Goal: Task Accomplishment & Management: Manage account settings

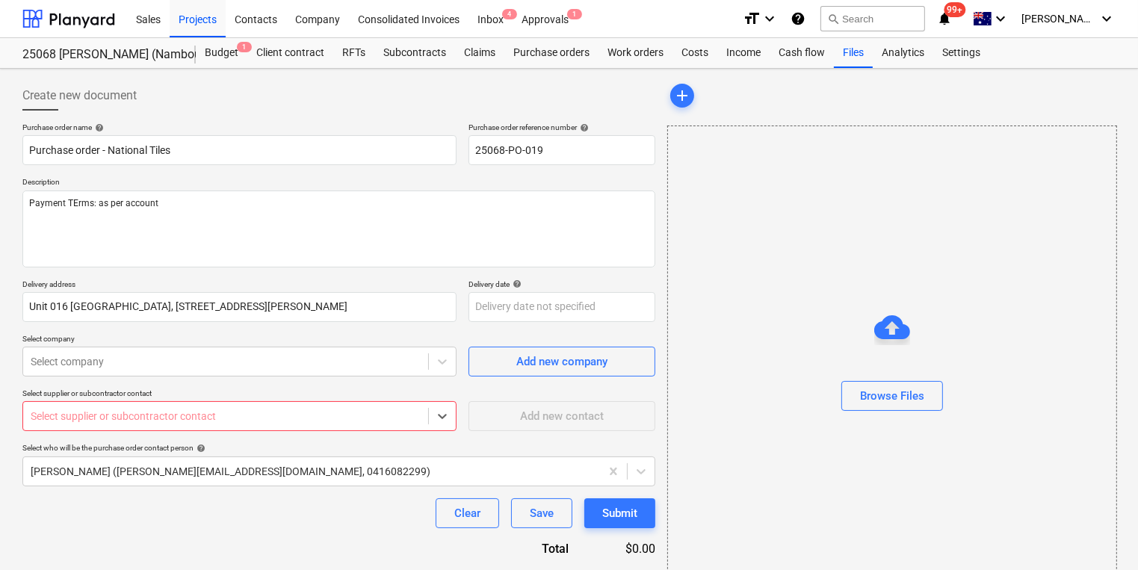
click at [303, 424] on div "Select supplier or subcontractor contact" at bounding box center [225, 416] width 405 height 21
type textarea "x"
click at [261, 20] on div "Contacts" at bounding box center [256, 18] width 61 height 38
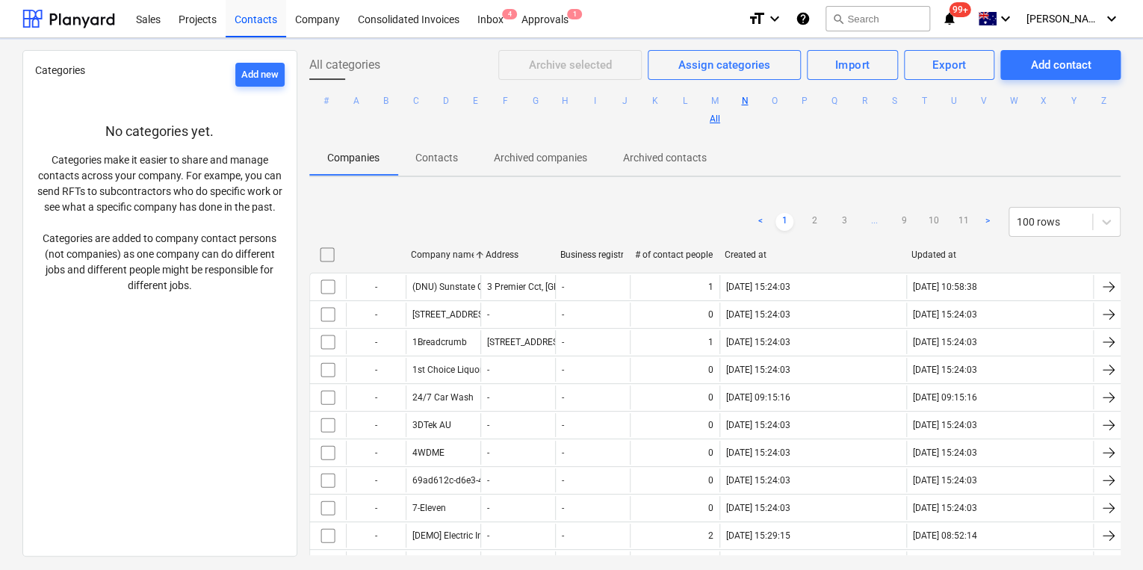
click at [754, 101] on button "N" at bounding box center [745, 101] width 18 height 18
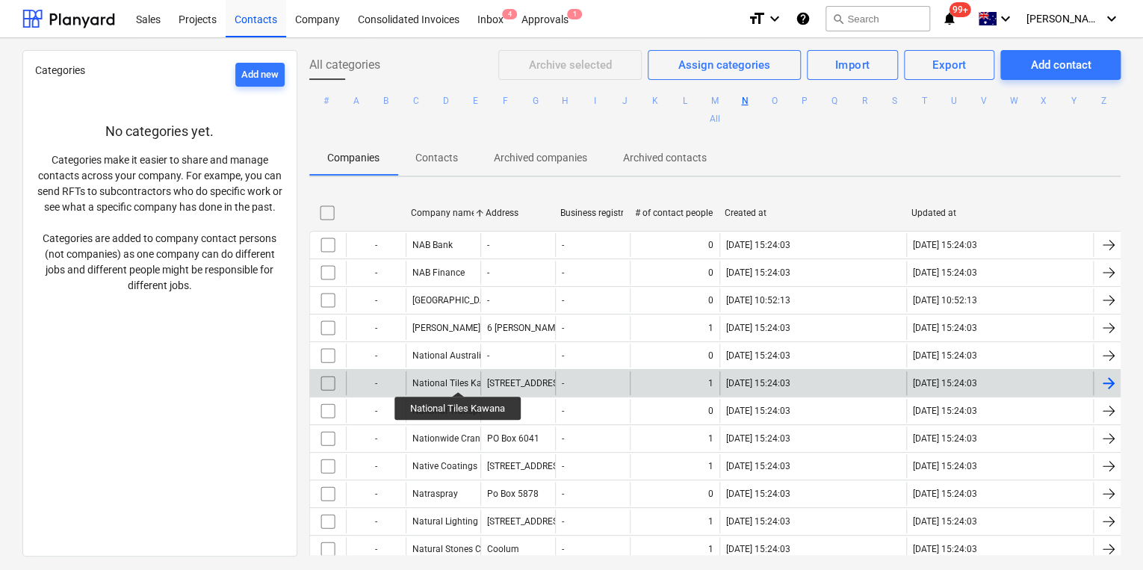
click at [458, 378] on div "National Tiles Kawana" at bounding box center [459, 383] width 92 height 10
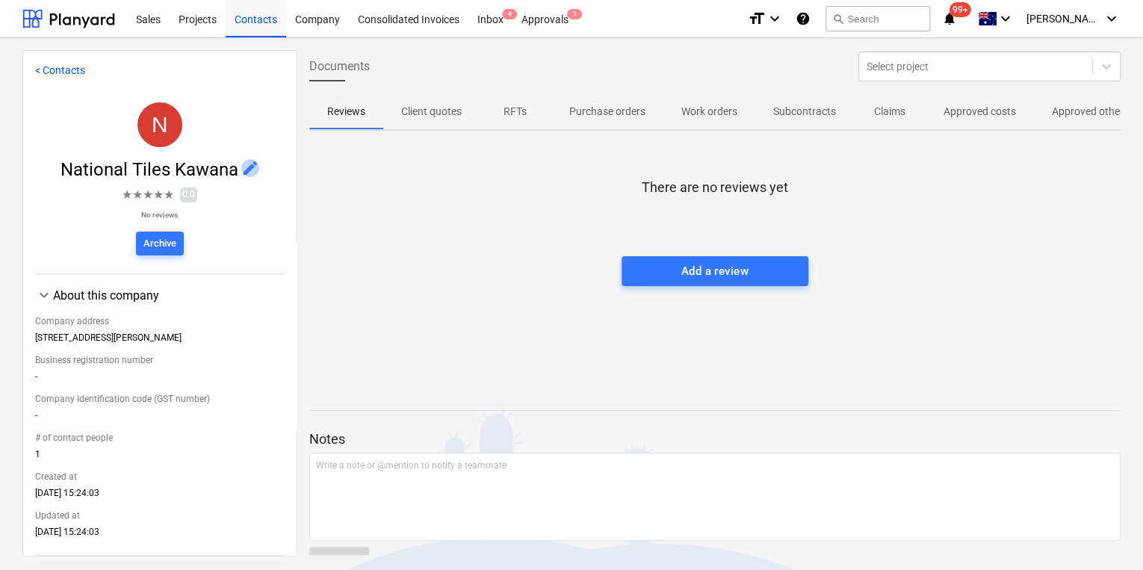
click at [241, 164] on span "edit" at bounding box center [250, 168] width 18 height 18
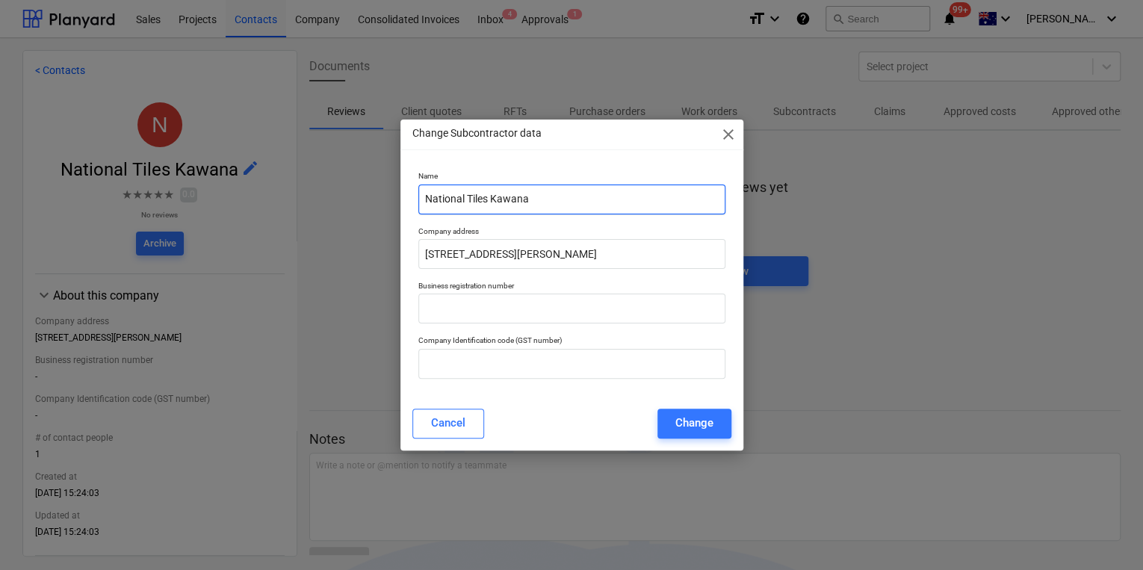
drag, startPoint x: 541, startPoint y: 197, endPoint x: 490, endPoint y: 200, distance: 50.9
click at [490, 200] on input "National Tiles Kawana" at bounding box center [571, 200] width 307 height 30
type input "National Tiles Co Pty Ltd"
click at [457, 424] on div "Cancel" at bounding box center [448, 422] width 34 height 19
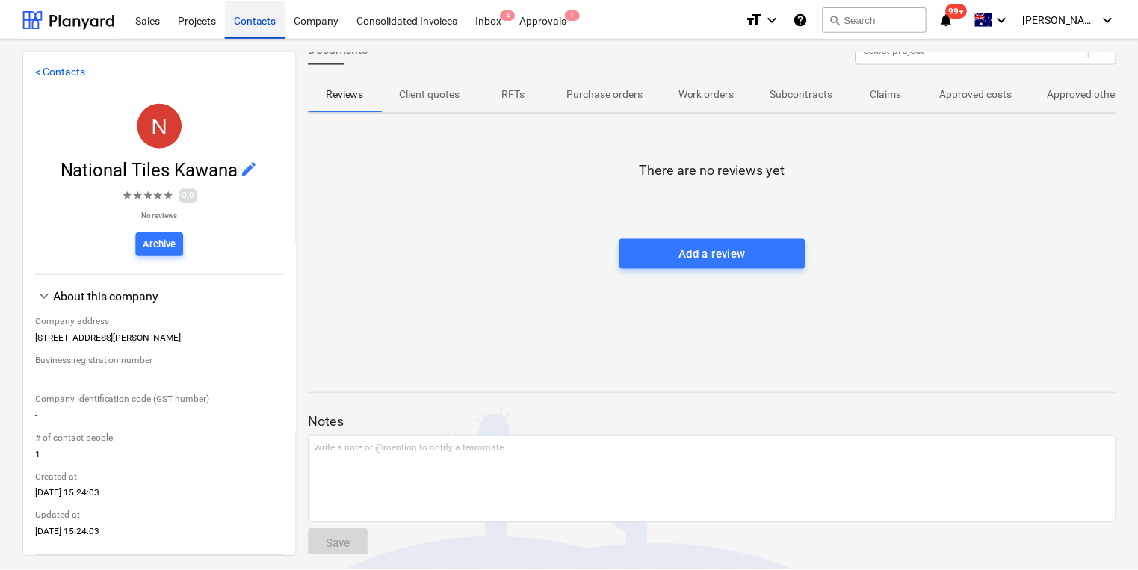
scroll to position [33, 0]
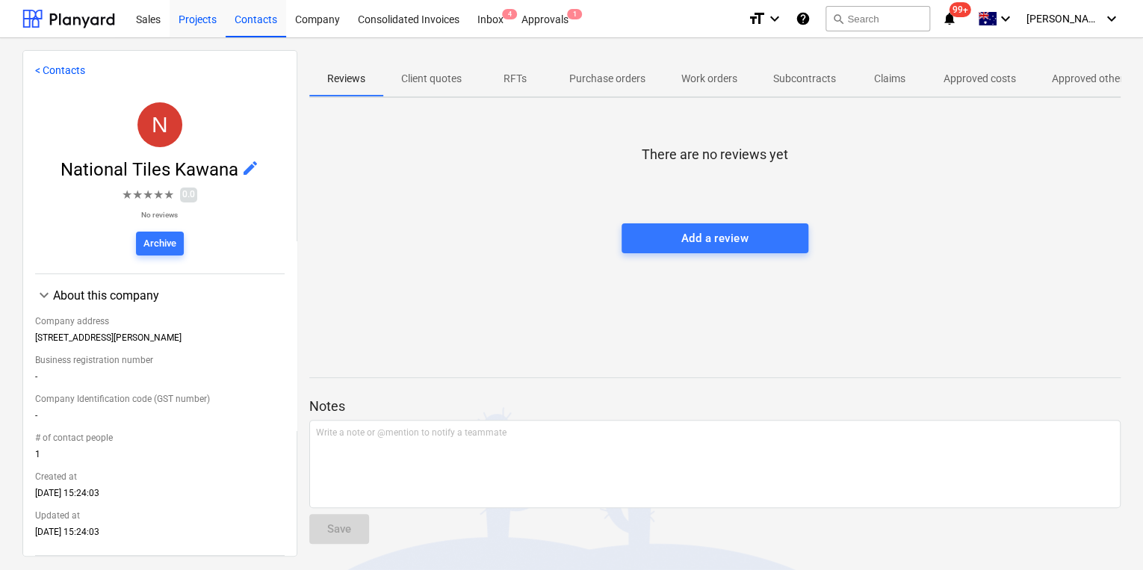
click at [203, 19] on div "Projects" at bounding box center [198, 18] width 56 height 38
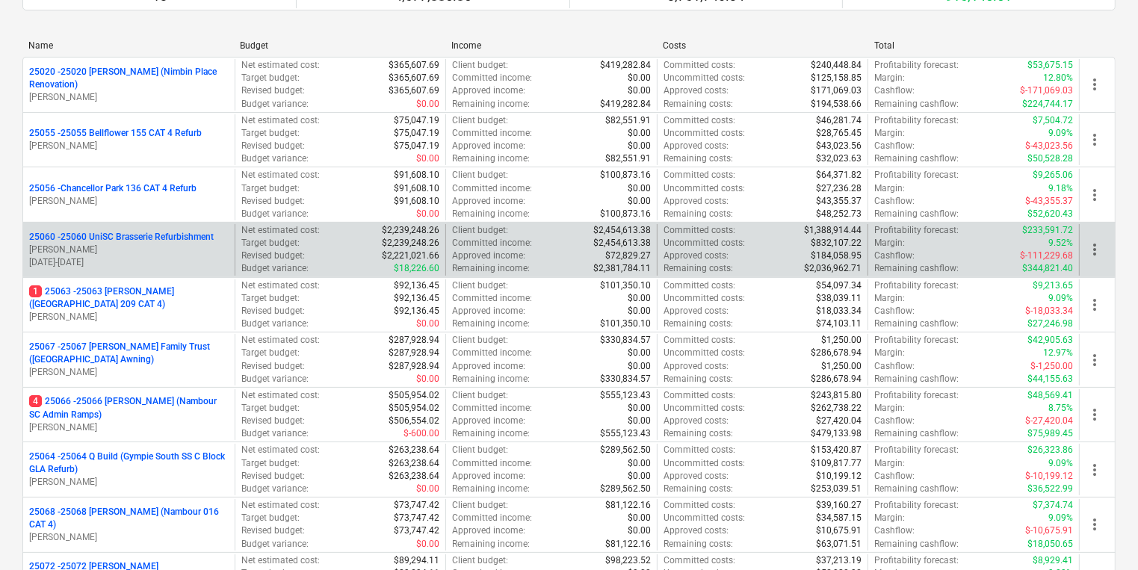
scroll to position [239, 0]
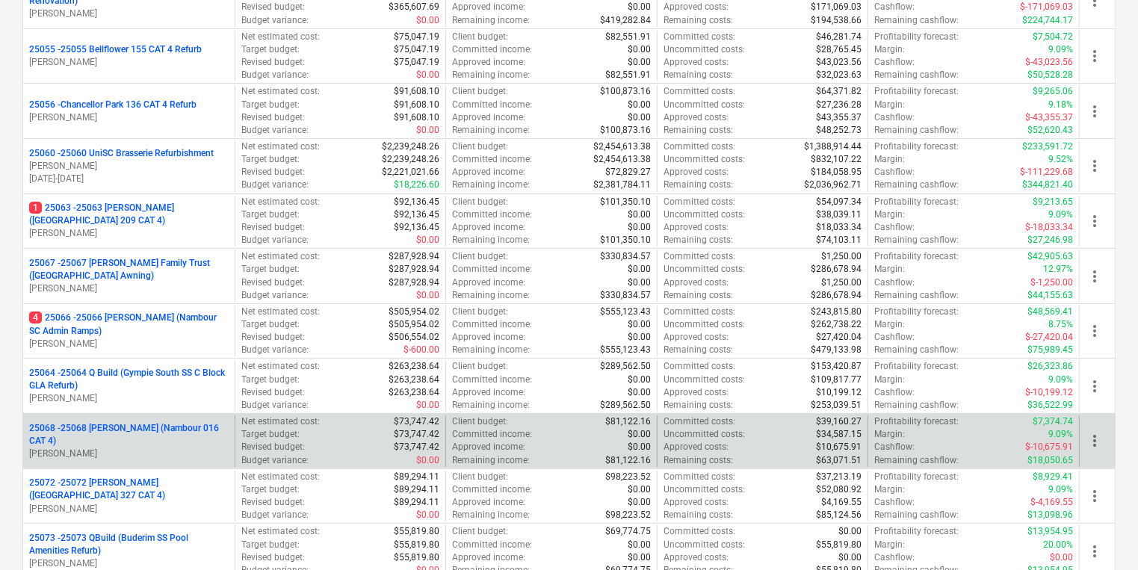
click at [170, 448] on p "[PERSON_NAME]" at bounding box center [129, 454] width 200 height 13
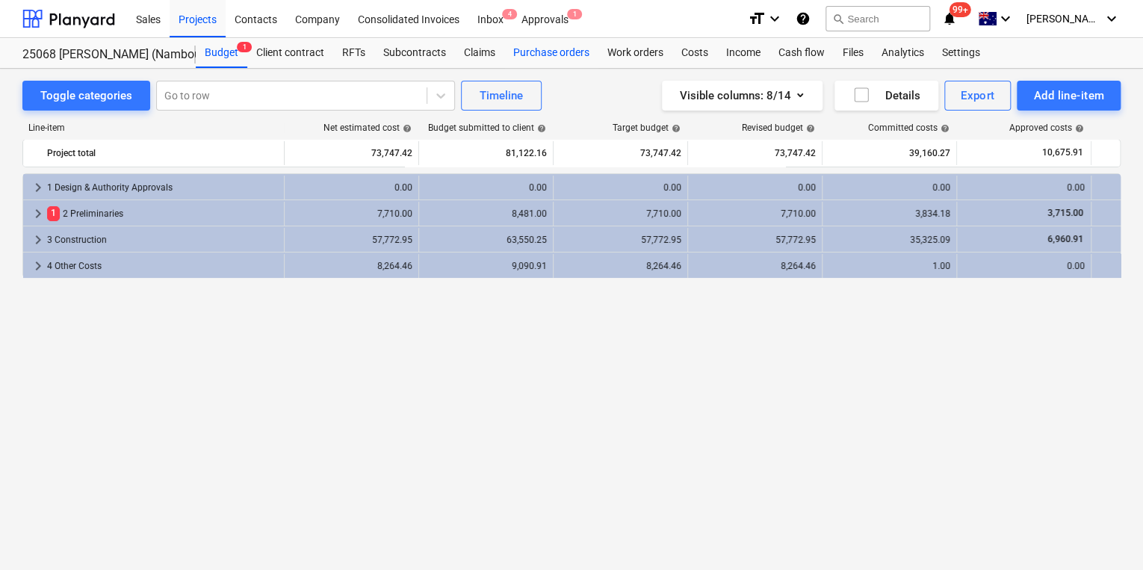
click at [562, 54] on div "Purchase orders" at bounding box center [551, 53] width 94 height 30
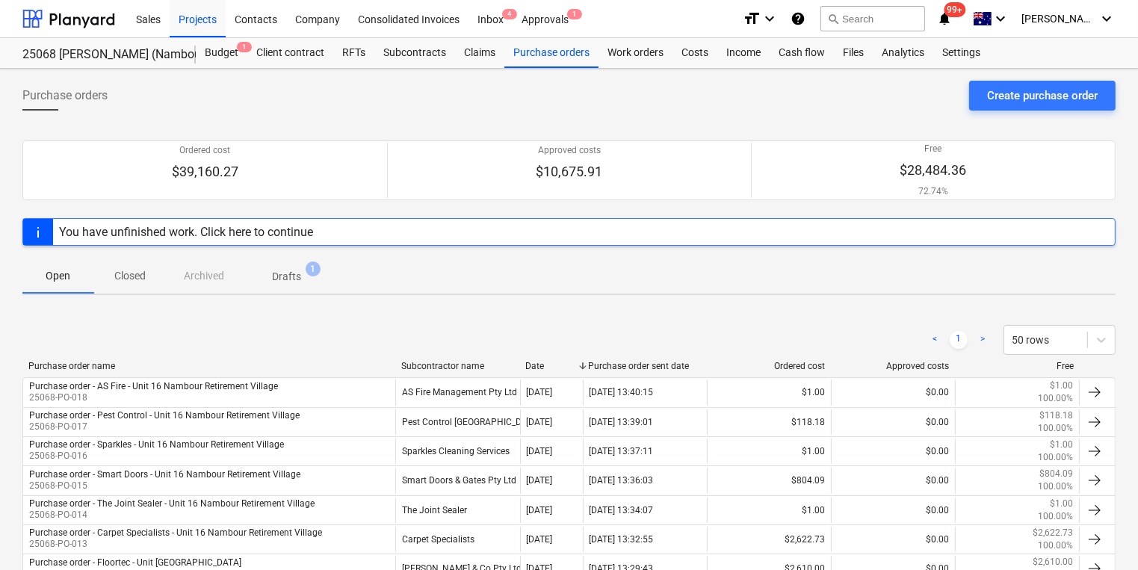
click at [288, 271] on p "Drafts" at bounding box center [286, 277] width 29 height 16
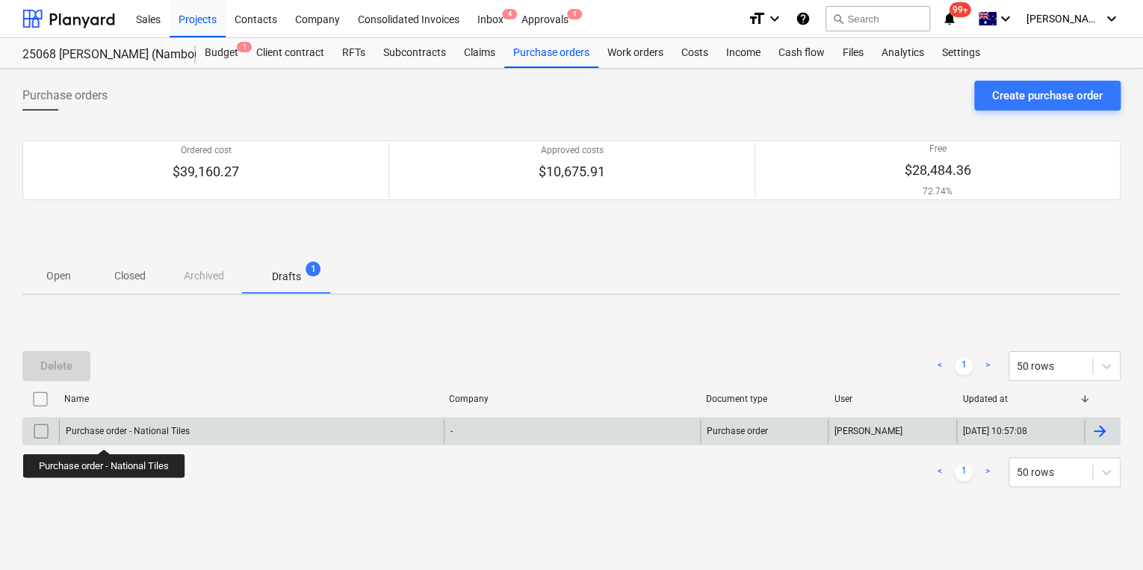
click at [105, 436] on div "Purchase order - National Tiles" at bounding box center [128, 431] width 124 height 10
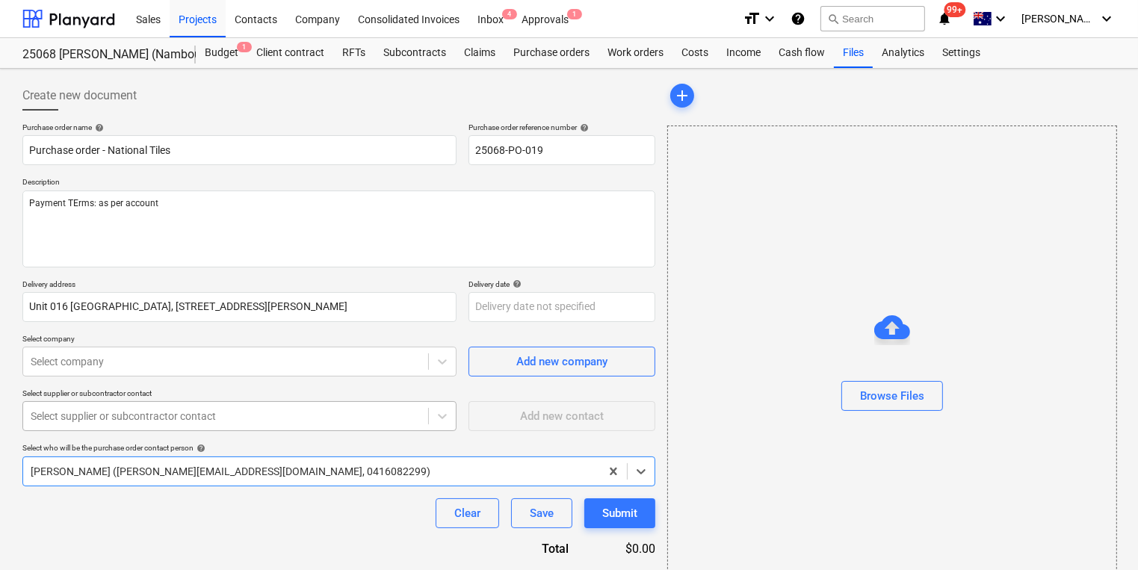
click at [206, 420] on div at bounding box center [226, 416] width 390 height 15
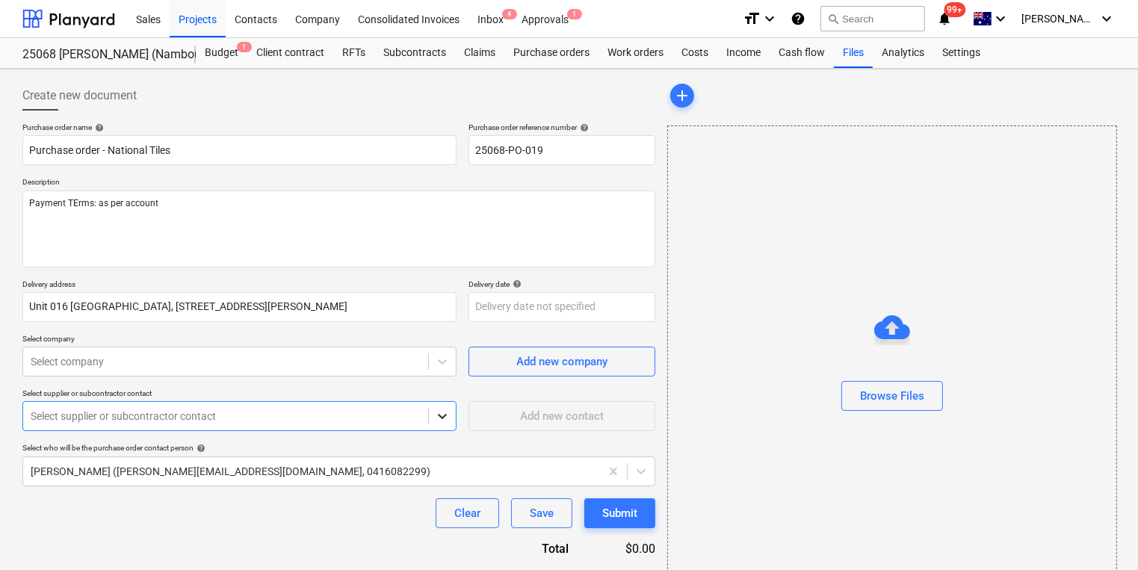
click at [437, 418] on icon at bounding box center [442, 416] width 15 height 15
click at [441, 413] on icon at bounding box center [442, 416] width 15 height 15
click at [279, 355] on body "Sales Projects Contacts Company Consolidated Invoices Inbox 4 Approvals 1 forma…" at bounding box center [569, 285] width 1138 height 570
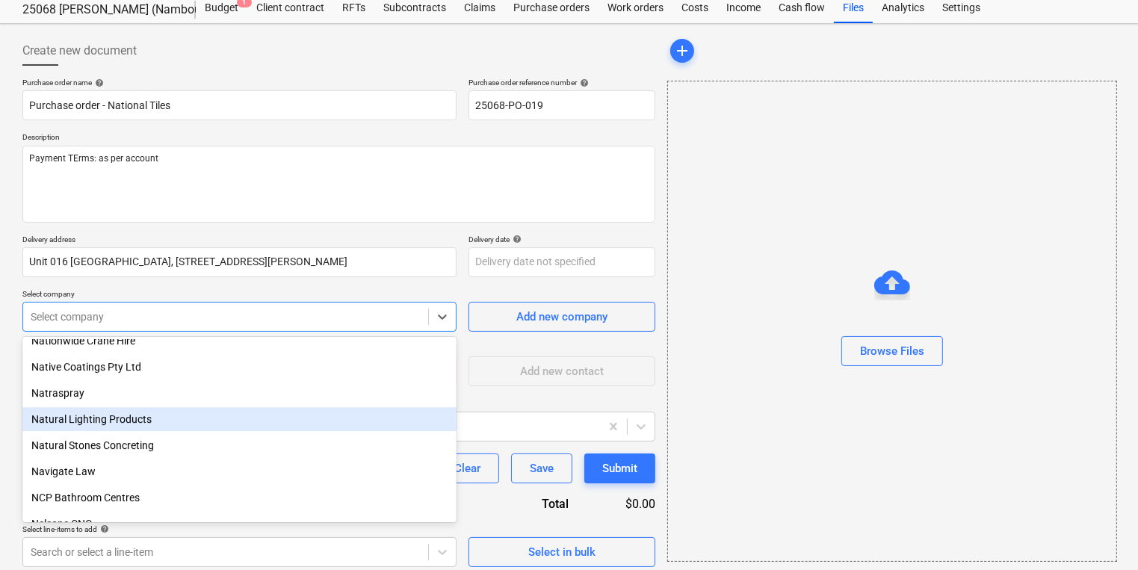
scroll to position [16560, 0]
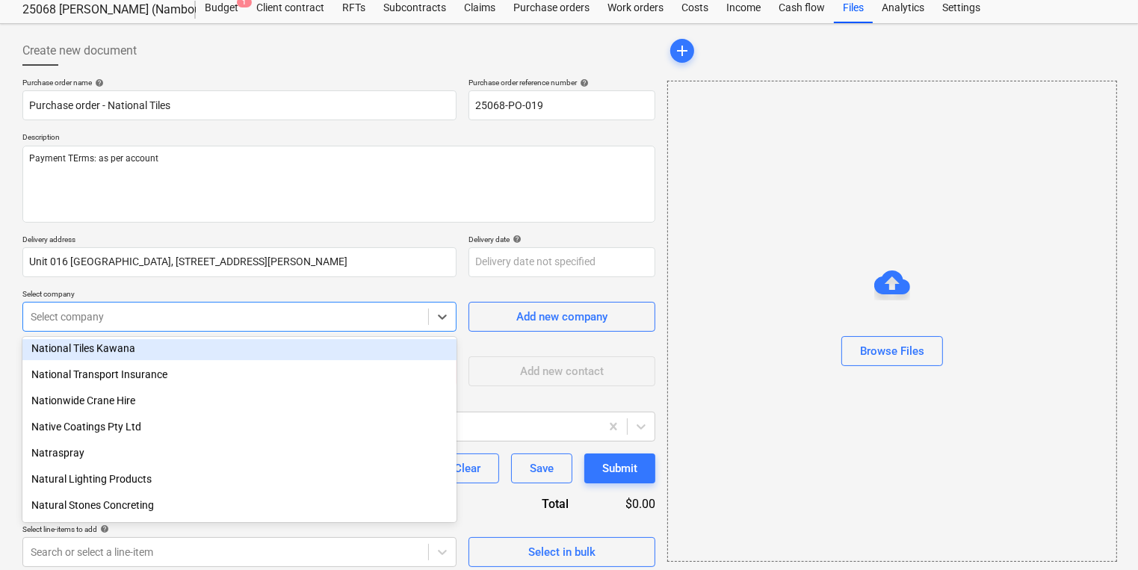
click at [135, 356] on div "National Tiles Kawana" at bounding box center [239, 348] width 434 height 24
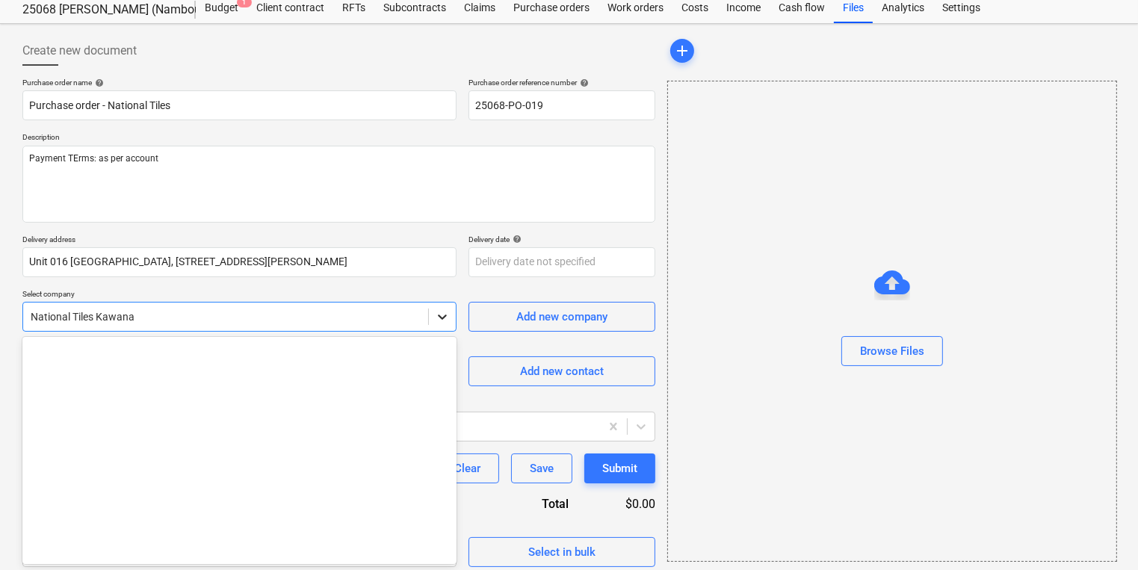
click at [442, 315] on icon at bounding box center [442, 316] width 15 height 15
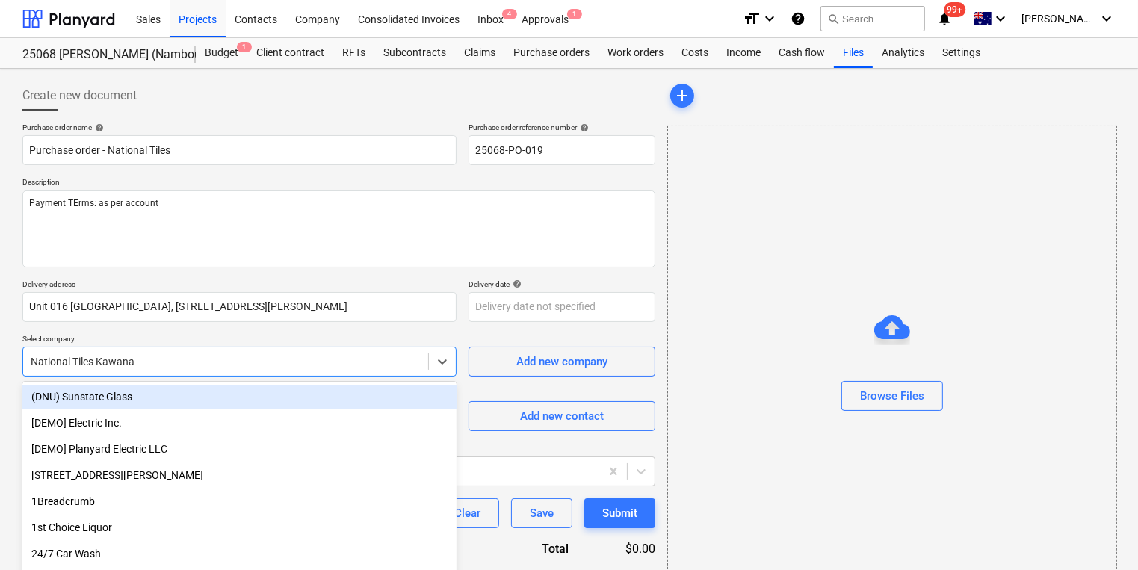
click at [95, 398] on div "(DNU) Sunstate Glass" at bounding box center [239, 397] width 434 height 24
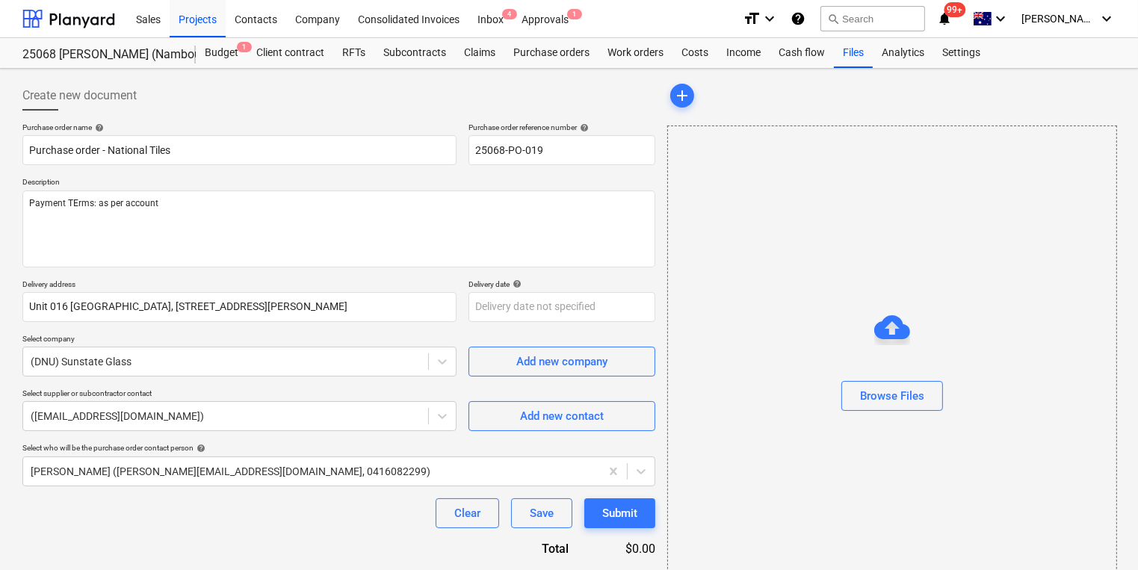
click at [389, 105] on div "Create new document" at bounding box center [338, 96] width 633 height 30
type textarea "x"
click at [272, 21] on div "Contacts" at bounding box center [256, 18] width 61 height 38
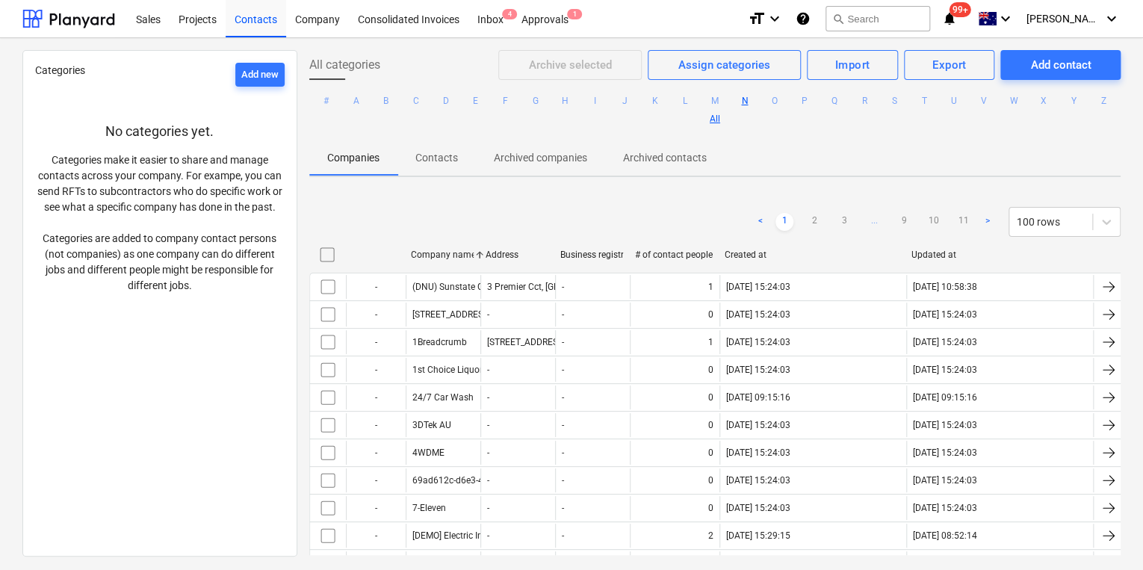
click at [754, 104] on button "N" at bounding box center [745, 101] width 18 height 18
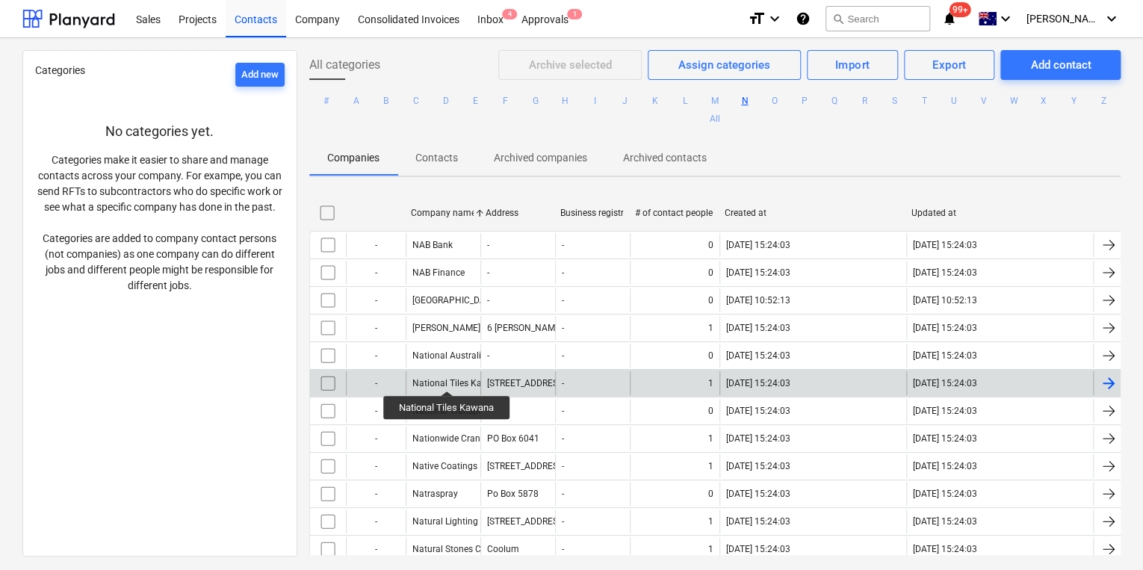
click at [448, 378] on div "National Tiles Kawana" at bounding box center [459, 383] width 92 height 10
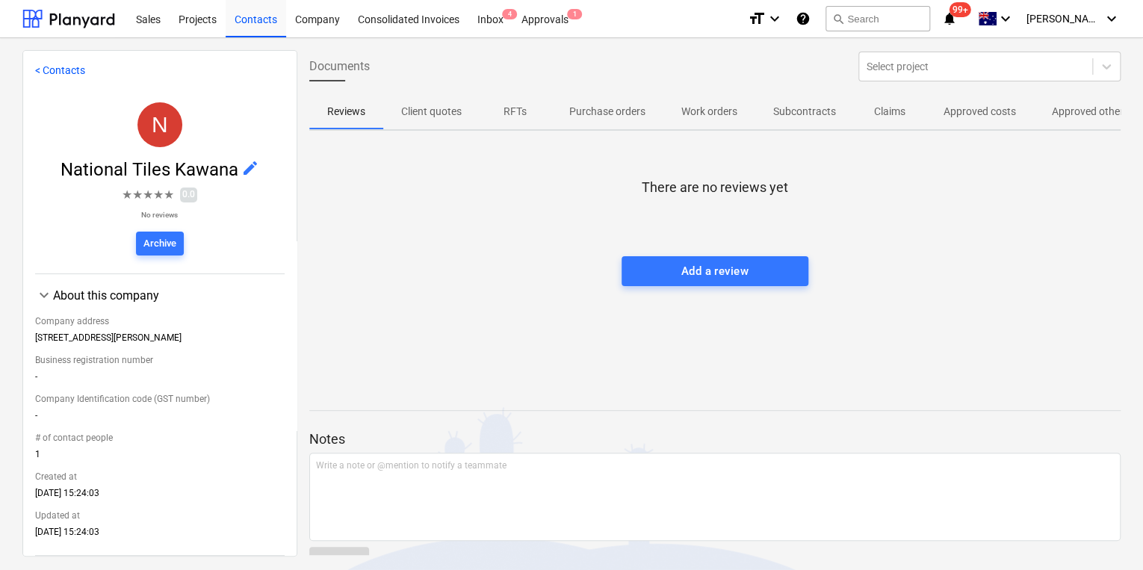
click at [250, 164] on span "edit" at bounding box center [250, 168] width 18 height 18
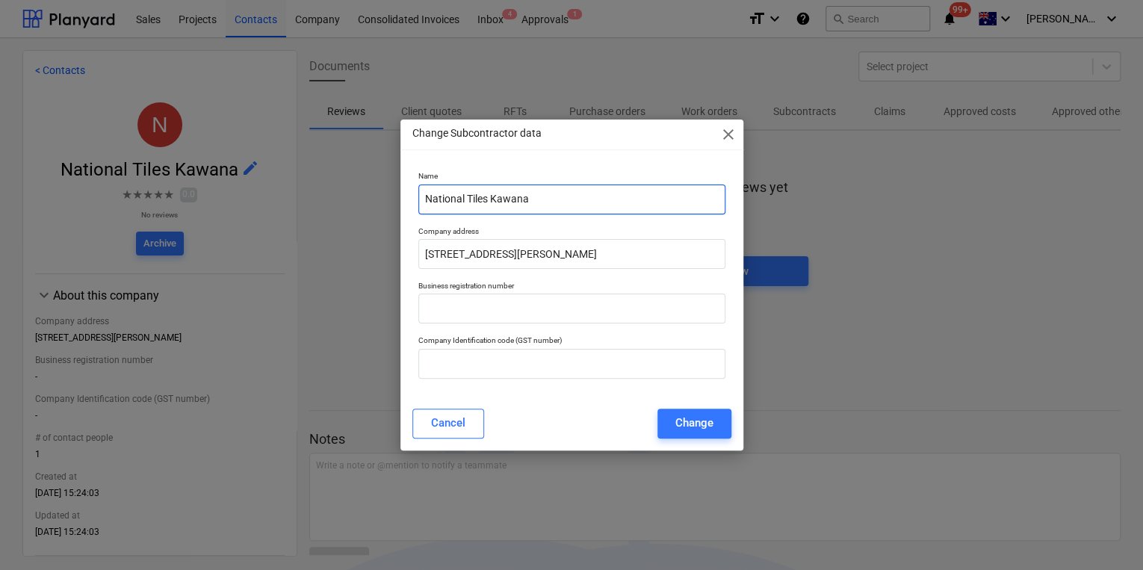
drag, startPoint x: 550, startPoint y: 198, endPoint x: 491, endPoint y: 200, distance: 59.1
click at [491, 200] on input "National Tiles Kawana" at bounding box center [571, 200] width 307 height 30
type input "National Tiles Co Pty Ltd"
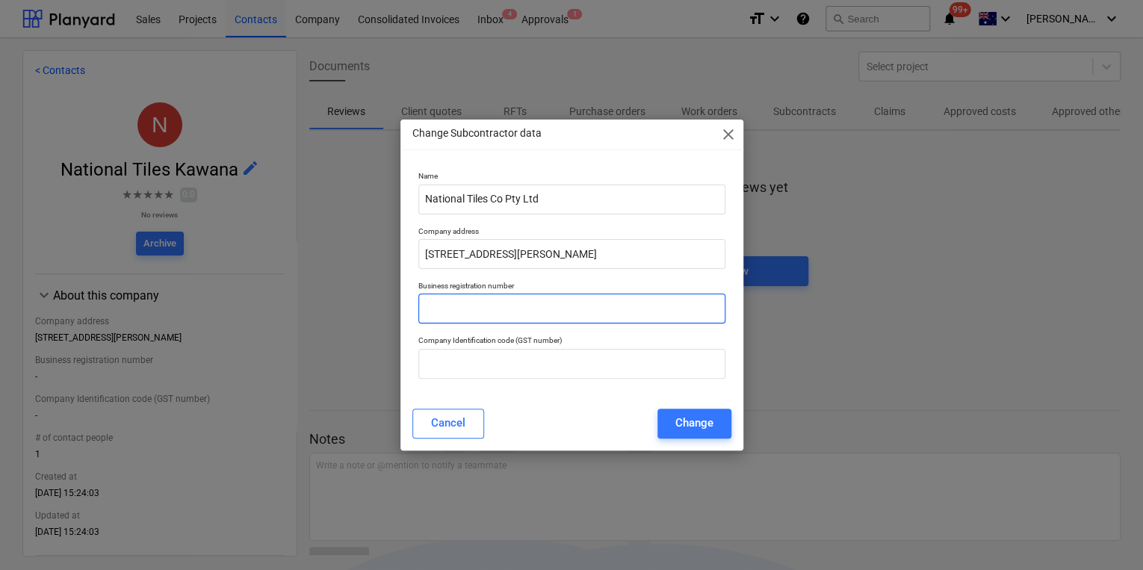
drag, startPoint x: 479, startPoint y: 308, endPoint x: 485, endPoint y: 318, distance: 12.1
click at [479, 308] on input "text" at bounding box center [571, 309] width 307 height 30
click at [512, 299] on input "text" at bounding box center [571, 309] width 307 height 30
click at [434, 309] on input "57007381599" at bounding box center [571, 309] width 307 height 30
click at [467, 307] on input "57 007381599" at bounding box center [571, 309] width 307 height 30
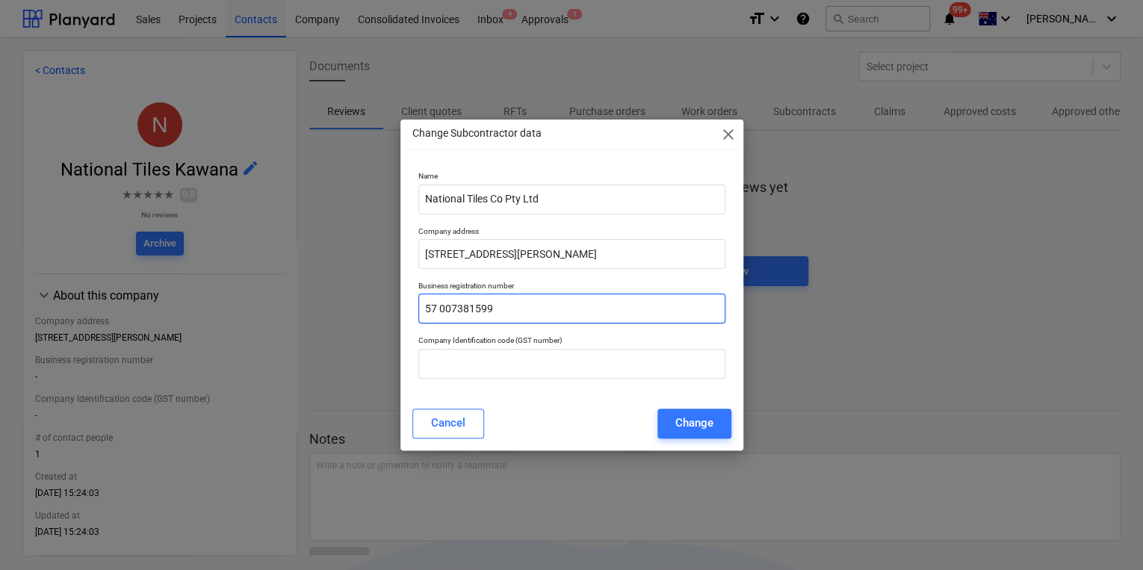
click at [456, 306] on input "57 007381599" at bounding box center [571, 309] width 307 height 30
click at [440, 309] on input "57 007 381599" at bounding box center [571, 309] width 307 height 30
type input "57007381599"
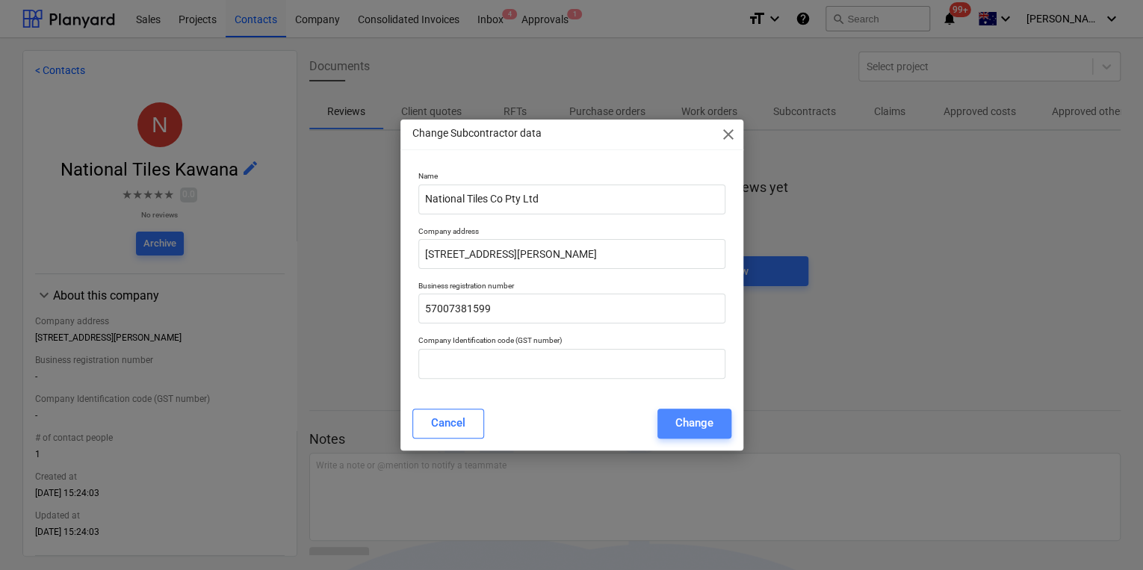
click at [703, 416] on div "Change" at bounding box center [695, 422] width 38 height 19
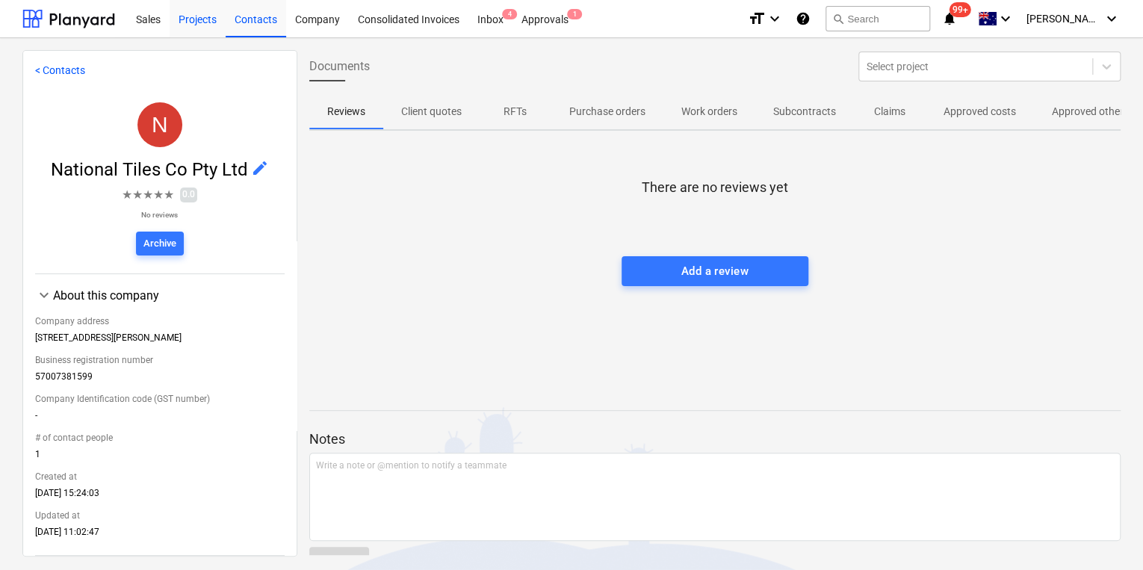
click at [197, 18] on div "Projects" at bounding box center [198, 18] width 56 height 38
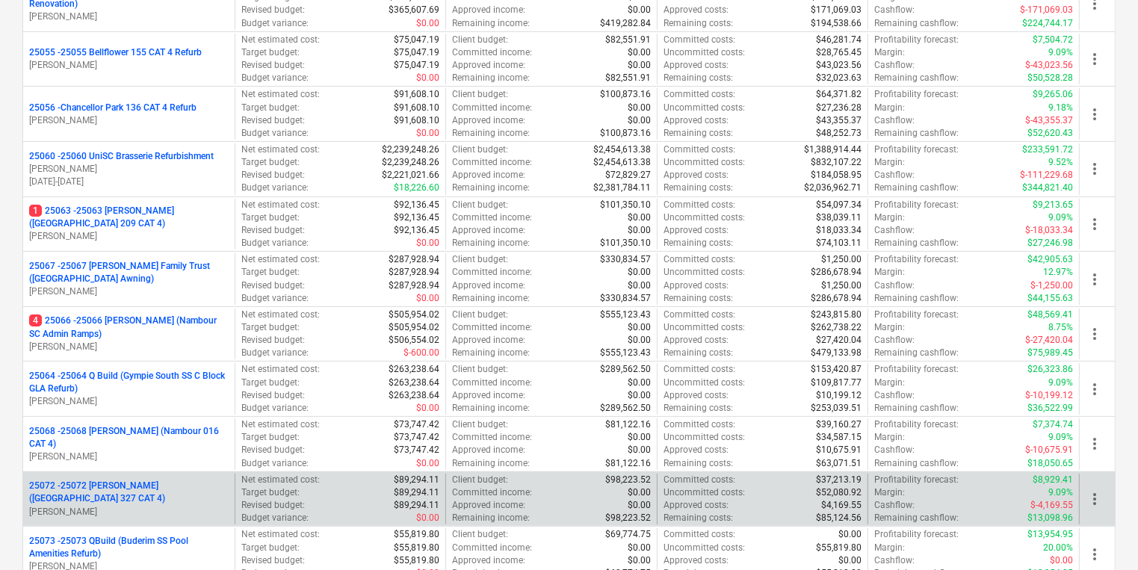
scroll to position [239, 0]
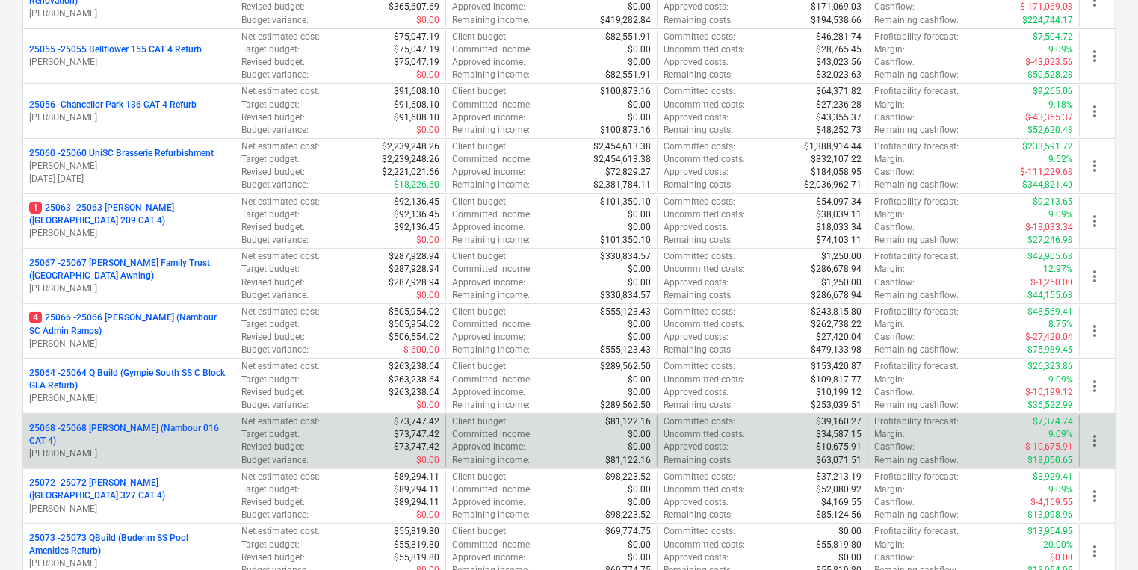
click at [181, 439] on p "25068 - 25068 [GEOGRAPHIC_DATA] (Nambour 016 CAT 4)" at bounding box center [129, 434] width 200 height 25
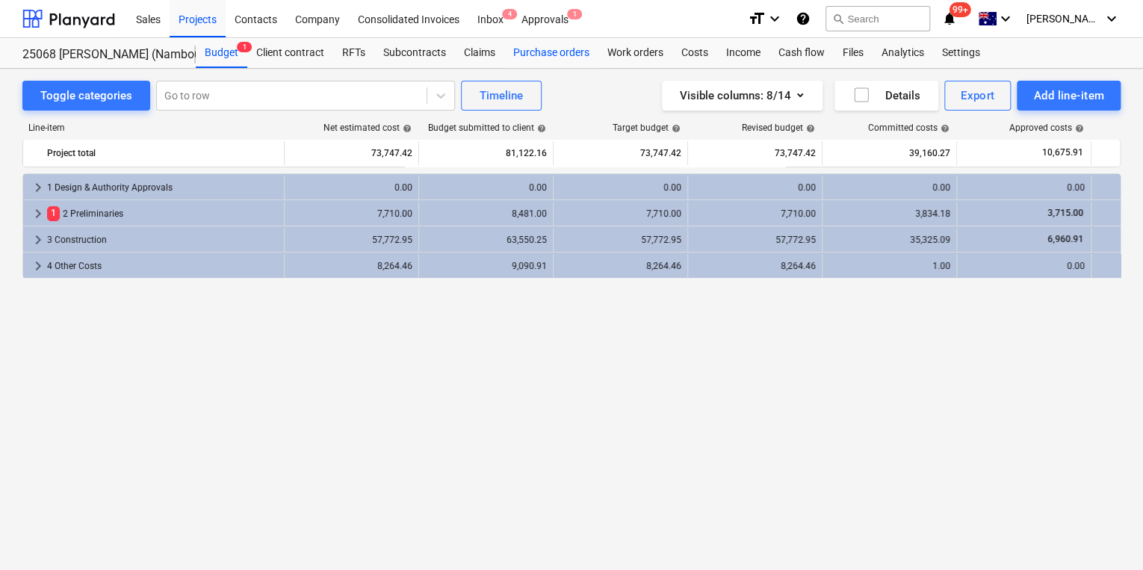
click at [543, 55] on div "Purchase orders" at bounding box center [551, 53] width 94 height 30
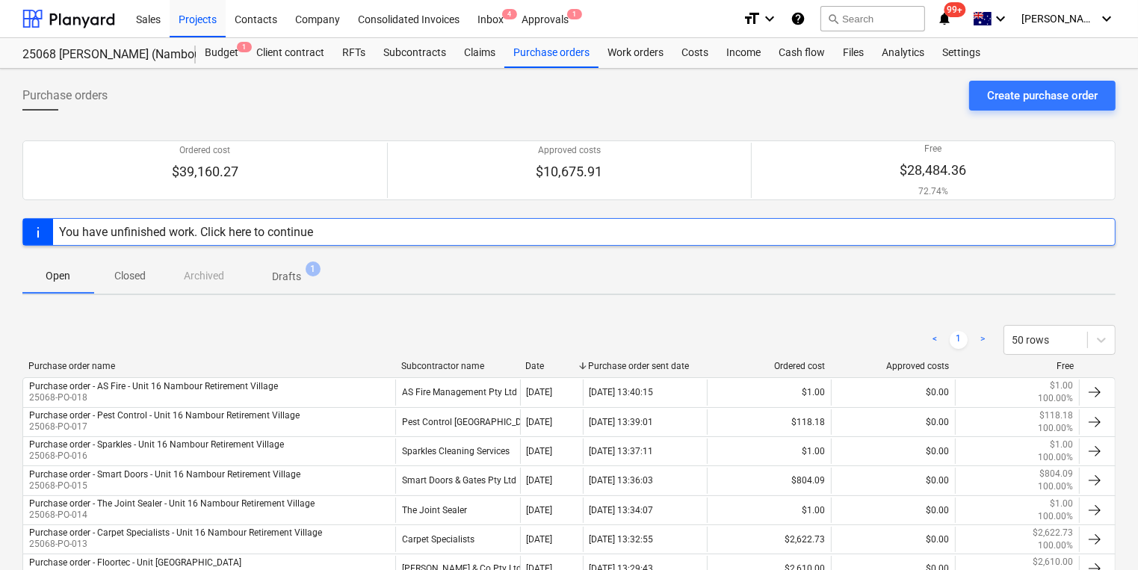
click at [296, 277] on p "Drafts" at bounding box center [286, 277] width 29 height 16
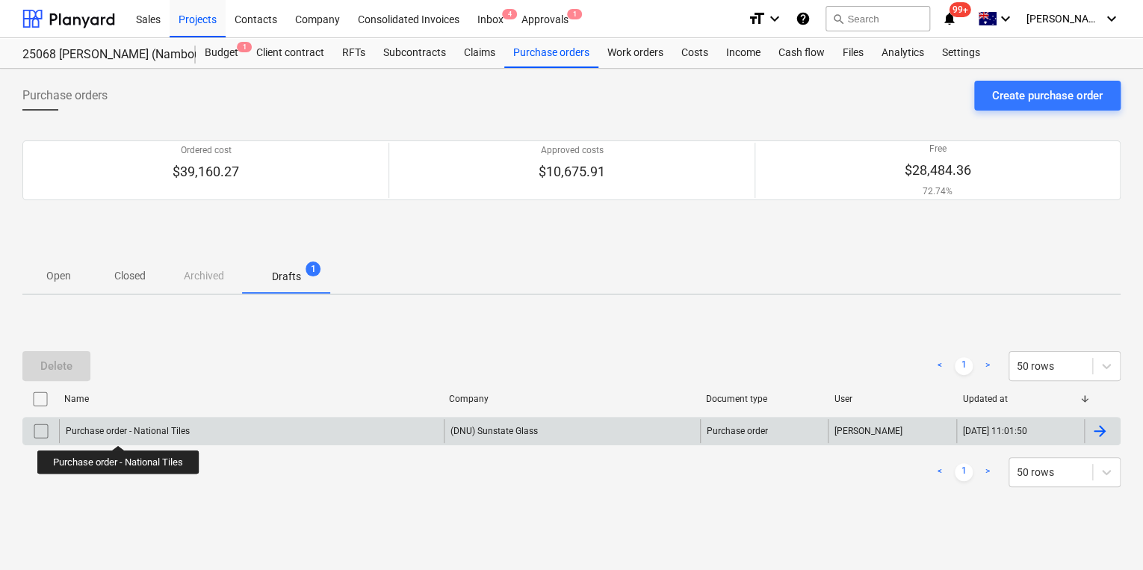
click at [117, 432] on div "Purchase order - National Tiles" at bounding box center [128, 431] width 124 height 10
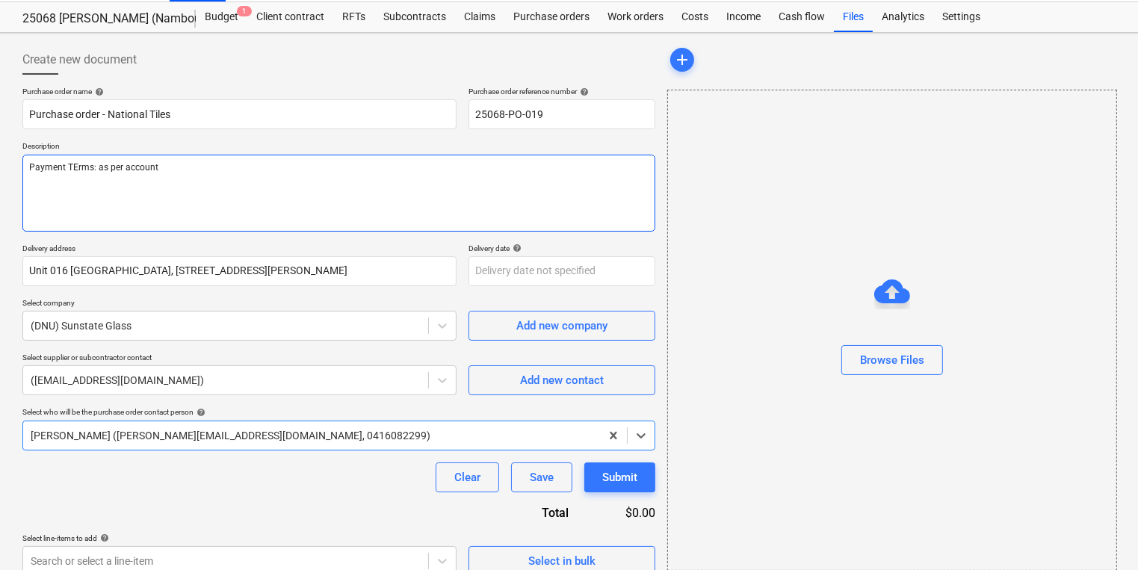
scroll to position [53, 0]
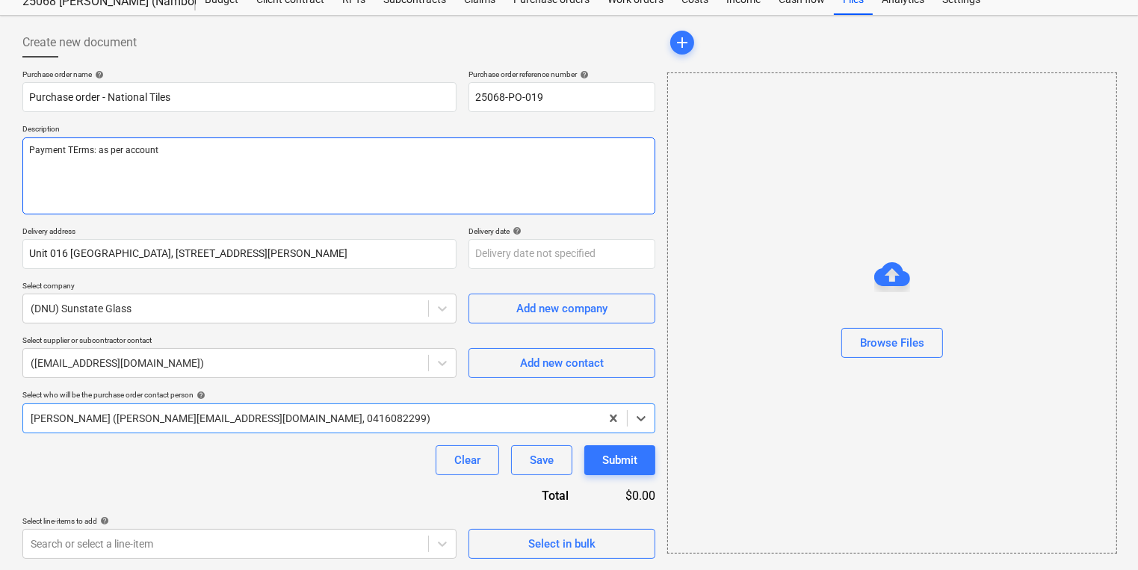
click at [76, 149] on textarea "Payment TErms: as per account" at bounding box center [338, 176] width 633 height 77
type textarea "x"
type textarea "Payment Trms: as per account"
type textarea "x"
type textarea "Payment Terms: as per account"
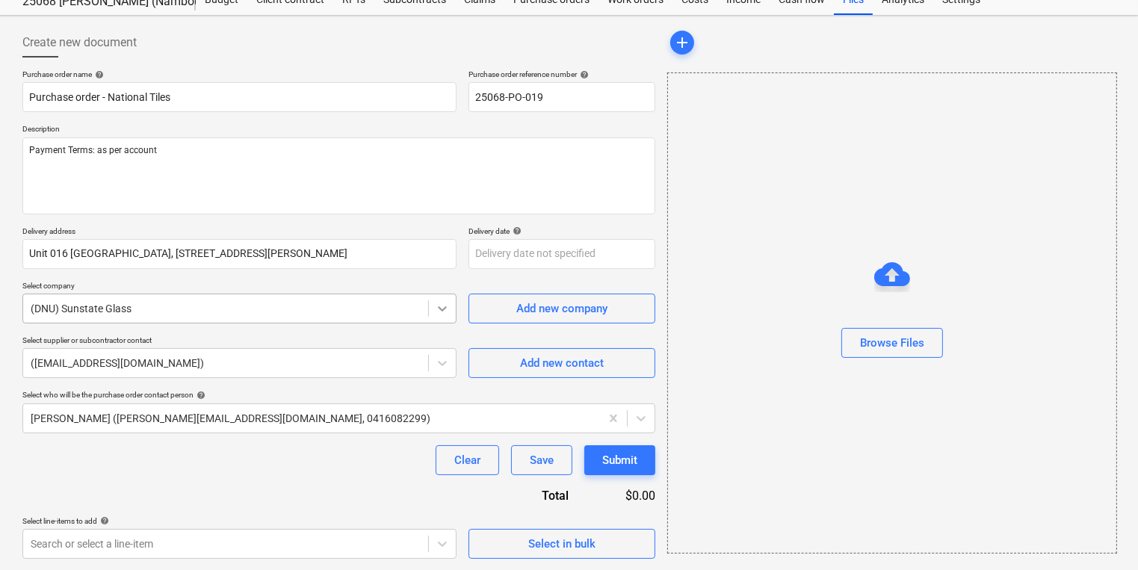
type textarea "x"
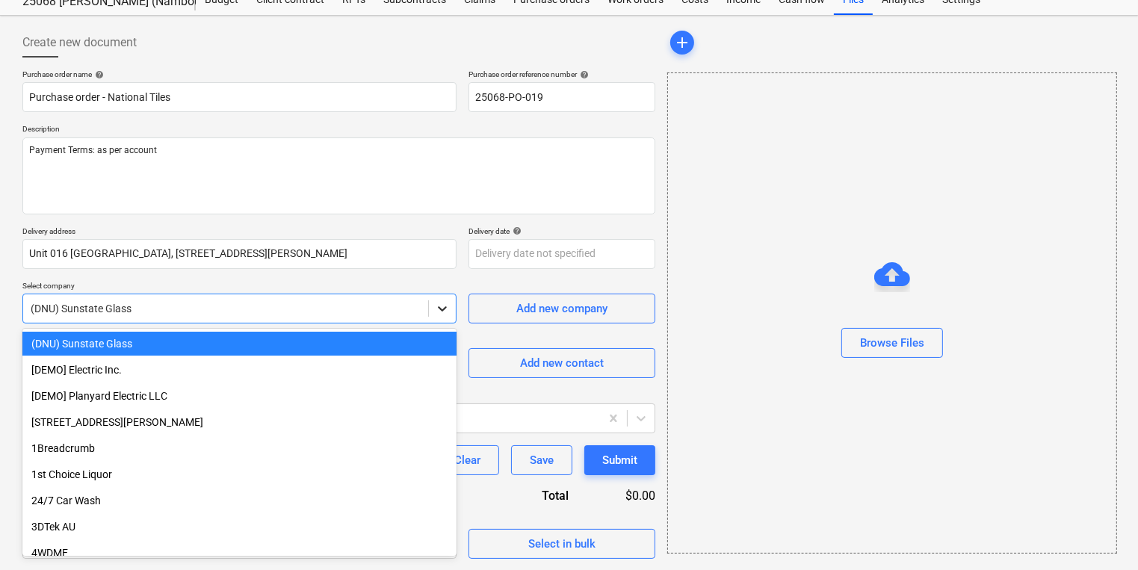
click at [442, 309] on icon at bounding box center [442, 308] width 9 height 5
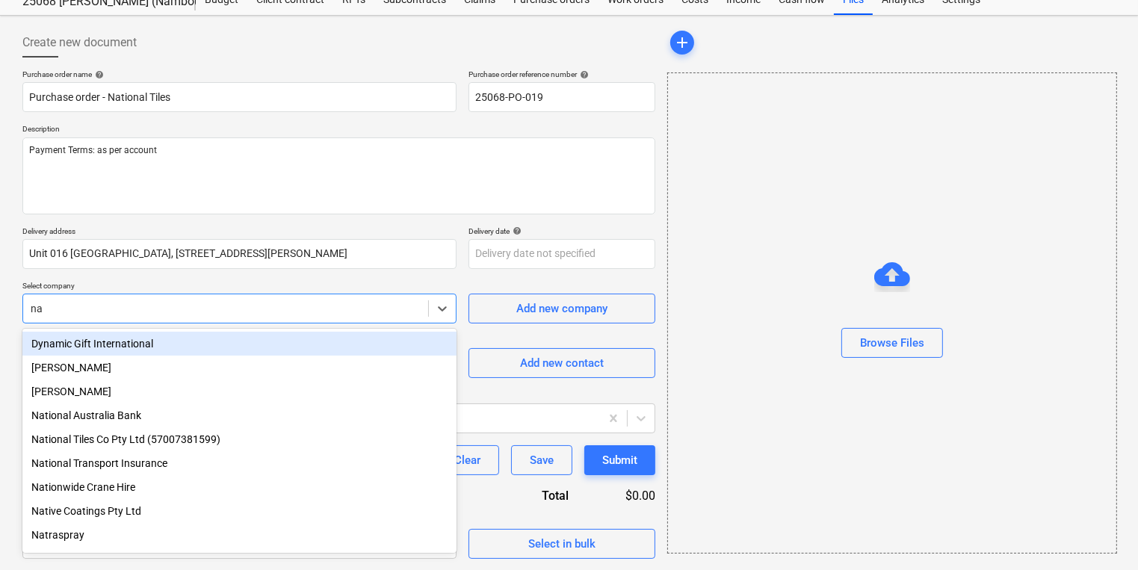
type input "nat"
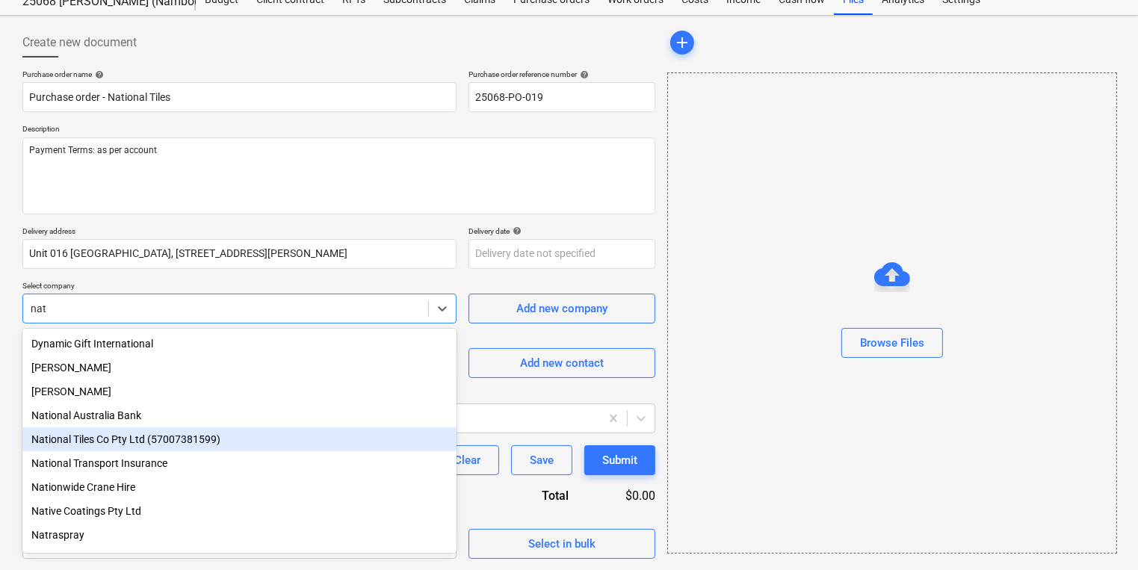
click at [126, 445] on div "National Tiles Co Pty Ltd (57007381599)" at bounding box center [239, 439] width 434 height 24
type textarea "x"
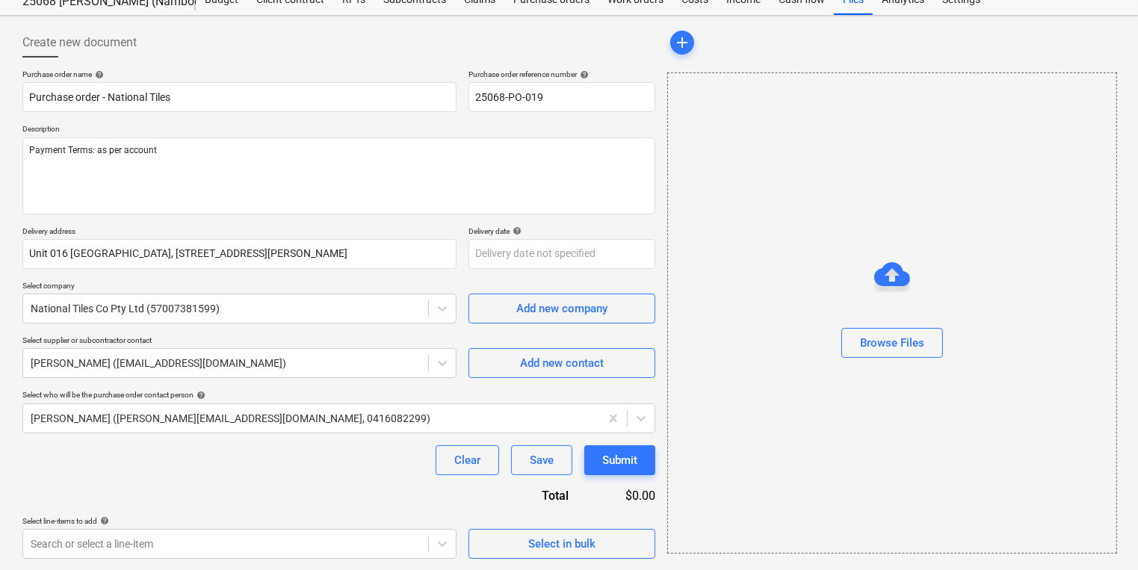
click at [226, 484] on div "Purchase order name help Purchase order - National Tiles Purchase order referen…" at bounding box center [338, 314] width 633 height 489
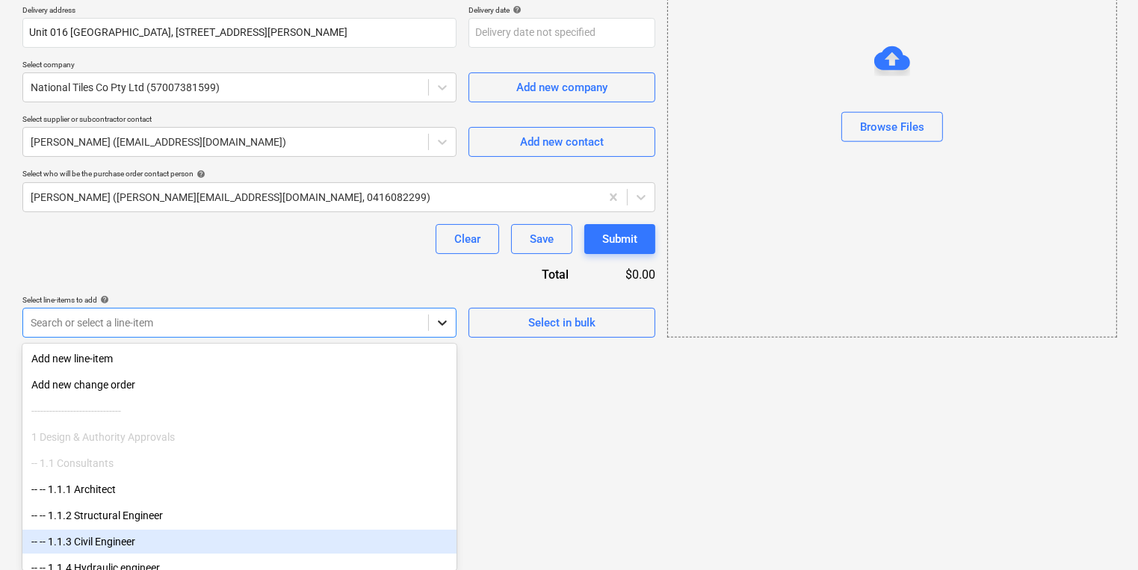
click at [444, 296] on body "Sales Projects Contacts Company Consolidated Invoices Inbox 4 Approvals 1 forma…" at bounding box center [569, 11] width 1138 height 570
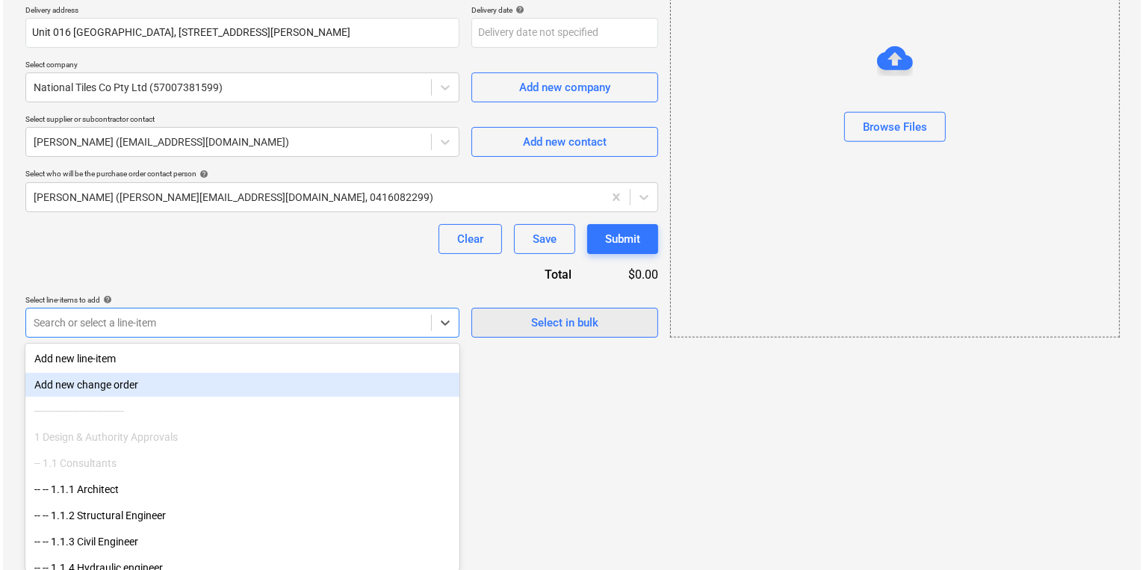
scroll to position [53, 0]
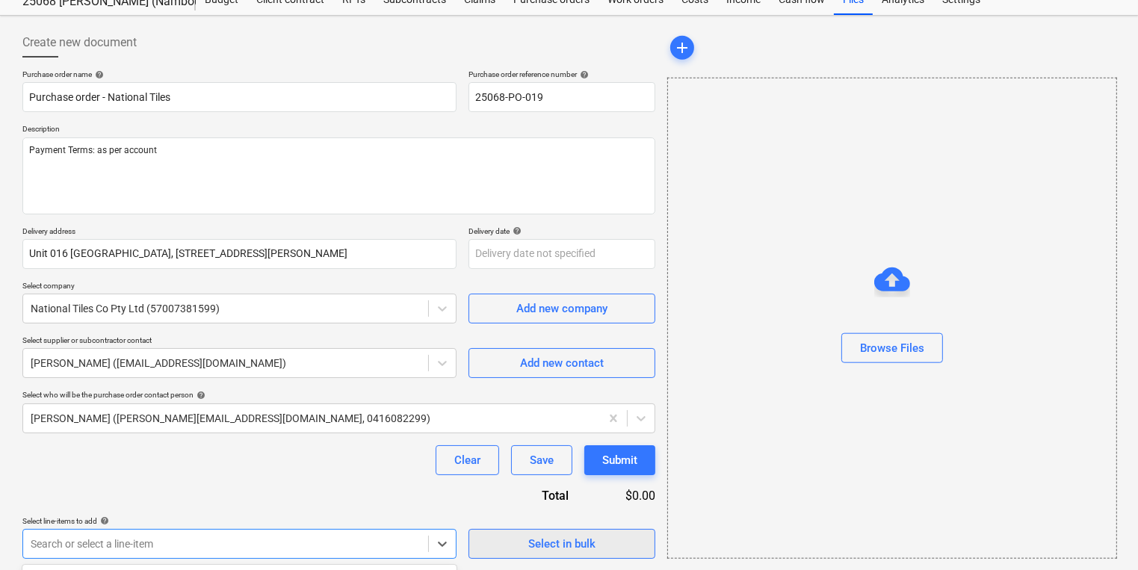
click at [596, 318] on div "Purchase order name help Purchase order - National Tiles Purchase order referen…" at bounding box center [338, 314] width 633 height 489
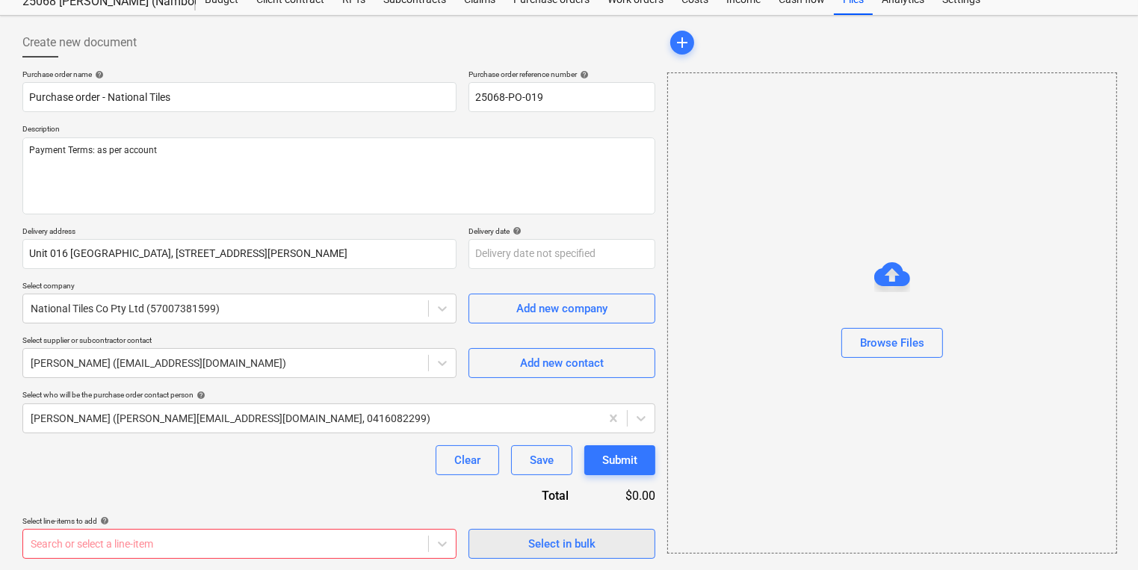
click at [564, 551] on div "Select in bulk" at bounding box center [561, 543] width 67 height 19
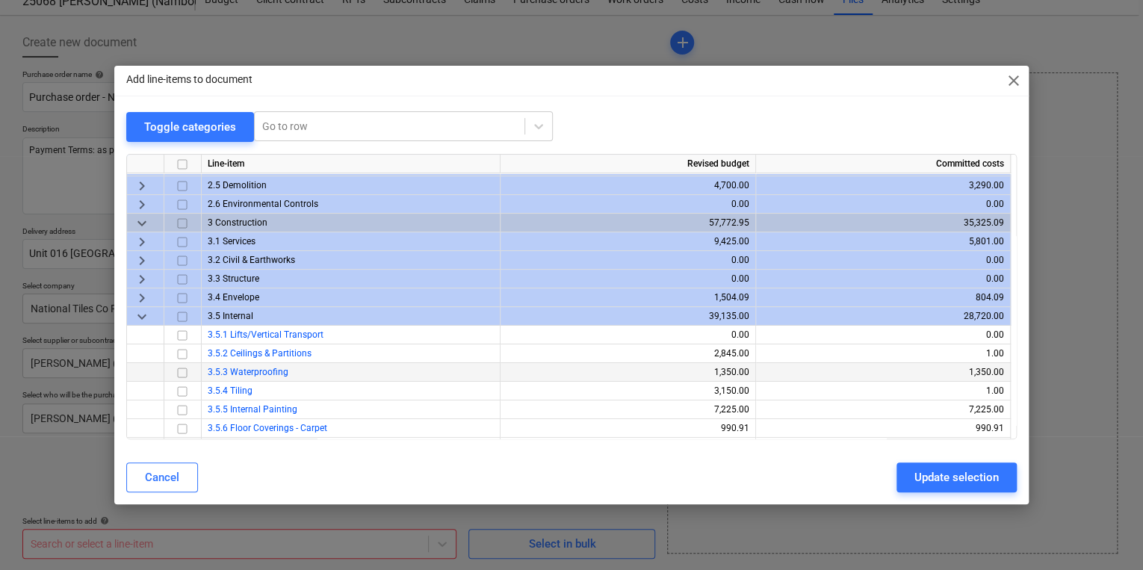
scroll to position [120, 0]
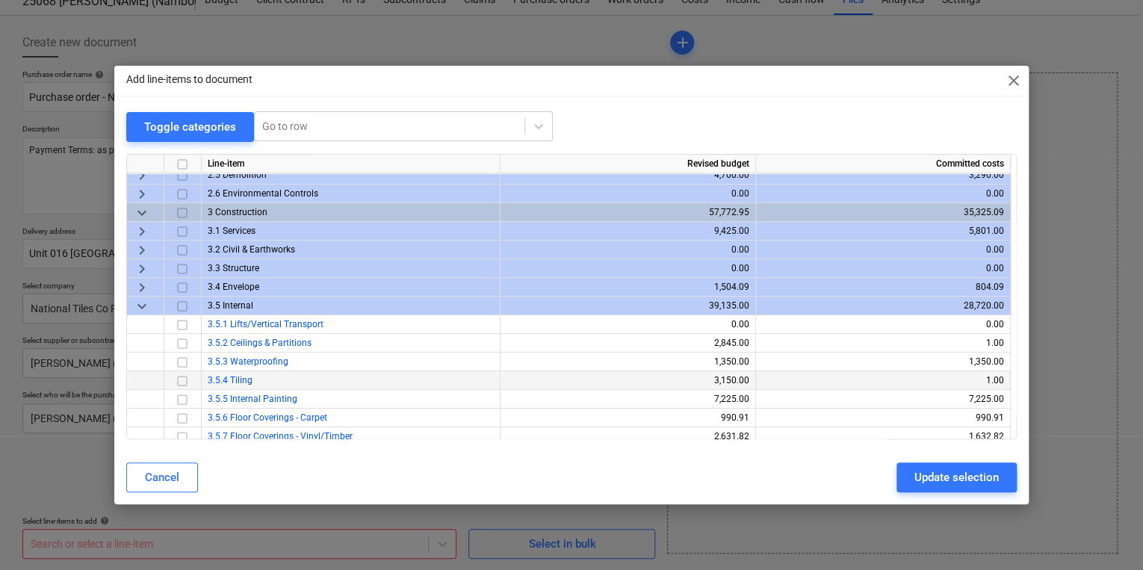
click at [186, 382] on input "checkbox" at bounding box center [182, 380] width 18 height 18
click at [179, 382] on input "checkbox" at bounding box center [182, 380] width 18 height 18
click at [143, 306] on span "keyboard_arrow_down" at bounding box center [142, 306] width 18 height 18
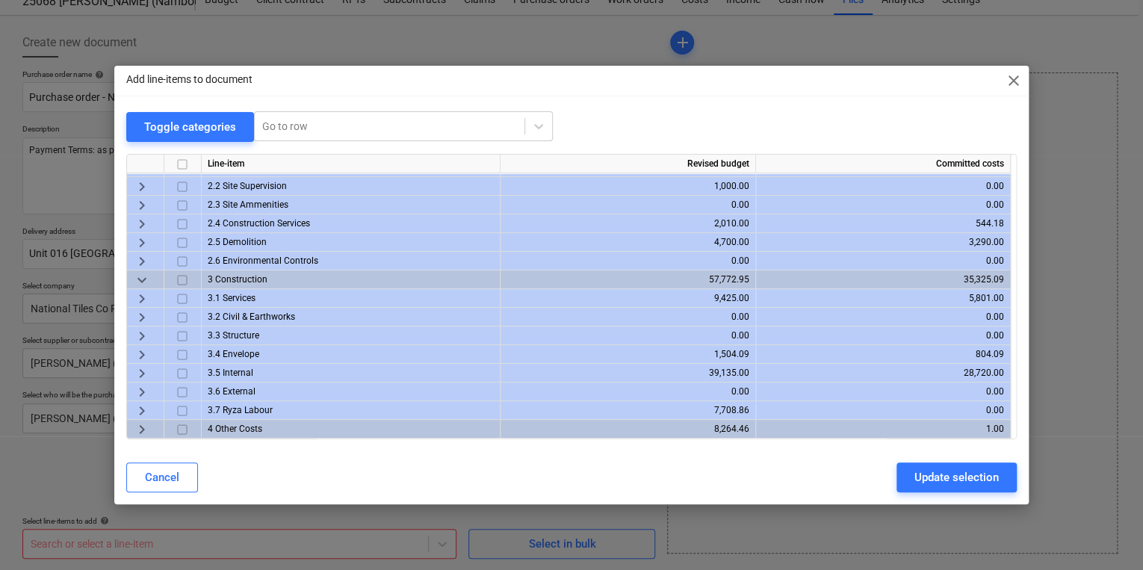
scroll to position [52, 0]
click at [143, 427] on span "keyboard_arrow_right" at bounding box center [142, 429] width 18 height 18
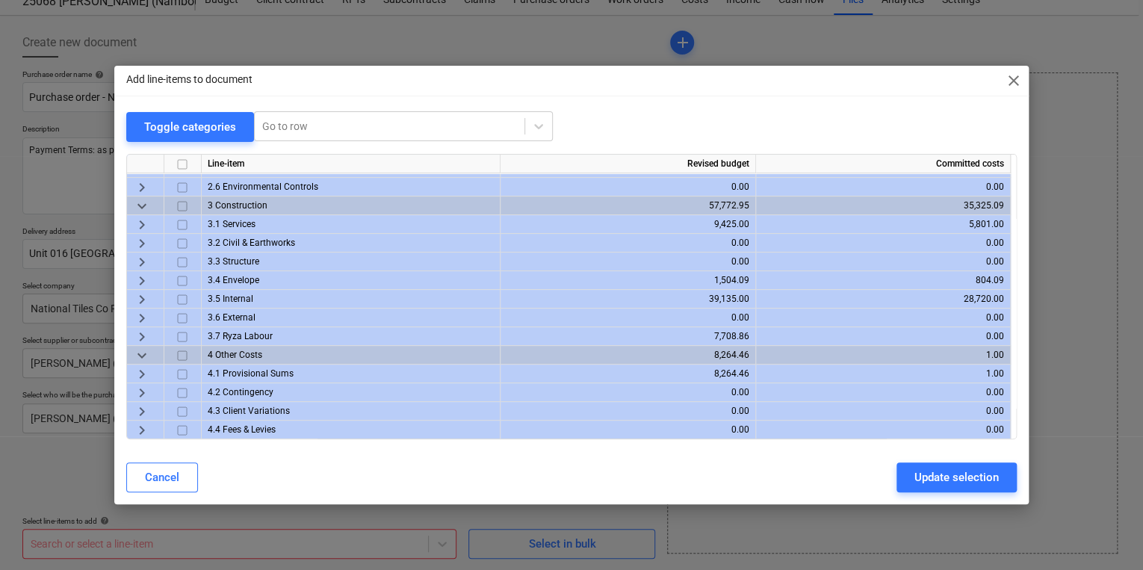
scroll to position [127, 0]
click at [140, 413] on span "keyboard_arrow_right" at bounding box center [142, 410] width 18 height 18
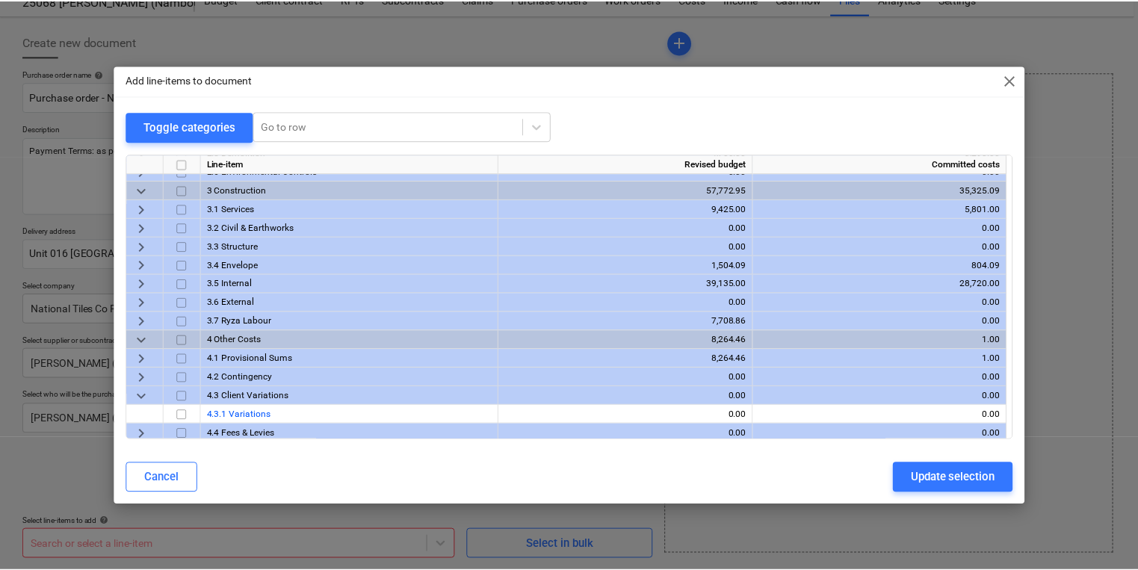
scroll to position [146, 0]
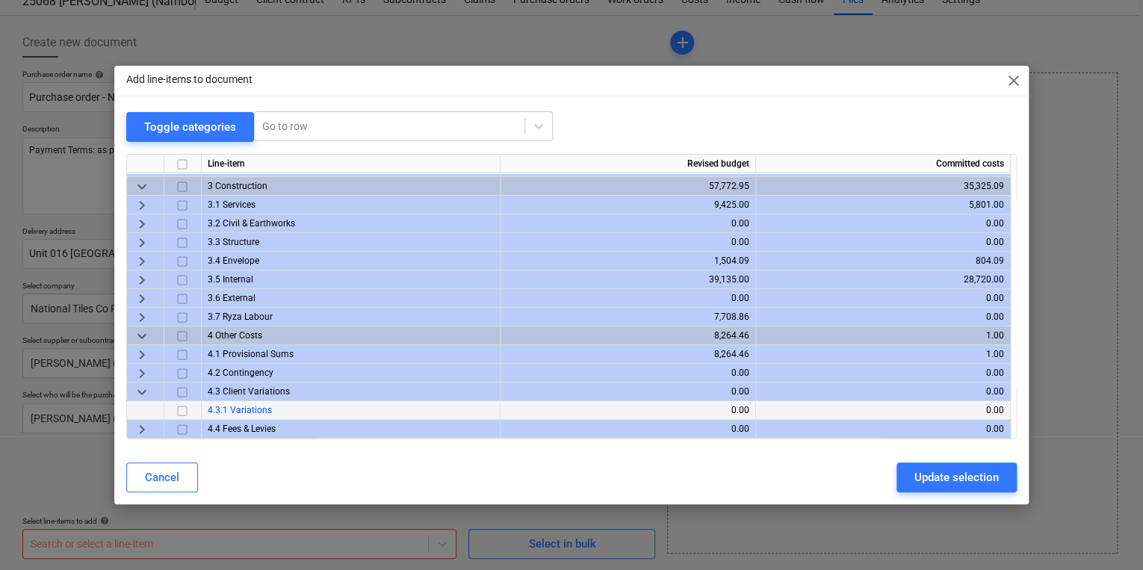
click at [179, 410] on input "checkbox" at bounding box center [182, 410] width 18 height 18
click at [943, 476] on div "Update selection" at bounding box center [957, 477] width 84 height 19
type textarea "x"
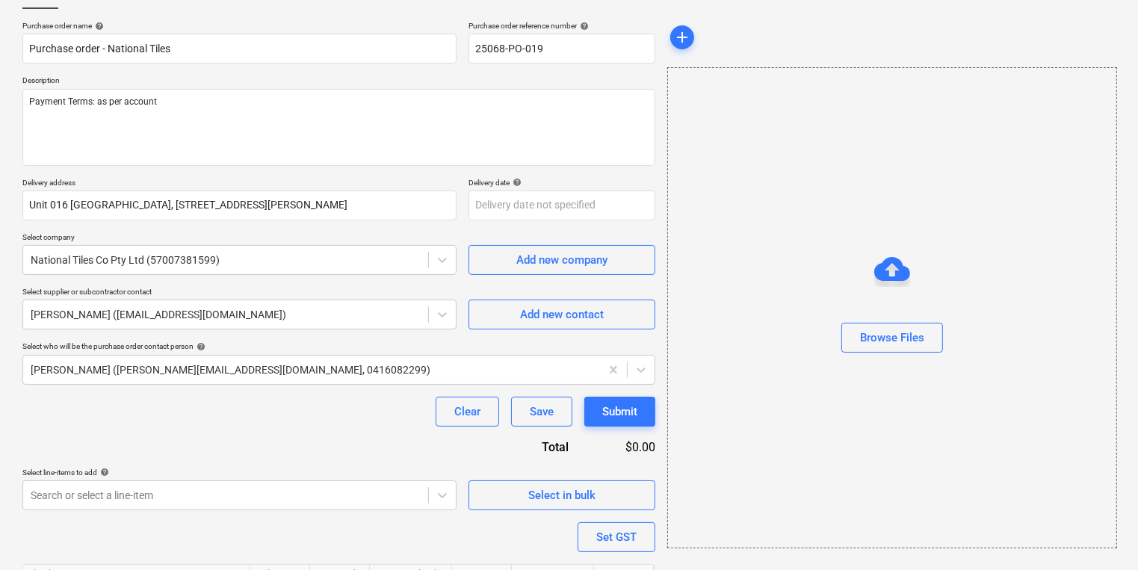
scroll to position [194, 0]
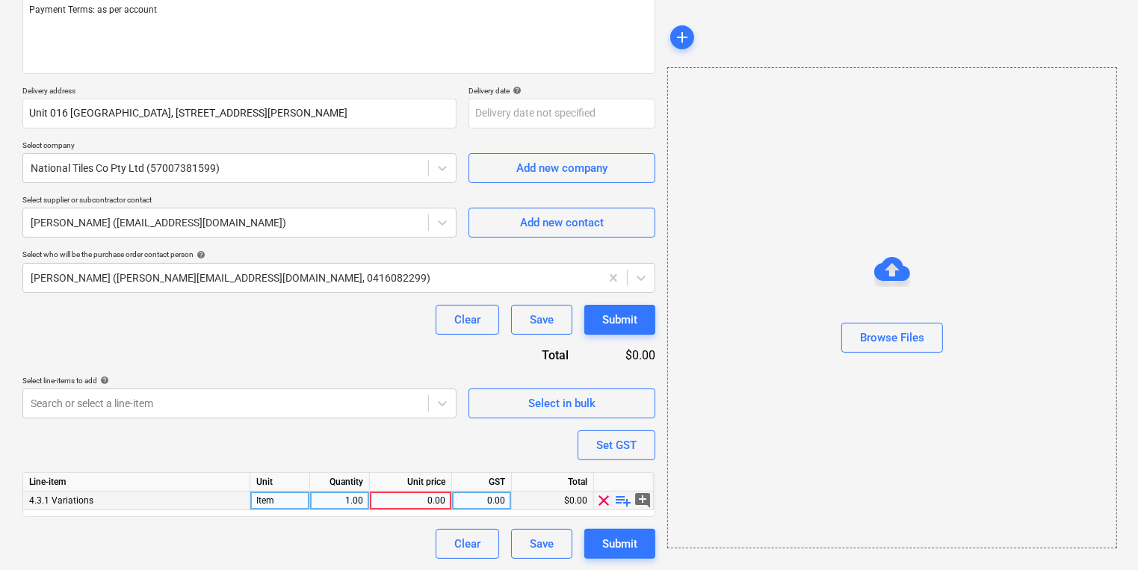
click at [433, 498] on div "0.00" at bounding box center [411, 501] width 70 height 19
type input "338.06"
type textarea "x"
click at [479, 505] on div "0.00" at bounding box center [481, 501] width 47 height 19
type input "10"
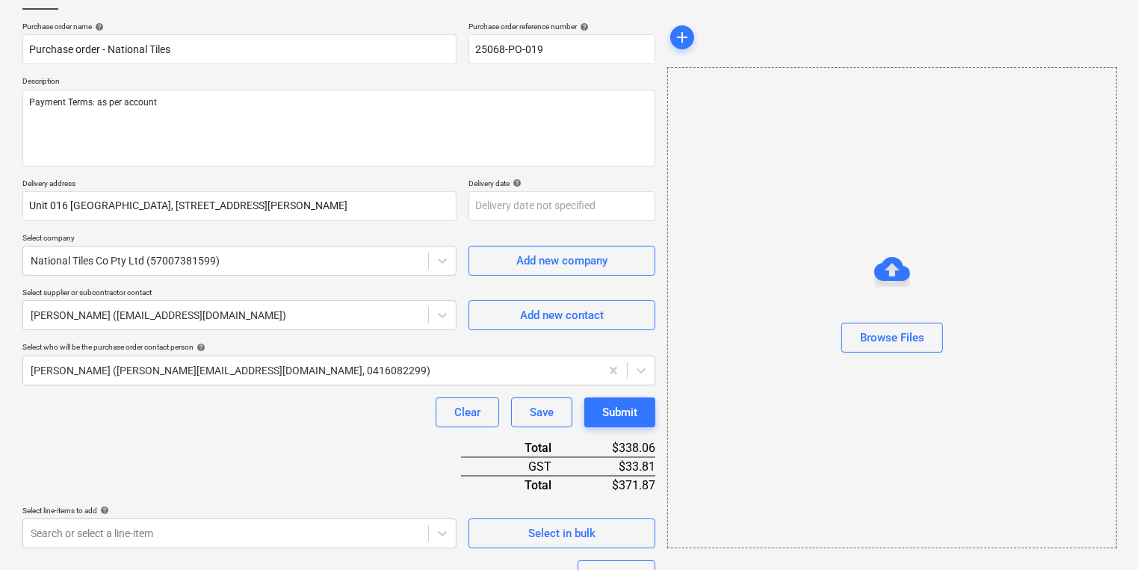
scroll to position [230, 0]
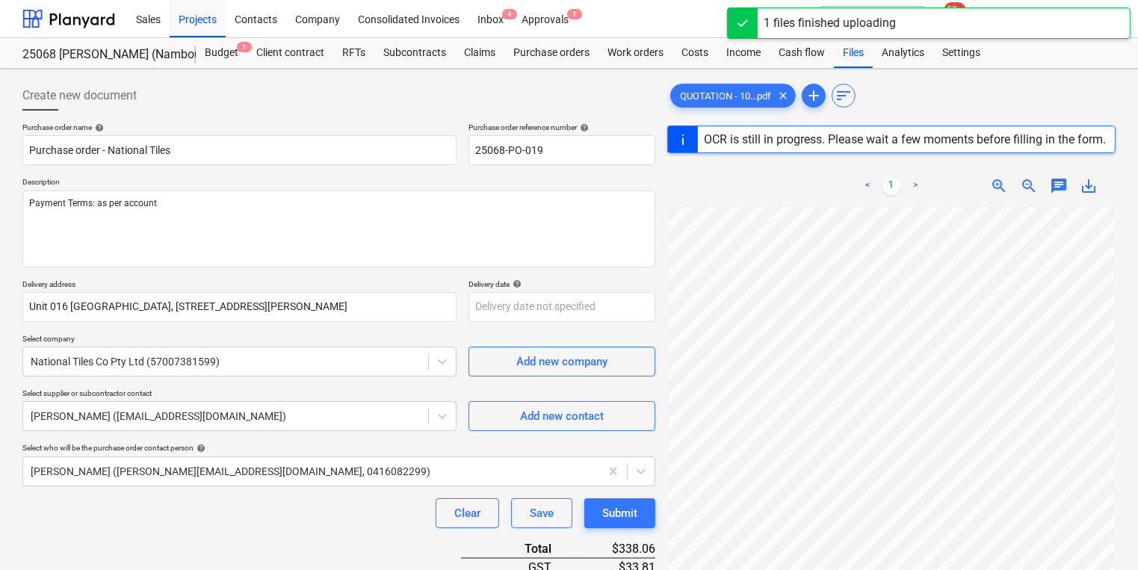
click at [370, 102] on div "Create new document" at bounding box center [338, 96] width 633 height 30
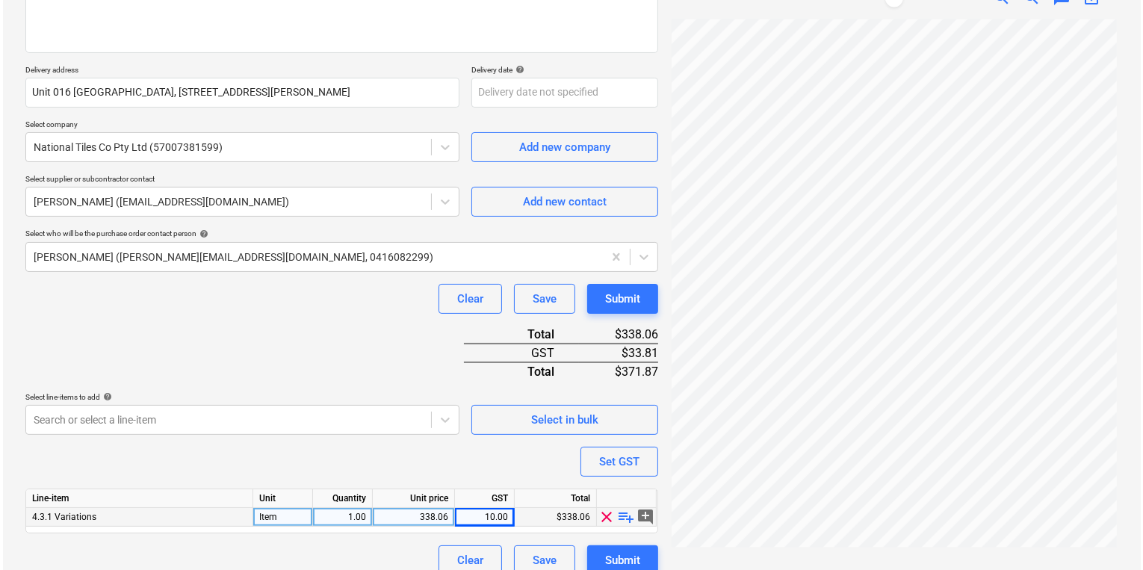
scroll to position [230, 0]
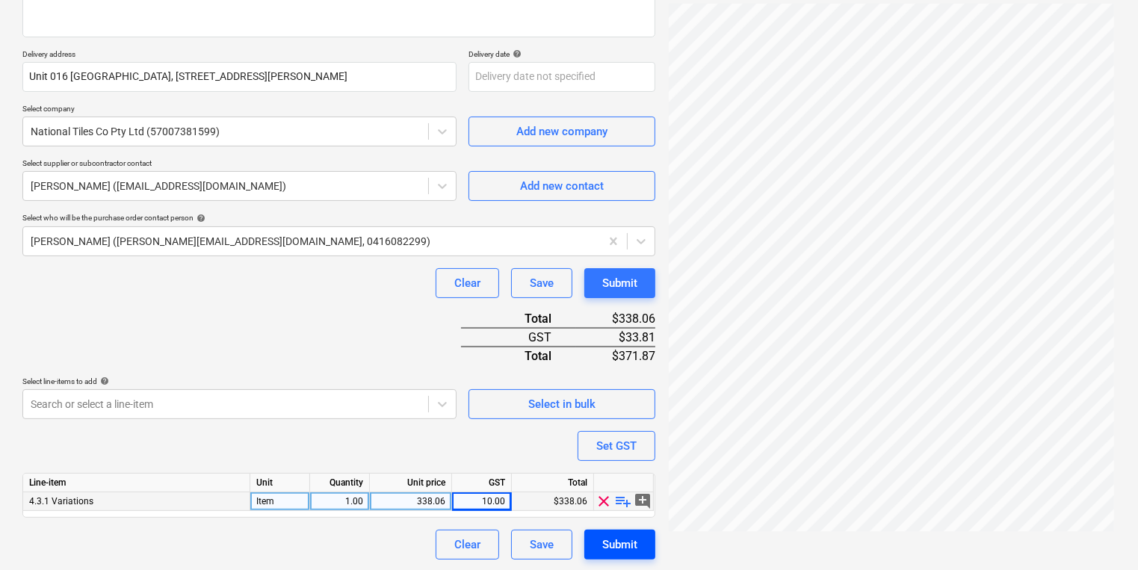
click at [627, 547] on div "Submit" at bounding box center [619, 544] width 35 height 19
type textarea "x"
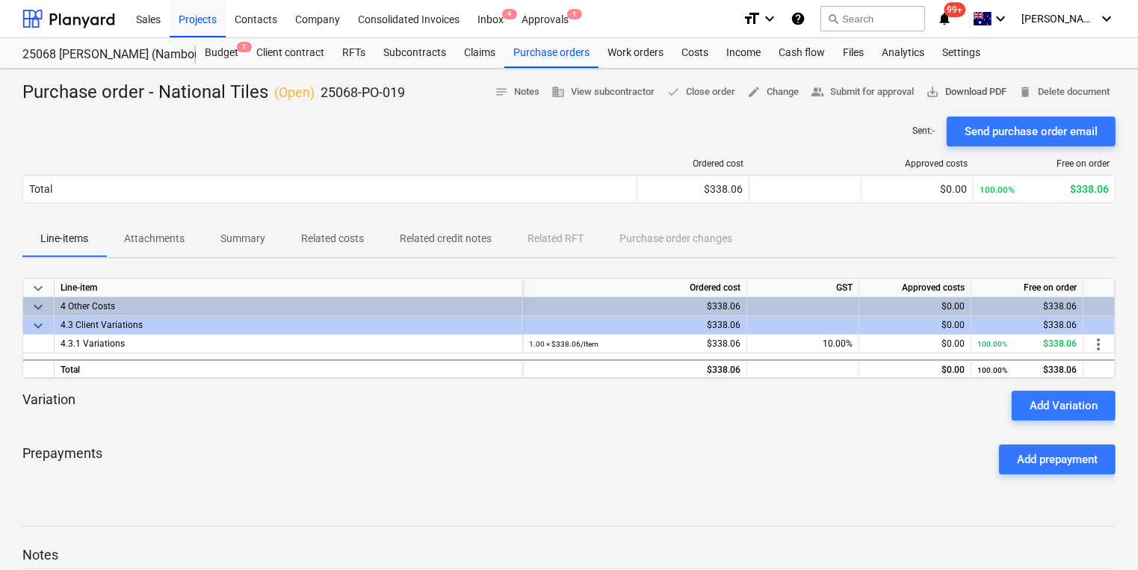
click at [974, 87] on span "save_alt Download PDF" at bounding box center [966, 92] width 81 height 17
click at [211, 24] on div "Projects" at bounding box center [198, 18] width 56 height 38
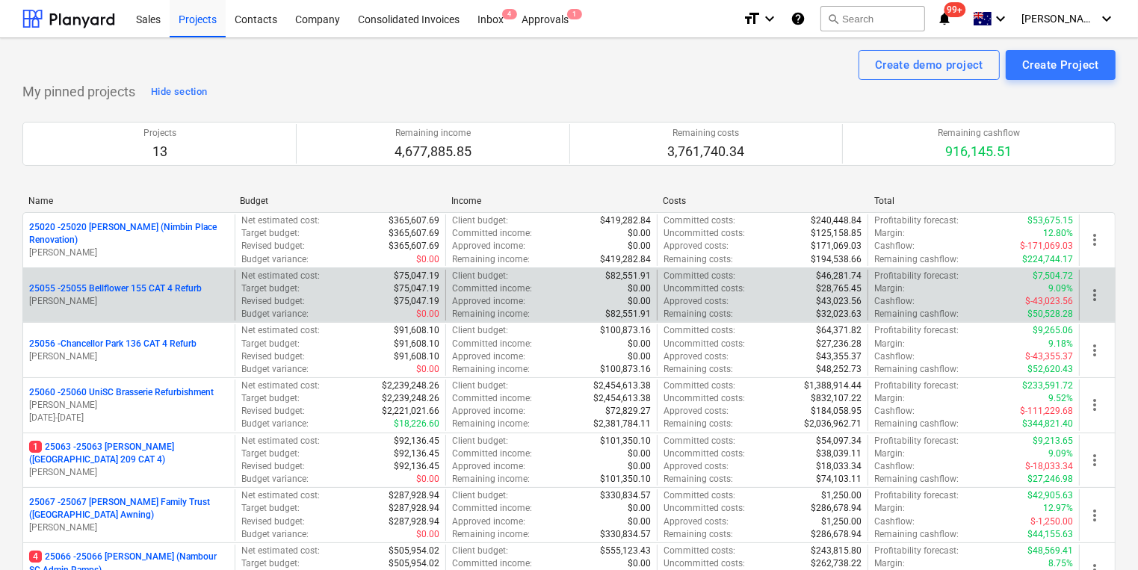
click at [146, 297] on p "[PERSON_NAME]" at bounding box center [129, 301] width 200 height 13
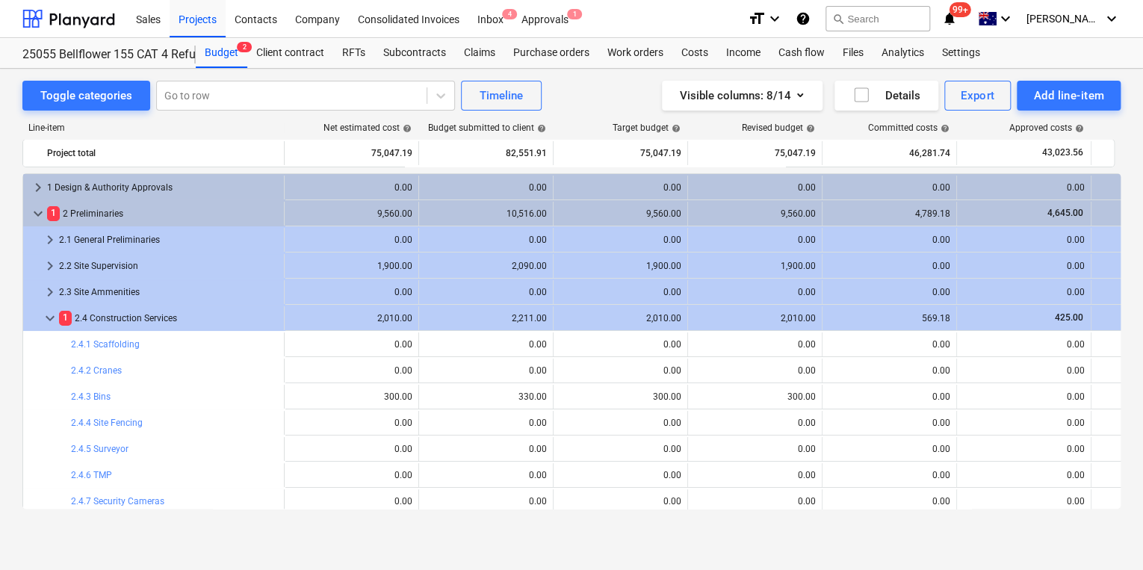
scroll to position [75, 0]
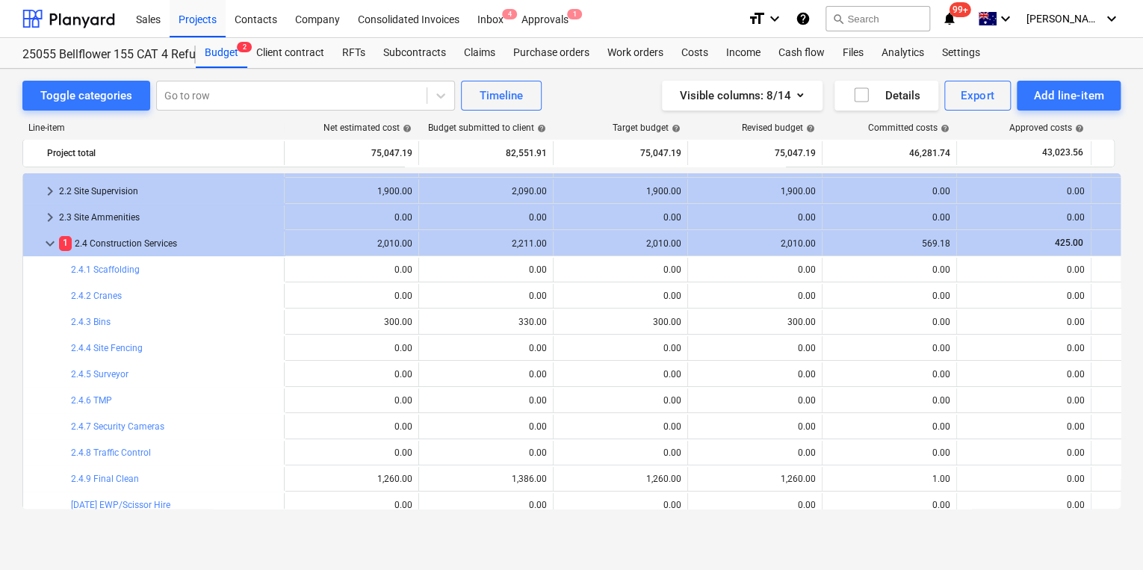
click at [51, 245] on span "keyboard_arrow_down" at bounding box center [50, 244] width 18 height 18
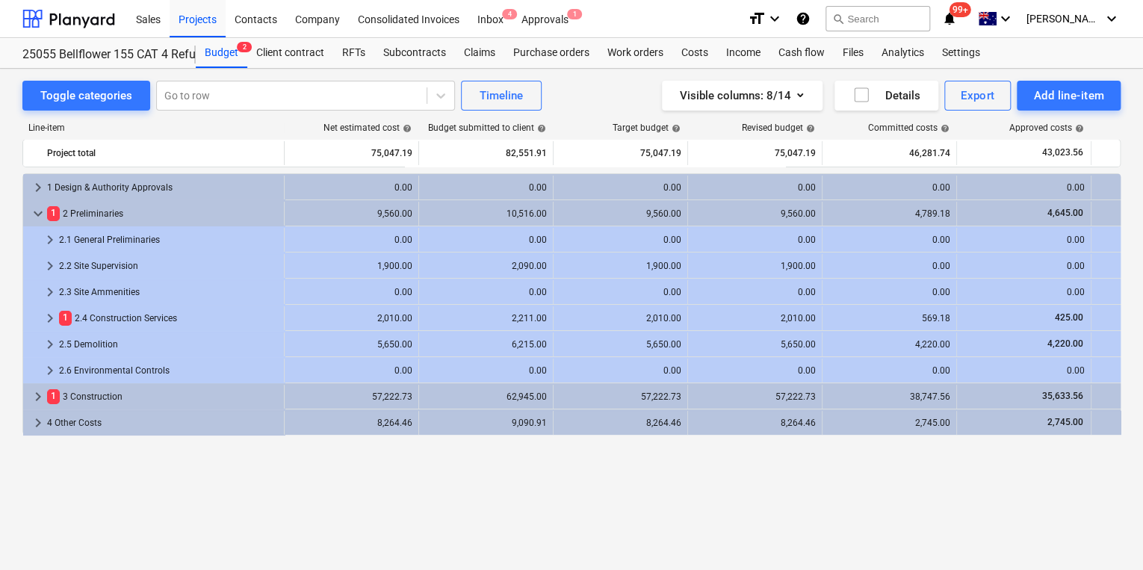
scroll to position [0, 0]
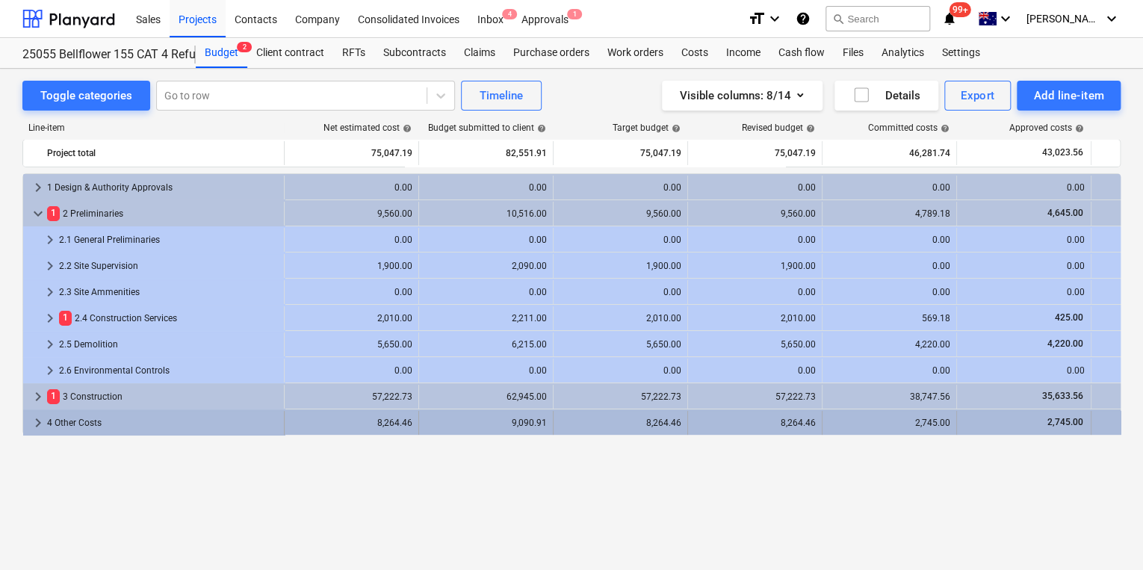
click at [37, 424] on span "keyboard_arrow_right" at bounding box center [38, 423] width 18 height 18
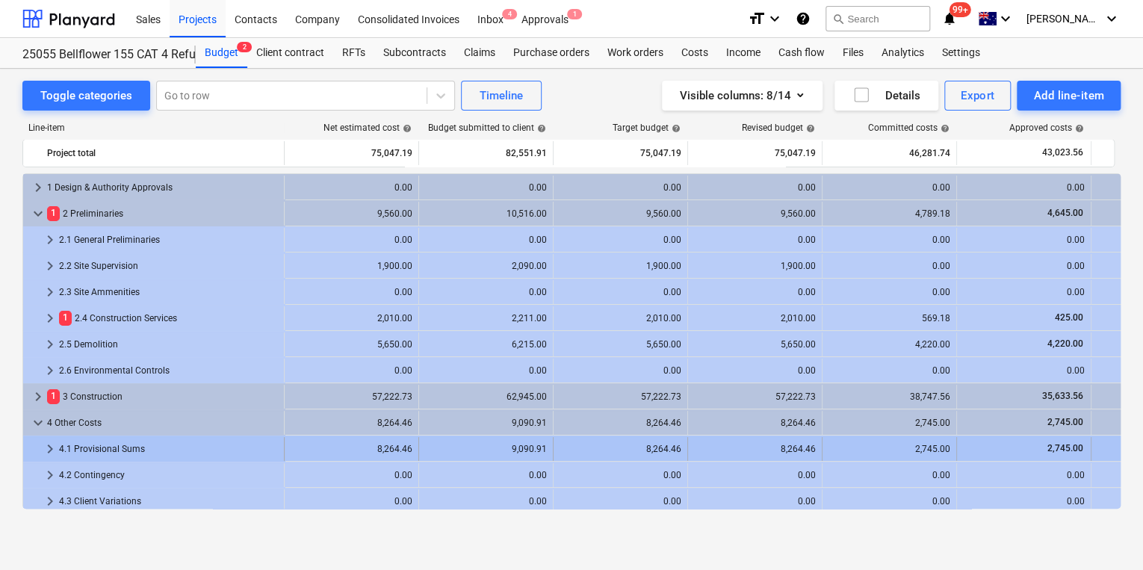
click at [48, 448] on span "keyboard_arrow_right" at bounding box center [50, 449] width 18 height 18
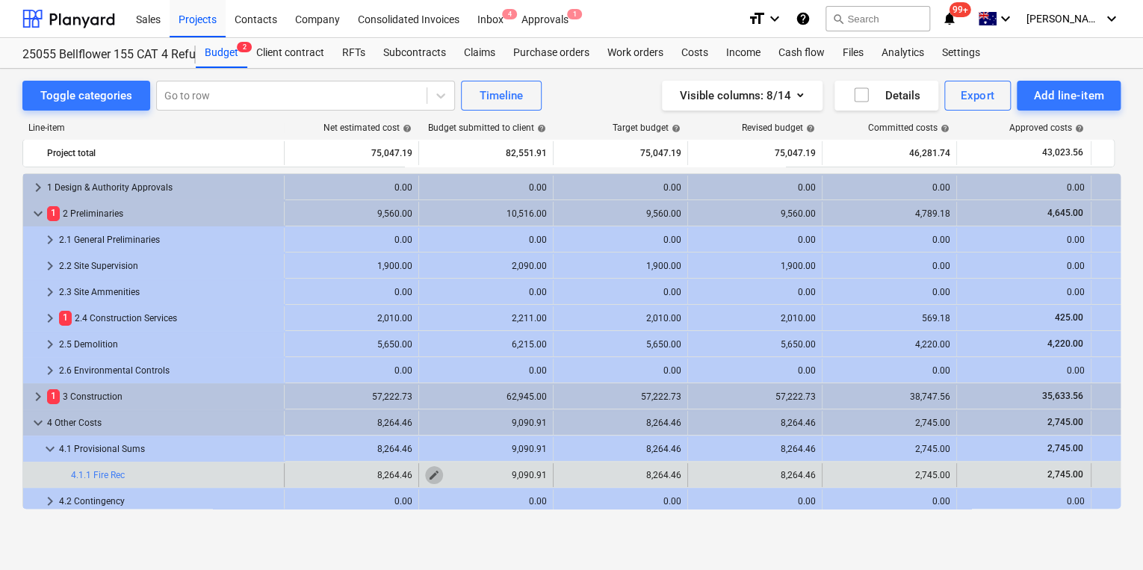
click at [432, 473] on span "edit" at bounding box center [434, 475] width 12 height 12
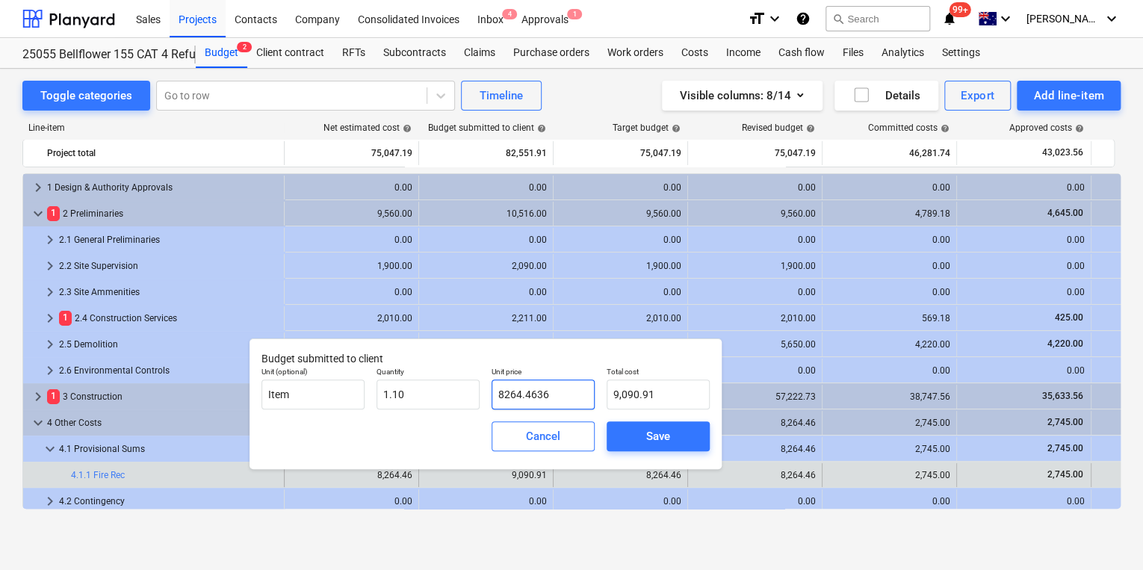
click at [546, 393] on input "8264.4636" at bounding box center [543, 395] width 103 height 30
drag, startPoint x: 567, startPoint y: 395, endPoint x: 414, endPoint y: 392, distance: 153.2
click at [416, 392] on div "Unit (optional) Item Quantity 1.10 Unit price 8264.4636 Total cost 9,090.91" at bounding box center [486, 388] width 460 height 55
type input "66"
type input "72.60"
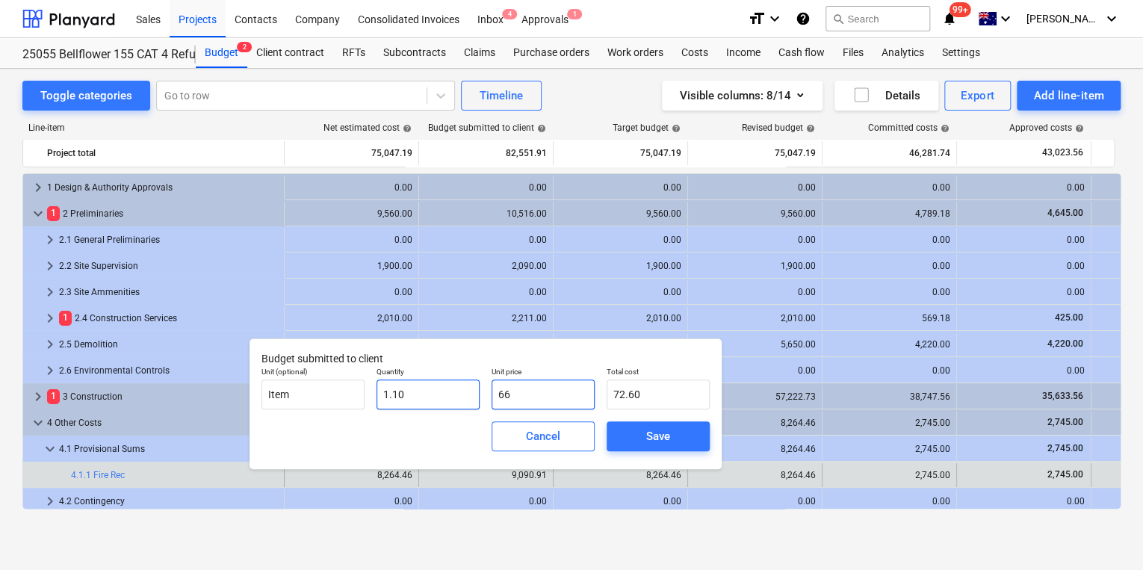
type input "667"
type input "733.70"
type input "6672"
type input "7,339.20"
type input "6672.7"
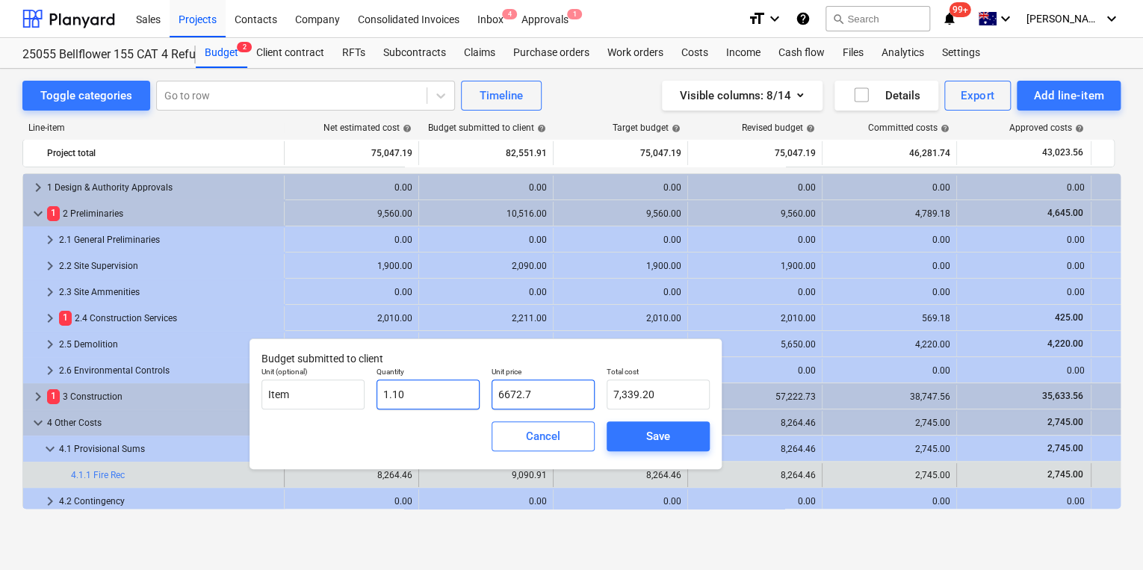
type input "7,339.97"
type input "6672.73"
type input "7,340.00"
type input "6672.73"
type input "1.1"
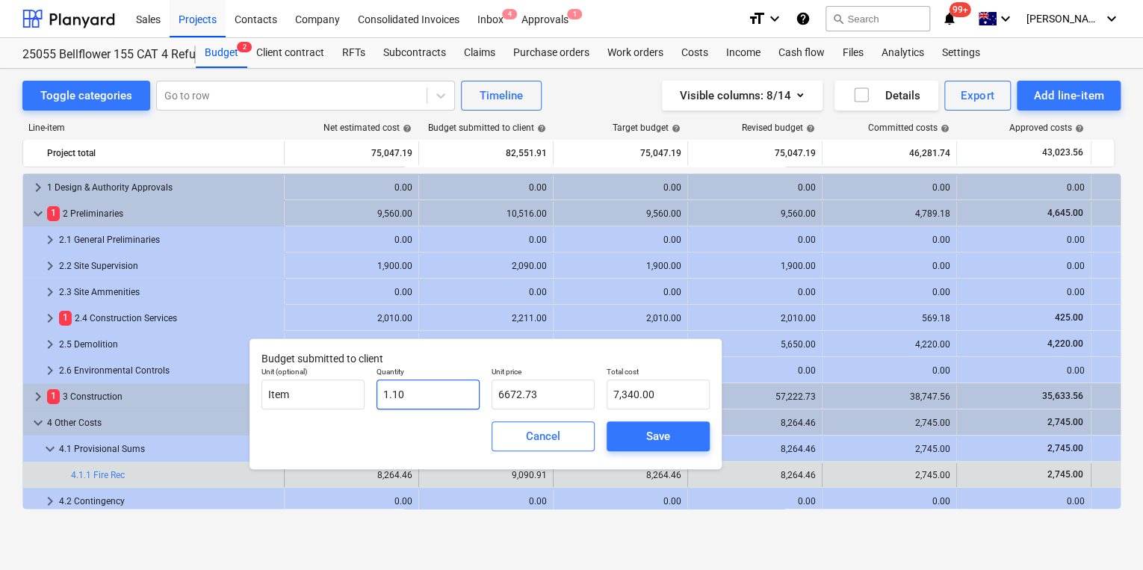
type input "6,672.73"
drag, startPoint x: 410, startPoint y: 398, endPoint x: 392, endPoint y: 398, distance: 17.9
click at [392, 398] on input "1.1" at bounding box center [428, 395] width 103 height 30
type input "1.0"
type input "6,672.73"
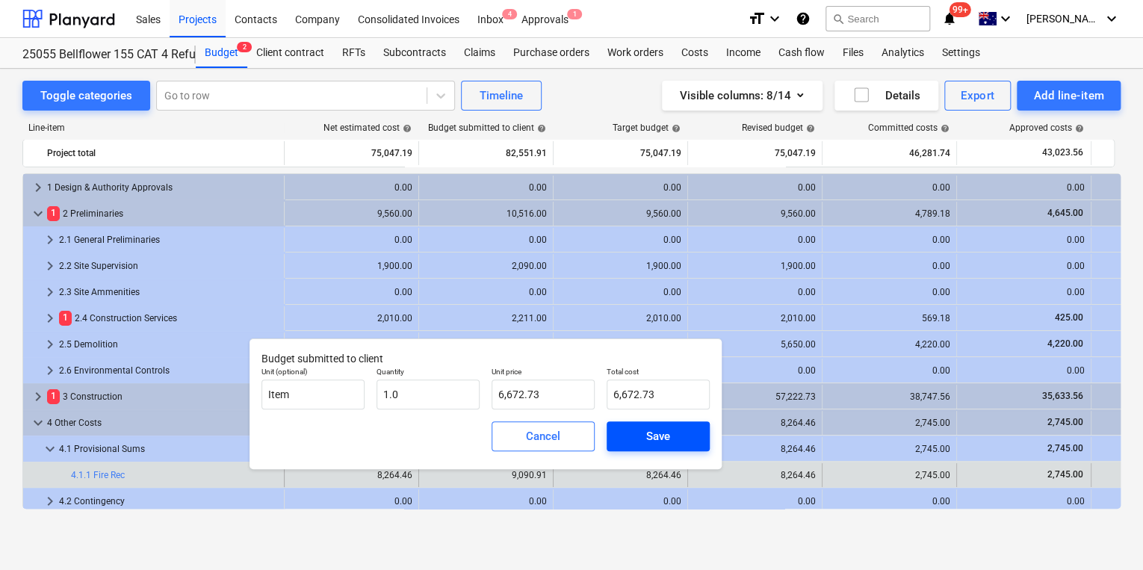
type input "1.00"
click at [685, 432] on span "Save" at bounding box center [658, 436] width 67 height 19
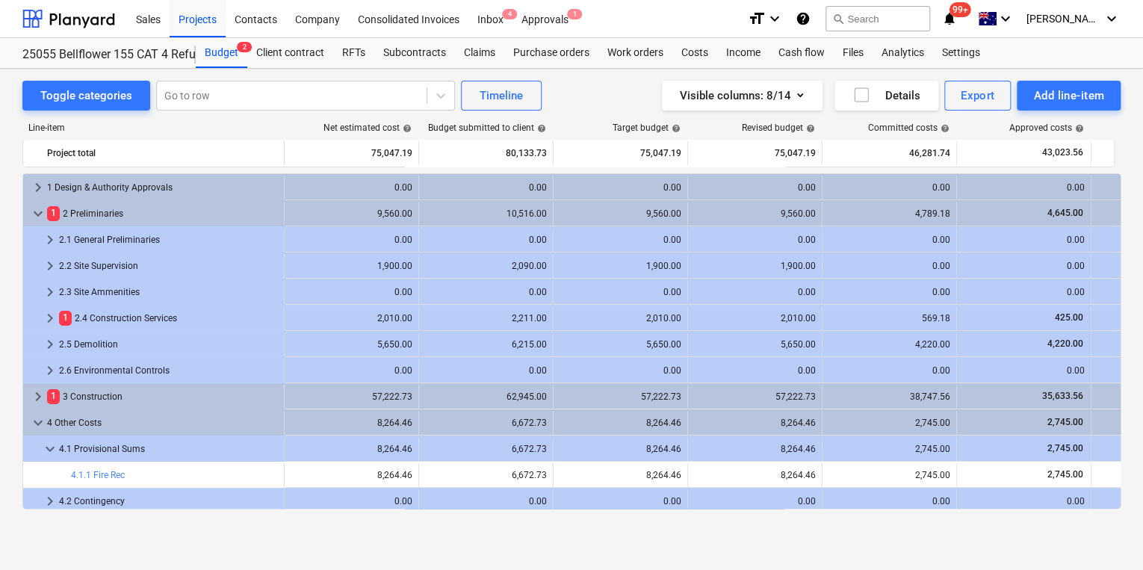
type input "1.00"
type input "6,672.73"
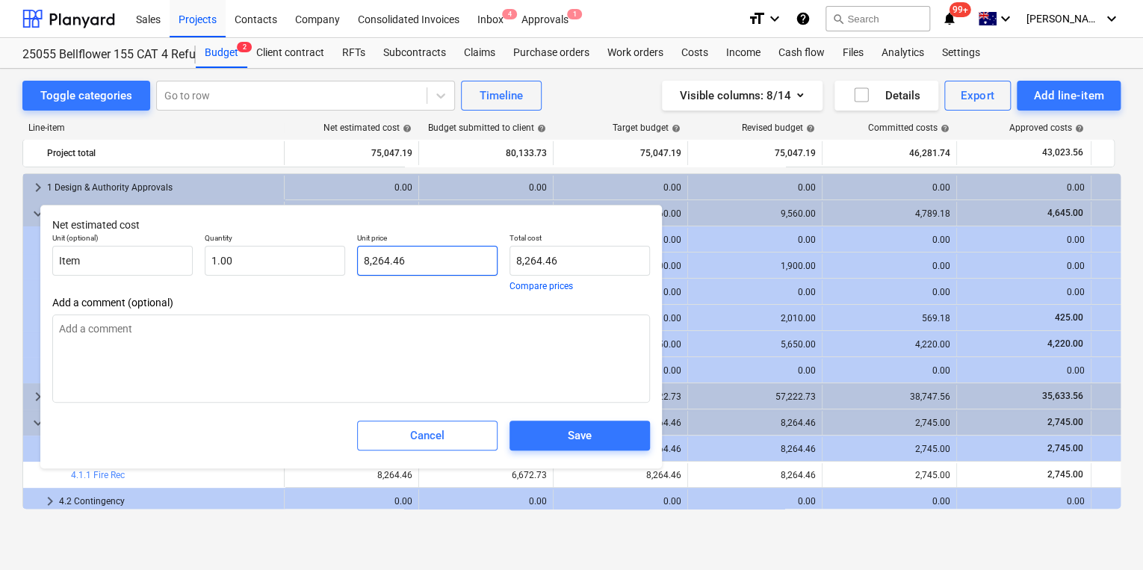
type textarea "x"
drag, startPoint x: 430, startPoint y: 256, endPoint x: 347, endPoint y: 262, distance: 83.1
click at [348, 262] on div "Unit (optional) Item Quantity 1.00 Unit price 8264.4636 Total cost 8,264.46 Com…" at bounding box center [351, 262] width 610 height 70
type input "6"
type textarea "x"
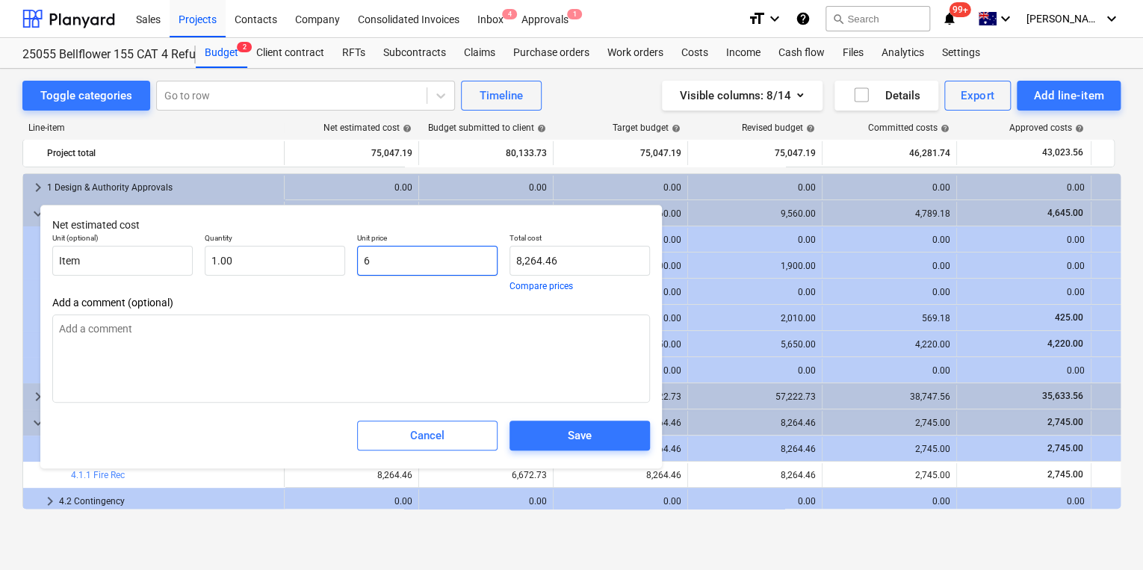
type input "6.00"
type textarea "x"
type input "60"
type input "60.00"
type textarea "x"
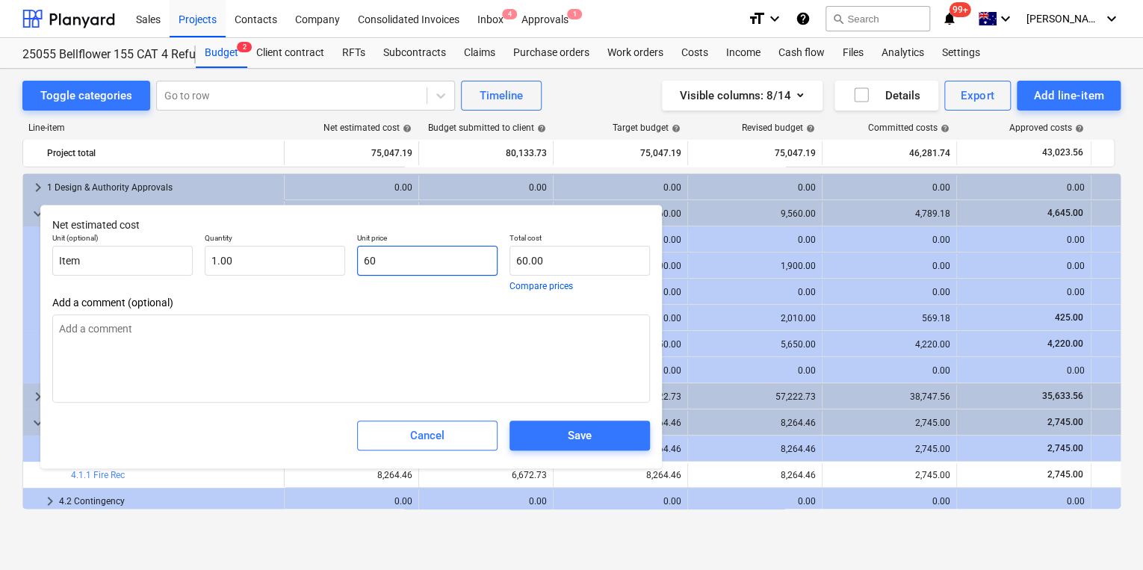
type input "606"
type input "606.00"
type textarea "x"
type input "6066"
type input "6,066.00"
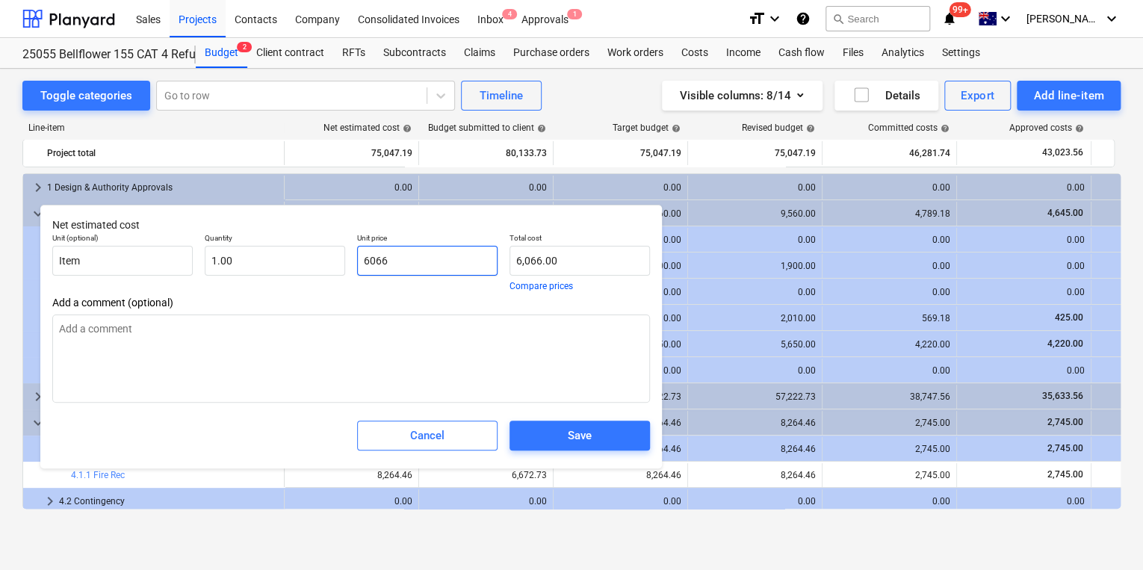
type textarea "x"
type input "6066."
type textarea "x"
type input "6066.1"
type input "6,066.10"
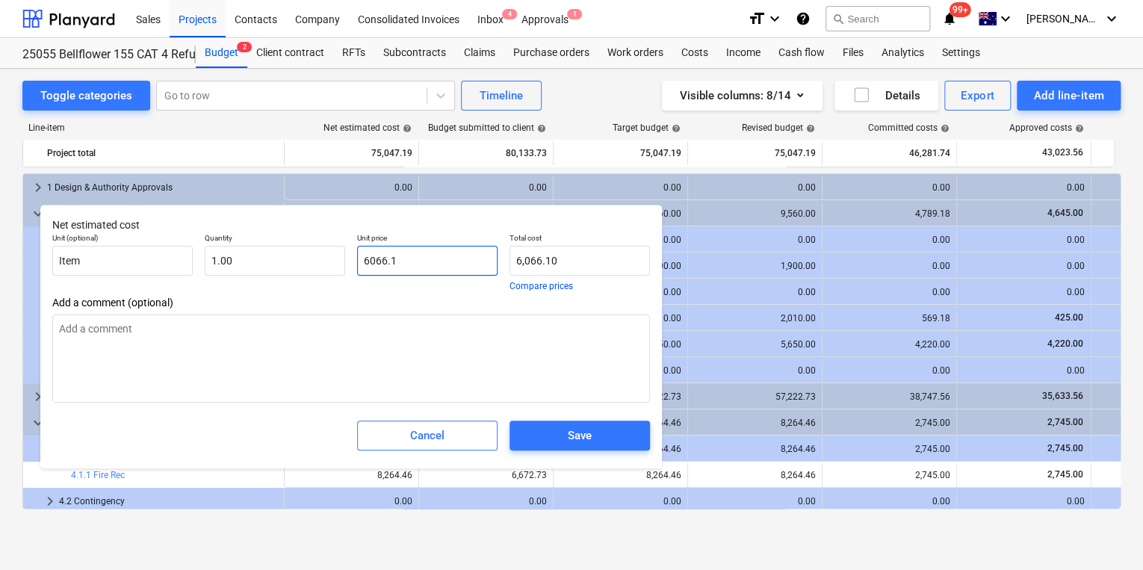
type textarea "x"
type input "6066.11"
type input "6,066.11"
type textarea "x"
type input "6066.118"
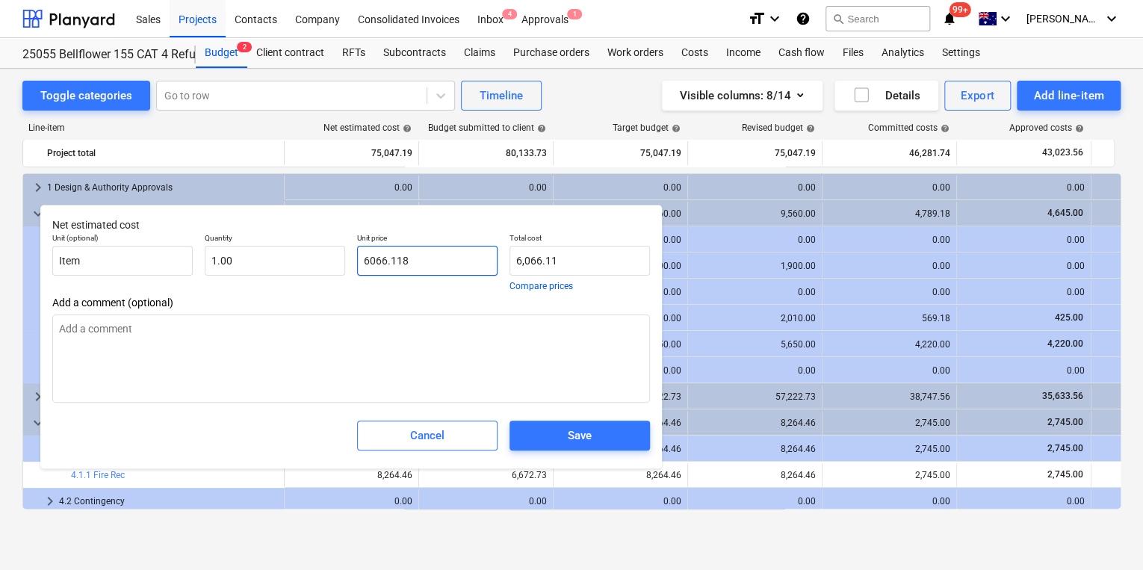
type input "6,066.12"
type textarea "x"
drag, startPoint x: 426, startPoint y: 257, endPoint x: 294, endPoint y: 261, distance: 132.3
click at [294, 261] on div "Unit (optional) Item Quantity 1.00 Unit price 6066.1182 Total cost 6,066.12 Com…" at bounding box center [351, 262] width 610 height 70
type input "6066.1182"
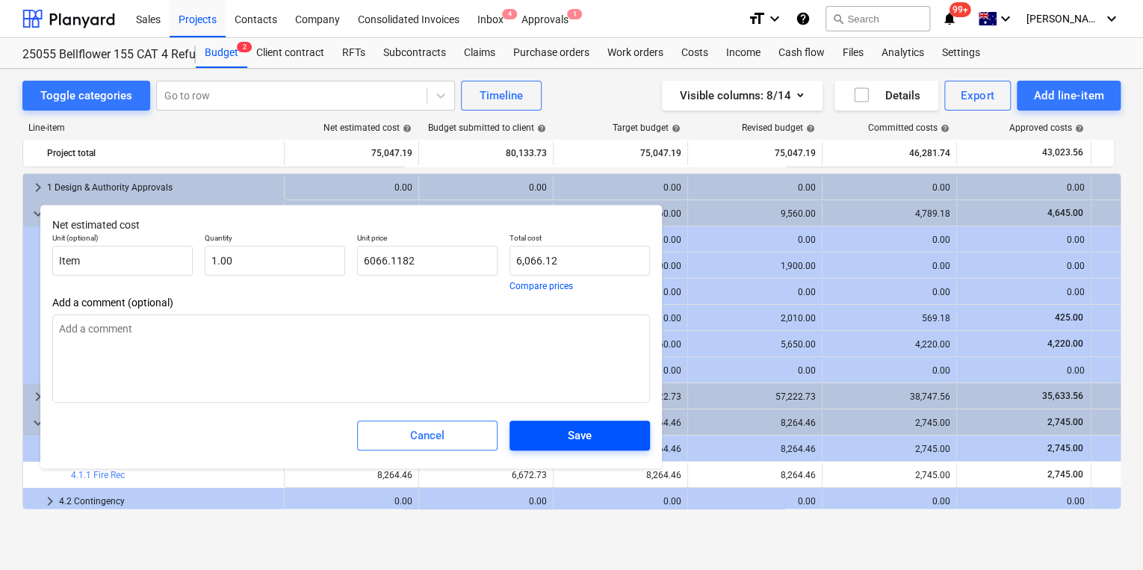
type textarea "x"
type input "6,066.12"
click at [582, 439] on div "Save" at bounding box center [580, 435] width 24 height 19
type textarea "x"
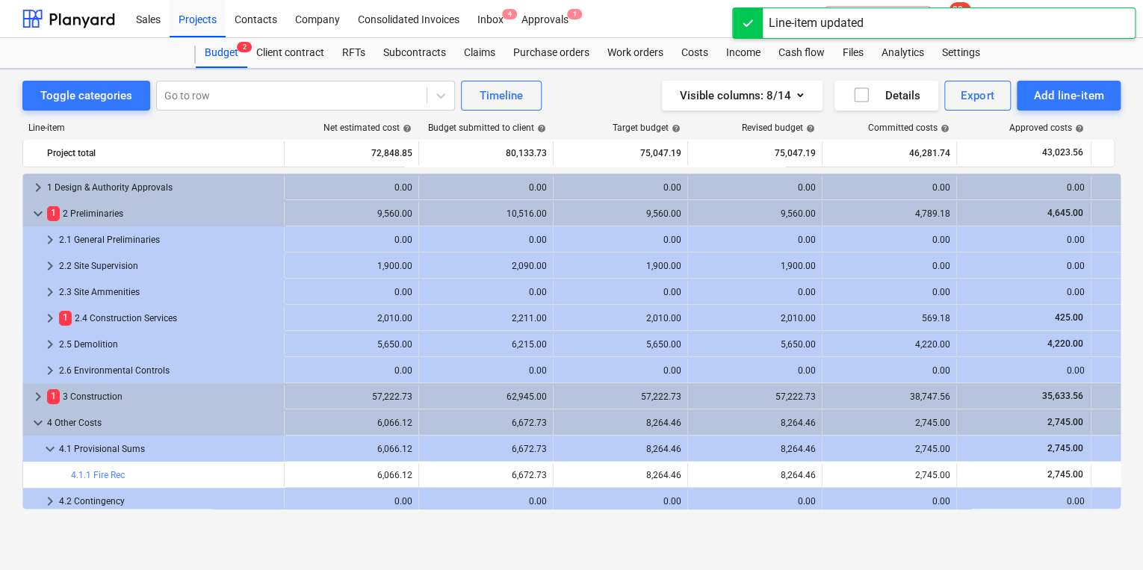
scroll to position [57, 0]
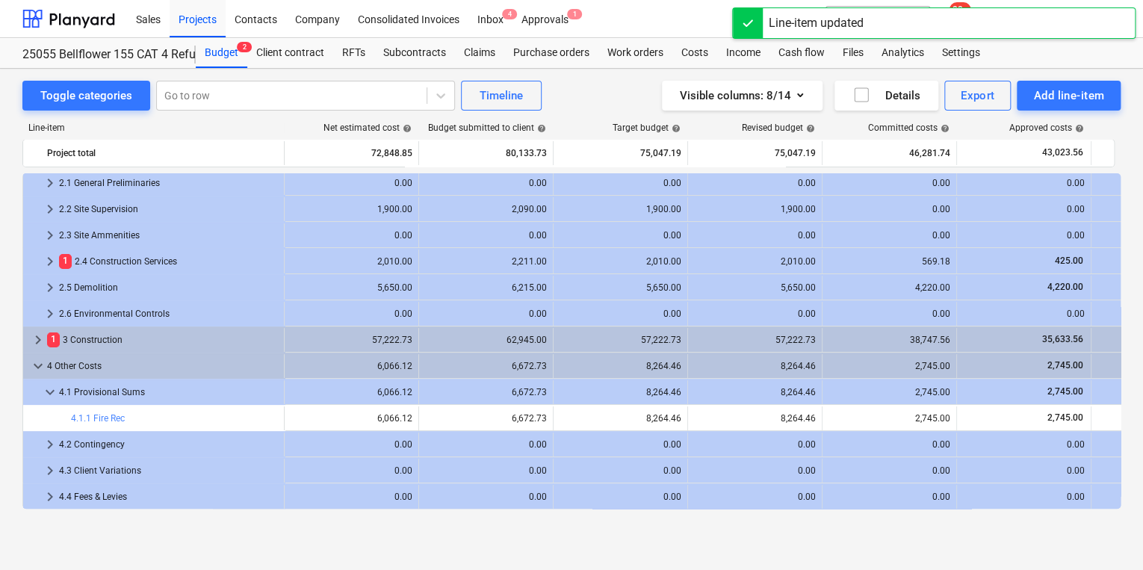
click at [568, 417] on span "edit" at bounding box center [569, 419] width 12 height 12
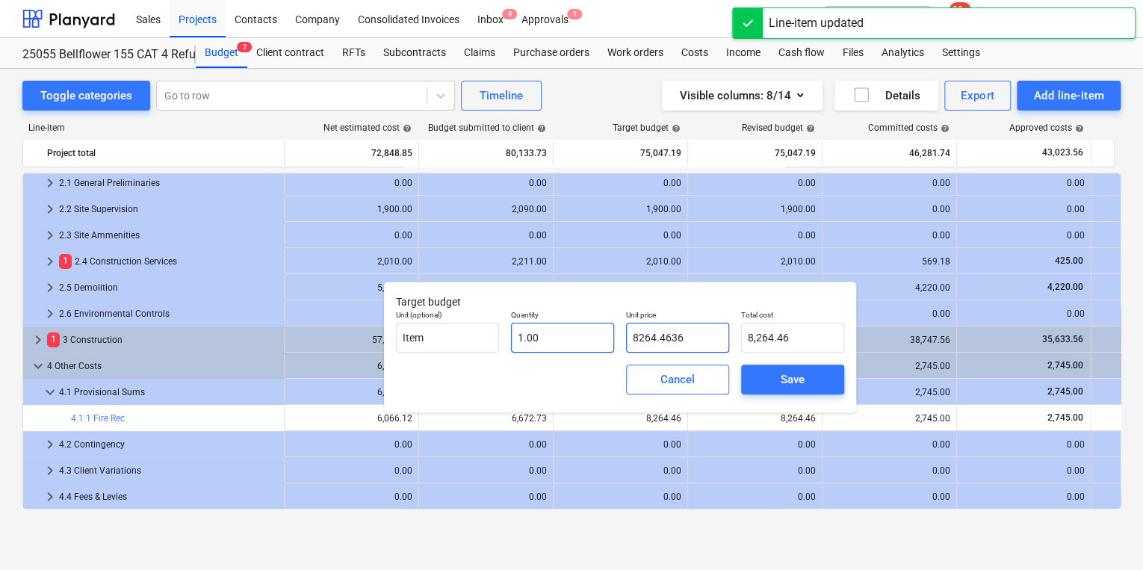
drag, startPoint x: 682, startPoint y: 335, endPoint x: 593, endPoint y: 332, distance: 89.0
click at [593, 332] on div "Unit (optional) Item Quantity 1.00 Unit price 8264.4636 Total cost 8,264.46" at bounding box center [620, 331] width 460 height 55
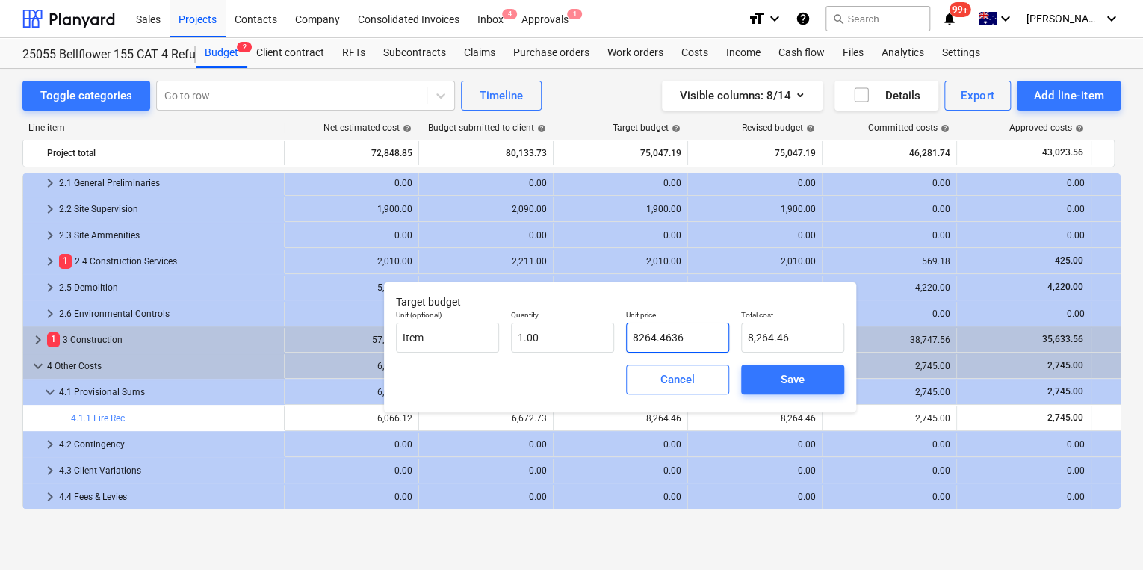
paste input "6066.1182"
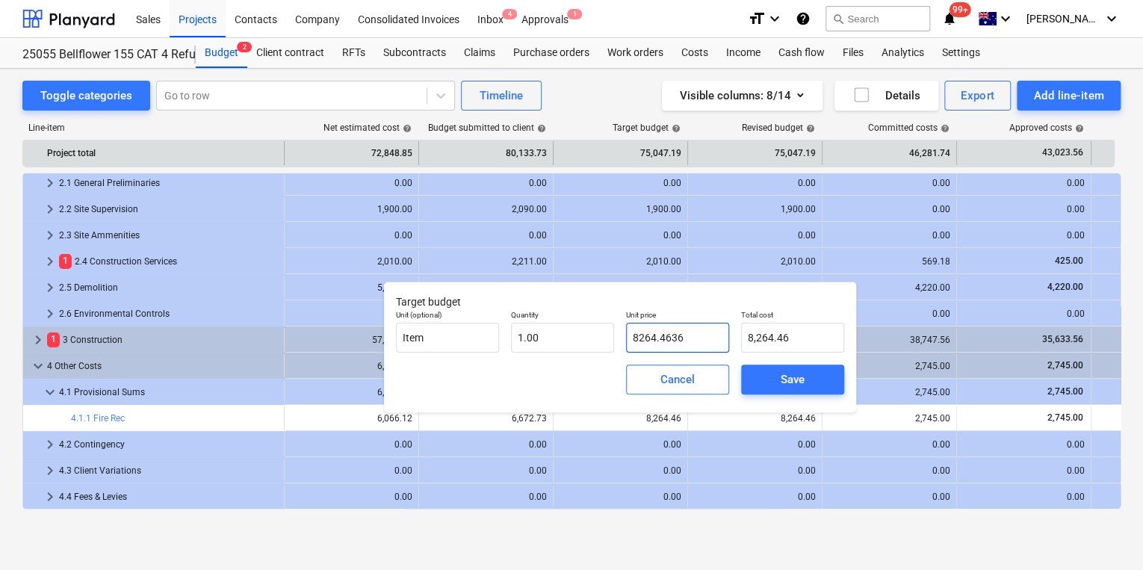
type input "6066.1182"
type input "6,066.12"
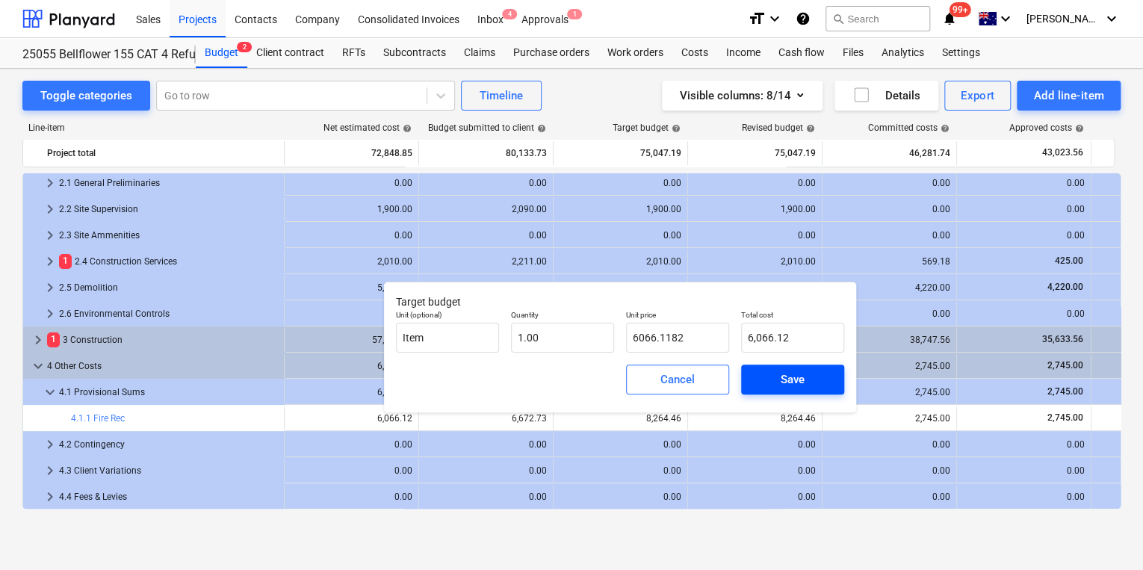
type input "6,066.12"
click at [785, 379] on div "Save" at bounding box center [793, 379] width 24 height 19
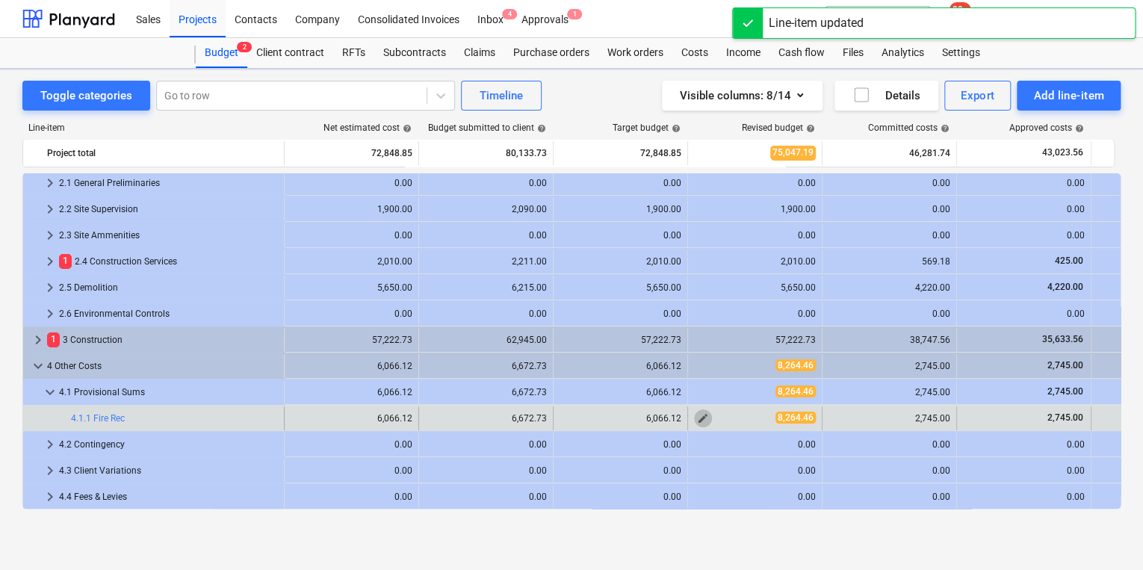
click at [699, 418] on span "edit" at bounding box center [703, 419] width 12 height 12
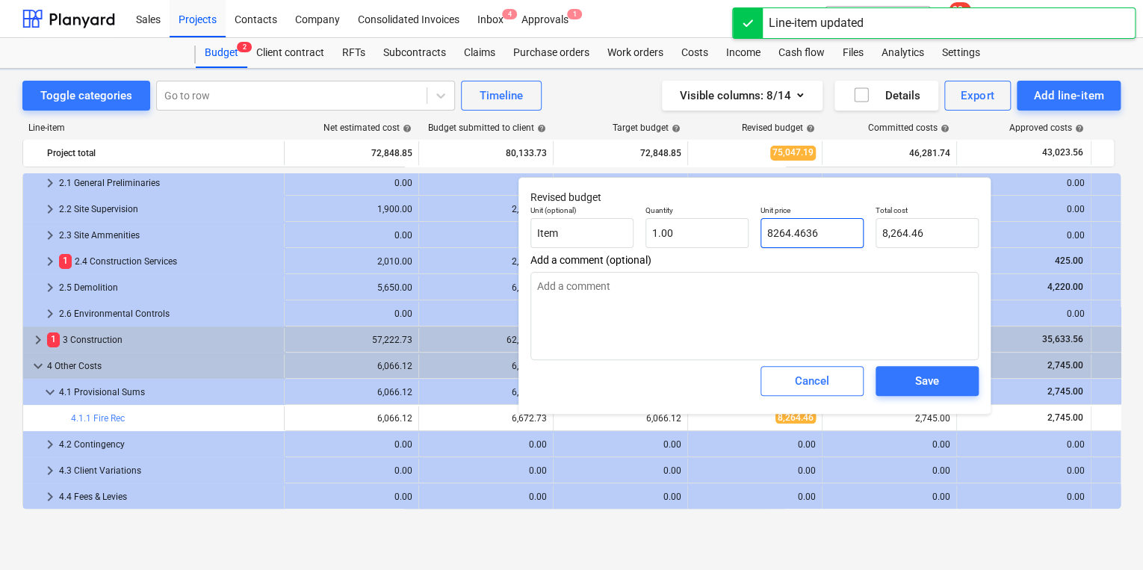
type textarea "x"
drag, startPoint x: 826, startPoint y: 237, endPoint x: 645, endPoint y: 229, distance: 181.0
click at [649, 231] on div "Unit (optional) Item Quantity 1.00 Unit price 8264.4636 Total cost 8,264.46" at bounding box center [755, 227] width 460 height 55
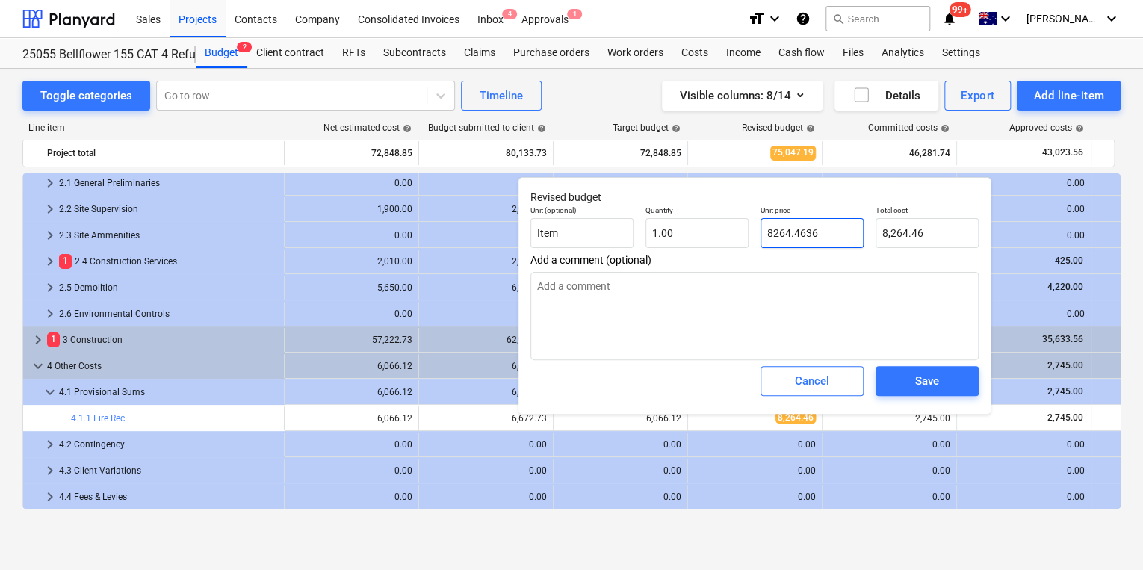
type input "2"
type textarea "x"
type input "27"
type input "27.00"
type textarea "x"
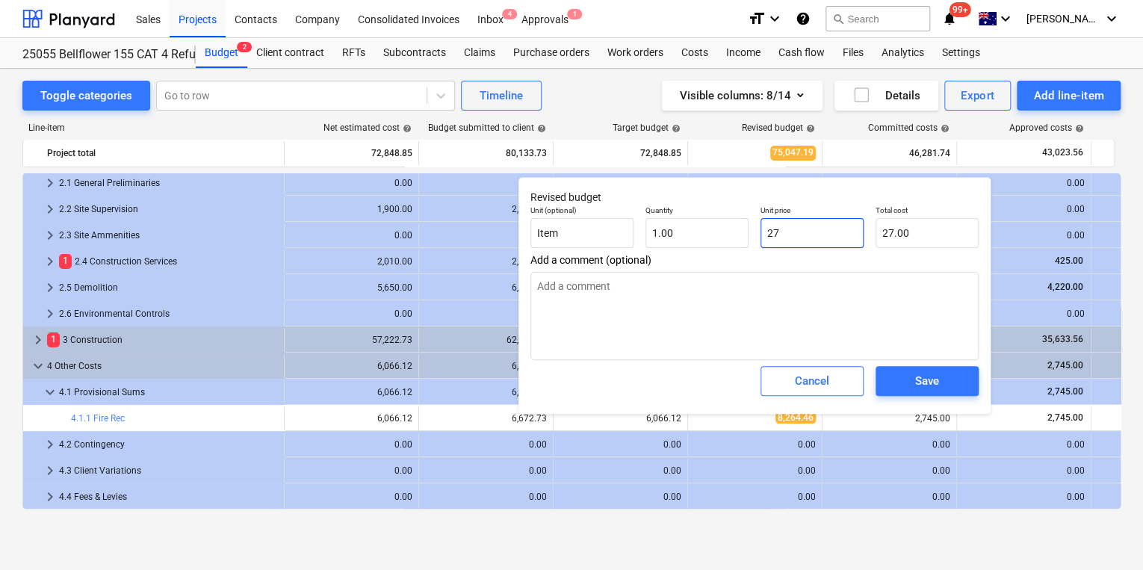
type input "274"
type input "274.00"
type textarea "x"
type input "2745"
type input "2,745.00"
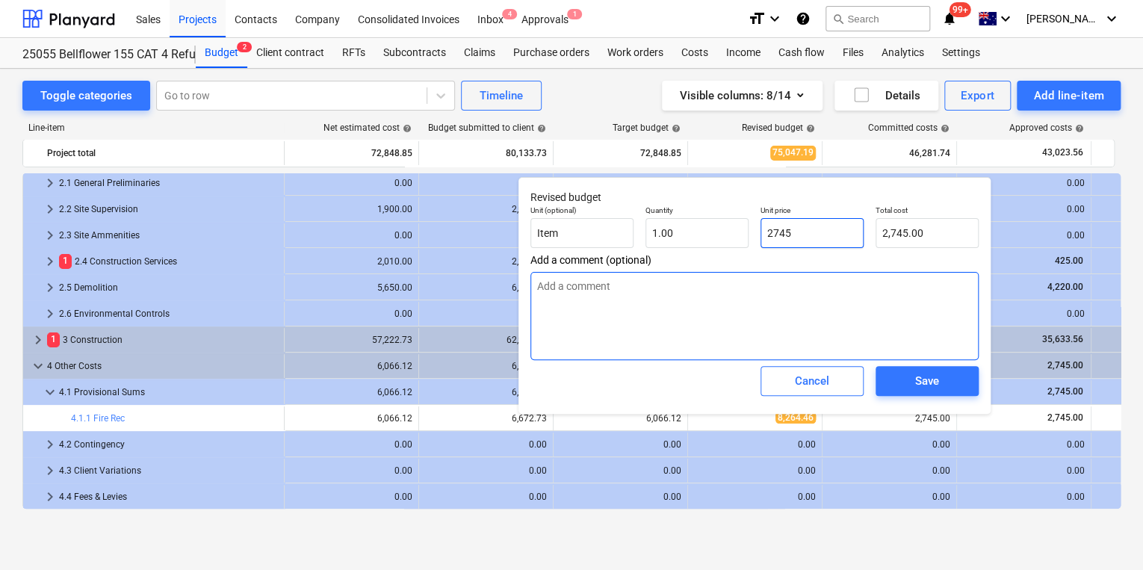
type input "2745"
type textarea "x"
type input "2,745.00"
click at [685, 299] on textarea at bounding box center [755, 316] width 448 height 88
type textarea "x"
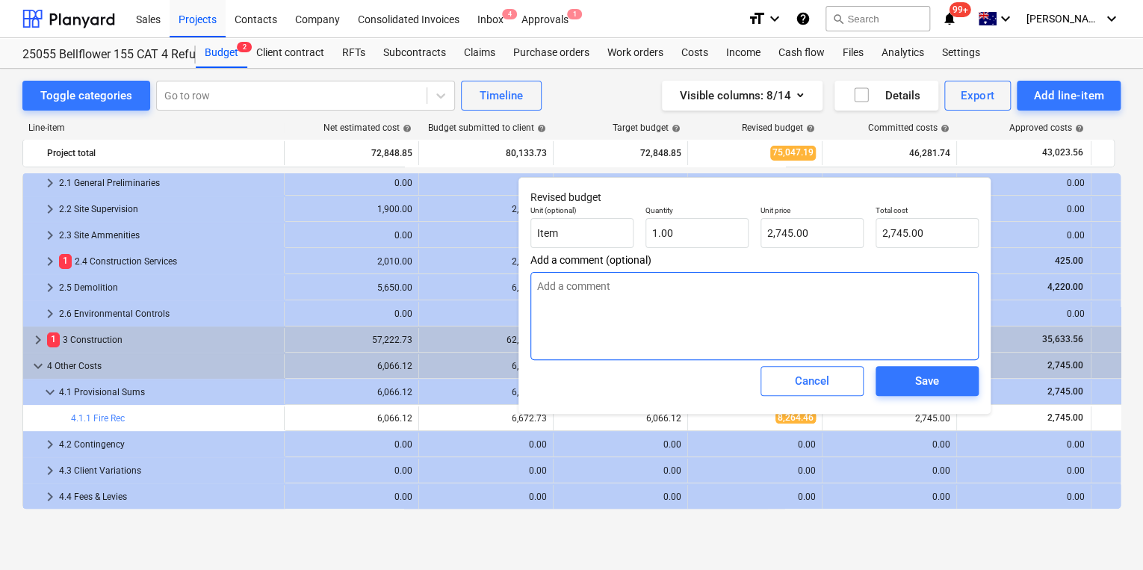
type textarea "C"
type textarea "x"
type textarea "C&"
type textarea "x"
type textarea "C&P"
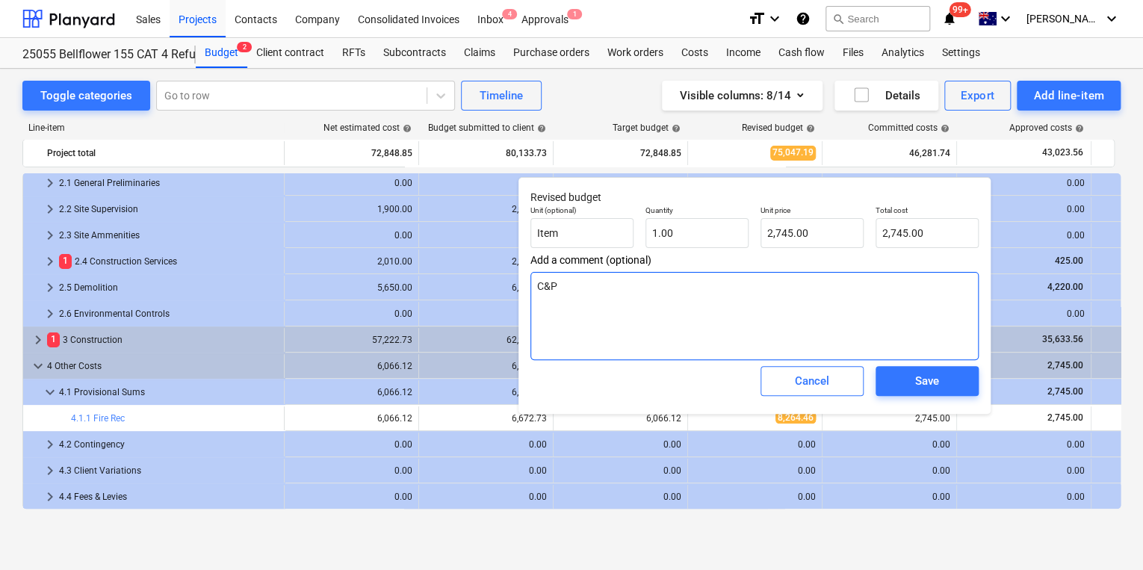
type textarea "x"
type textarea "C&P"
type textarea "x"
type textarea "C&P w"
type textarea "x"
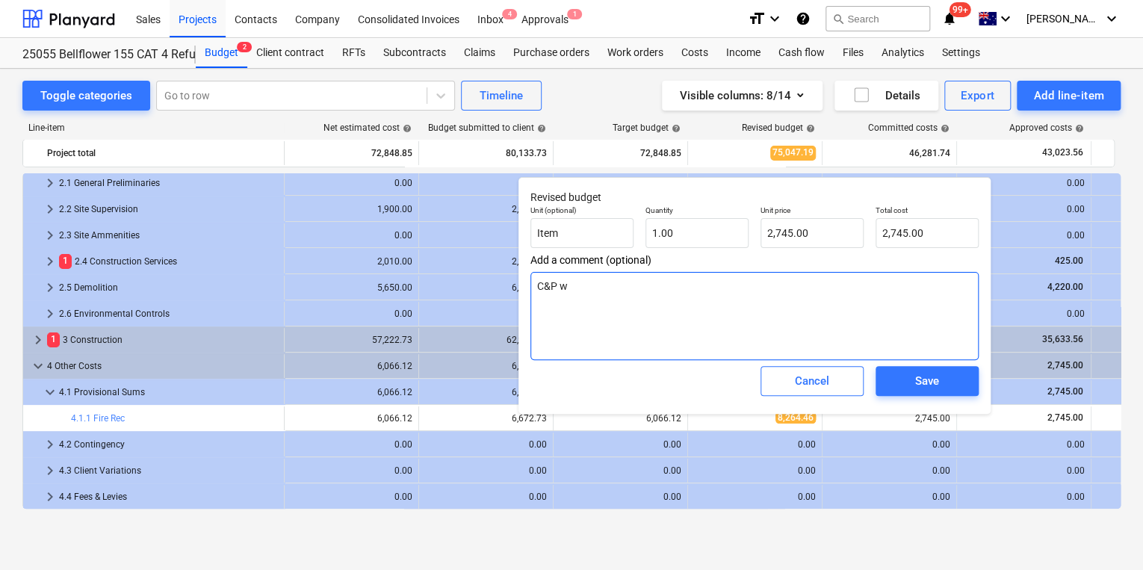
type textarea "C&P wo"
type textarea "x"
type textarea "C&P wor"
type textarea "x"
type textarea "C&P work"
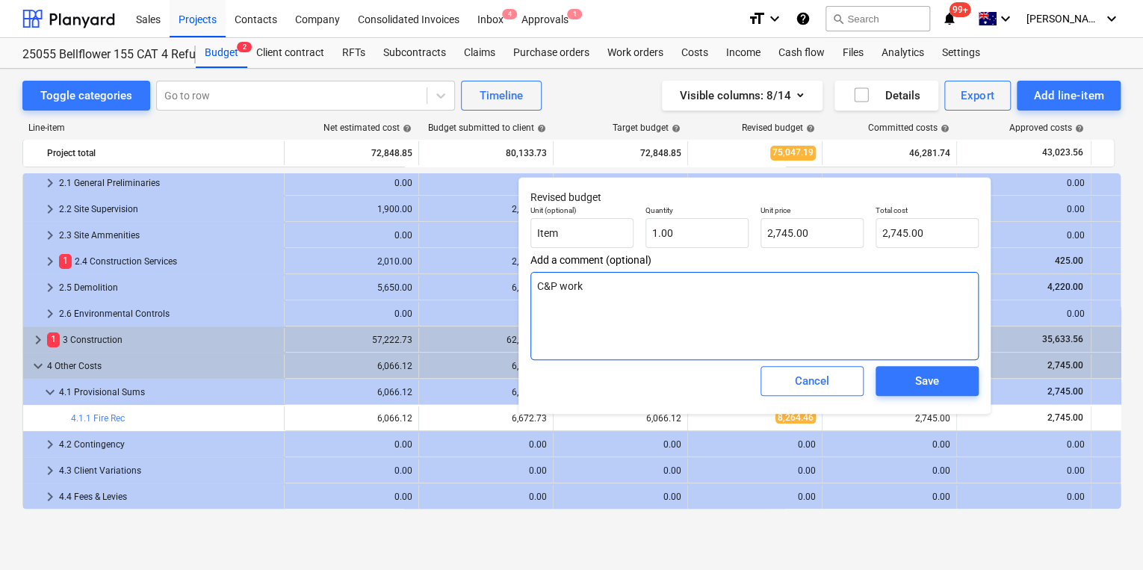
type textarea "x"
type textarea "C&P works"
type textarea "x"
type textarea "C&P works"
type textarea "x"
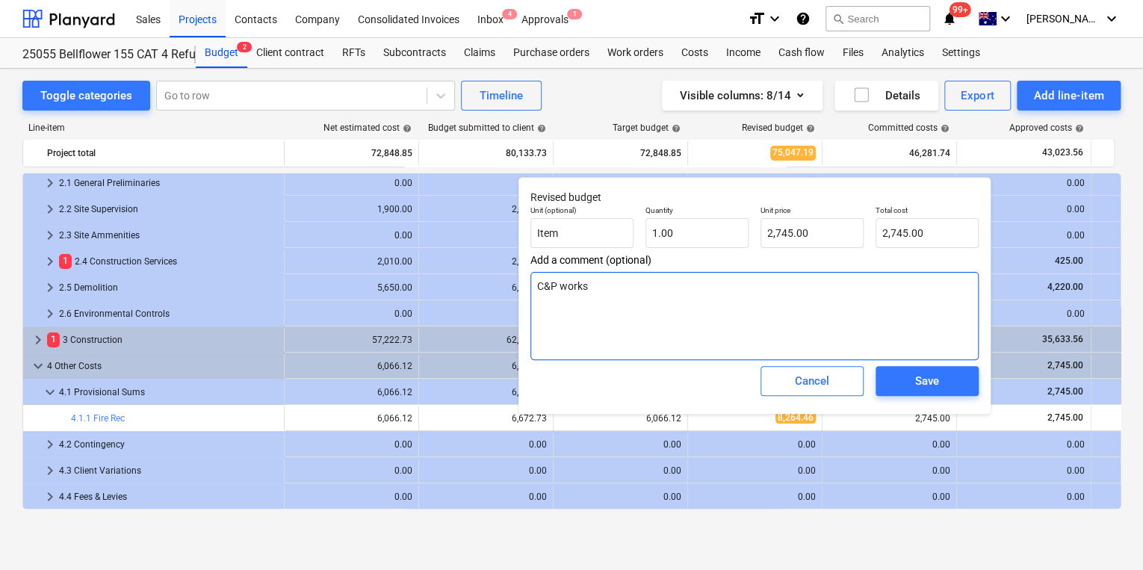
type textarea "C&P works i"
type textarea "x"
type textarea "C&P works in"
type textarea "x"
type textarea "C&P works inv"
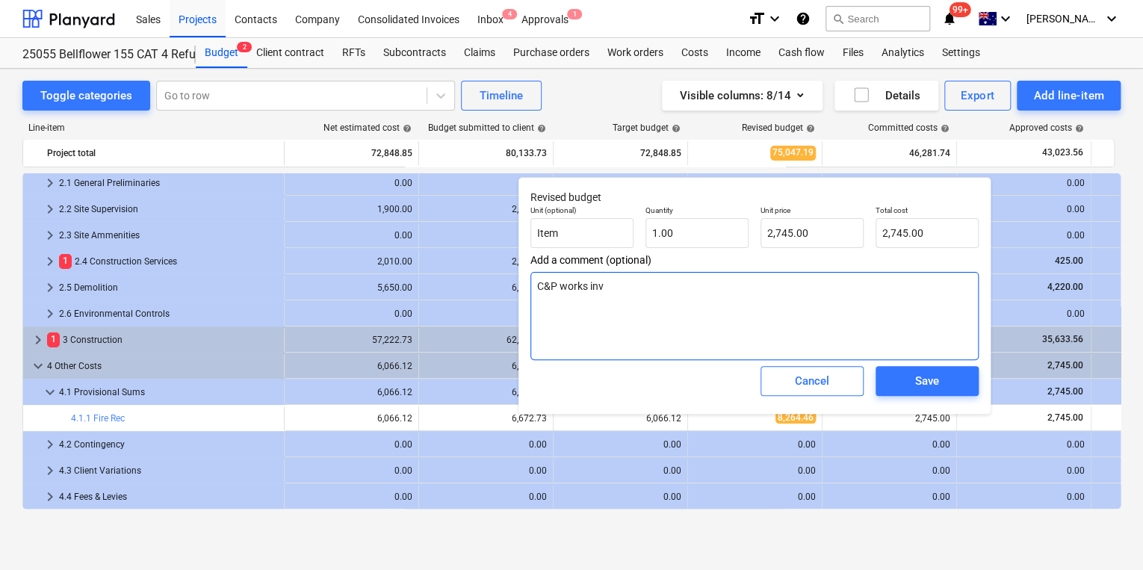
type textarea "x"
type textarea "C&P works invo"
type textarea "x"
type textarea "C&P works inv"
type textarea "x"
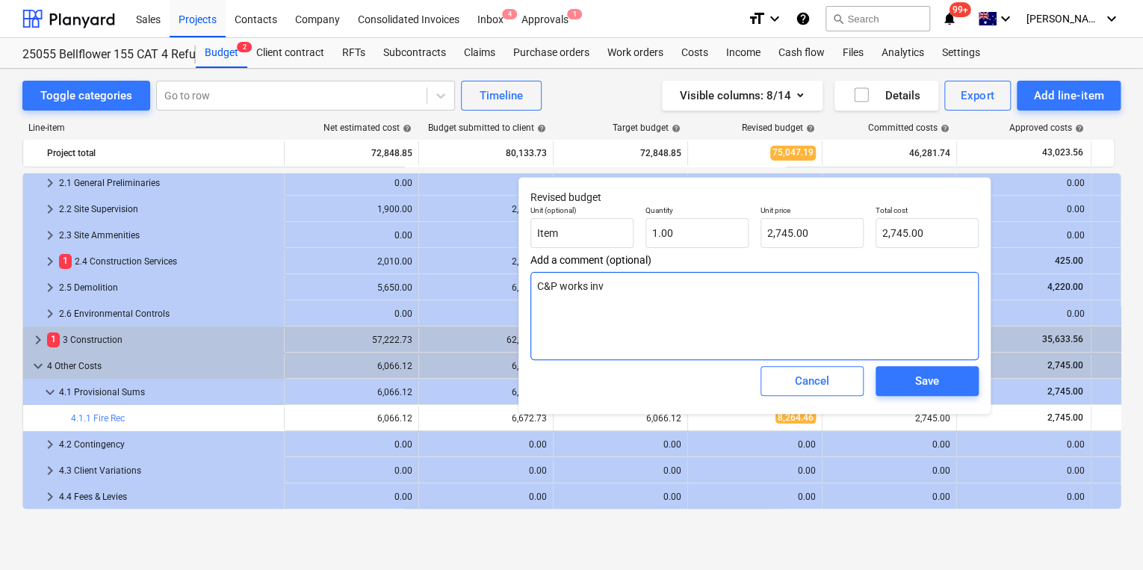
type textarea "C&P works in"
type textarea "x"
type textarea "C&P works i"
type textarea "x"
type textarea "C&P works"
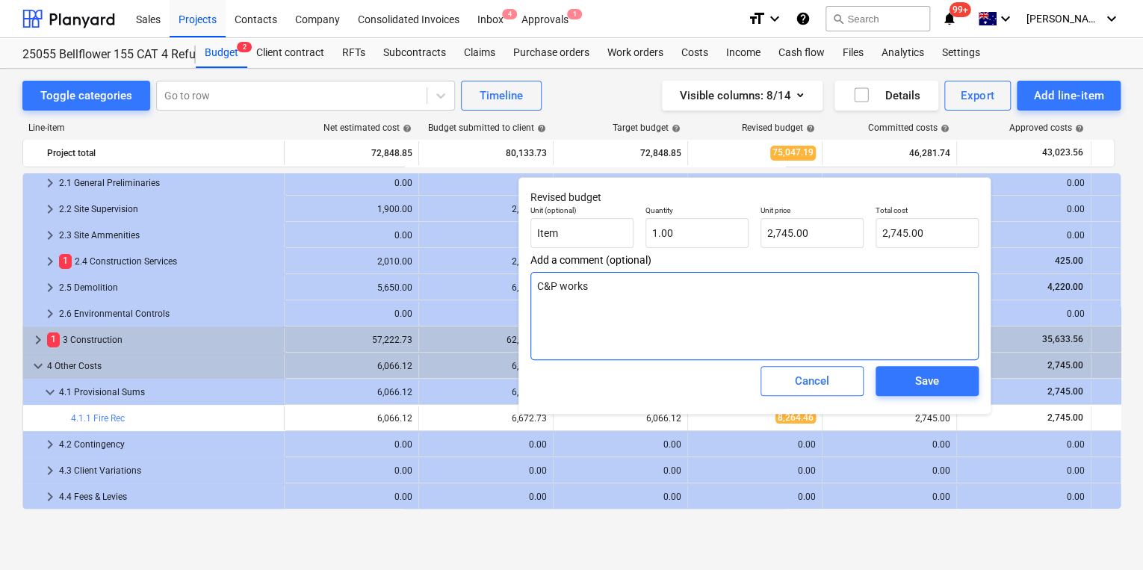
type textarea "x"
type textarea "C&P works"
type textarea "x"
type textarea "C&P works"
type textarea "x"
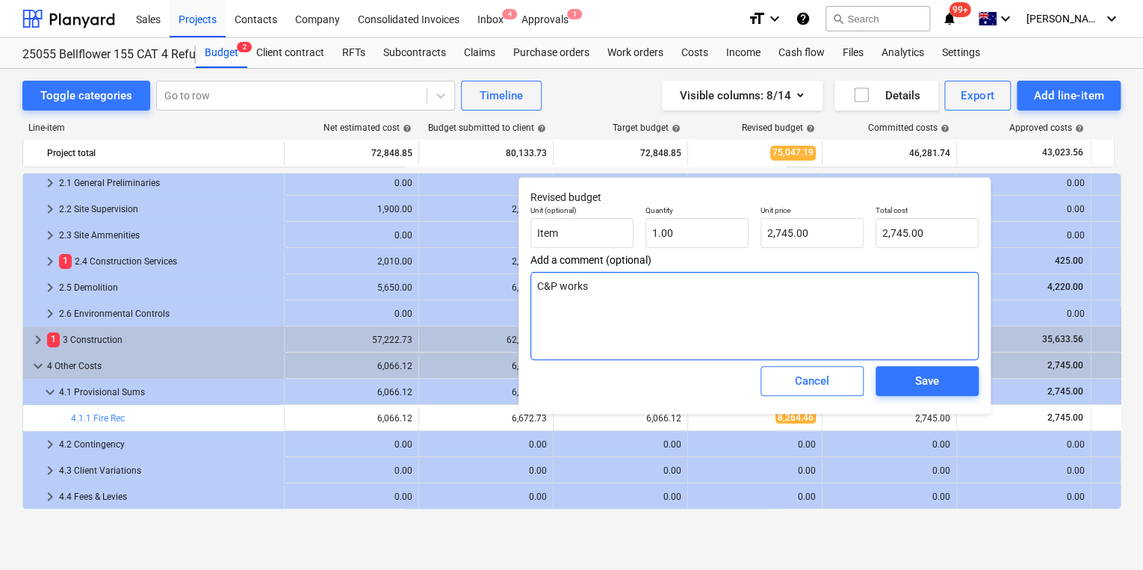
type textarea "C&P works c"
type textarea "x"
type textarea "C&P works co"
type textarea "x"
type textarea "C&P works cos"
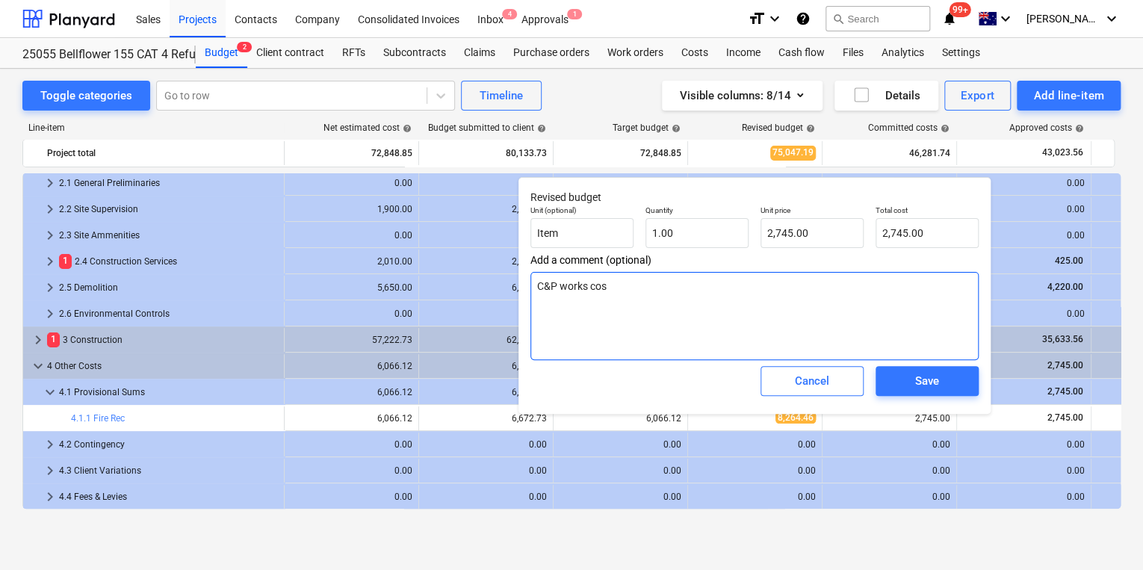
type textarea "x"
type textarea "C&P works cost"
type textarea "x"
type textarea "C&P works costs"
type textarea "x"
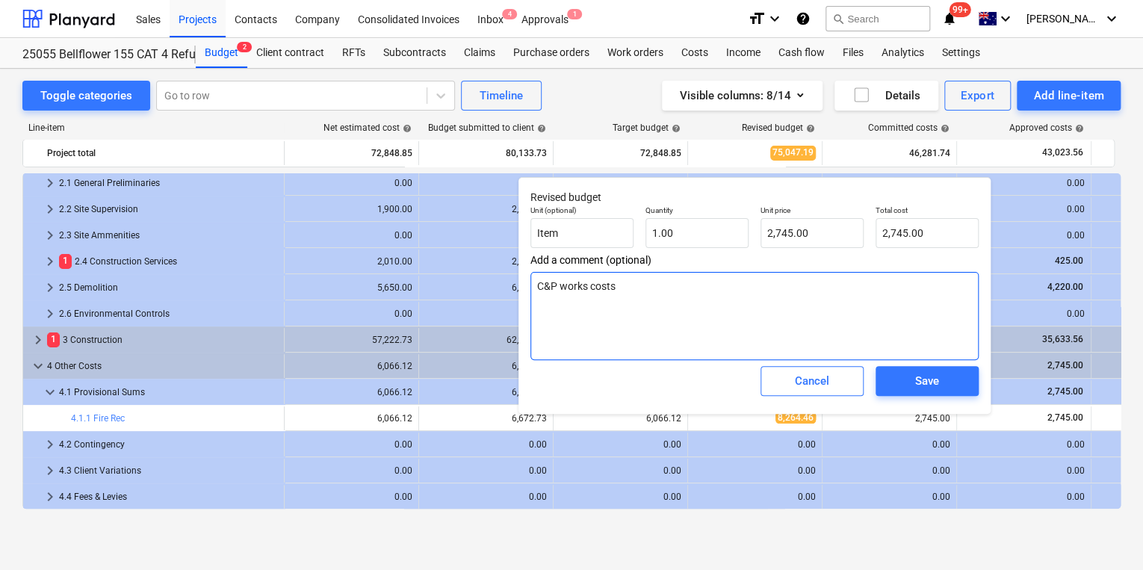
type textarea "C&P works costs"
type textarea "x"
type textarea "C&P works costs a"
type textarea "x"
type textarea "C&P works costs al"
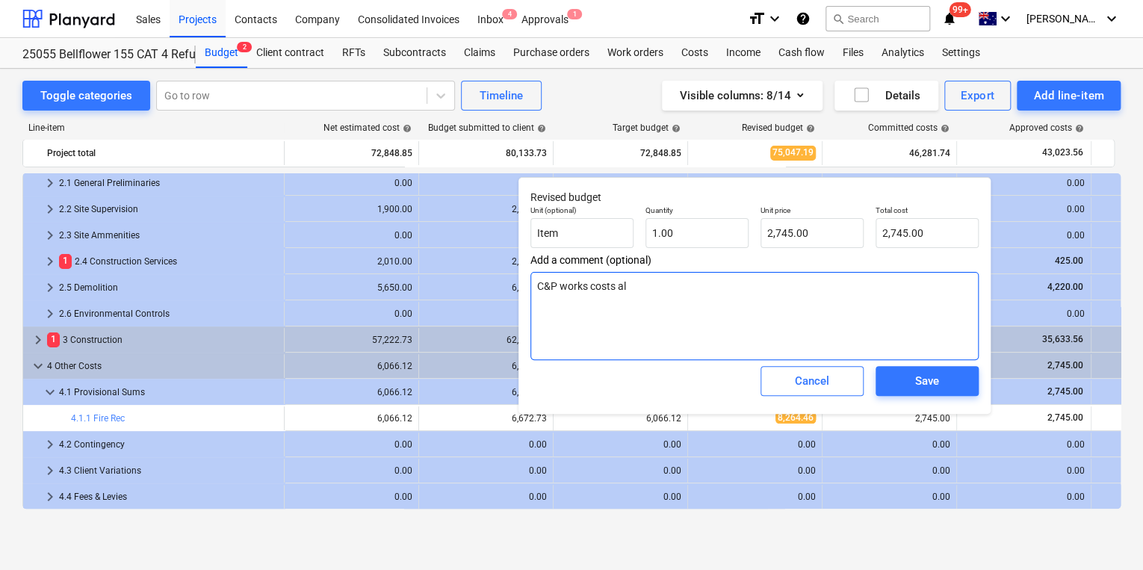
type textarea "x"
type textarea "C&P works costs all"
type textarea "x"
type textarea "C&P works costs allo"
type textarea "x"
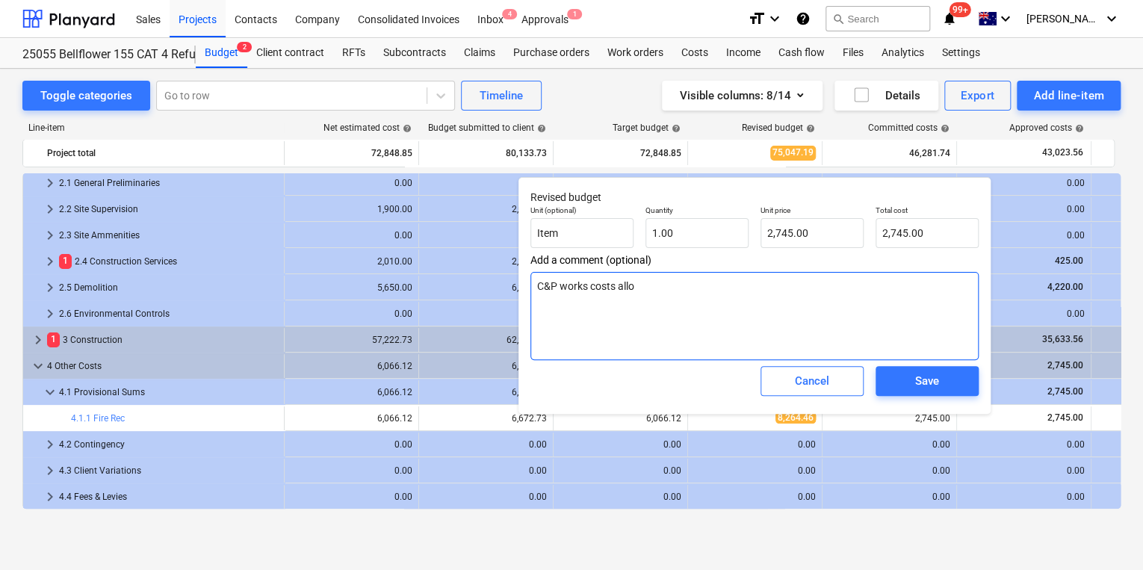
type textarea "C&P works costs alloc"
type textarea "x"
type textarea "C&P works costs alloca"
type textarea "x"
type textarea "C&P works costs allocat"
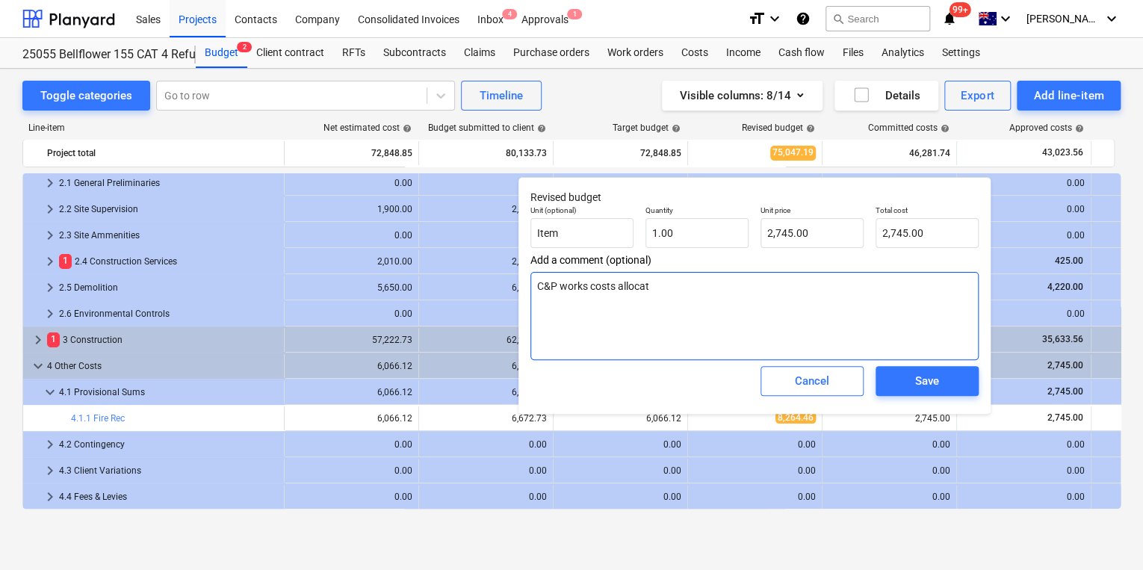
type textarea "x"
type textarea "C&P works costs allocate"
type textarea "x"
type textarea "C&P works costs allocated"
type textarea "x"
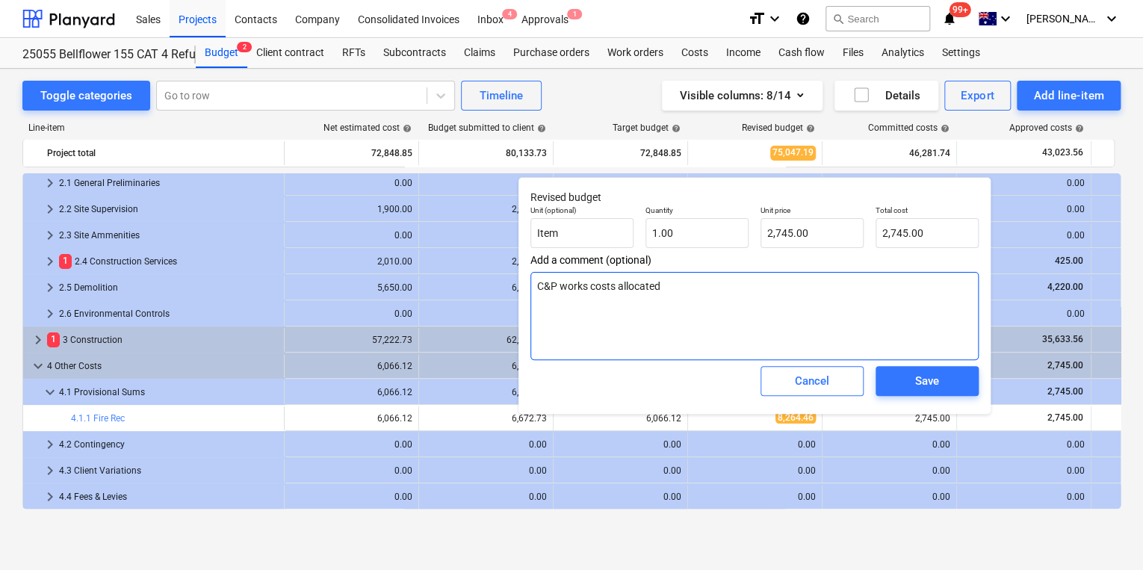
type textarea "C&P works costs allocated"
type textarea "x"
type textarea "C&P works costs allocated t"
type textarea "x"
type textarea "C&P works costs allocated to"
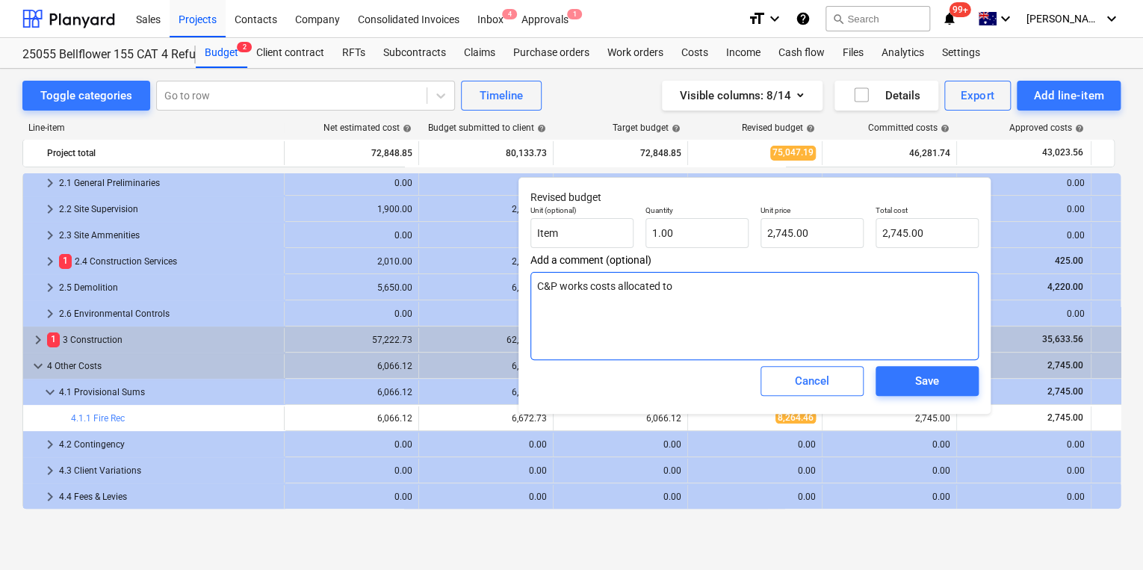
type textarea "x"
type textarea "C&P works costs allocated to l"
type textarea "x"
type textarea "C&P works costs allocated to li"
type textarea "x"
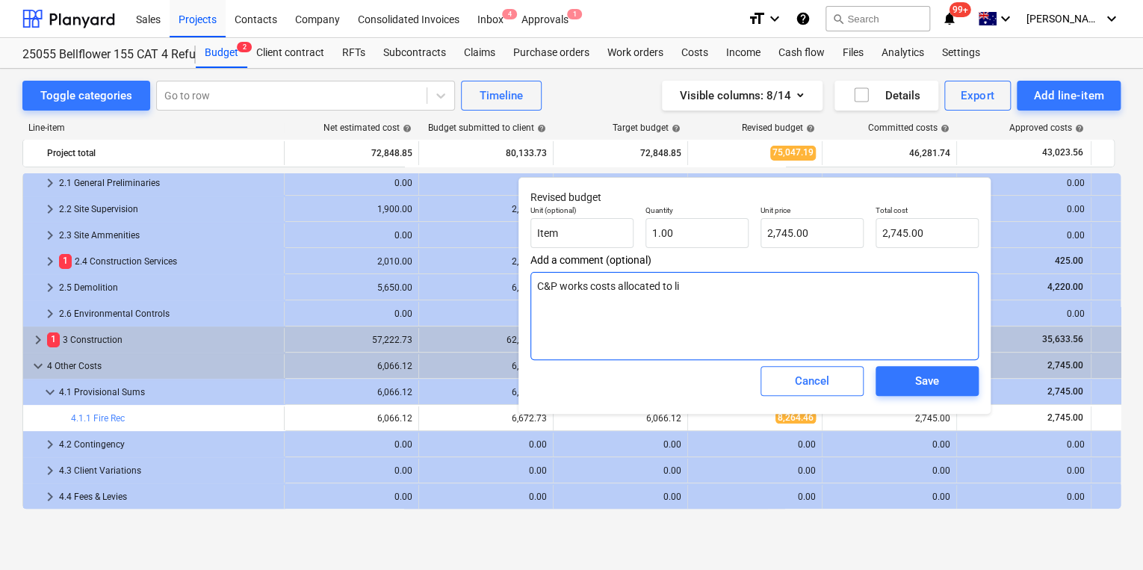
type textarea "C&P works costs allocated to l"
type textarea "x"
type textarea "C&P works costs allocated to"
type textarea "x"
type textarea "C&P works costs allocated to t"
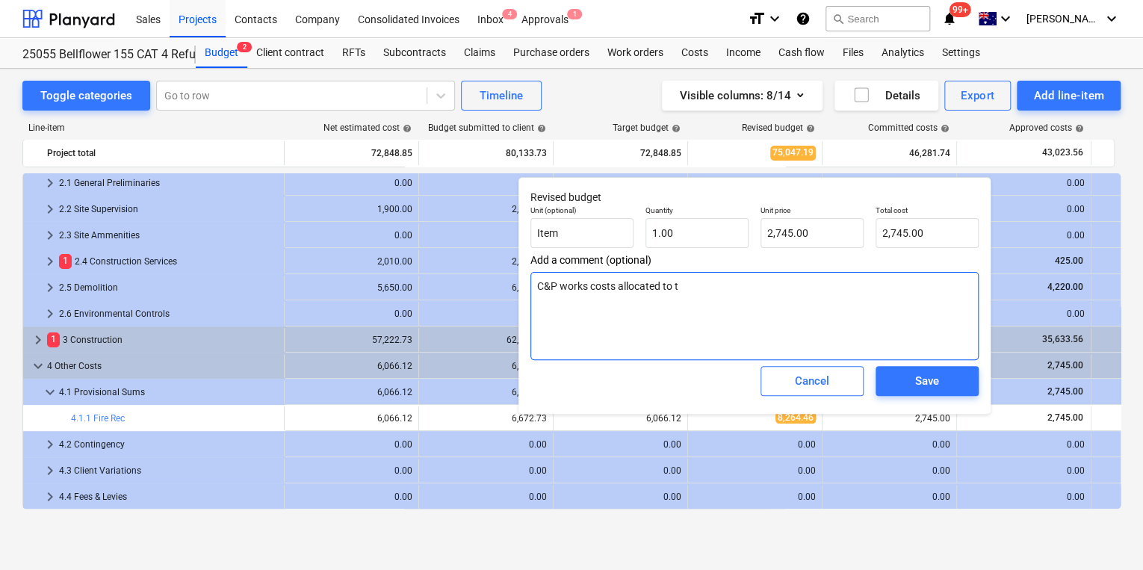
type textarea "x"
type textarea "C&P works costs allocated to tr"
type textarea "x"
type textarea "C&P works costs allocated to tra"
type textarea "x"
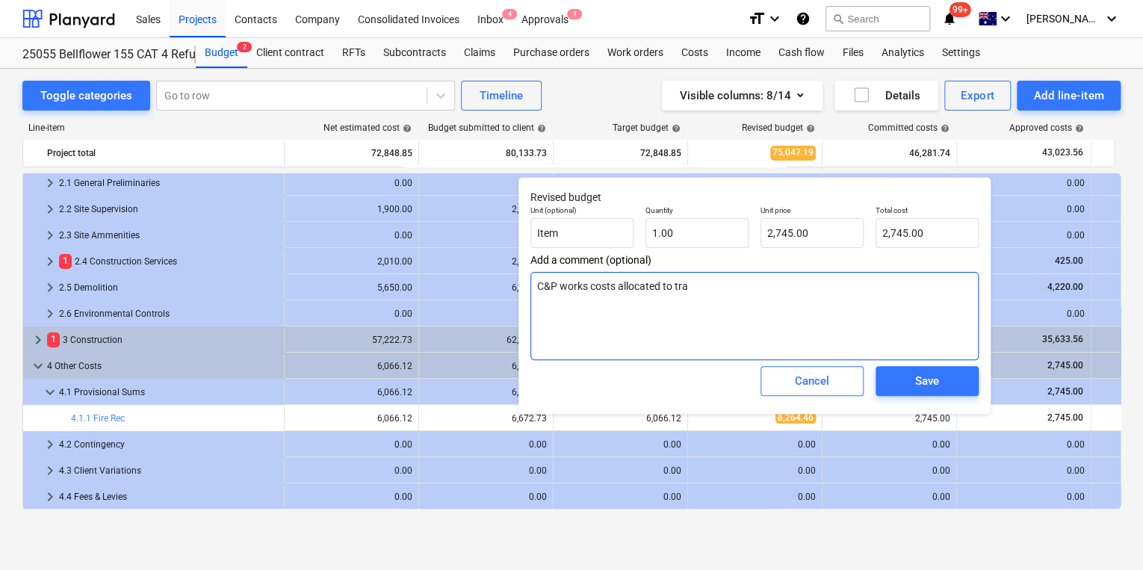
type textarea "C&P works costs allocated to trad"
type textarea "x"
type textarea "C&P works costs allocated to trade"
type textarea "x"
type textarea "C&P works costs allocated to trade"
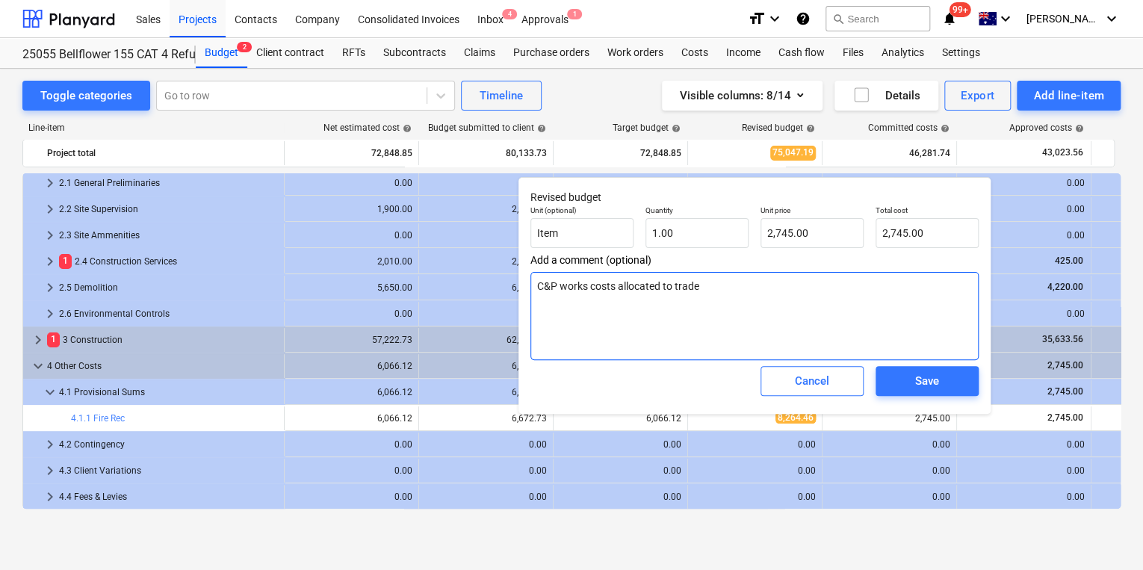
type textarea "x"
type textarea "C&P works costs allocated to trade l"
type textarea "x"
type textarea "C&P works costs allocated to trade li"
type textarea "x"
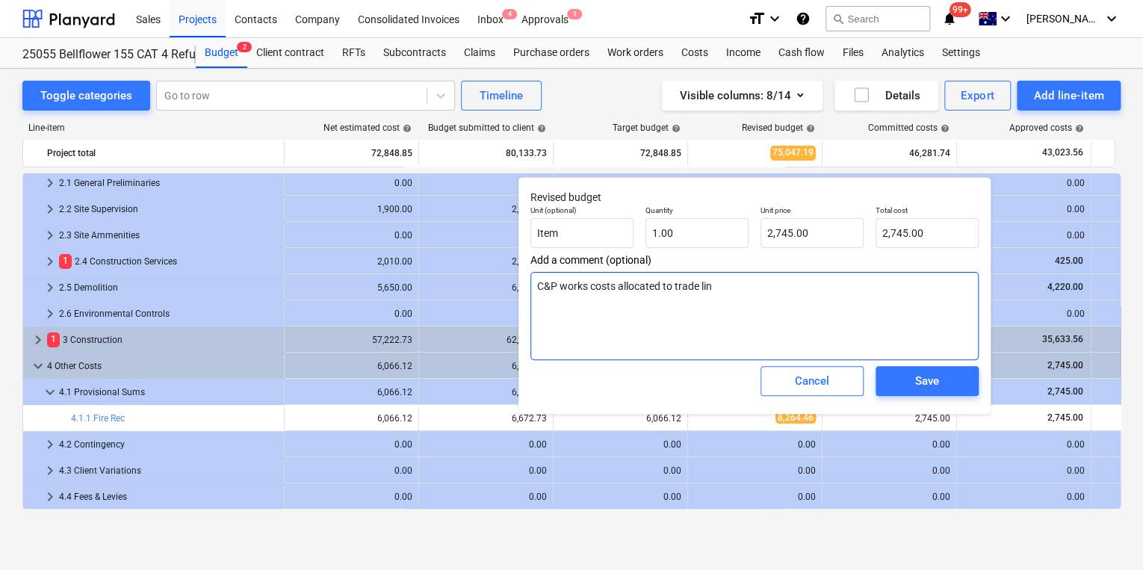
type textarea "C&P works costs allocated to trade line"
type textarea "x"
type textarea "C&P works costs allocated to trade line"
type textarea "x"
type textarea "C&P works costs allocated to trade line i"
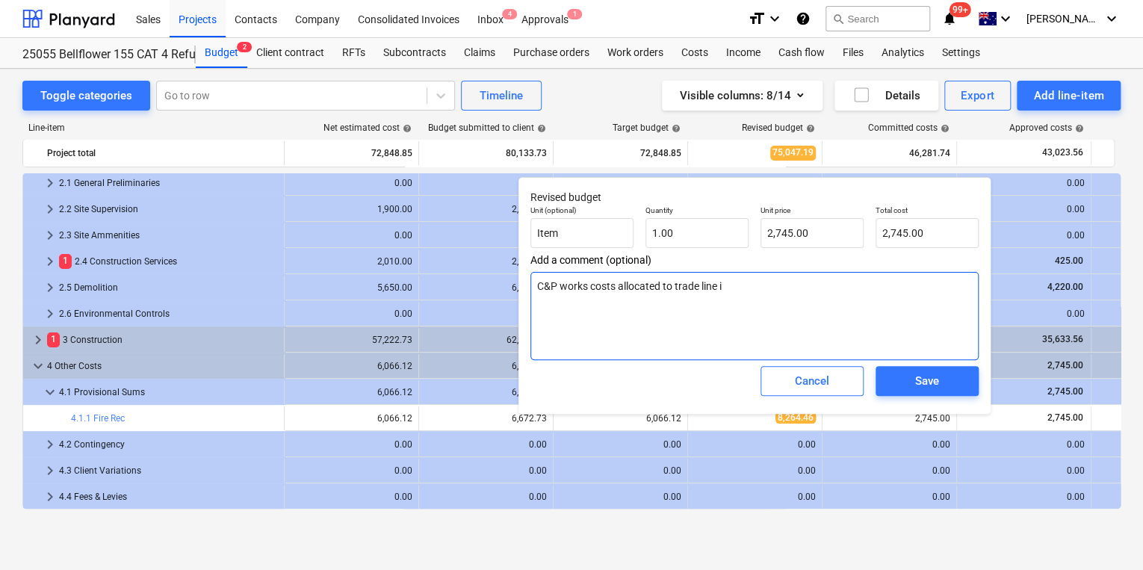
type textarea "x"
type textarea "C&P works costs allocated to trade line it"
type textarea "x"
type textarea "C&P works costs allocated to trade line ite"
type textarea "x"
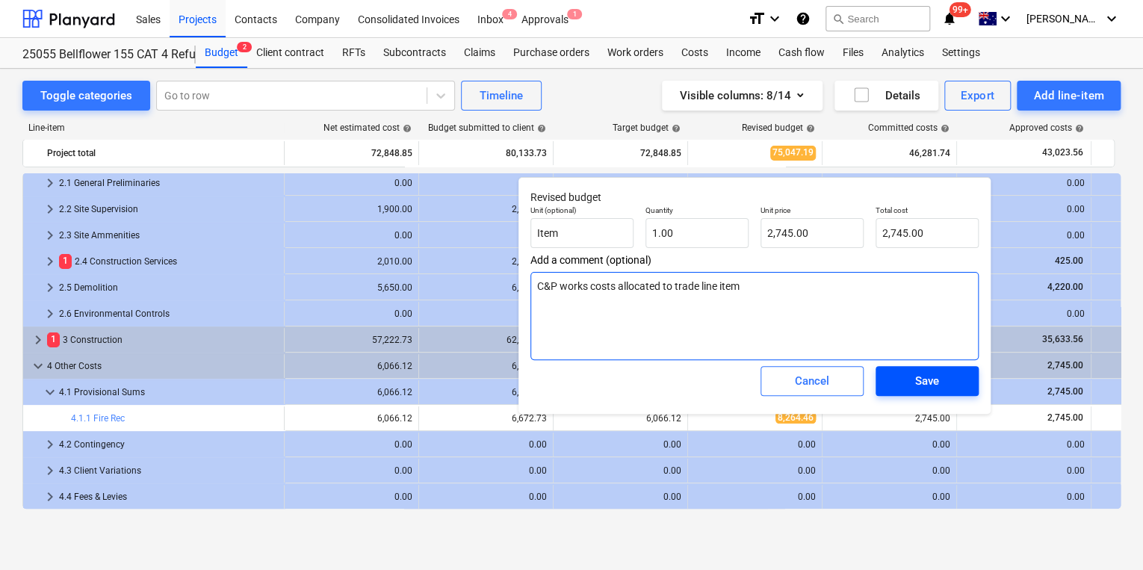
type textarea "C&P works costs allocated to trade line item"
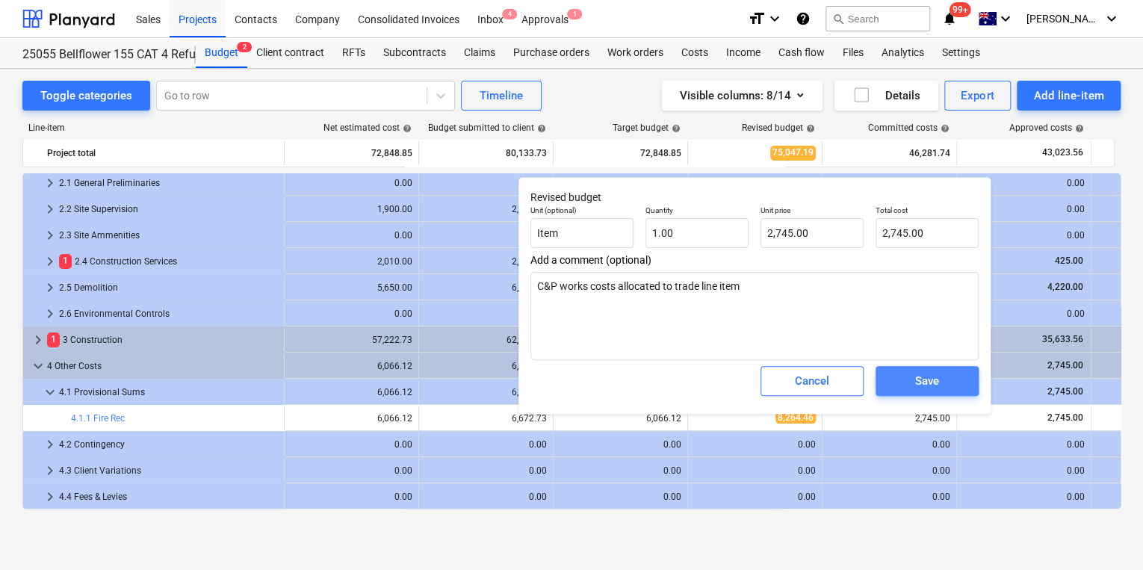
click at [948, 375] on span "Save" at bounding box center [927, 380] width 67 height 19
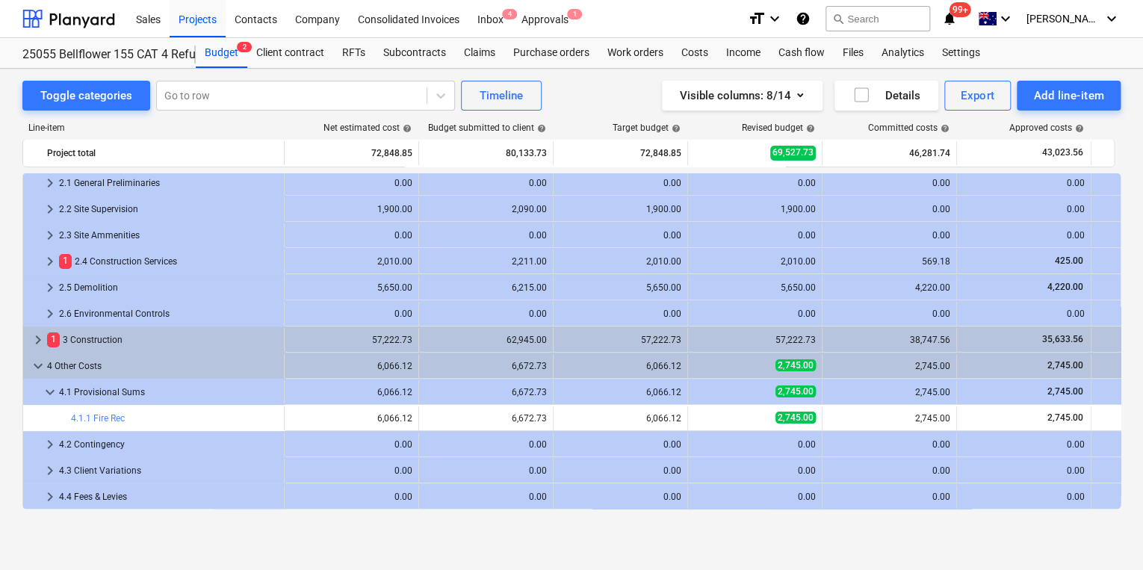
click at [472, 516] on div "Line-item Net estimated cost help Budget submitted to client help Target budget…" at bounding box center [571, 319] width 1099 height 416
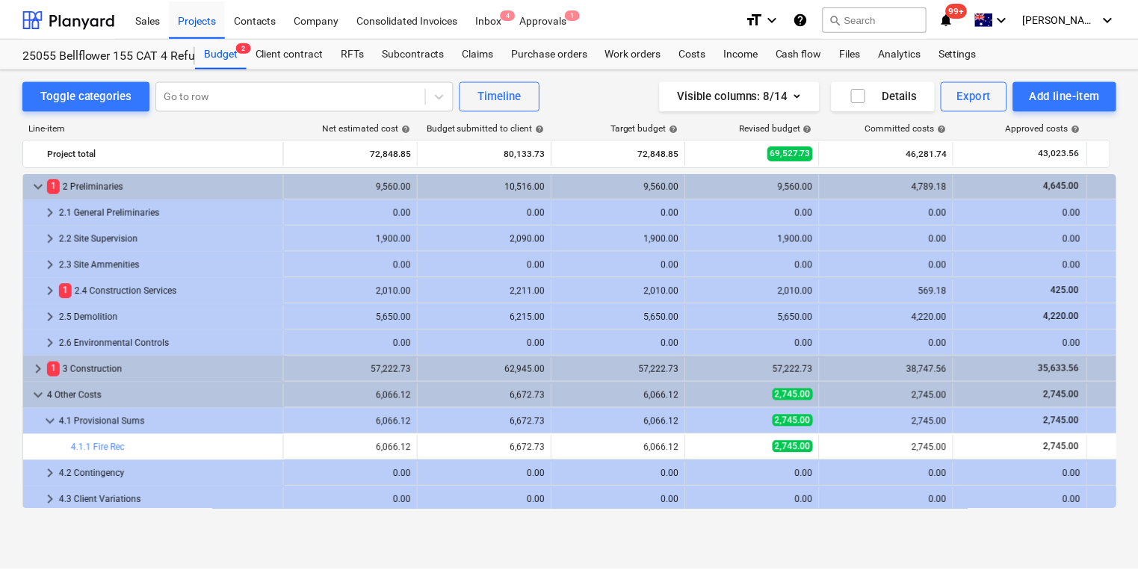
scroll to position [0, 0]
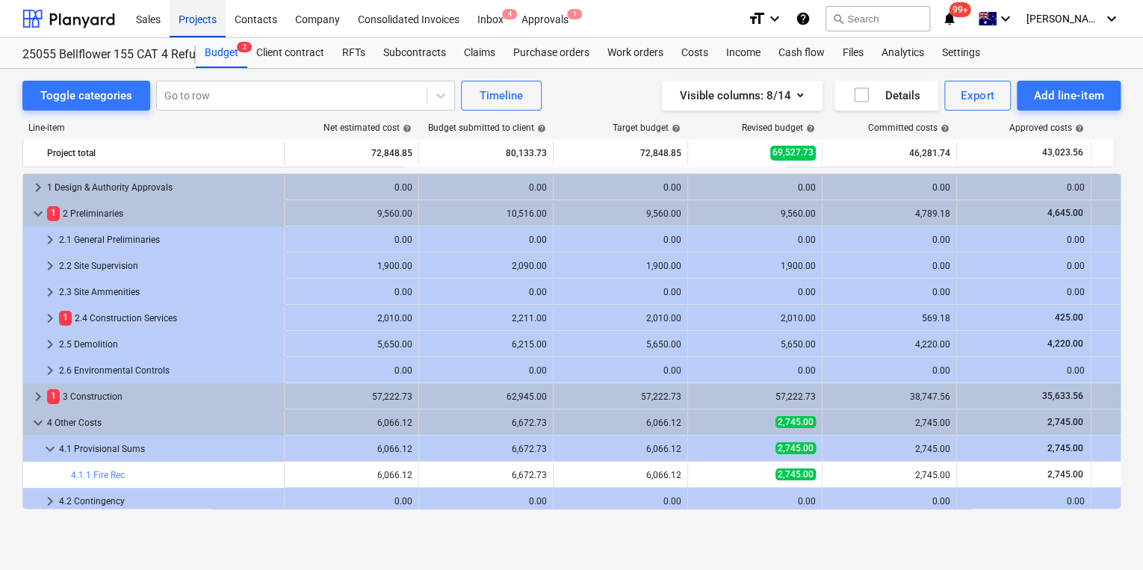
click at [209, 24] on div "Projects" at bounding box center [198, 18] width 56 height 38
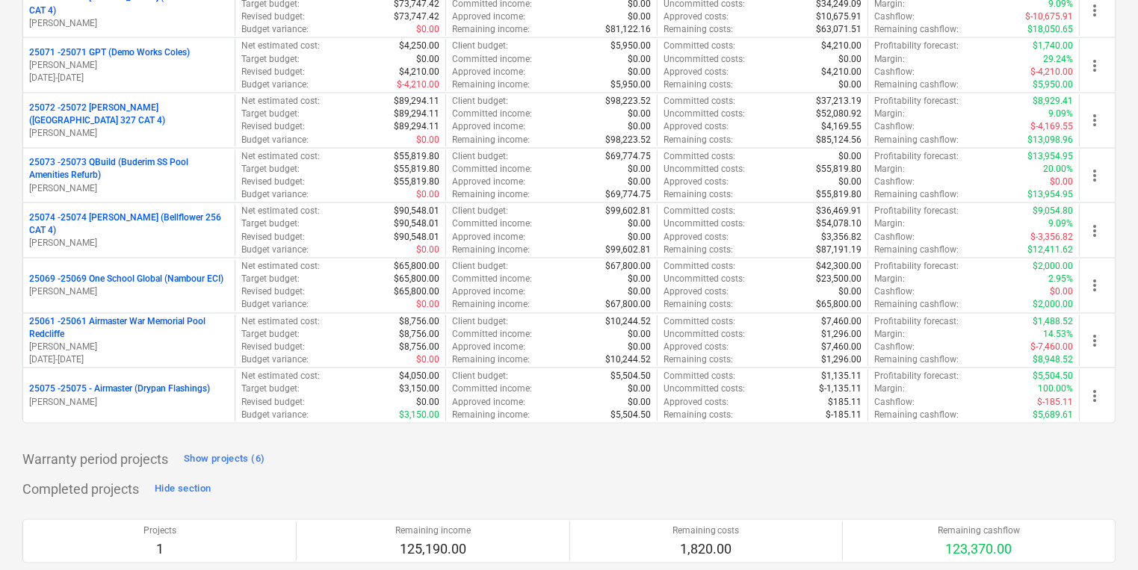
scroll to position [2230, 0]
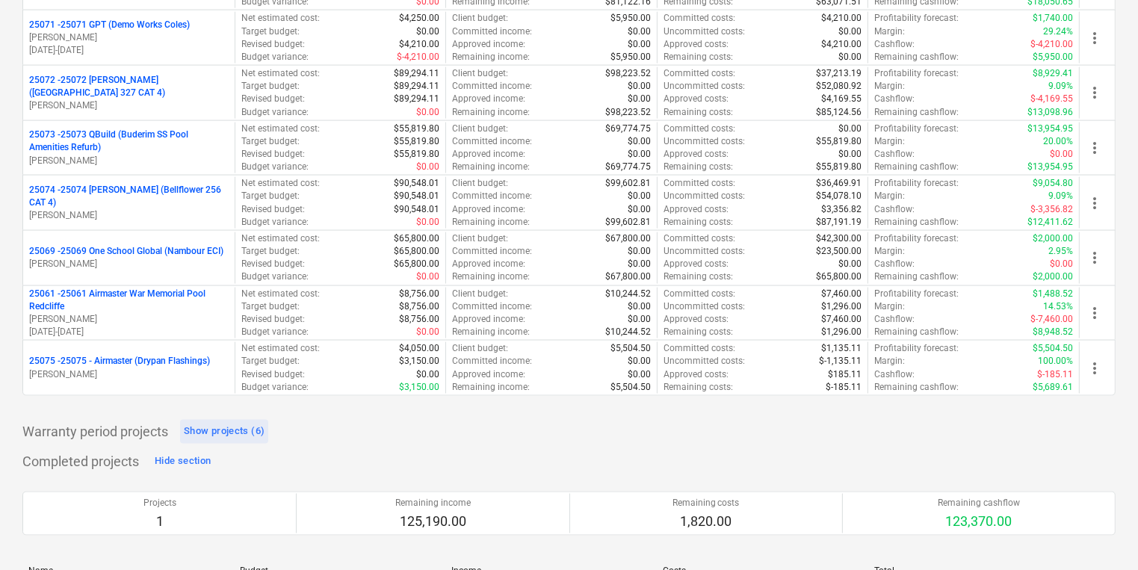
click at [226, 423] on div "Show projects (6)" at bounding box center [224, 431] width 81 height 17
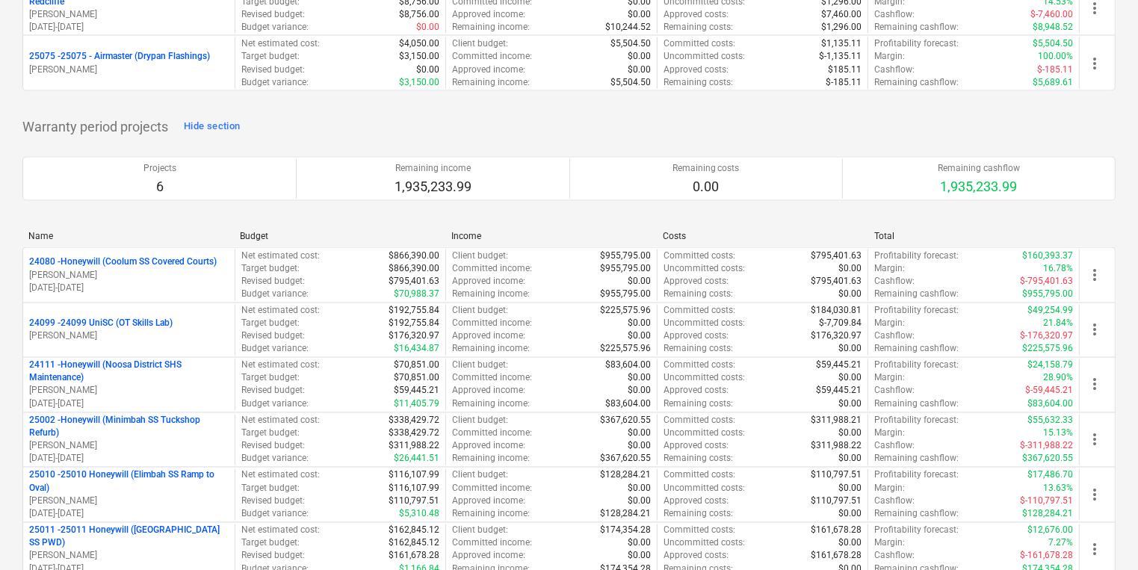
scroll to position [2529, 0]
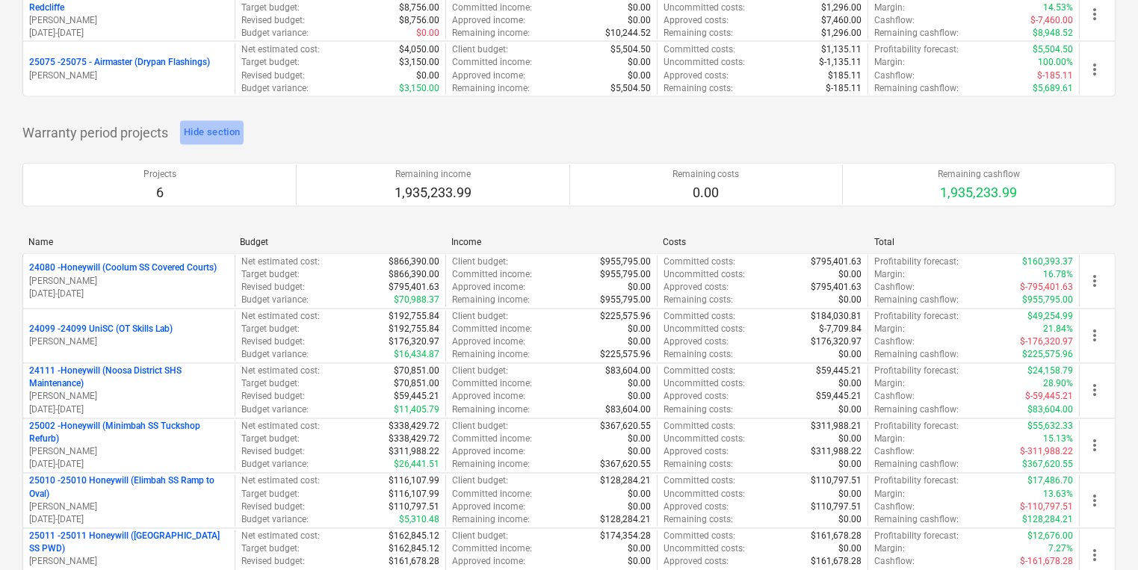
click at [213, 124] on div "Hide section" at bounding box center [212, 132] width 56 height 17
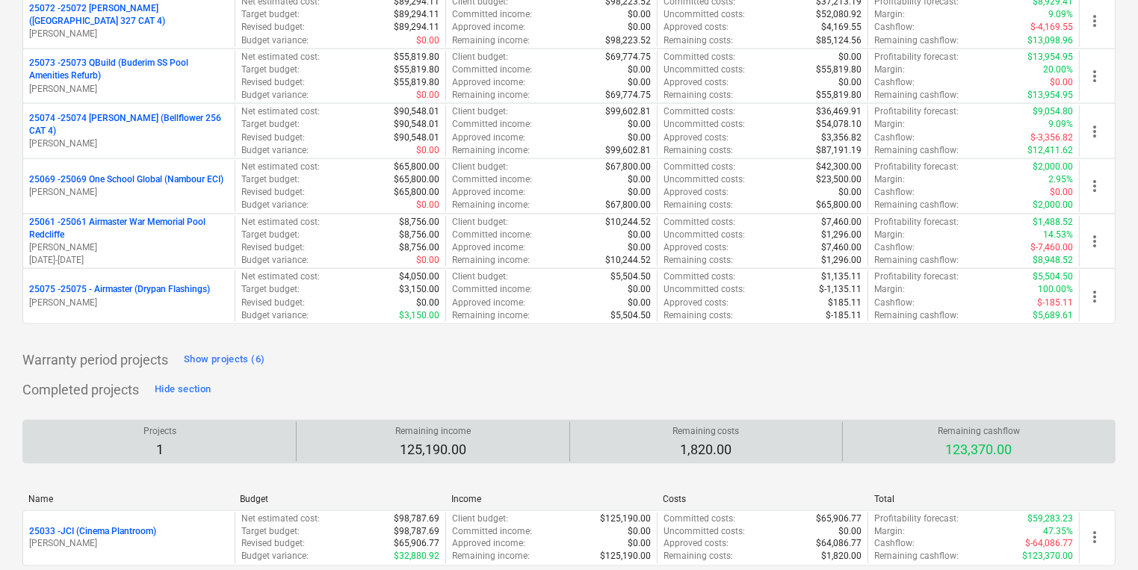
scroll to position [2350, 0]
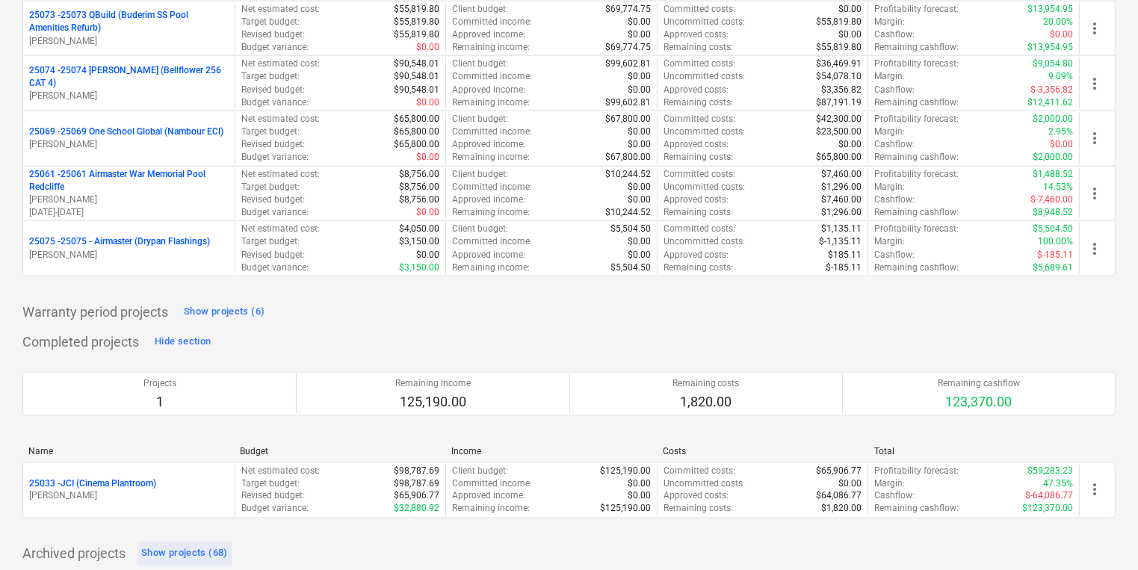
click at [179, 546] on div "Show projects (68)" at bounding box center [184, 554] width 87 height 17
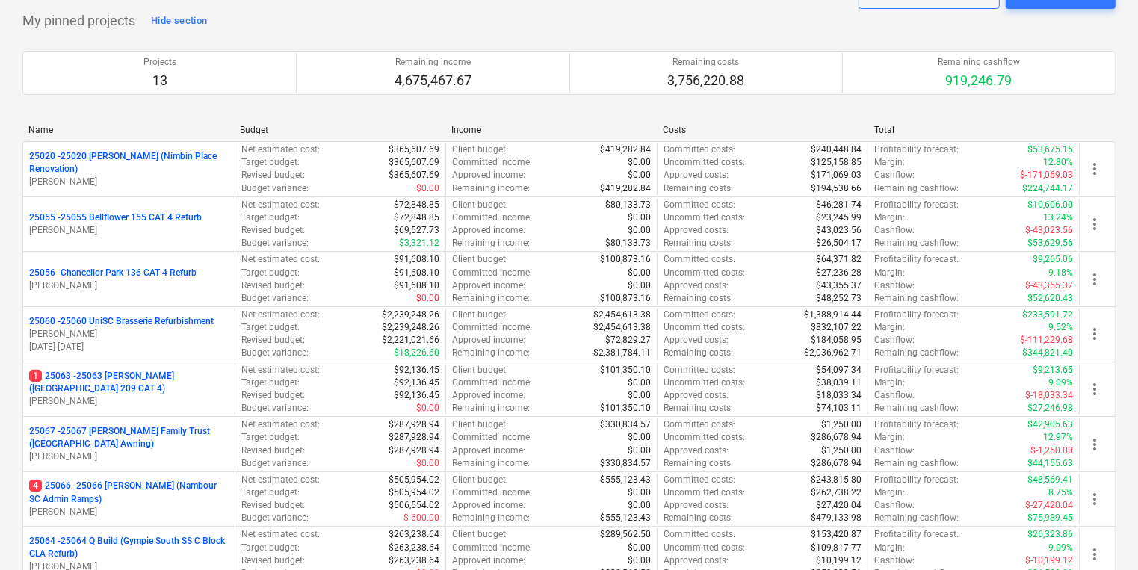
scroll to position [0, 0]
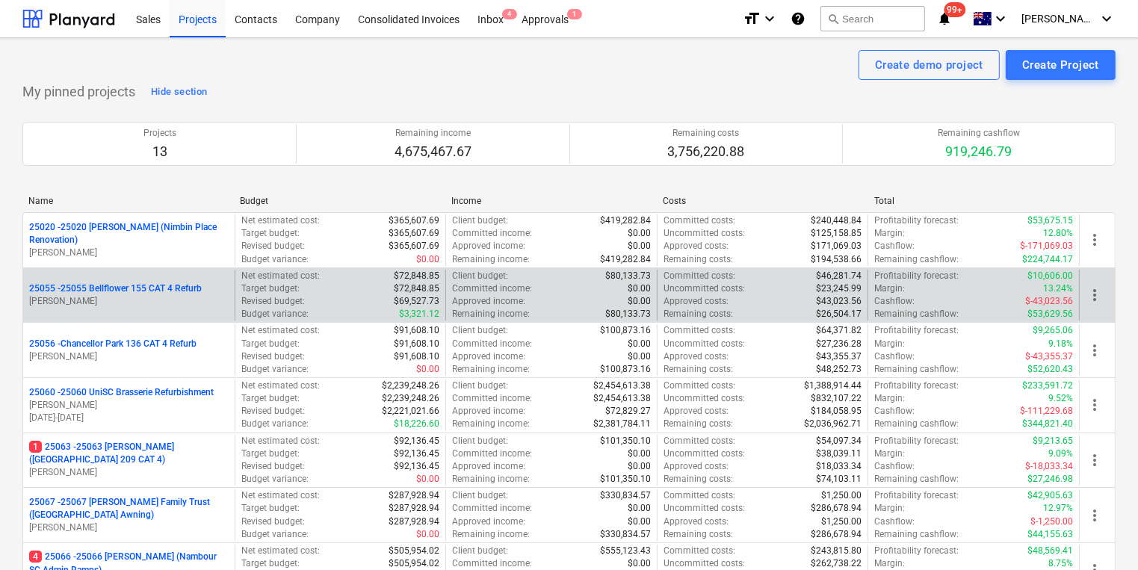
click at [152, 280] on div "25055 - 25055 Bellflower 155 CAT 4 Refurb [PERSON_NAME]" at bounding box center [128, 296] width 211 height 52
click at [146, 287] on p "25055 - 25055 Bellflower 155 CAT 4 Refurb" at bounding box center [115, 288] width 173 height 13
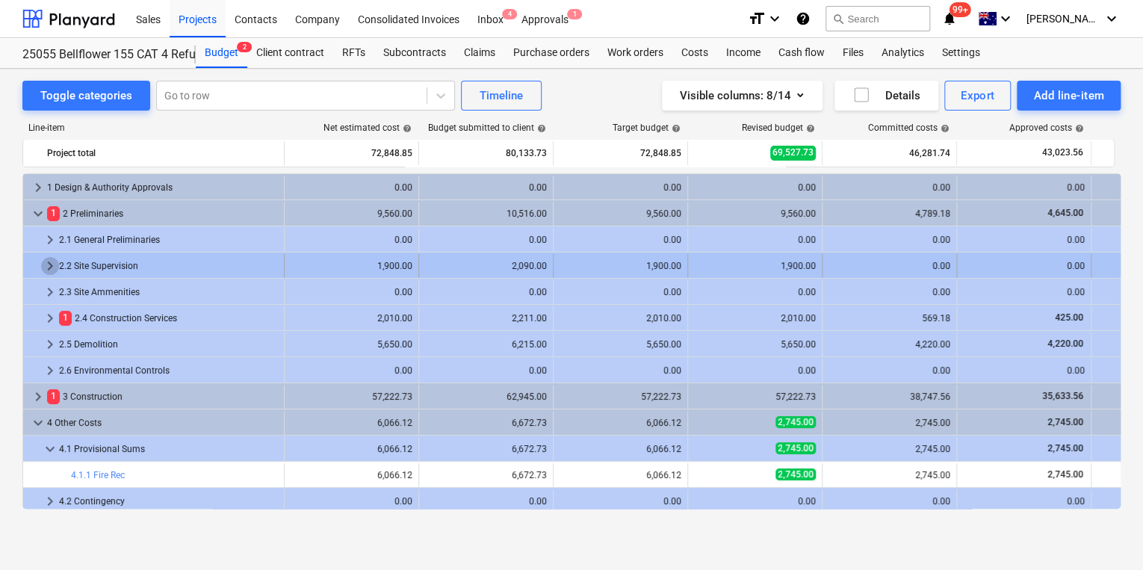
click at [55, 263] on span "keyboard_arrow_right" at bounding box center [50, 266] width 18 height 18
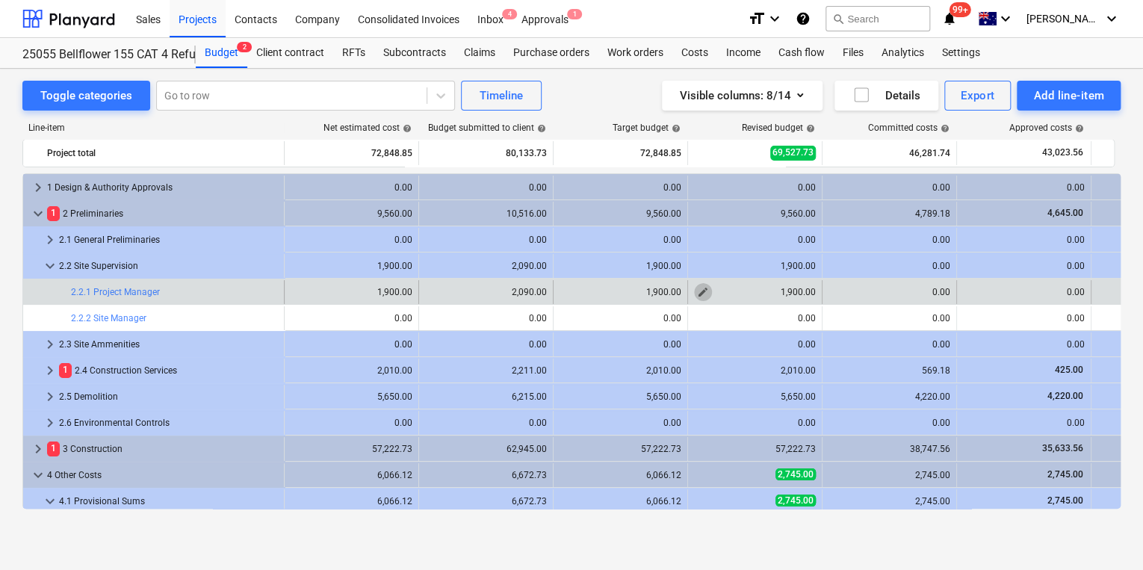
click at [702, 294] on span "edit" at bounding box center [703, 292] width 12 height 12
type textarea "x"
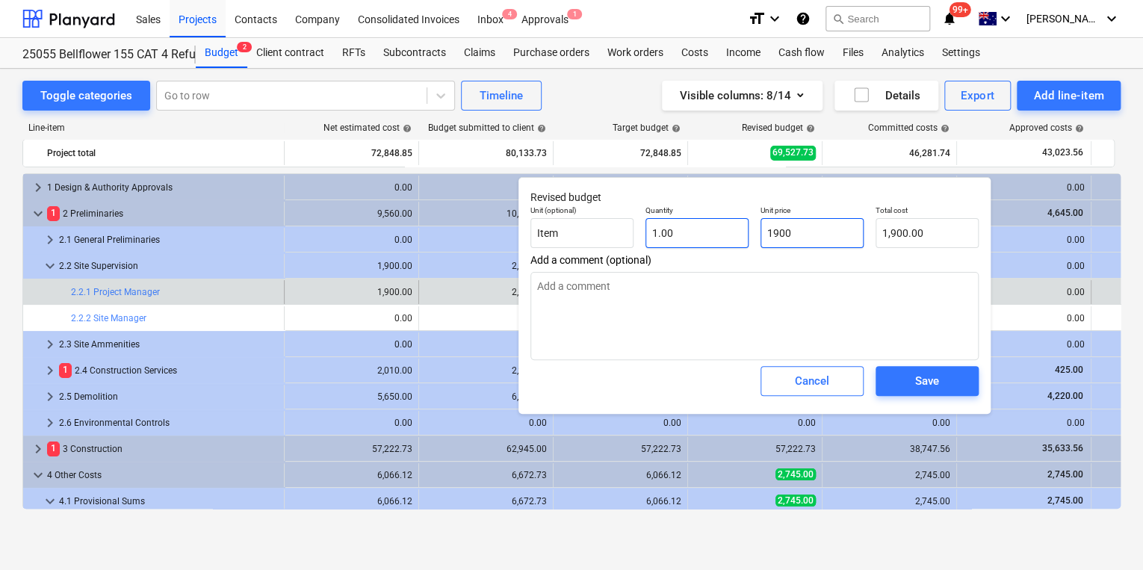
click at [694, 230] on div "Unit (optional) Item Quantity 1.00 Unit price 1900 Total cost 1,900.00" at bounding box center [755, 227] width 460 height 55
type input "1"
type textarea "x"
type input "10"
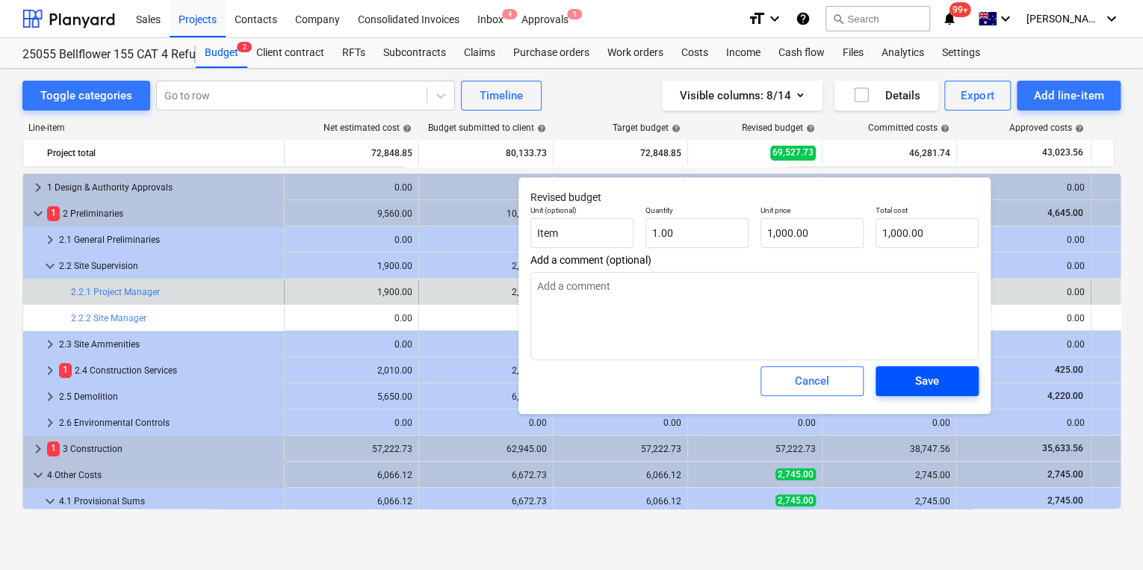
click at [936, 378] on div "Save" at bounding box center [927, 380] width 24 height 19
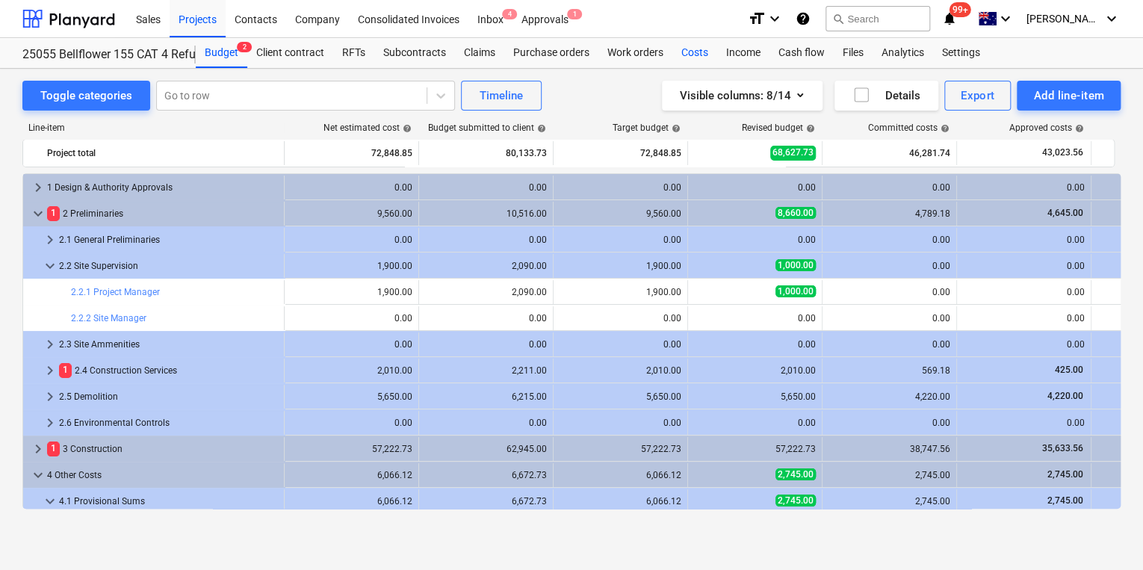
click at [695, 50] on div "Costs" at bounding box center [695, 53] width 45 height 30
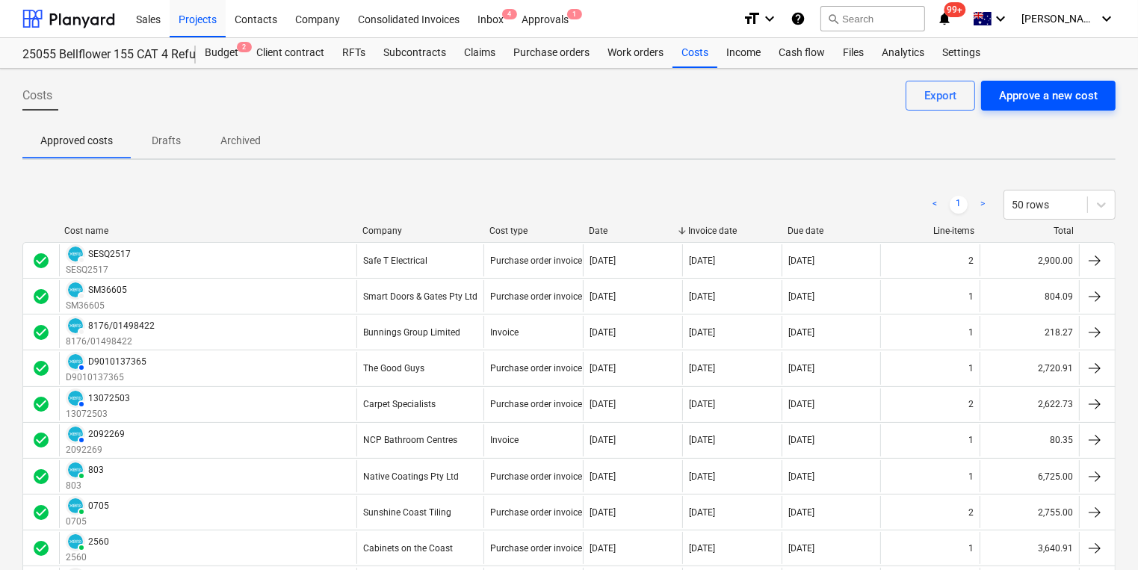
click at [1022, 91] on div "Approve a new cost" at bounding box center [1048, 95] width 99 height 19
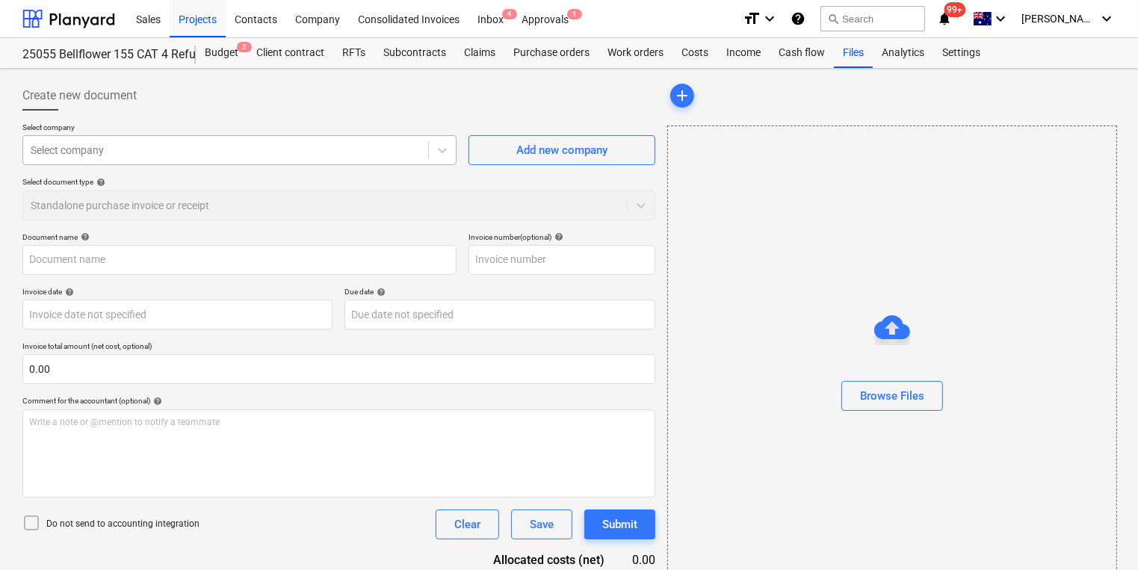
click at [231, 153] on div at bounding box center [226, 150] width 390 height 15
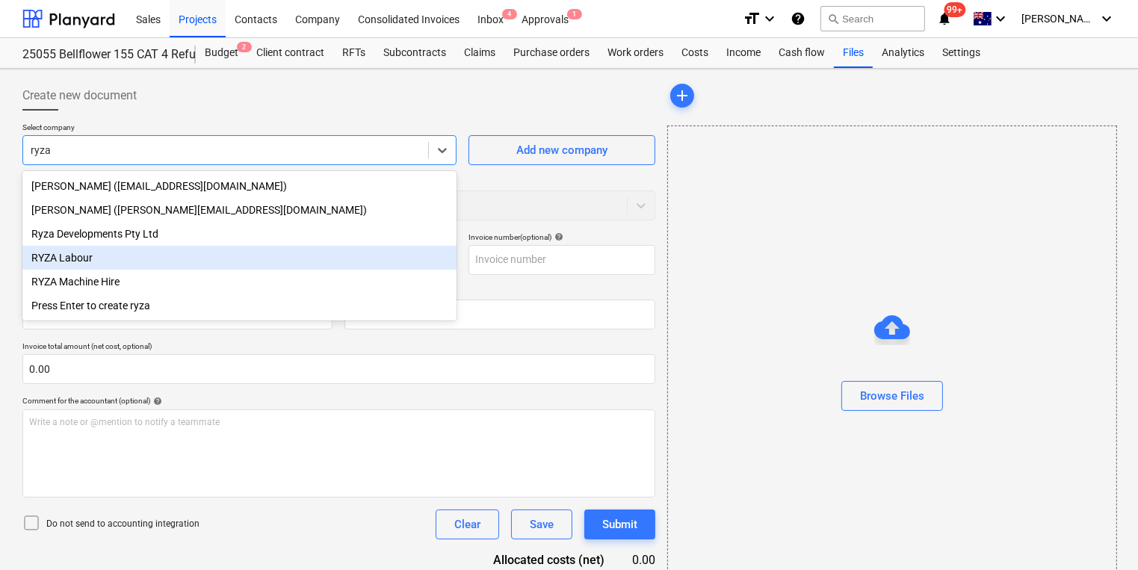
click at [76, 262] on div "RYZA Labour" at bounding box center [239, 258] width 434 height 24
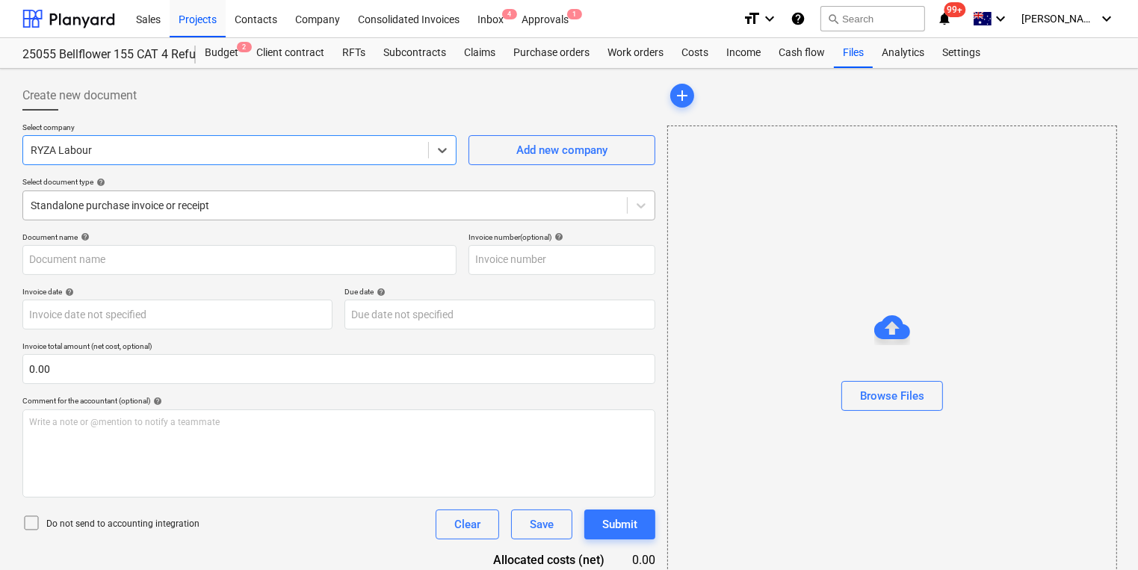
click at [231, 206] on div at bounding box center [325, 205] width 589 height 15
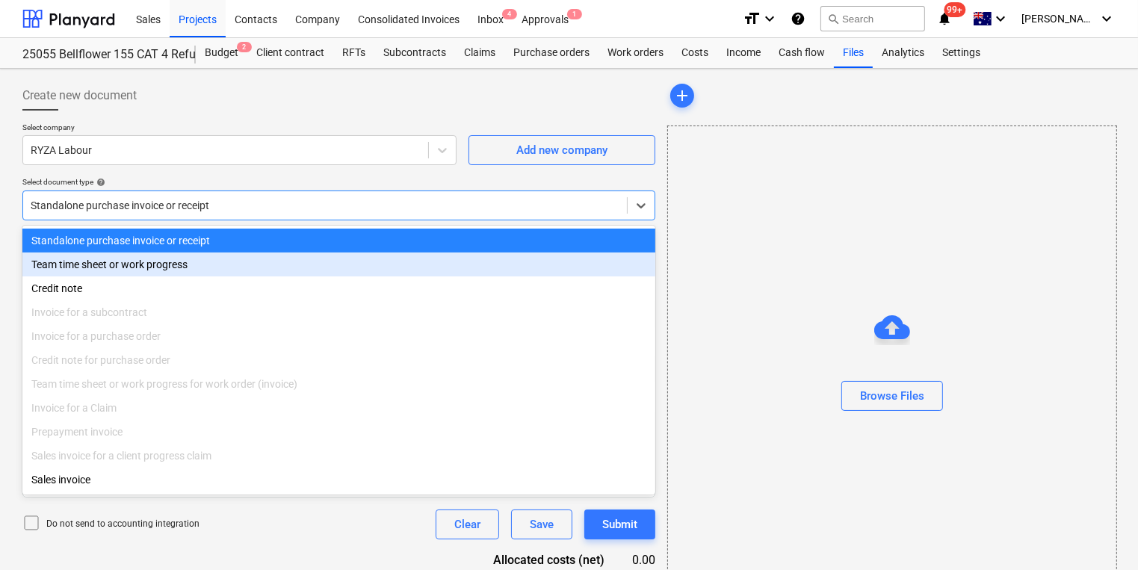
click at [152, 263] on div "Team time sheet or work progress" at bounding box center [338, 265] width 633 height 24
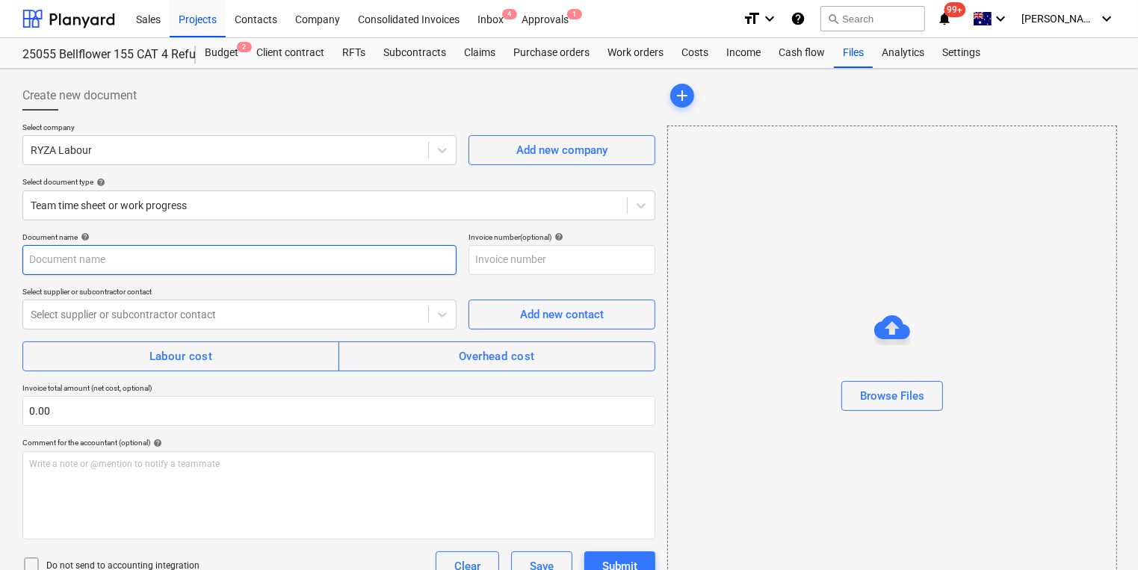
click at [132, 258] on input "text" at bounding box center [239, 260] width 434 height 30
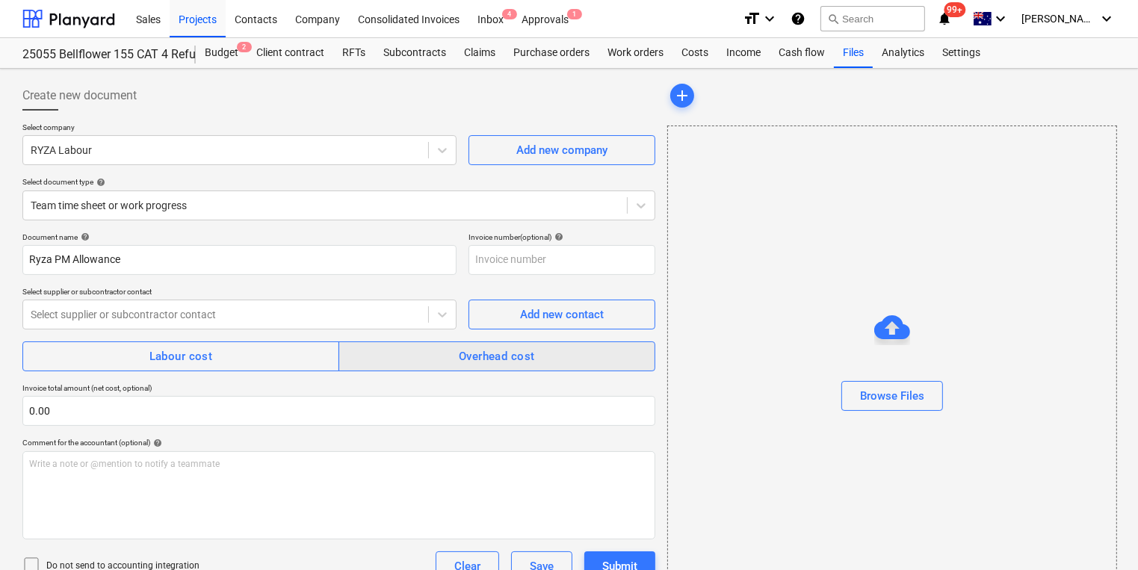
click at [466, 353] on div "Overhead cost" at bounding box center [497, 356] width 76 height 19
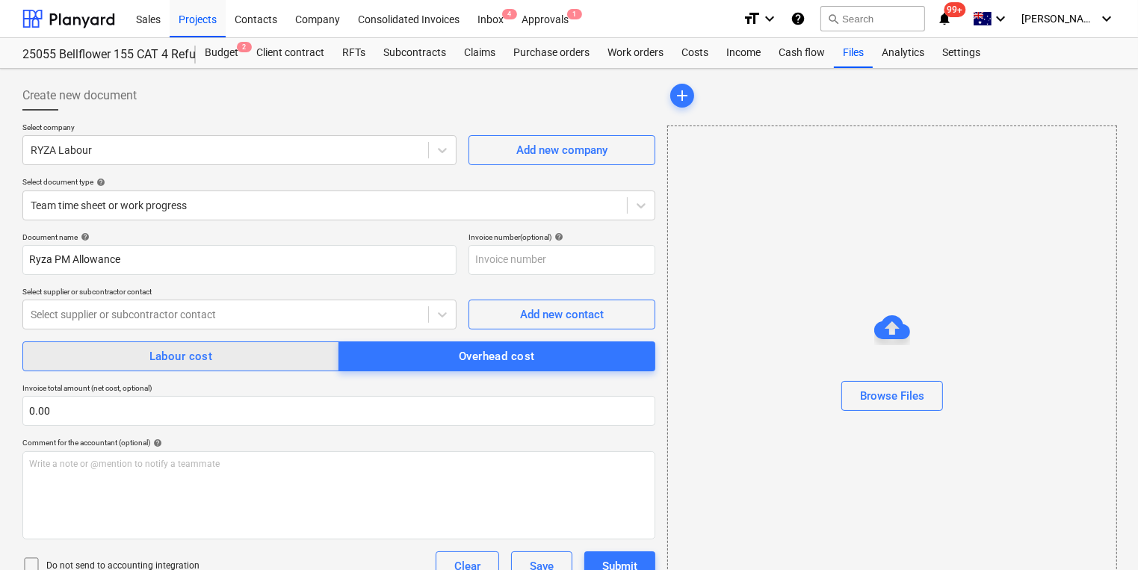
click at [287, 356] on span "Labour cost" at bounding box center [181, 356] width 284 height 19
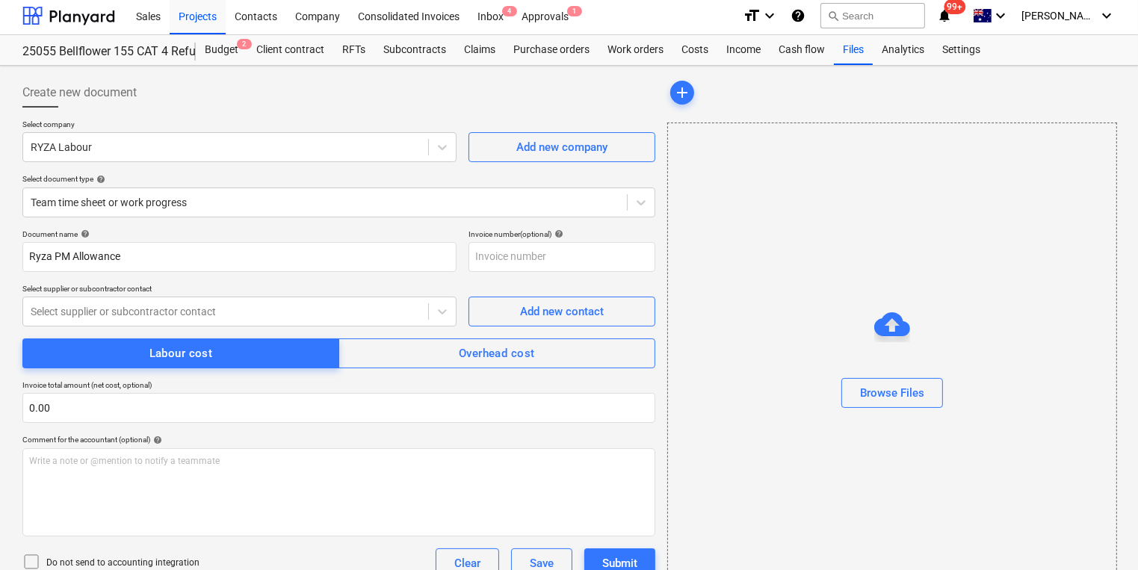
scroll to position [60, 0]
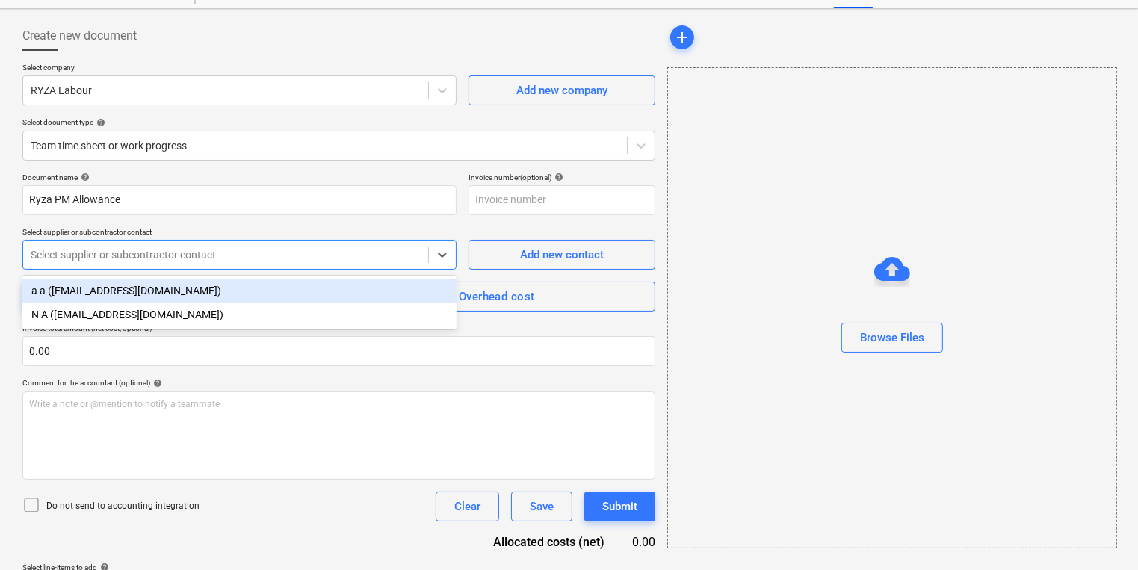
click at [341, 258] on div at bounding box center [226, 254] width 390 height 15
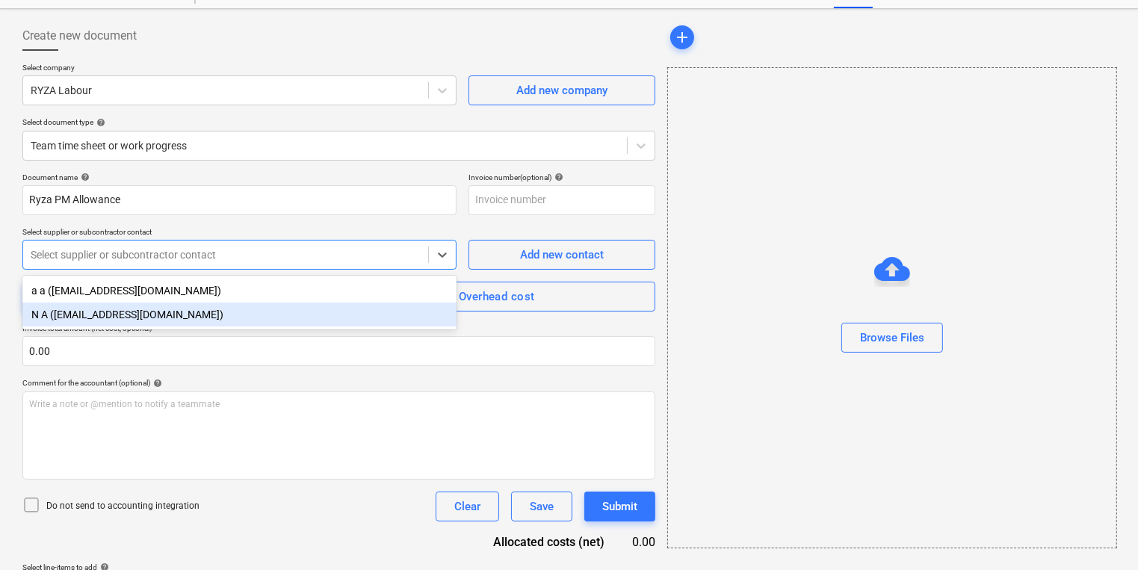
click at [84, 315] on div "N A ([EMAIL_ADDRESS][DOMAIN_NAME])" at bounding box center [239, 315] width 434 height 24
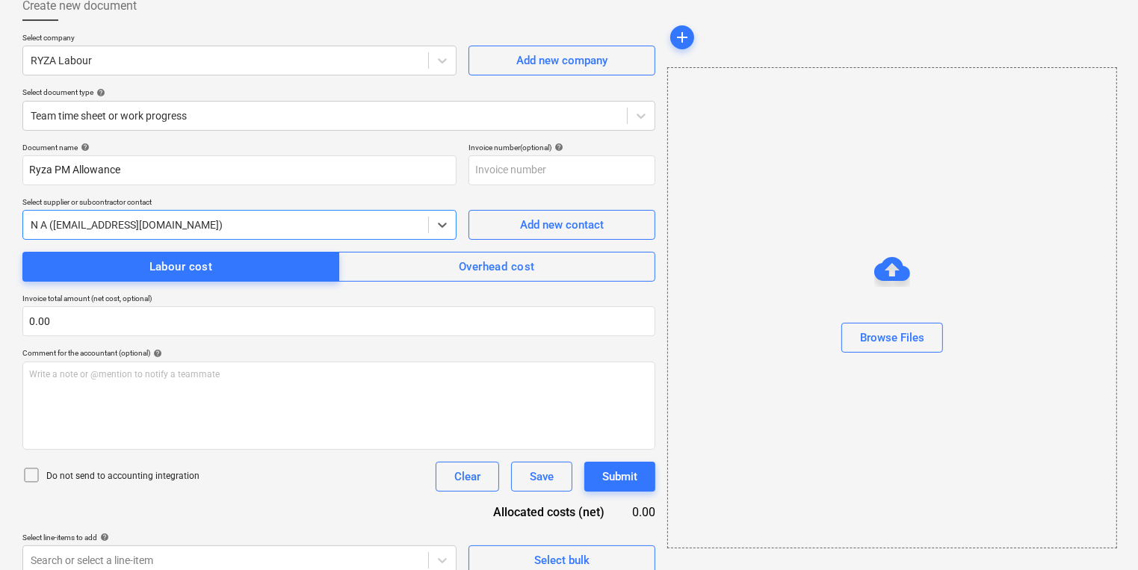
scroll to position [106, 0]
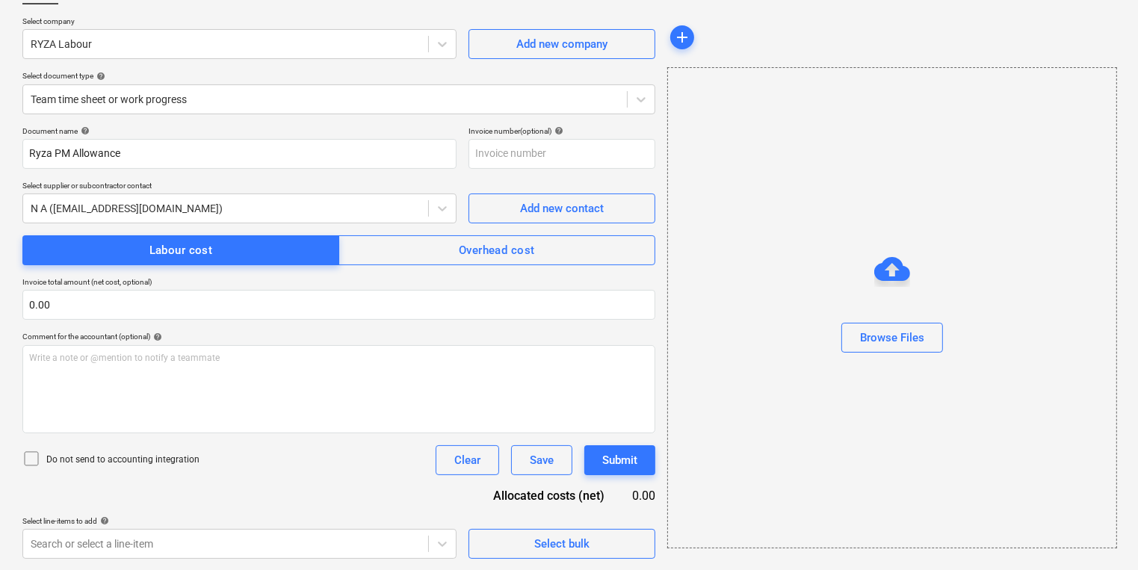
click at [33, 457] on icon at bounding box center [31, 459] width 18 height 18
click at [565, 546] on div "Select bulk" at bounding box center [561, 543] width 55 height 19
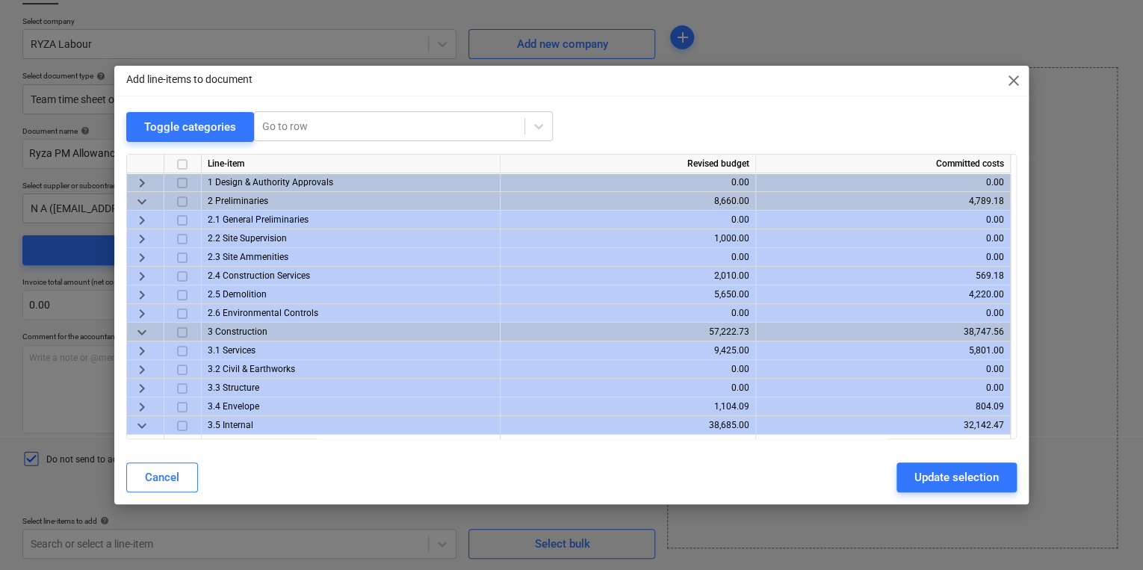
click at [143, 237] on span "keyboard_arrow_right" at bounding box center [142, 238] width 18 height 18
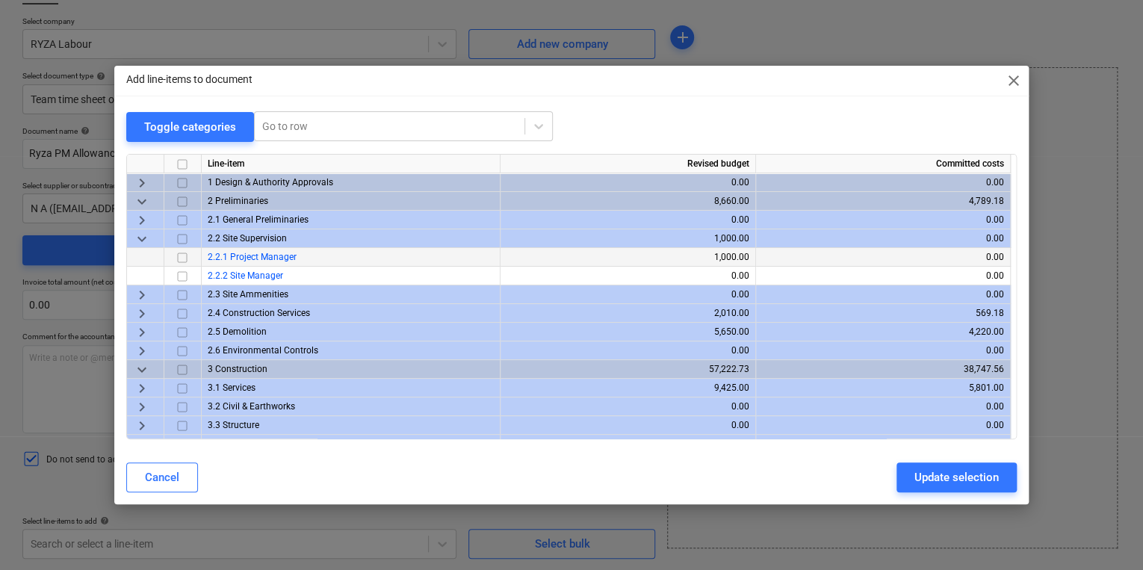
click at [181, 257] on input "checkbox" at bounding box center [182, 257] width 18 height 18
click at [930, 471] on div "Update selection" at bounding box center [957, 477] width 84 height 19
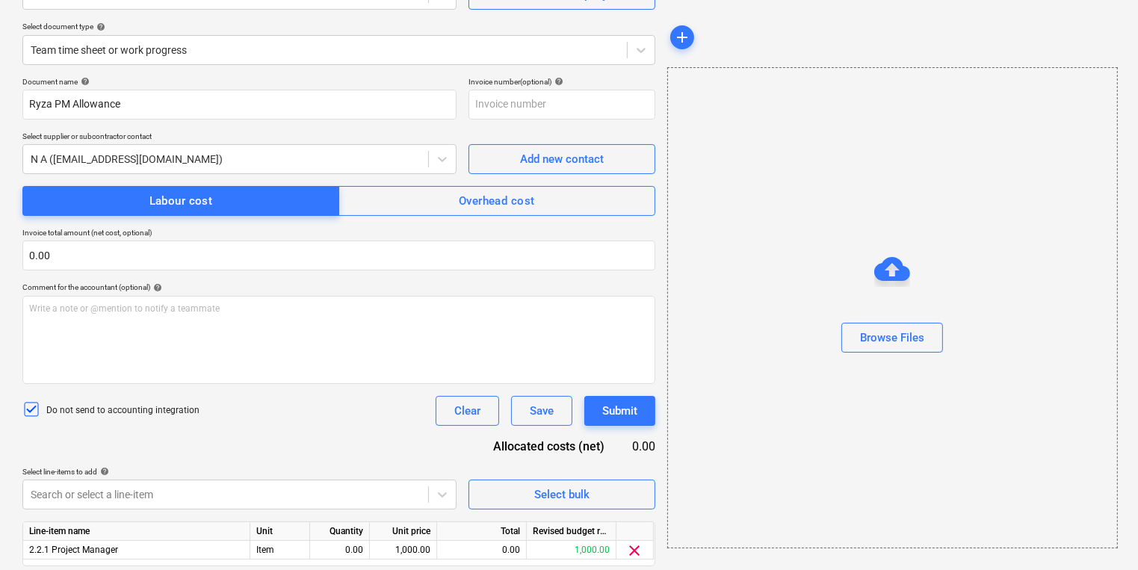
scroll to position [205, 0]
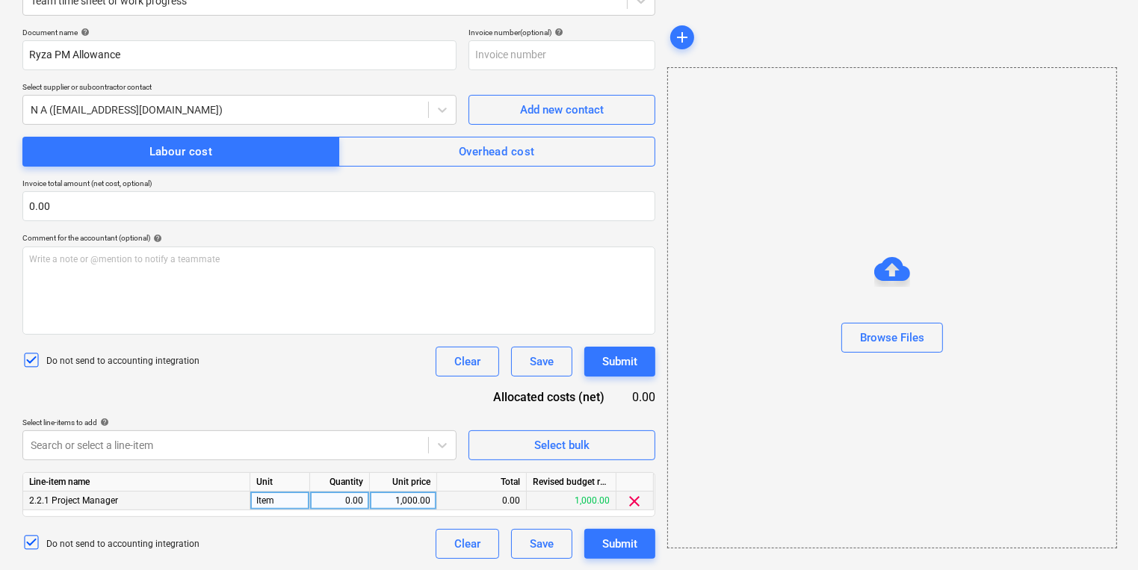
click at [352, 501] on div "0.00" at bounding box center [339, 501] width 47 height 19
click at [404, 538] on div "Do not send to accounting integration Clear Save Submit" at bounding box center [338, 544] width 633 height 30
click at [627, 543] on div "Submit" at bounding box center [619, 543] width 35 height 19
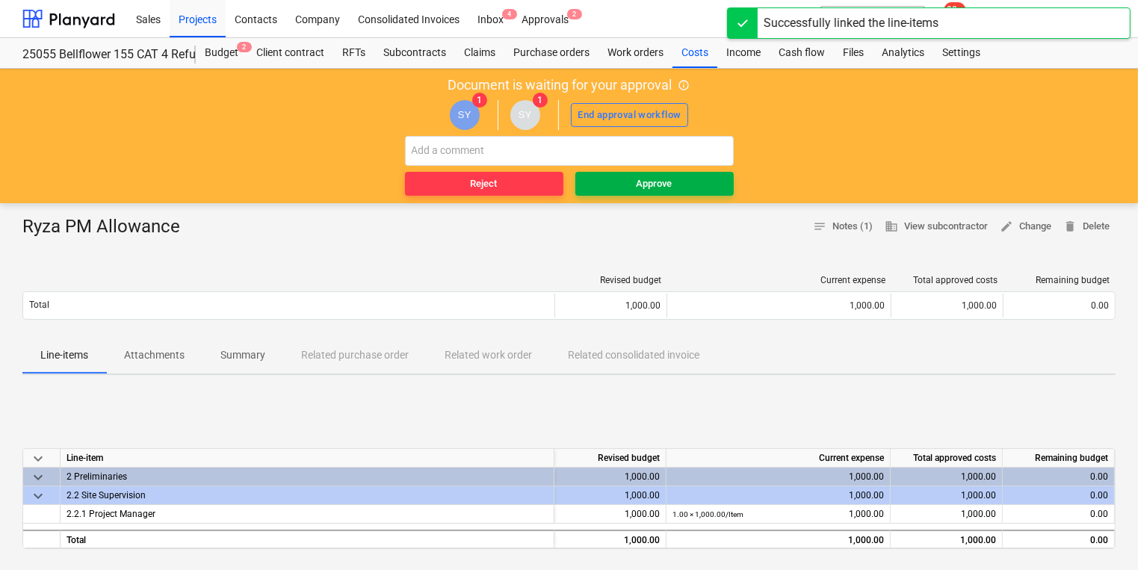
click at [673, 179] on span "Approve" at bounding box center [654, 184] width 146 height 17
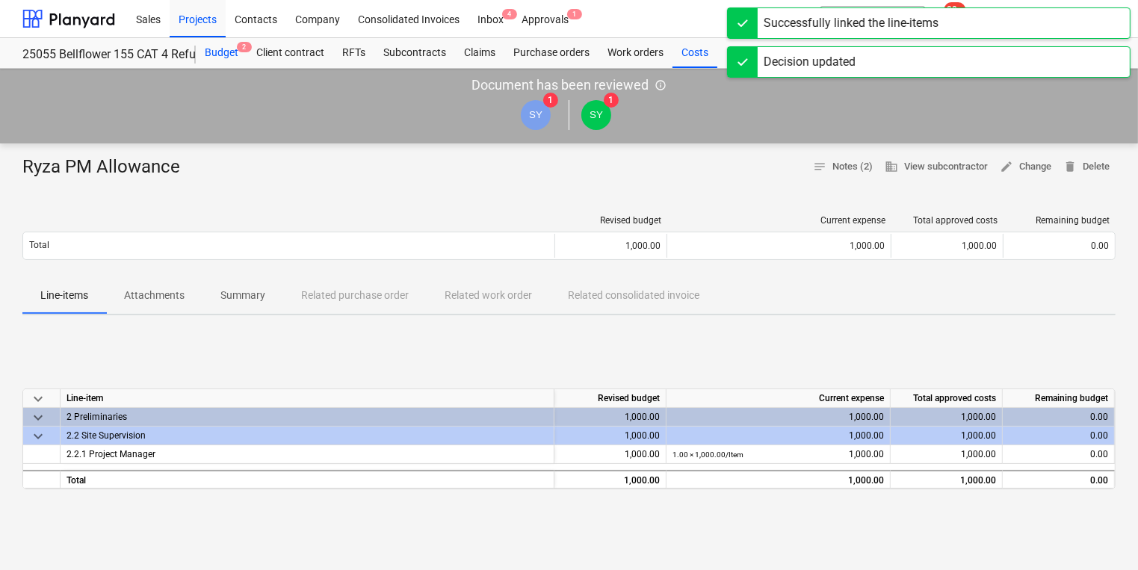
click at [212, 49] on div "Budget 2" at bounding box center [222, 53] width 52 height 30
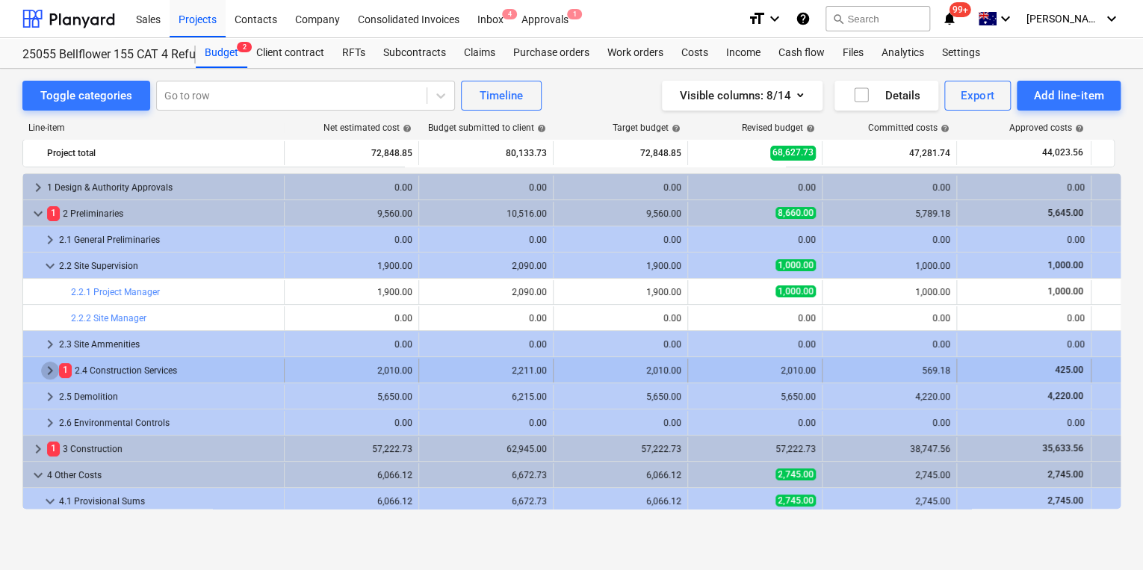
click at [51, 368] on span "keyboard_arrow_right" at bounding box center [50, 371] width 18 height 18
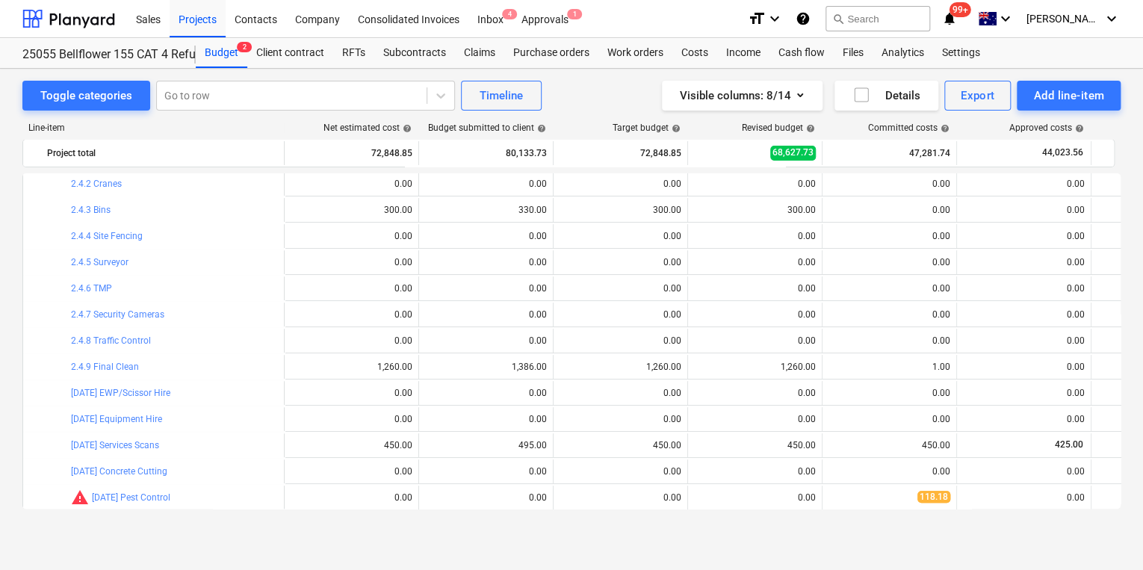
scroll to position [299, 0]
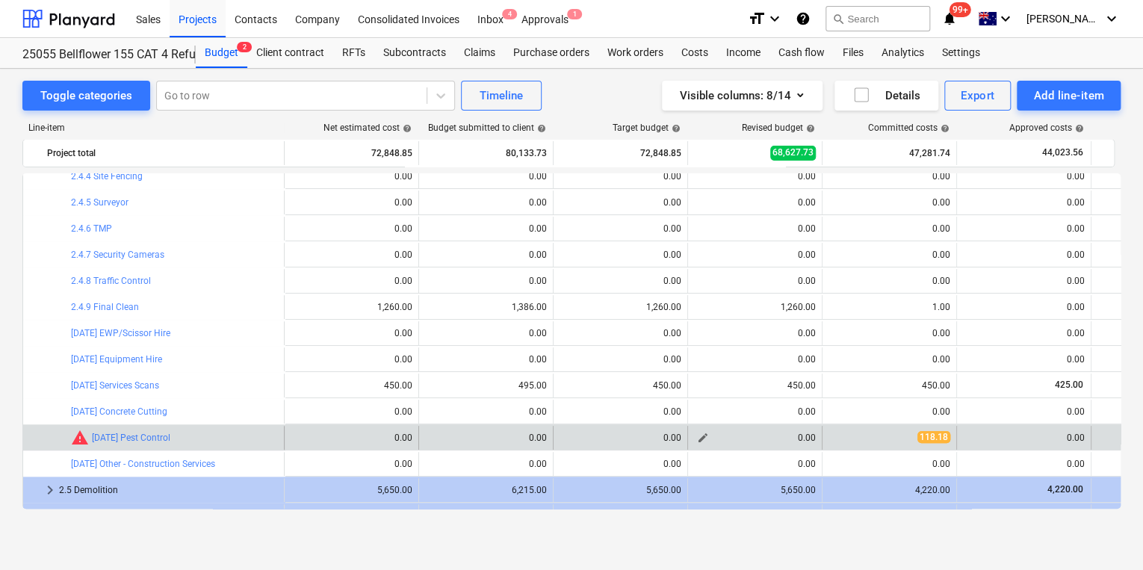
click at [703, 437] on span "edit" at bounding box center [703, 438] width 12 height 12
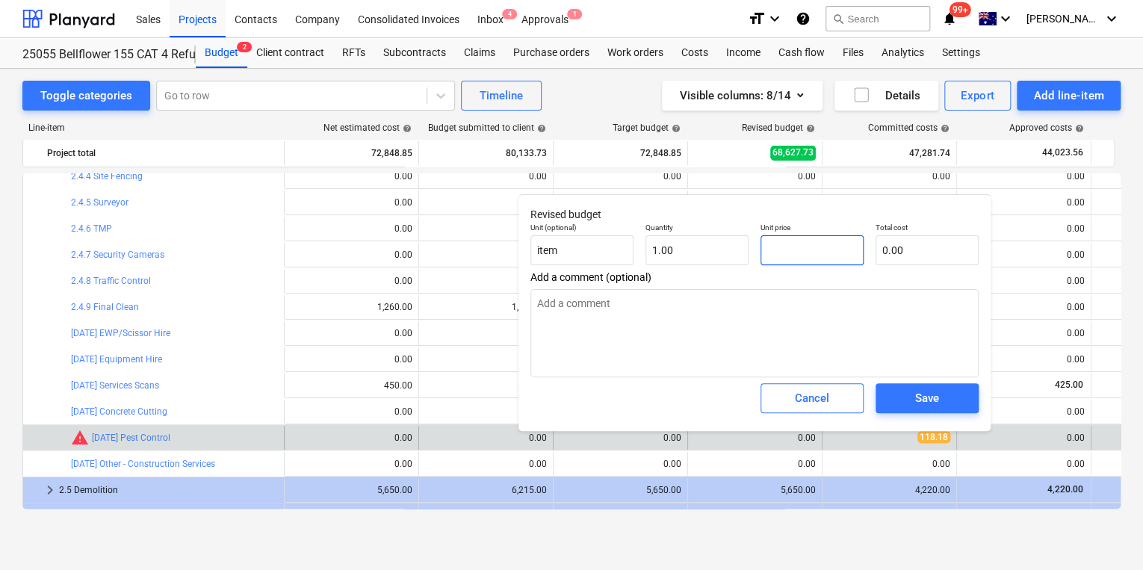
click at [797, 246] on input "text" at bounding box center [812, 250] width 103 height 30
click at [938, 395] on div "Save" at bounding box center [927, 398] width 24 height 19
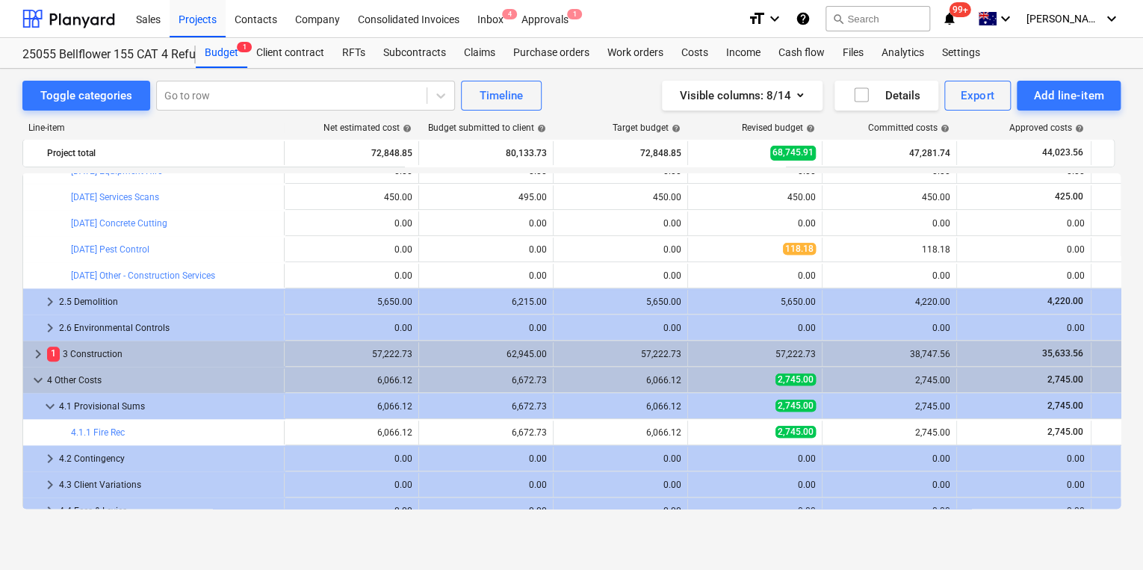
scroll to position [501, 0]
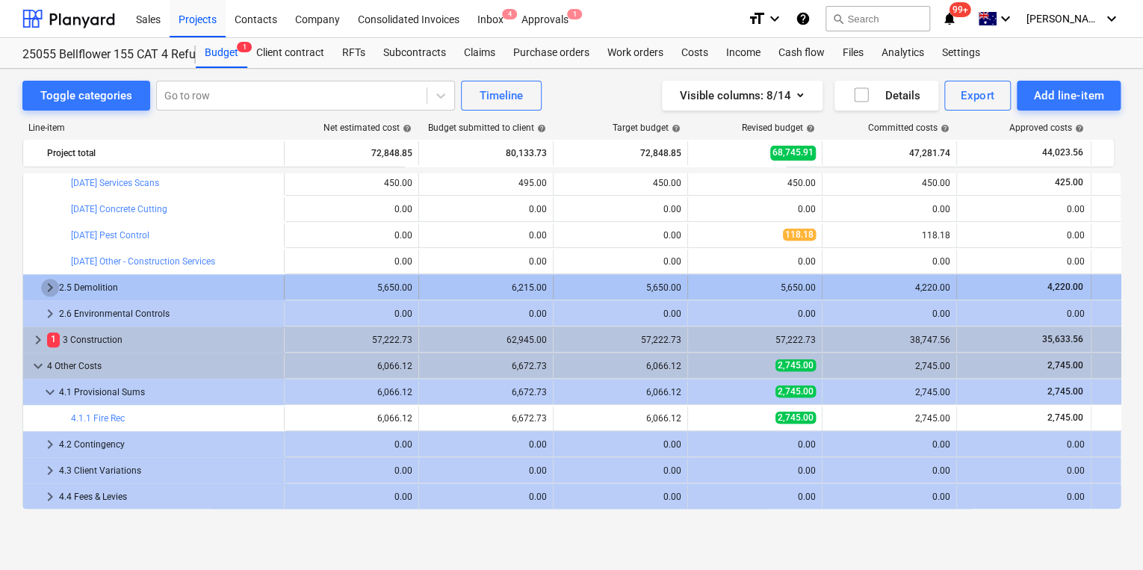
click at [49, 286] on span "keyboard_arrow_right" at bounding box center [50, 288] width 18 height 18
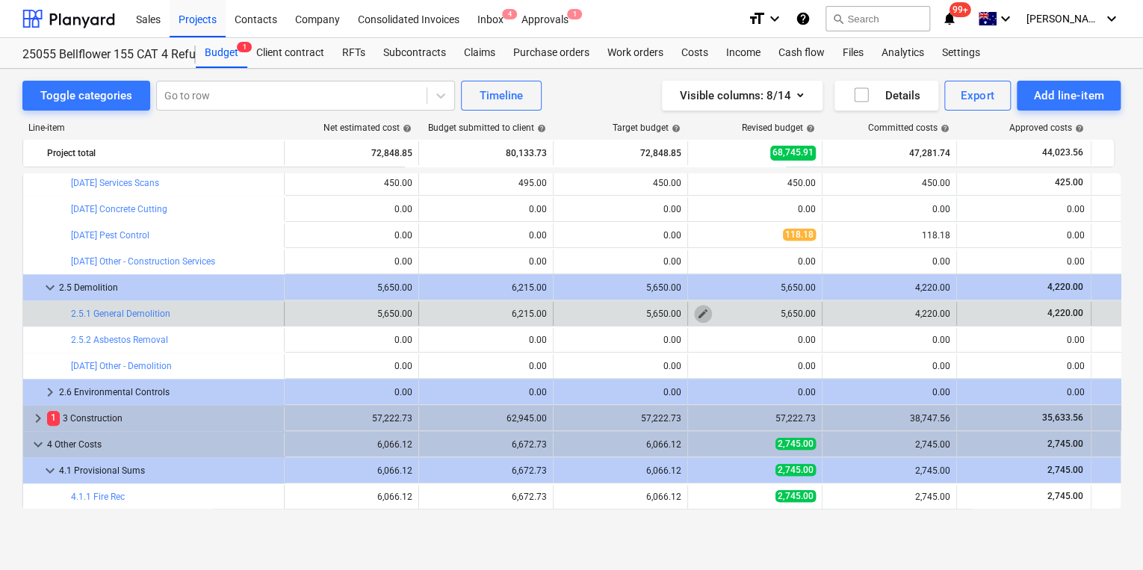
click at [705, 313] on span "edit" at bounding box center [703, 314] width 12 height 12
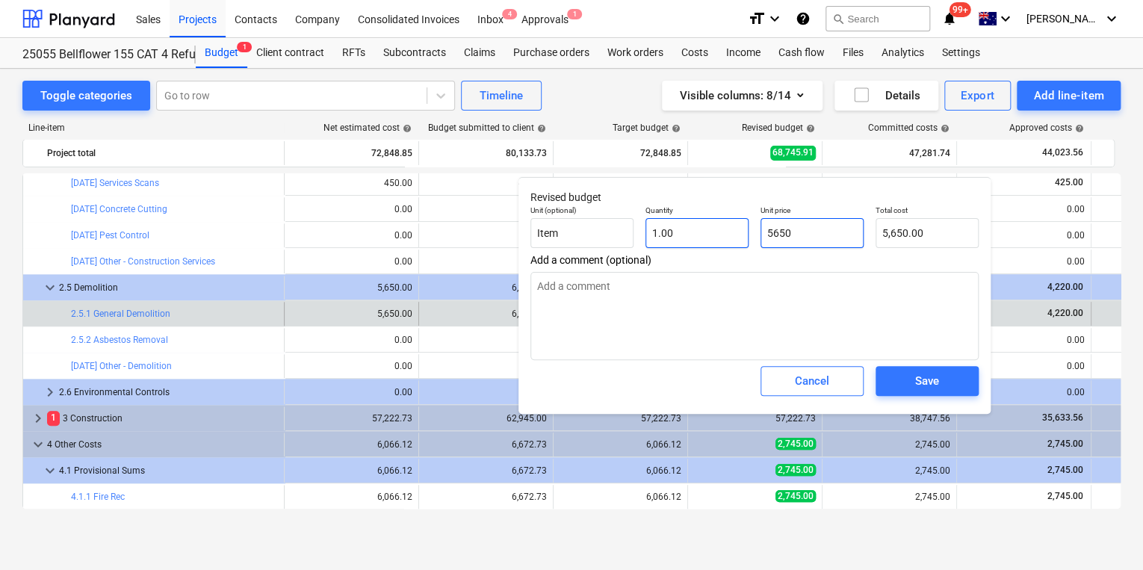
drag, startPoint x: 813, startPoint y: 233, endPoint x: 670, endPoint y: 229, distance: 142.8
click at [682, 229] on div "Unit (optional) Item Quantity 1.00 Unit price 5650 Total cost 5,650.00" at bounding box center [755, 227] width 460 height 55
click at [942, 383] on span "Save" at bounding box center [927, 380] width 67 height 19
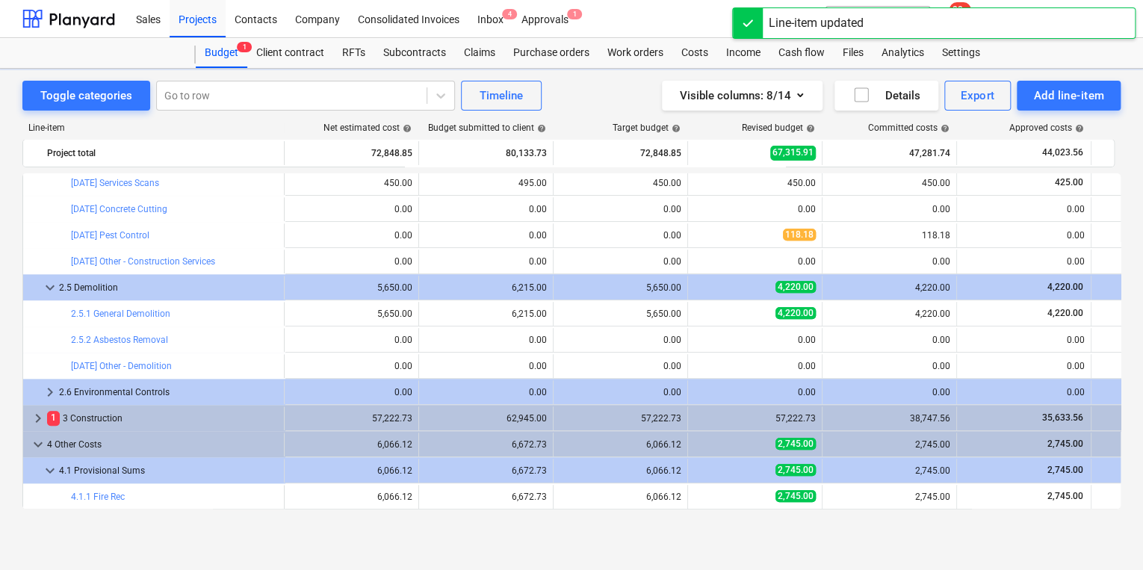
scroll to position [561, 0]
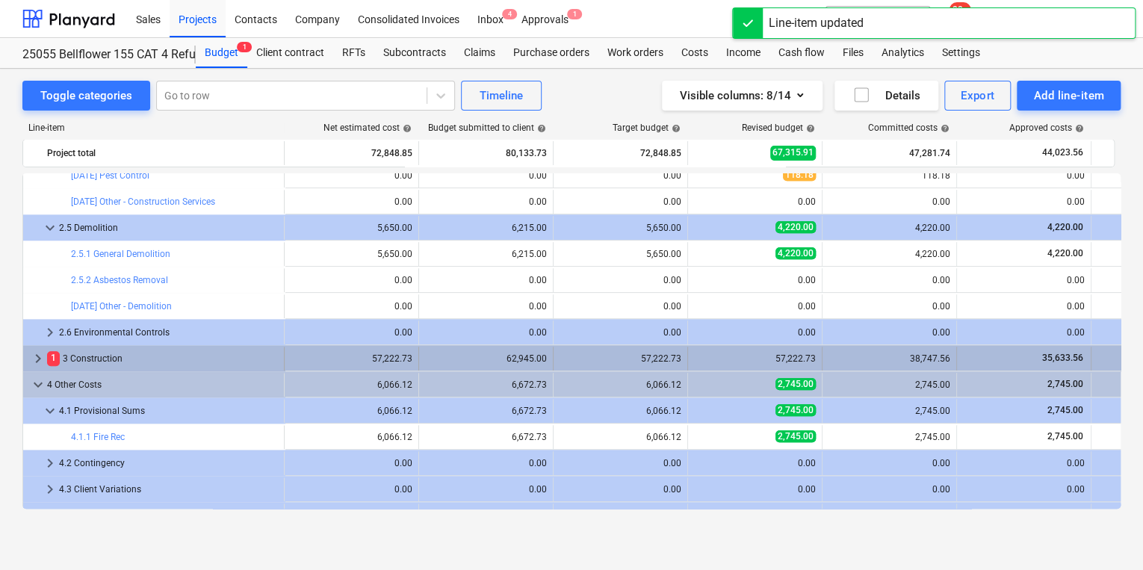
click at [38, 356] on span "keyboard_arrow_right" at bounding box center [38, 359] width 18 height 18
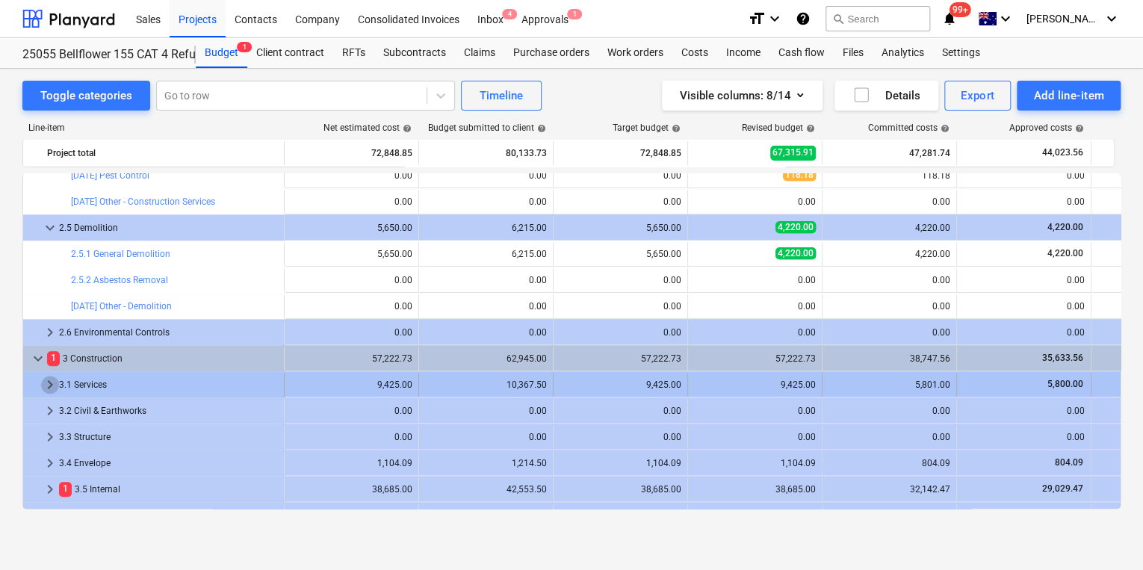
click at [51, 387] on span "keyboard_arrow_right" at bounding box center [50, 385] width 18 height 18
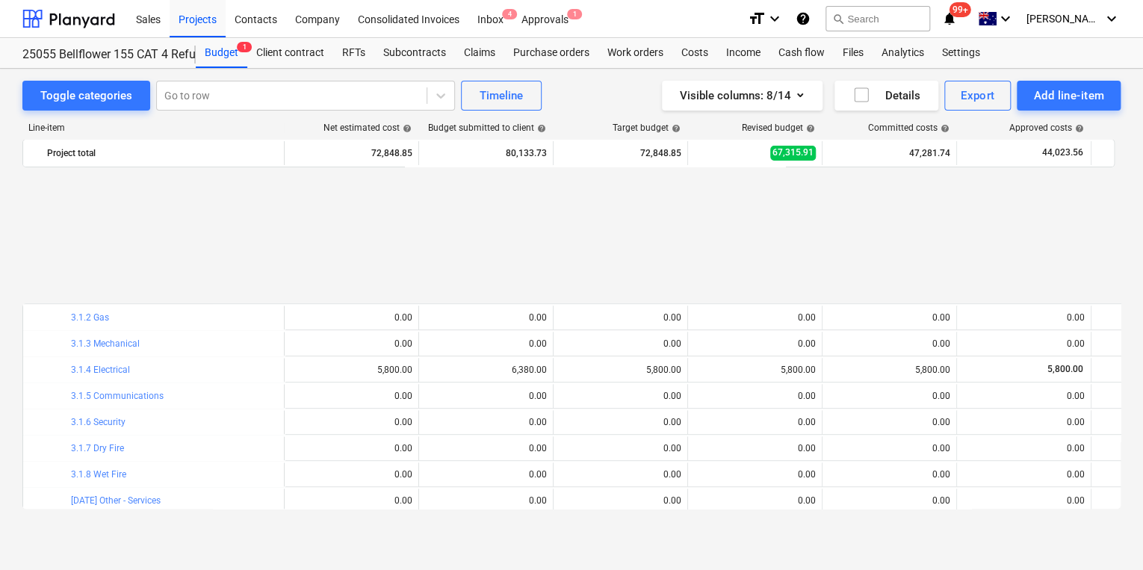
scroll to position [860, 0]
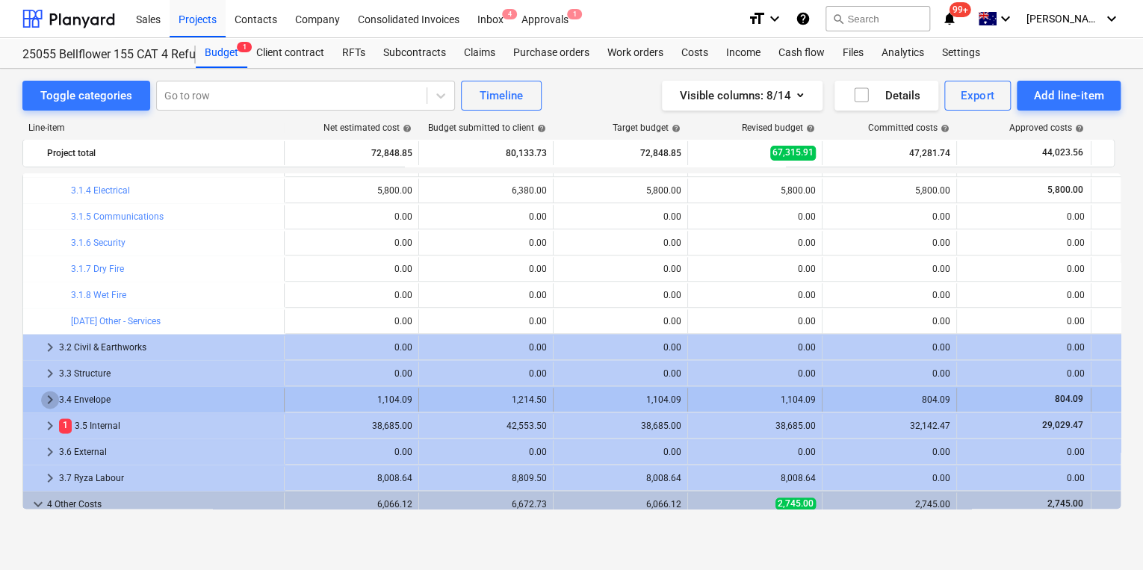
click at [45, 398] on span "keyboard_arrow_right" at bounding box center [50, 400] width 18 height 18
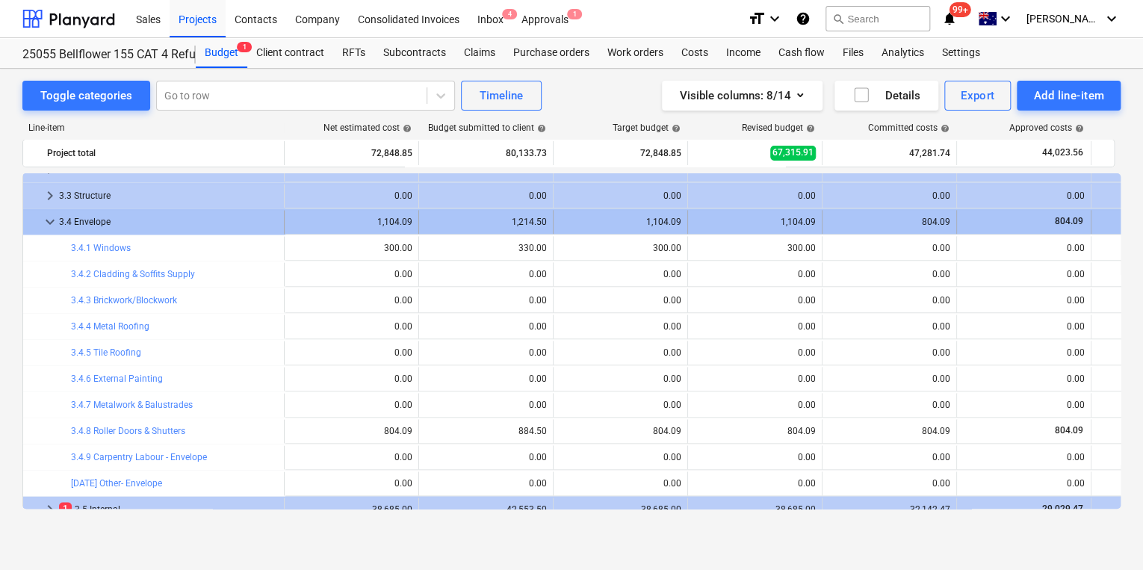
scroll to position [1040, 0]
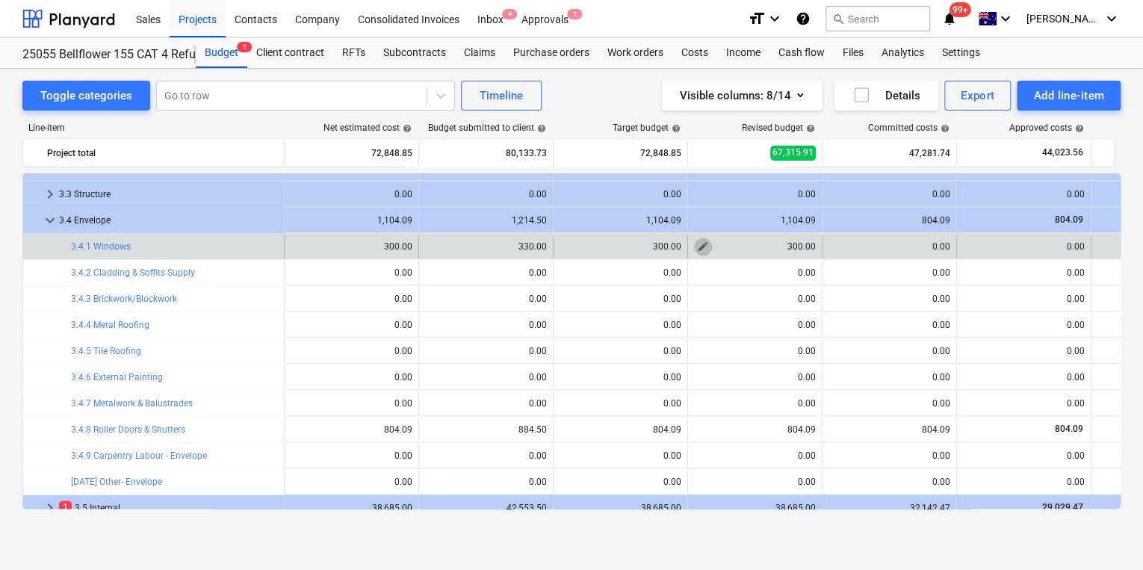
click at [702, 247] on span "edit" at bounding box center [703, 247] width 12 height 12
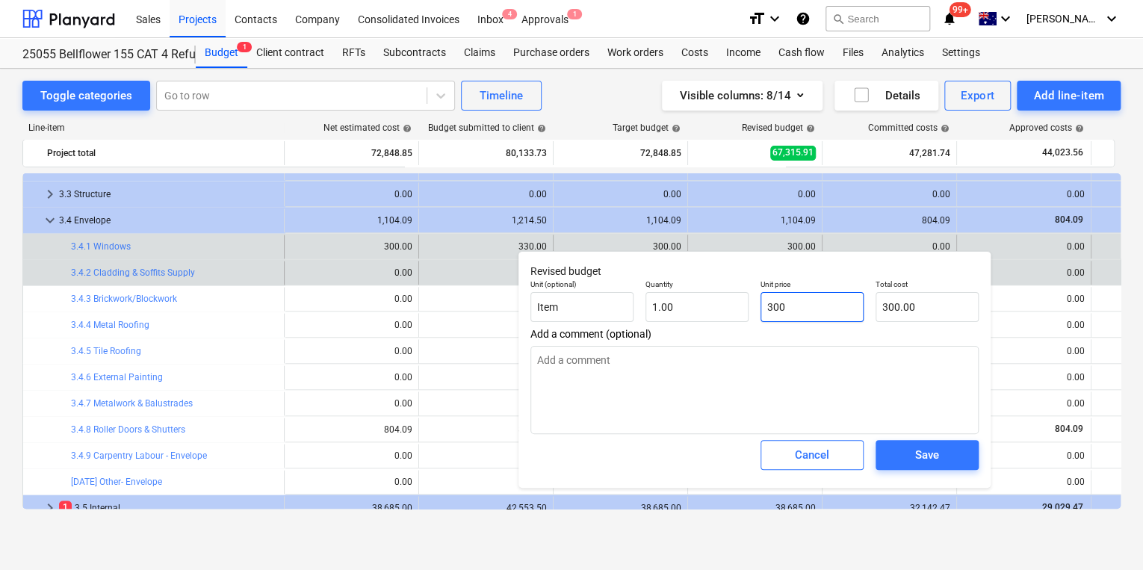
drag, startPoint x: 830, startPoint y: 305, endPoint x: 484, endPoint y: 274, distance: 346.7
click at [523, 280] on div "Revised budget Unit (optional) Item Quantity 1.00 Unit price 300 Total cost 300…" at bounding box center [755, 369] width 472 height 237
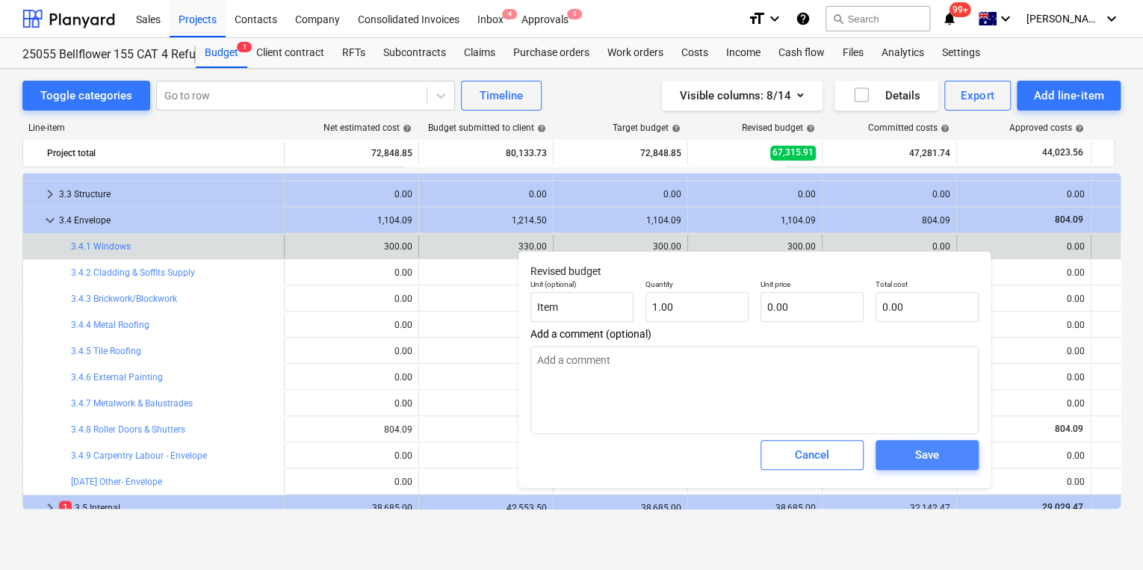
click at [942, 457] on span "Save" at bounding box center [927, 454] width 67 height 19
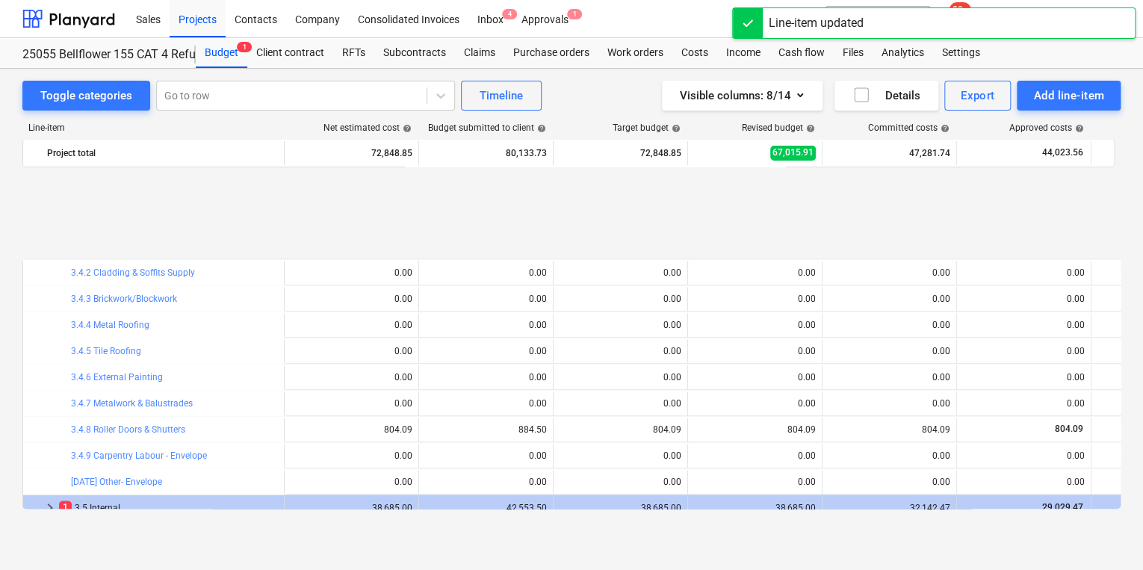
scroll to position [1159, 0]
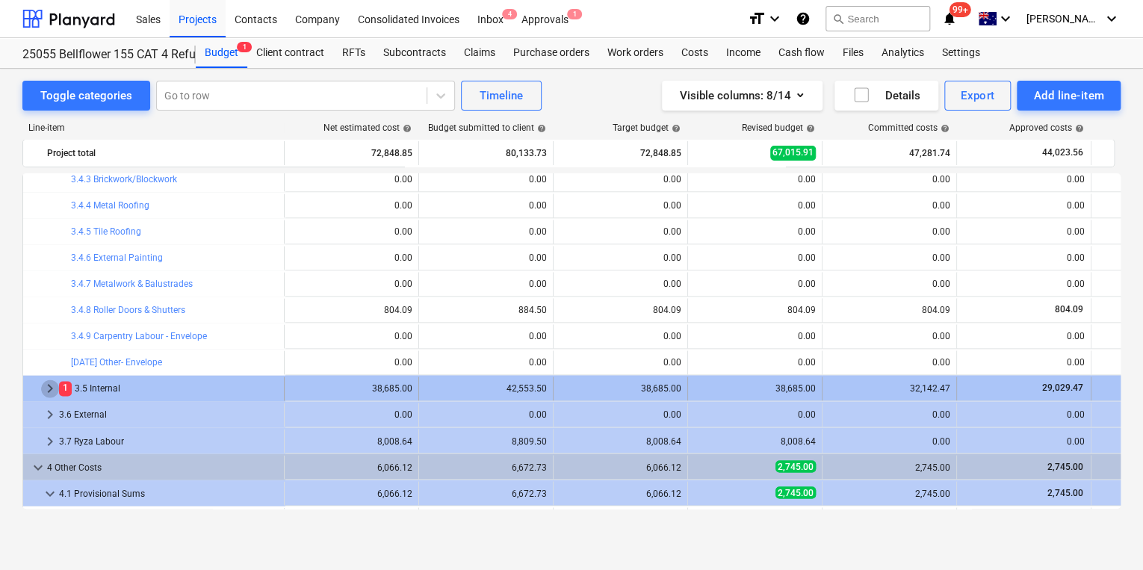
click at [47, 386] on span "keyboard_arrow_right" at bounding box center [50, 389] width 18 height 18
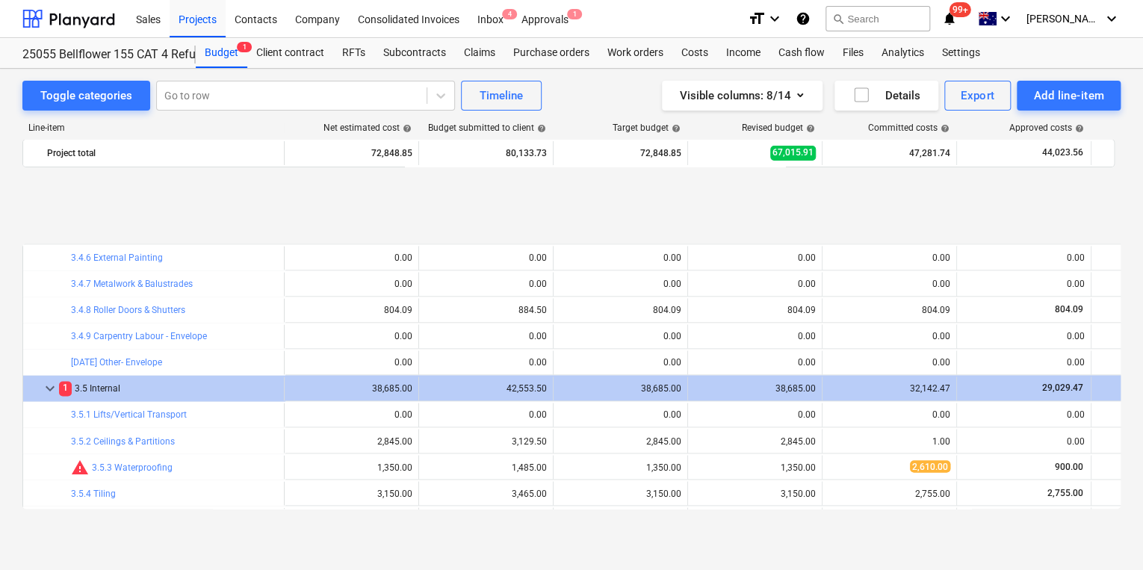
scroll to position [1279, 0]
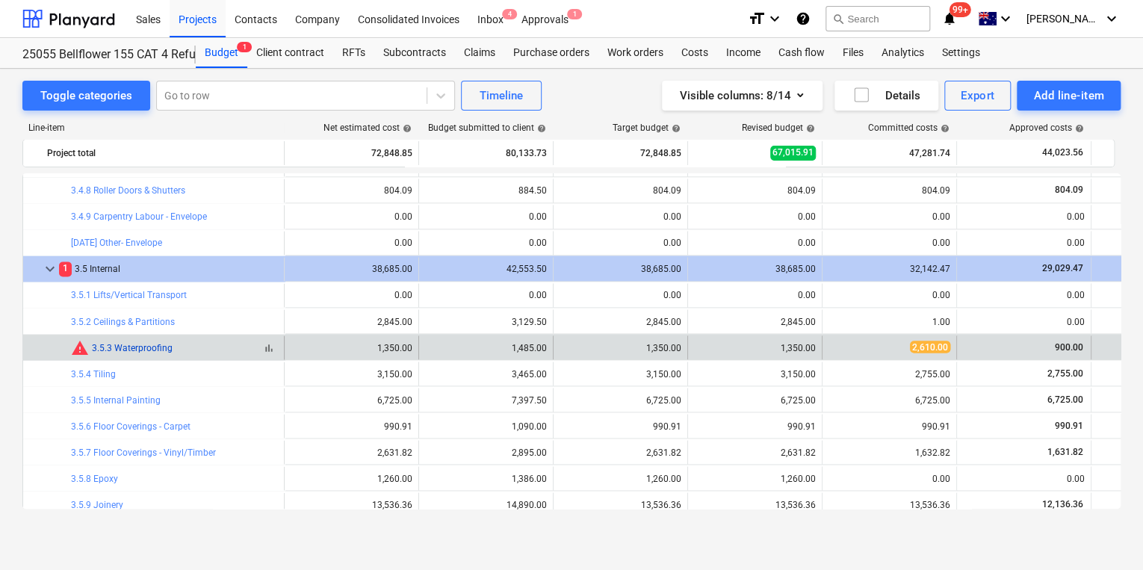
click at [152, 348] on link "3.5.3 Waterproofing" at bounding box center [132, 347] width 81 height 10
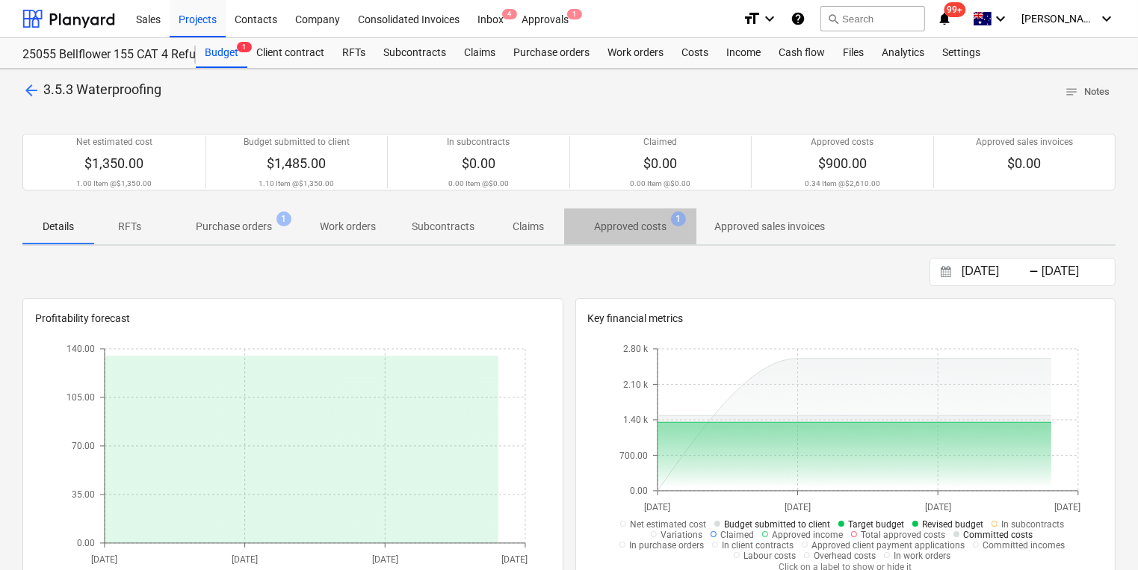
click at [636, 225] on p "Approved costs" at bounding box center [630, 227] width 72 height 16
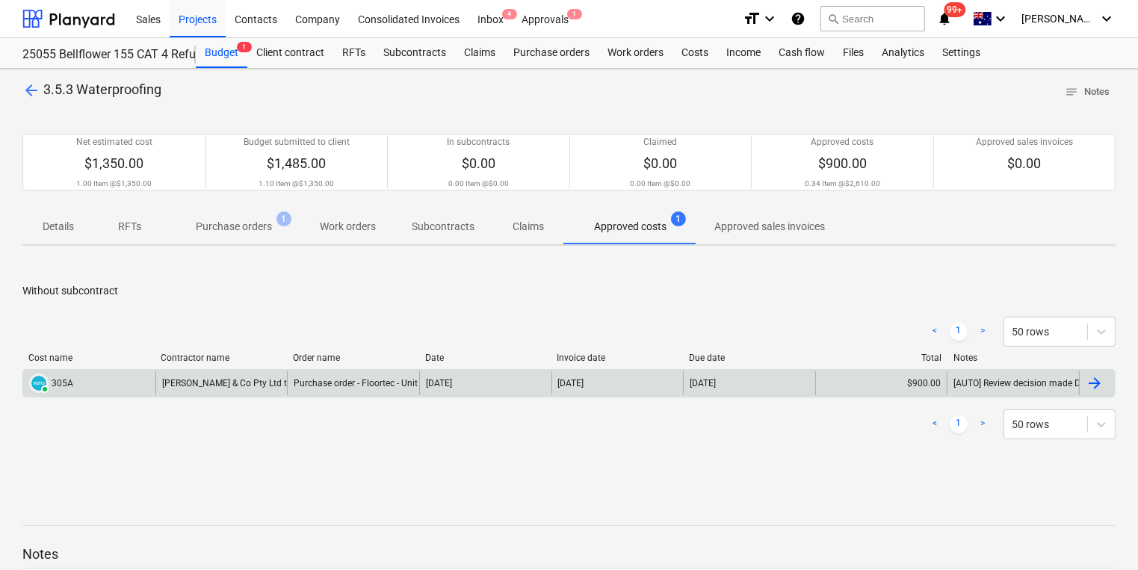
click at [196, 378] on div "[PERSON_NAME] & Co Pty Ltd t/a Floortec Seamless Coatings" at bounding box center [221, 383] width 132 height 24
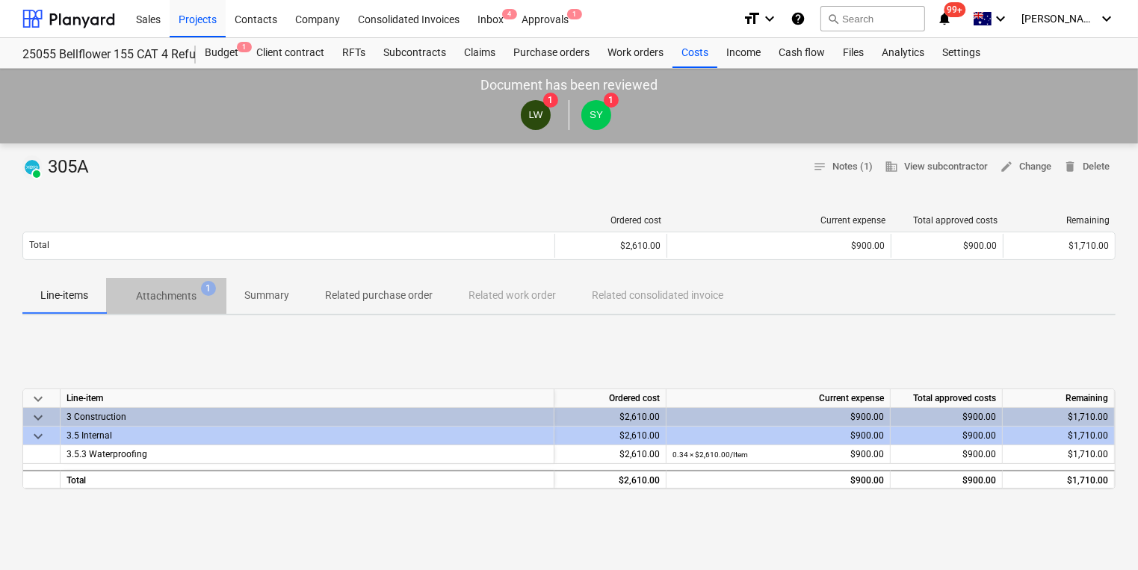
click at [175, 293] on p "Attachments" at bounding box center [166, 296] width 61 height 16
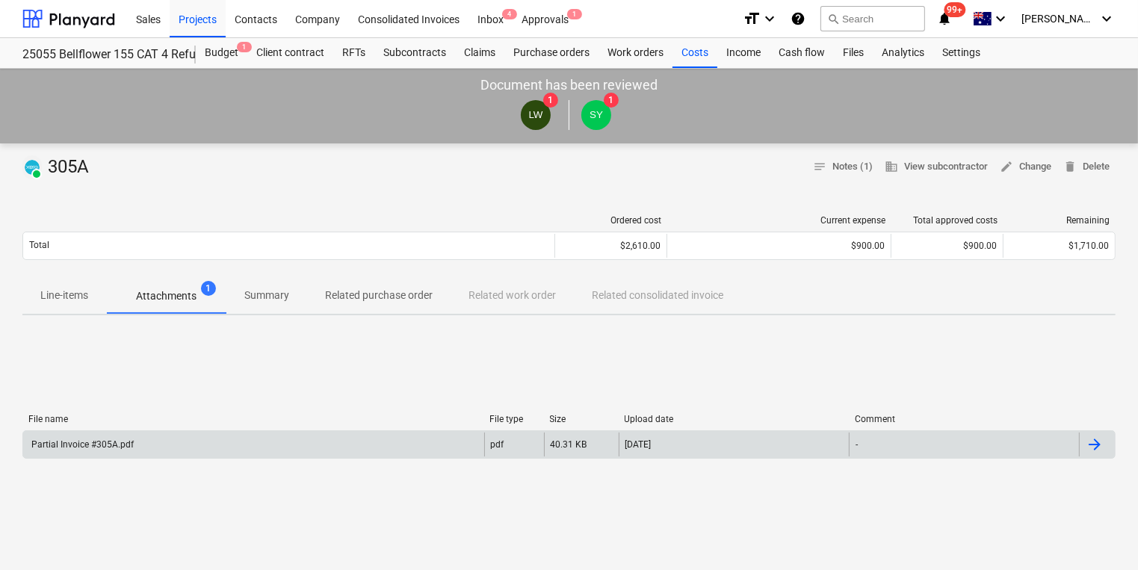
click at [87, 439] on div "Partial Invoice #305A.pdf" at bounding box center [81, 444] width 105 height 10
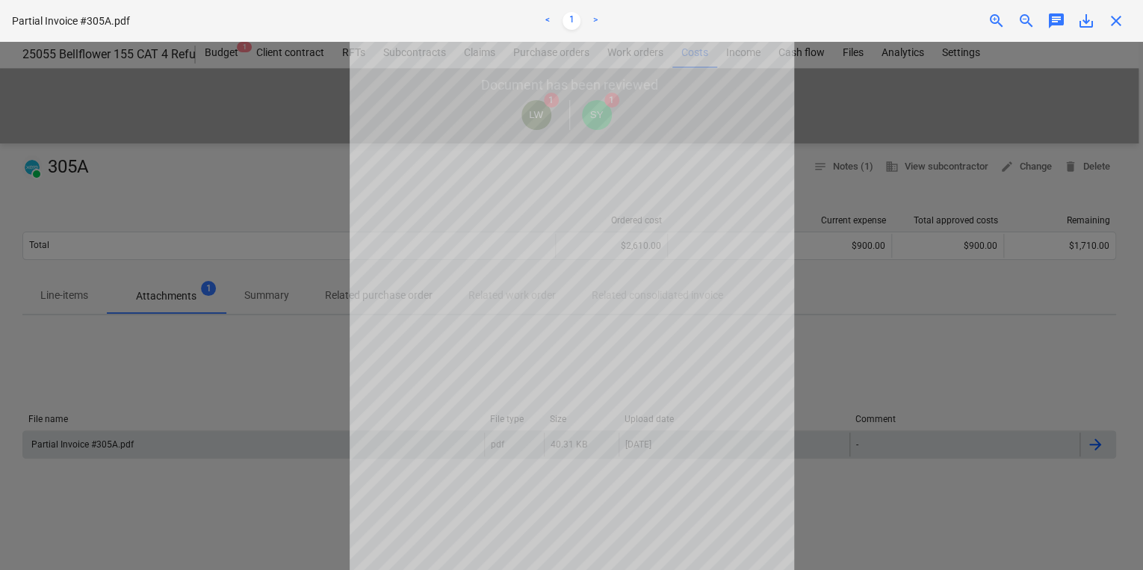
click at [210, 380] on div at bounding box center [571, 306] width 1143 height 528
click at [1119, 22] on span "close" at bounding box center [1117, 21] width 18 height 18
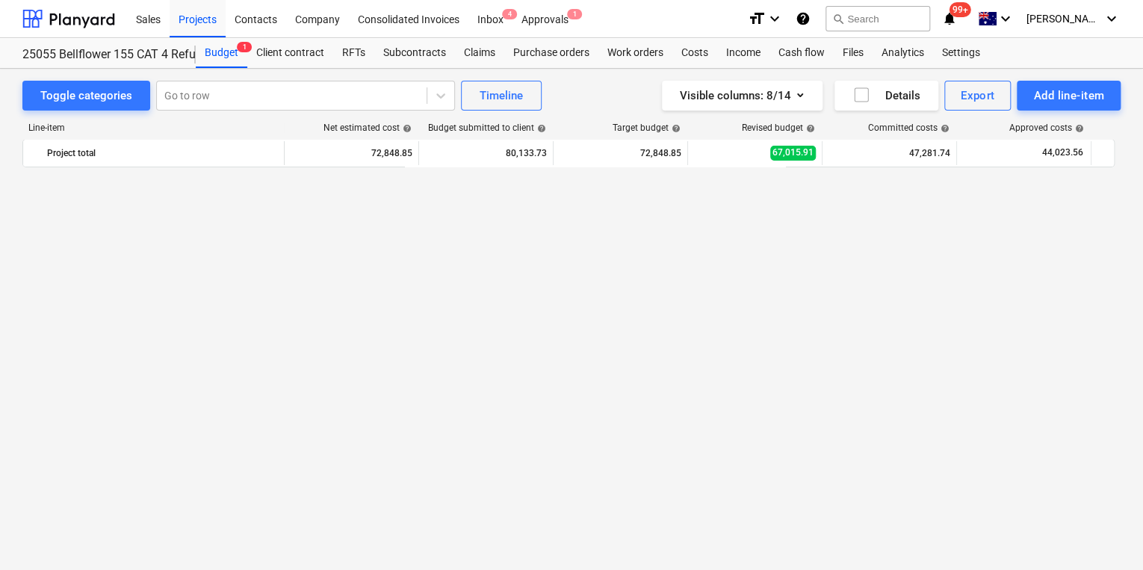
scroll to position [1279, 0]
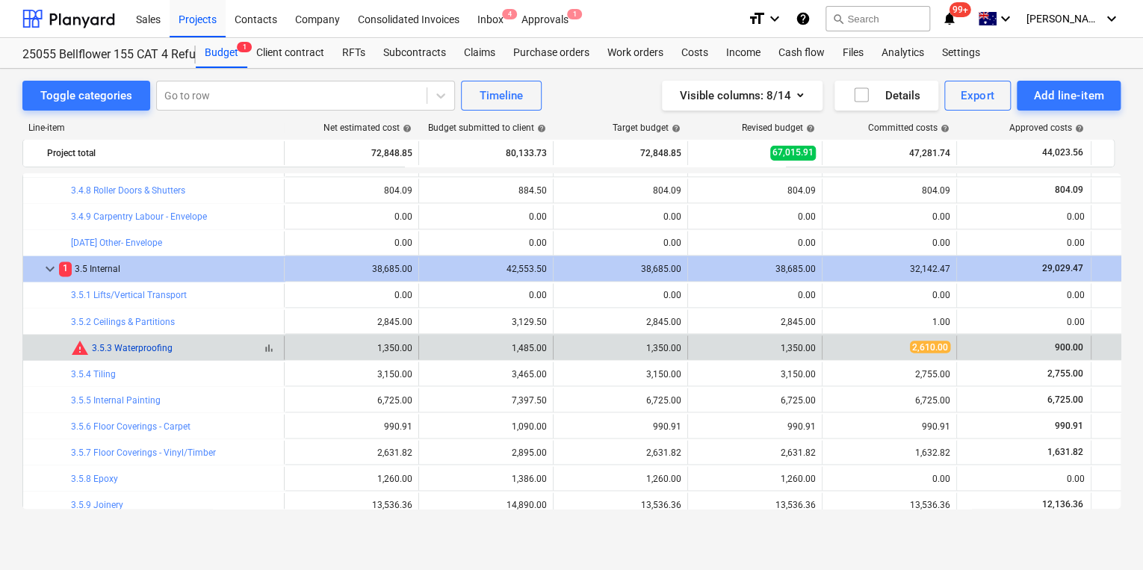
click at [136, 348] on link "3.5.3 Waterproofing" at bounding box center [132, 347] width 81 height 10
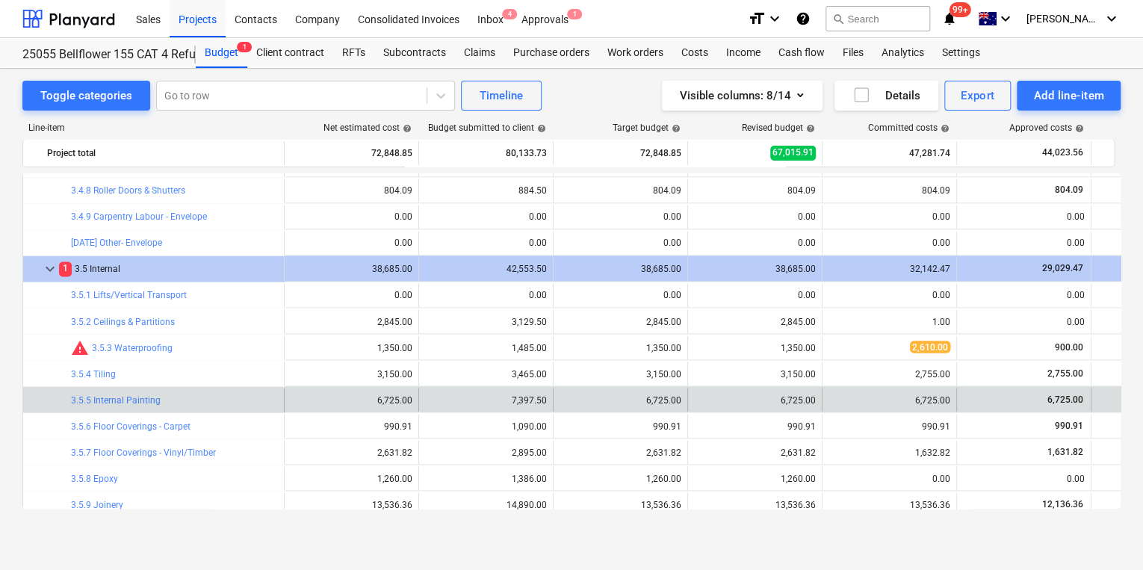
scroll to position [1338, 0]
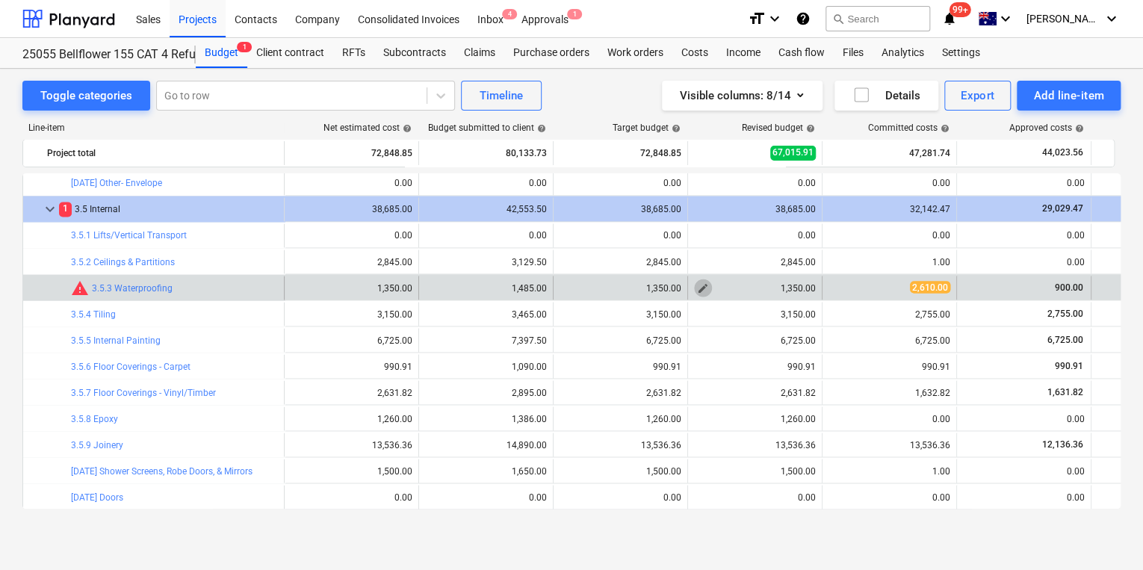
click at [705, 288] on span "edit" at bounding box center [703, 288] width 12 height 12
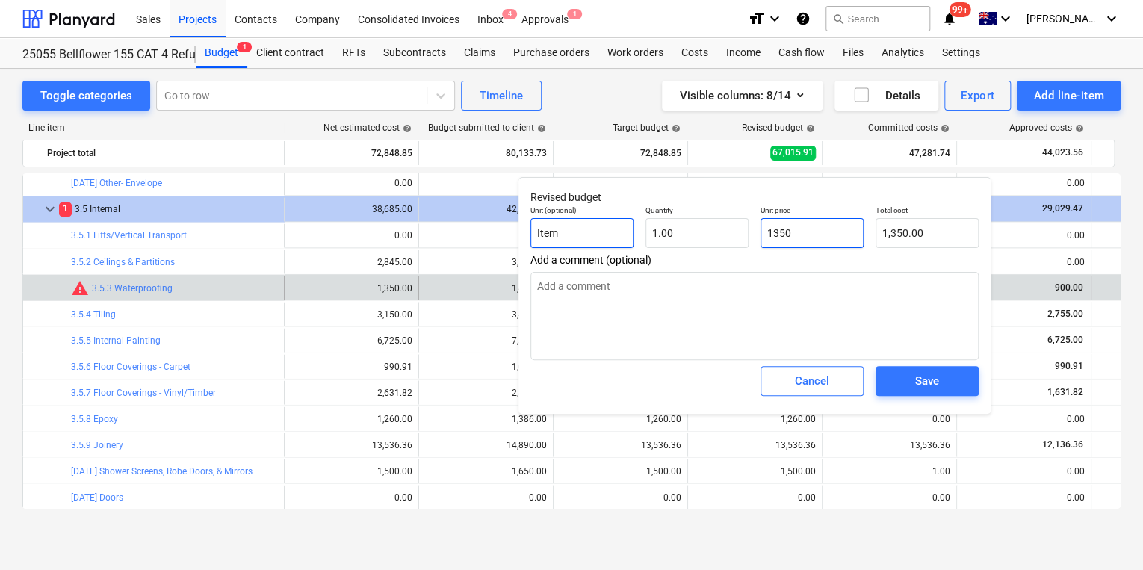
drag, startPoint x: 824, startPoint y: 233, endPoint x: 553, endPoint y: 222, distance: 271.5
click at [646, 230] on div "Unit (optional) Item Quantity 1.00 Unit price 1350 Total cost 1,350.00" at bounding box center [755, 227] width 460 height 55
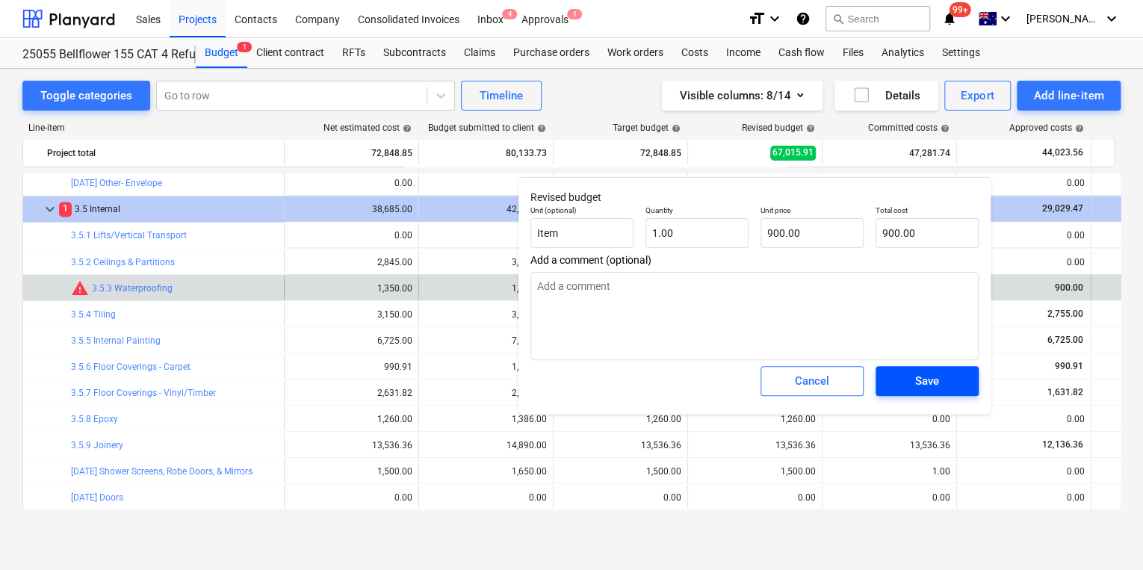
click at [945, 382] on span "Save" at bounding box center [927, 380] width 67 height 19
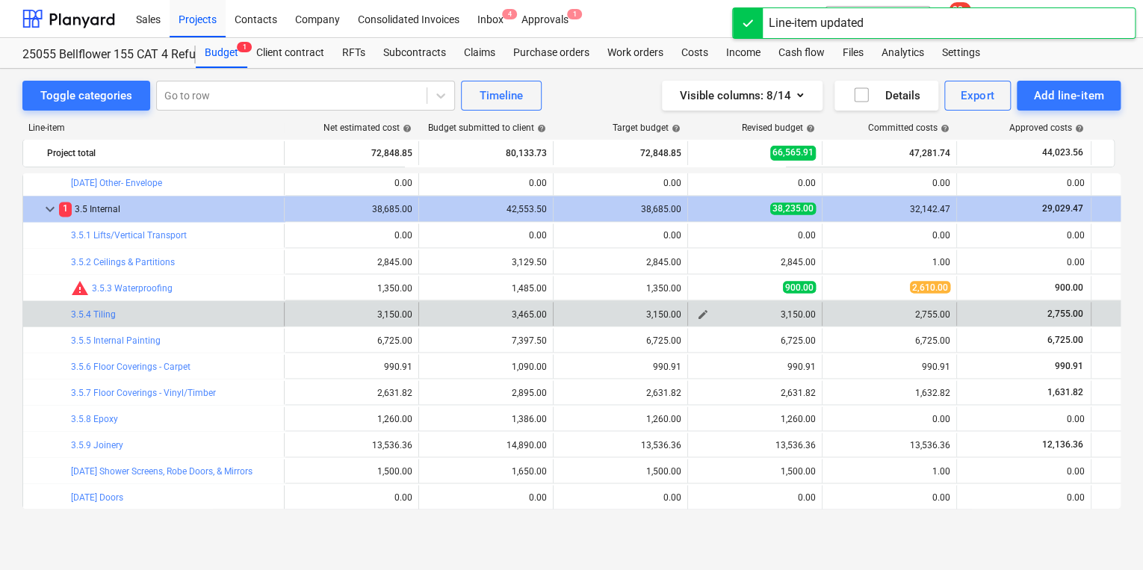
click at [705, 312] on span "edit" at bounding box center [703, 314] width 12 height 12
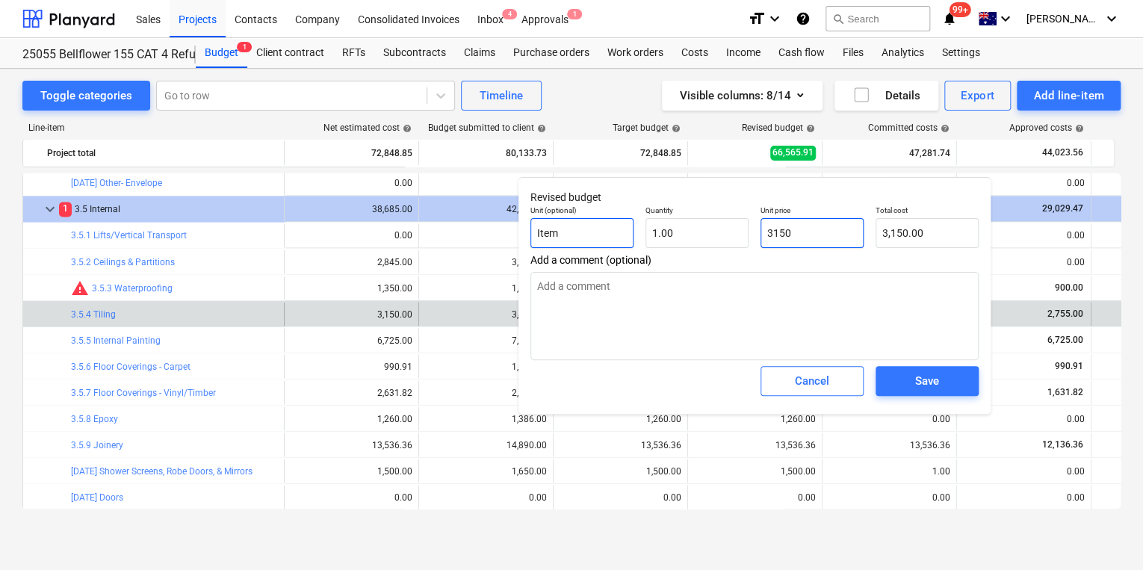
drag, startPoint x: 814, startPoint y: 230, endPoint x: 602, endPoint y: 232, distance: 212.2
click at [609, 232] on div "Unit (optional) Item Quantity 1.00 Unit price 3150 Total cost 3,150.00" at bounding box center [755, 227] width 460 height 55
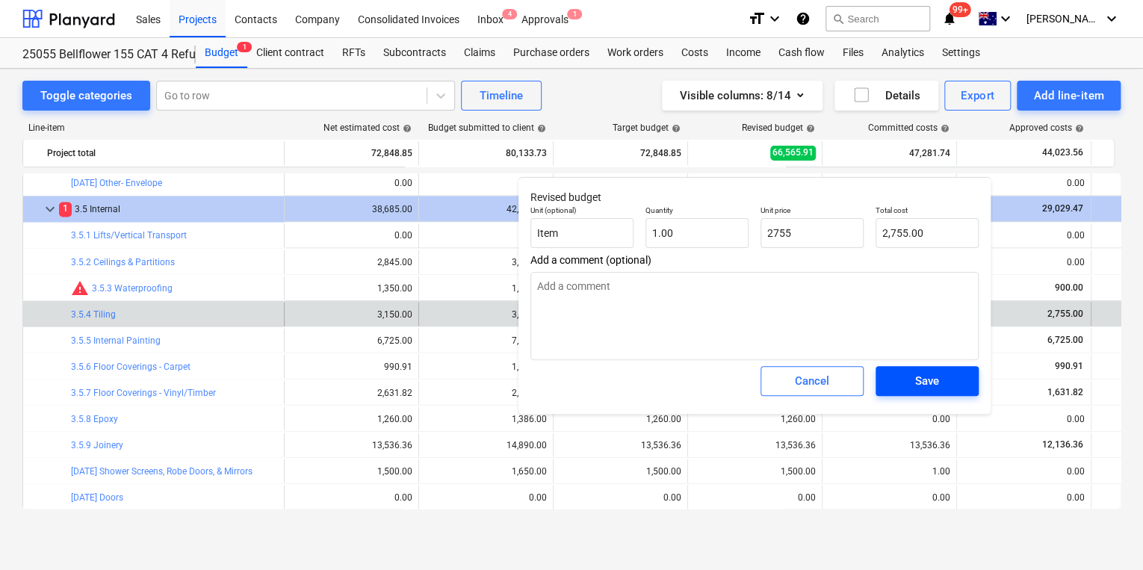
click at [918, 373] on div "Save" at bounding box center [927, 380] width 24 height 19
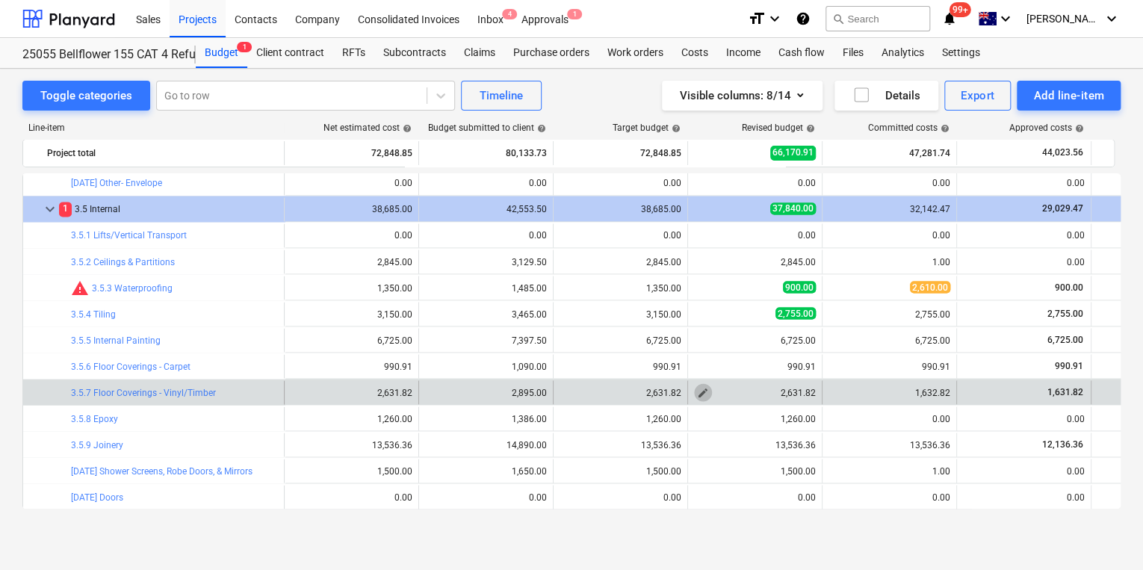
click at [702, 391] on span "edit" at bounding box center [703, 392] width 12 height 12
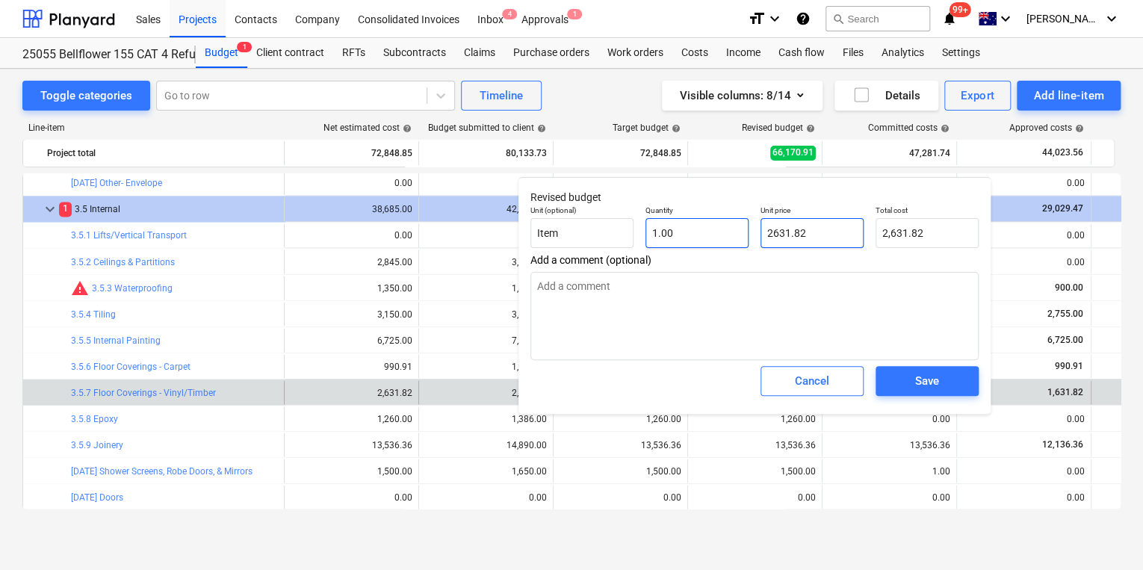
drag, startPoint x: 763, startPoint y: 234, endPoint x: 741, endPoint y: 234, distance: 21.7
click at [741, 234] on div "Unit (optional) Item Quantity 1.00 Unit price 2631.82 Total cost 2,631.82" at bounding box center [755, 227] width 460 height 55
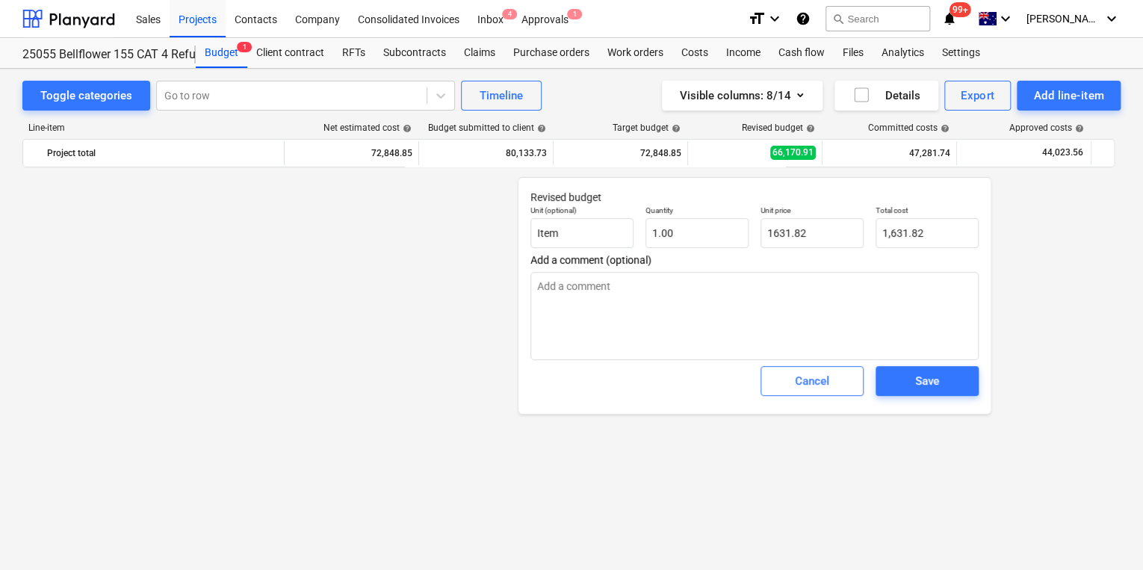
scroll to position [1338, 0]
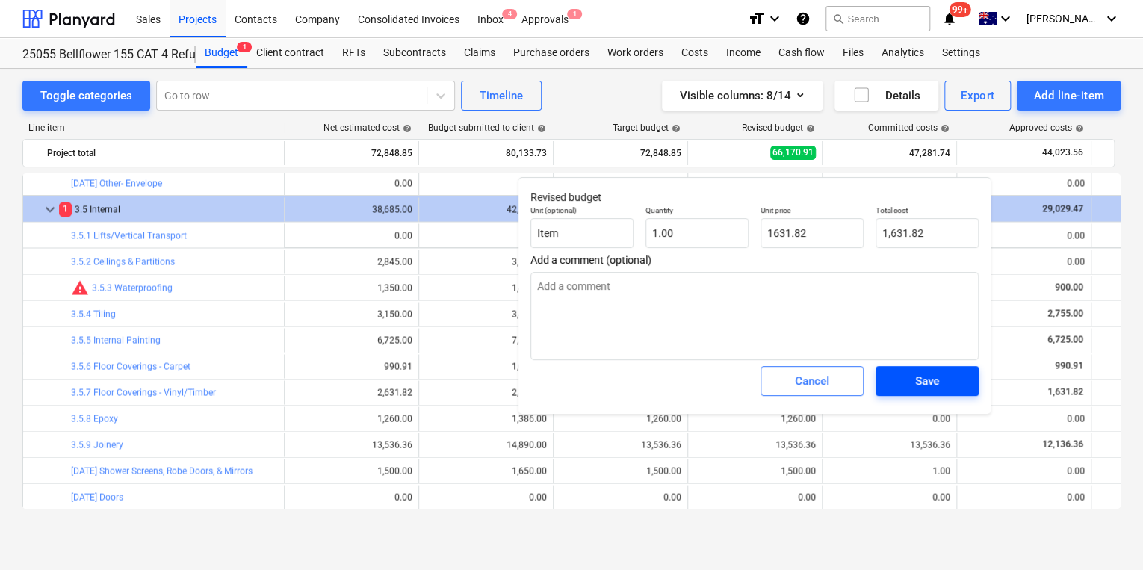
type input "1631.82"
type textarea "x"
type input "1,631.82"
click at [944, 374] on span "Save" at bounding box center [927, 380] width 67 height 19
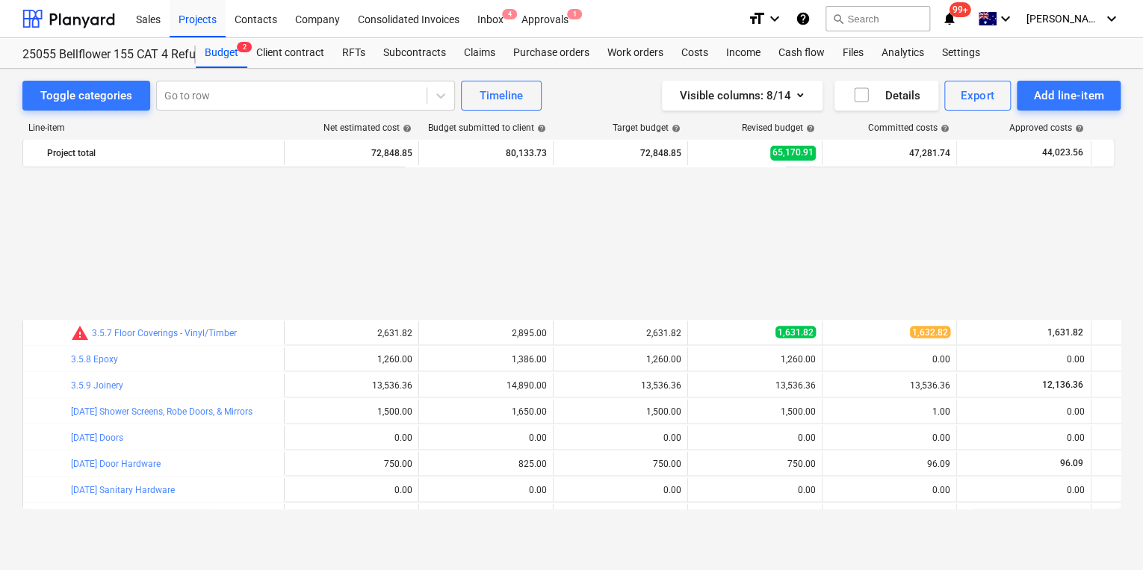
scroll to position [1578, 0]
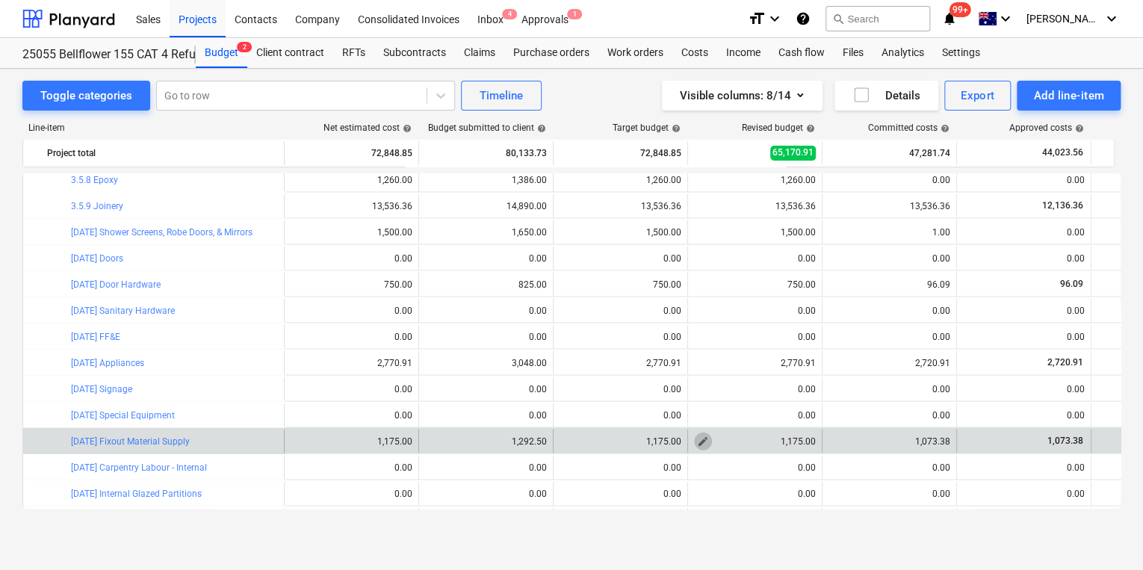
click at [699, 439] on span "edit" at bounding box center [703, 441] width 12 height 12
type textarea "x"
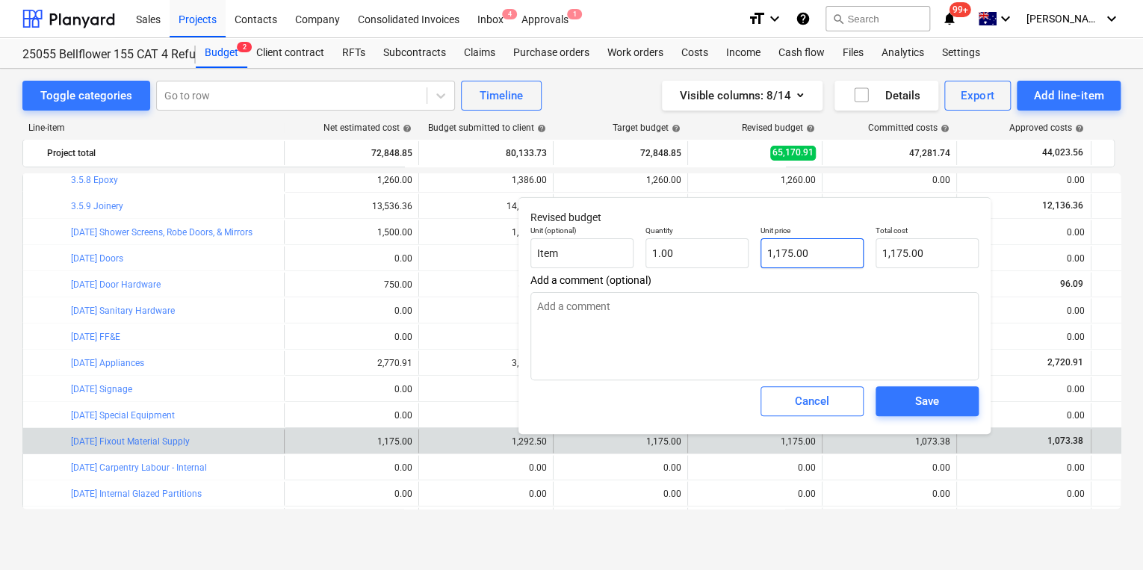
type input "1175"
drag, startPoint x: 806, startPoint y: 248, endPoint x: 623, endPoint y: 230, distance: 184.0
click at [662, 241] on div "Unit (optional) Item Quantity 1.00 Unit price 1175 Total cost 1,175.00" at bounding box center [755, 247] width 460 height 55
type textarea "x"
type input "1"
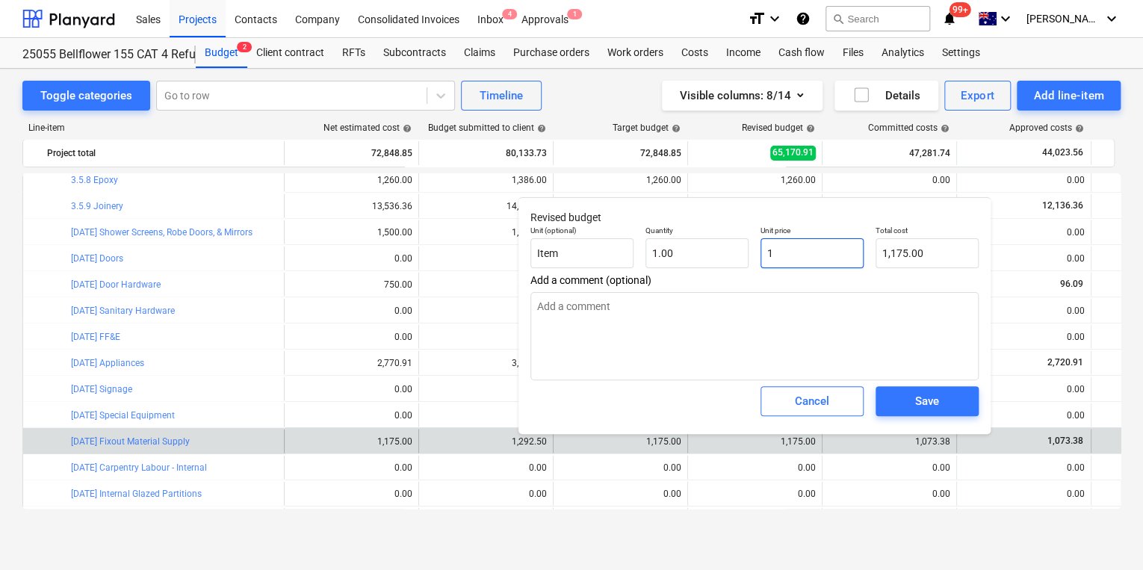
type input "1.00"
type textarea "x"
type input "10"
type input "10.00"
type textarea "x"
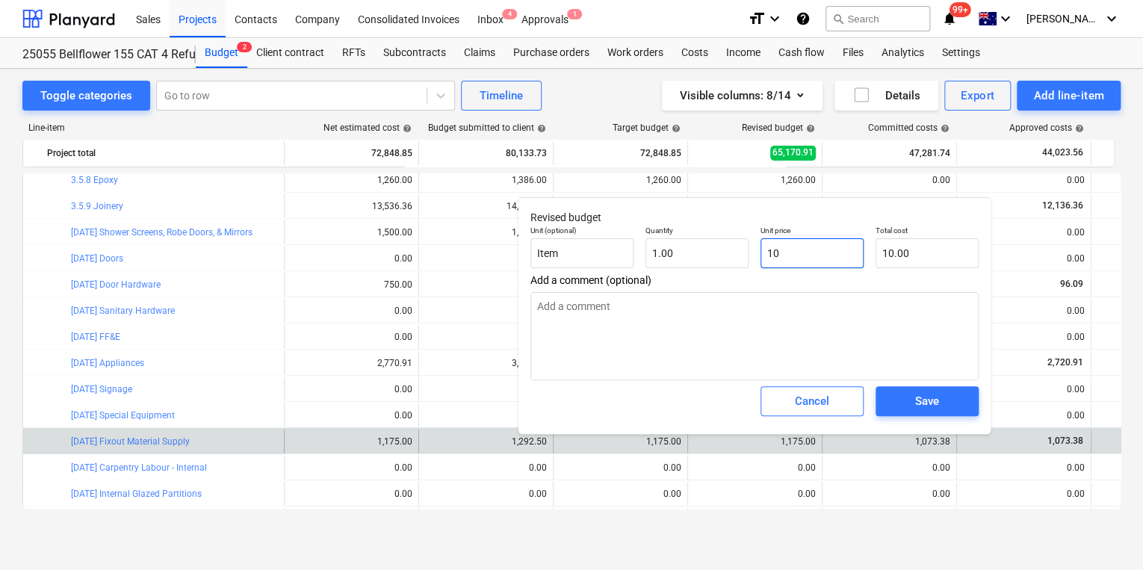
type input "107"
type input "107.00"
type textarea "x"
type input "1073"
type input "1,073.00"
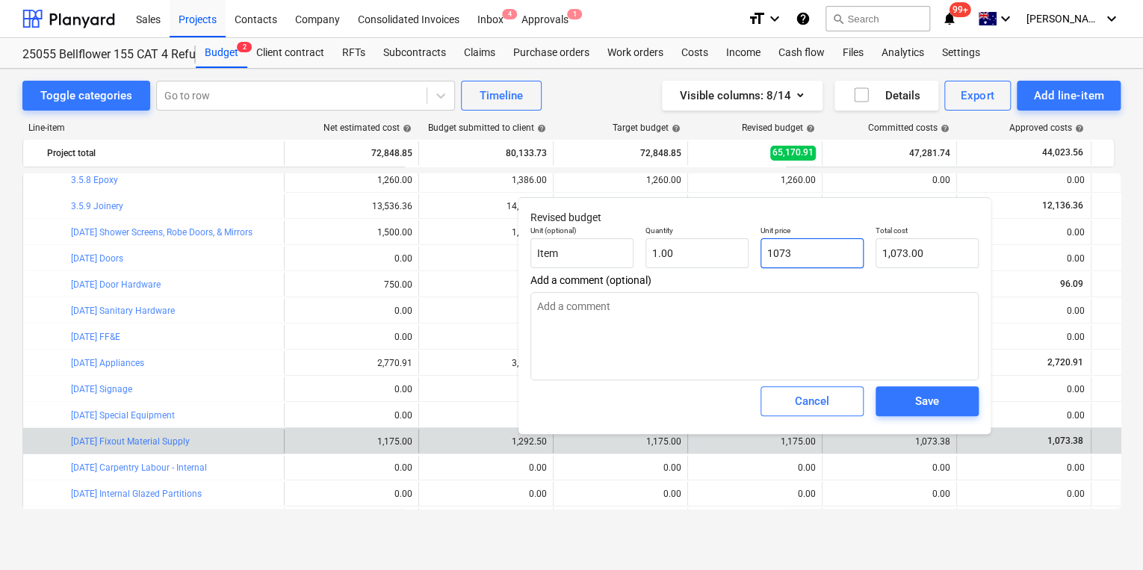
type textarea "x"
type input "1073."
type textarea "x"
type input "1073.3"
type input "1,073.30"
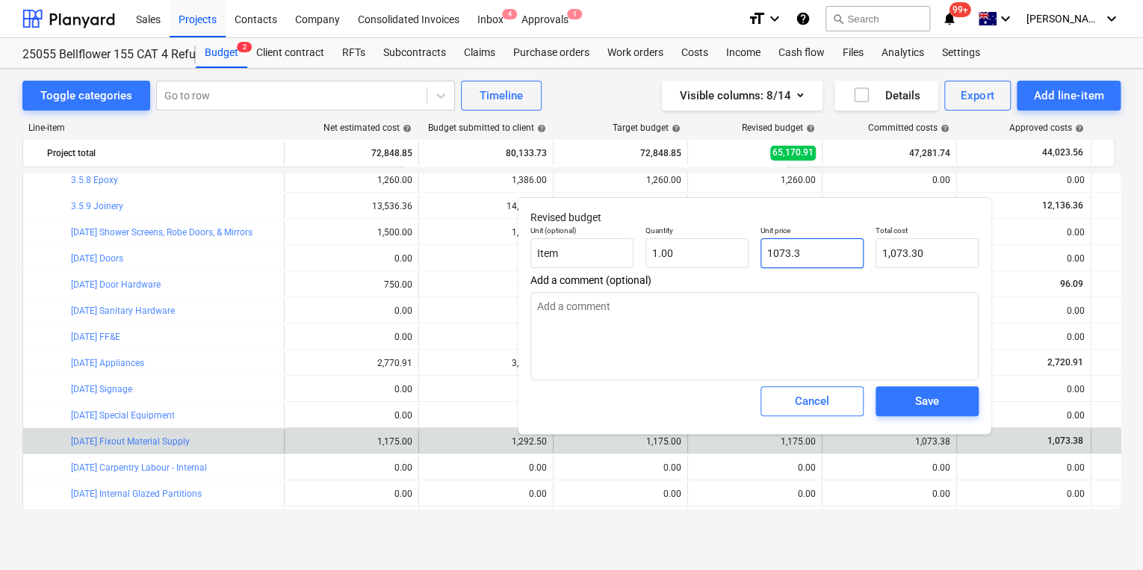
type textarea "x"
type input "1073.38"
type input "1,073.38"
type input "1073.38"
type textarea "x"
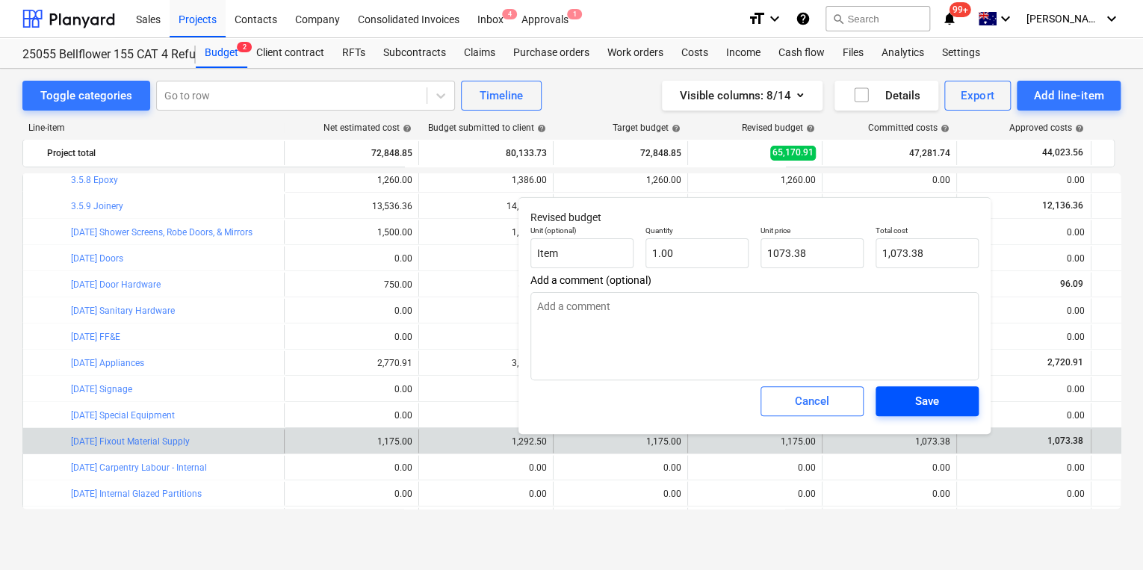
type input "1,073.38"
click at [931, 395] on div "Save" at bounding box center [927, 401] width 24 height 19
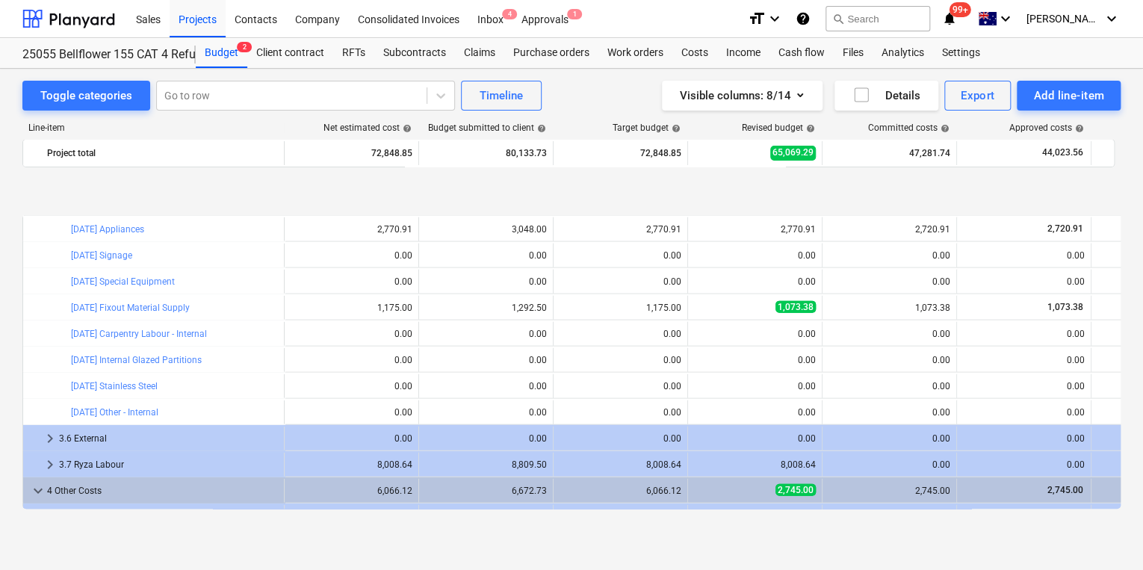
scroll to position [1817, 0]
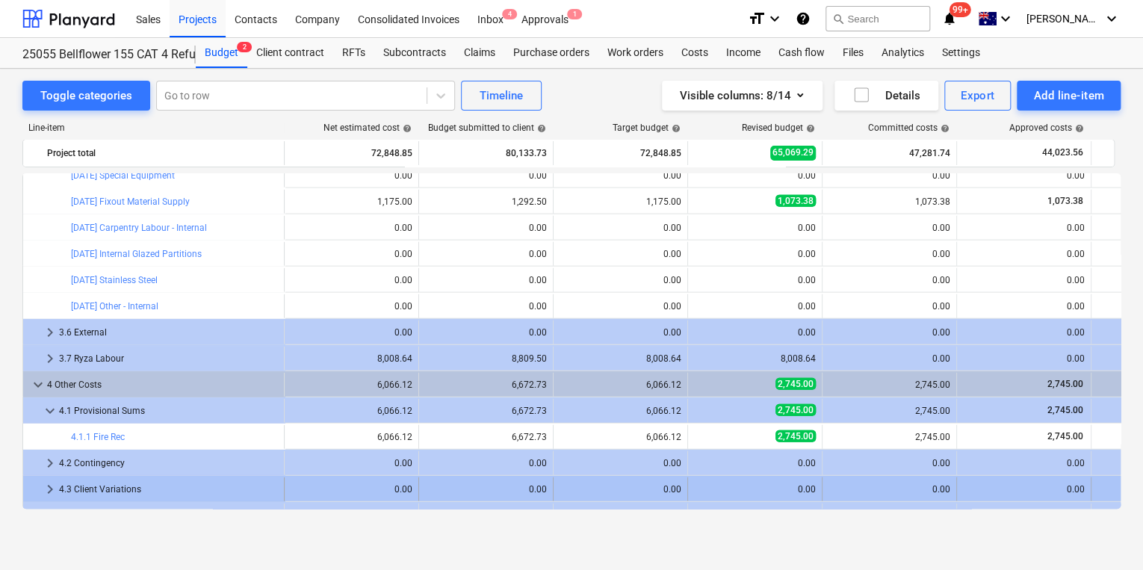
click at [49, 487] on span "keyboard_arrow_right" at bounding box center [50, 490] width 18 height 18
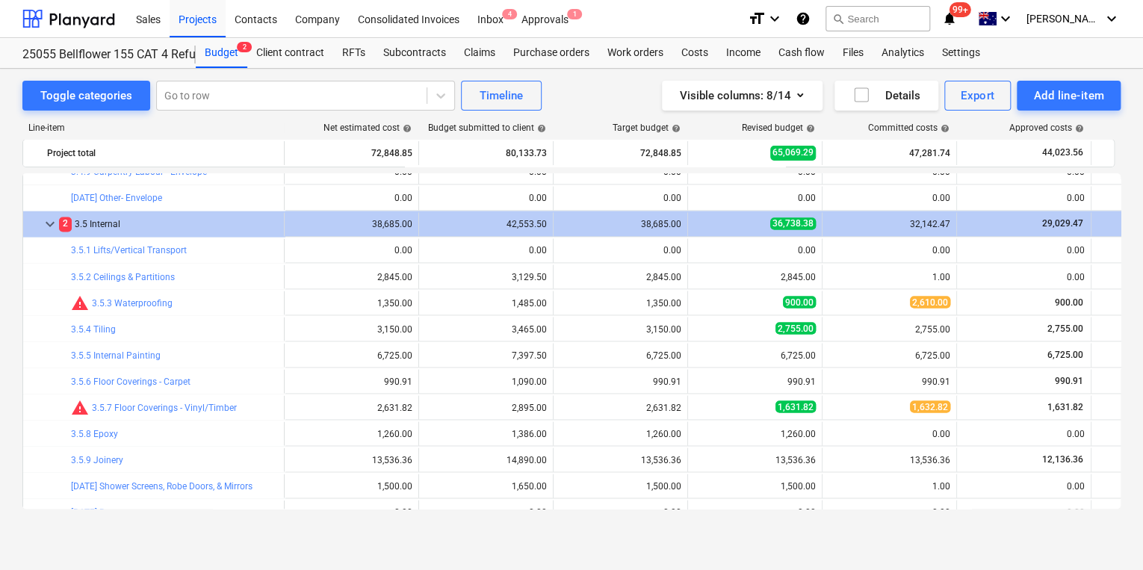
scroll to position [1264, 0]
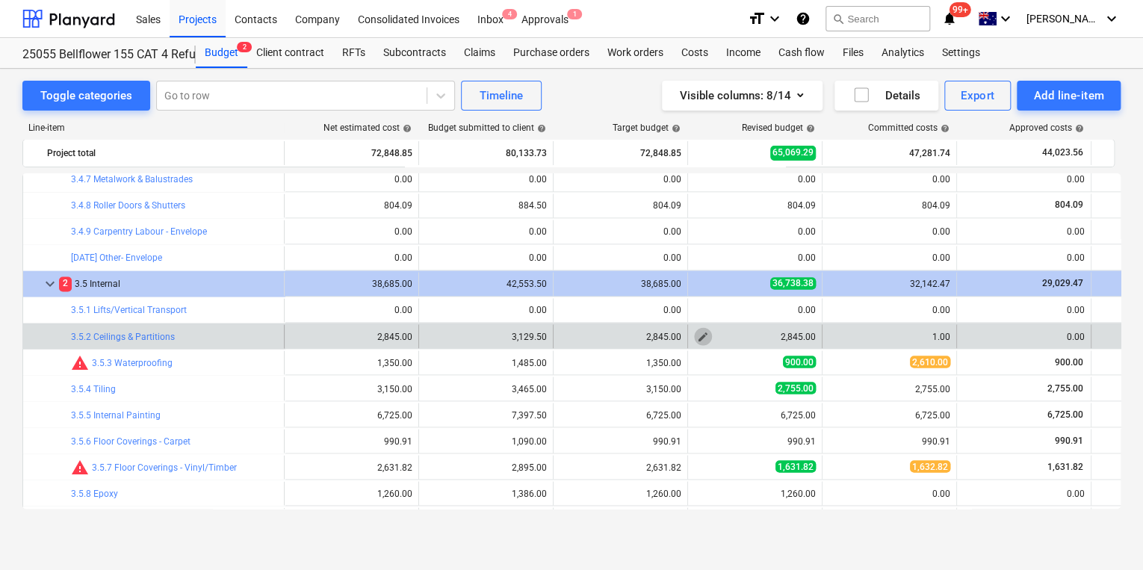
click at [697, 338] on span "edit" at bounding box center [703, 336] width 12 height 12
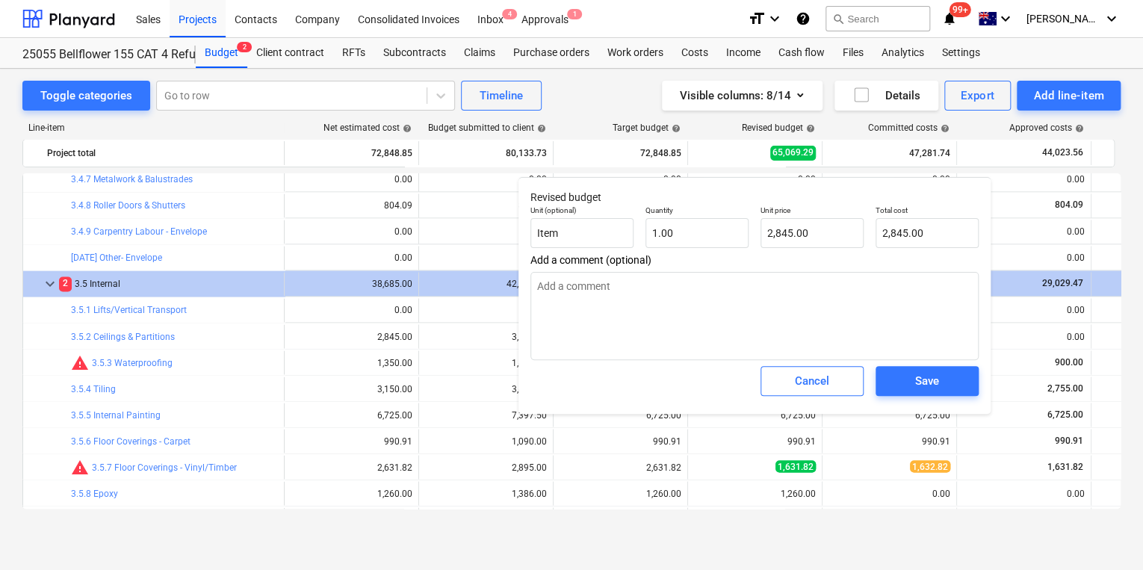
type textarea "x"
drag, startPoint x: 806, startPoint y: 231, endPoint x: 634, endPoint y: 222, distance: 172.1
click at [679, 229] on div "Unit (optional) Item Quantity 1.00 Unit price 2845 Total cost 2,845.00" at bounding box center [755, 227] width 460 height 55
type input "4"
type textarea "x"
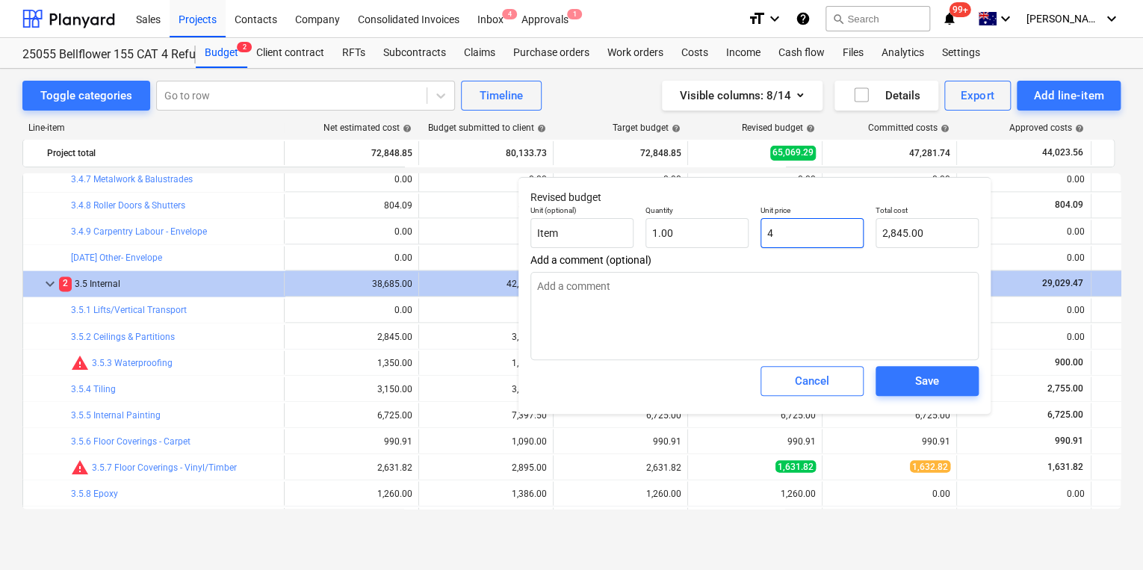
type input "4.00"
type textarea "x"
type input "40"
type input "40.00"
type textarea "x"
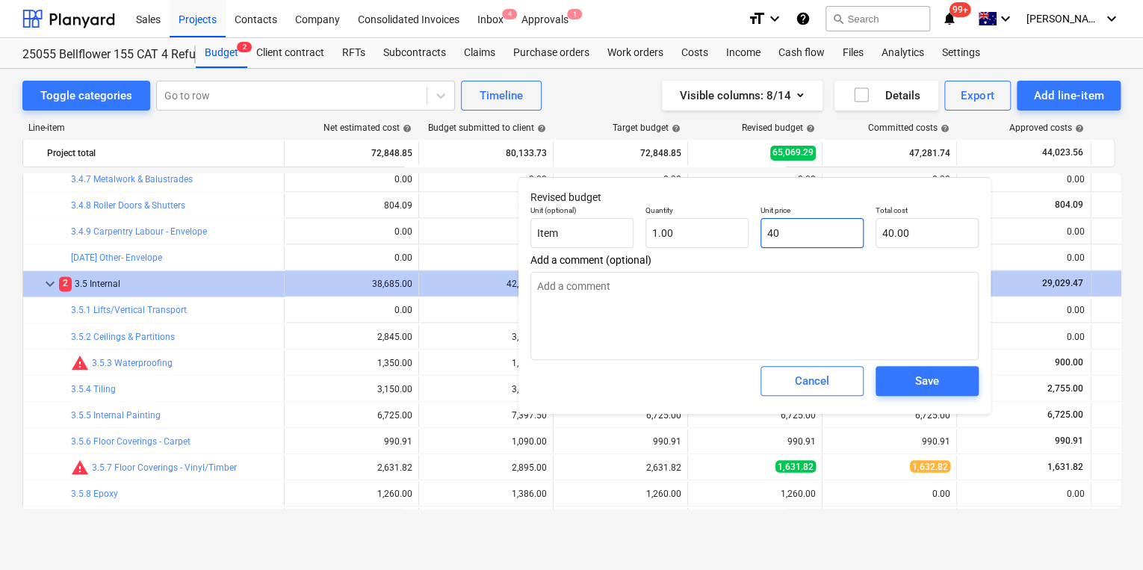
type input "400"
type input "400.00"
type textarea "x"
type input "4000"
type input "4,000.00"
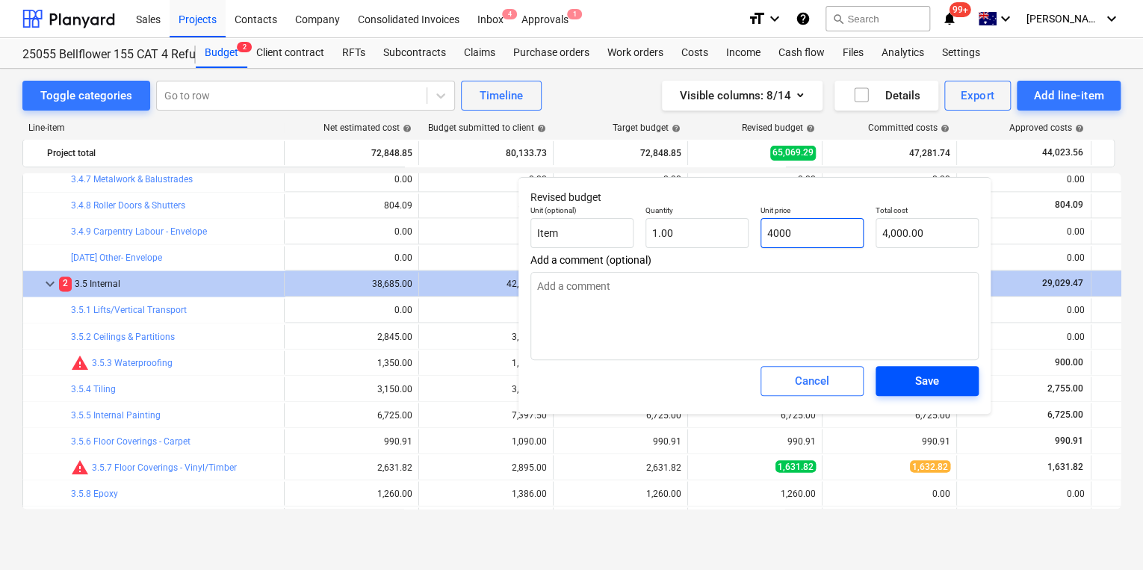
type input "4000"
type textarea "x"
type input "4,000.00"
click at [921, 374] on div "Save" at bounding box center [927, 380] width 24 height 19
type textarea "x"
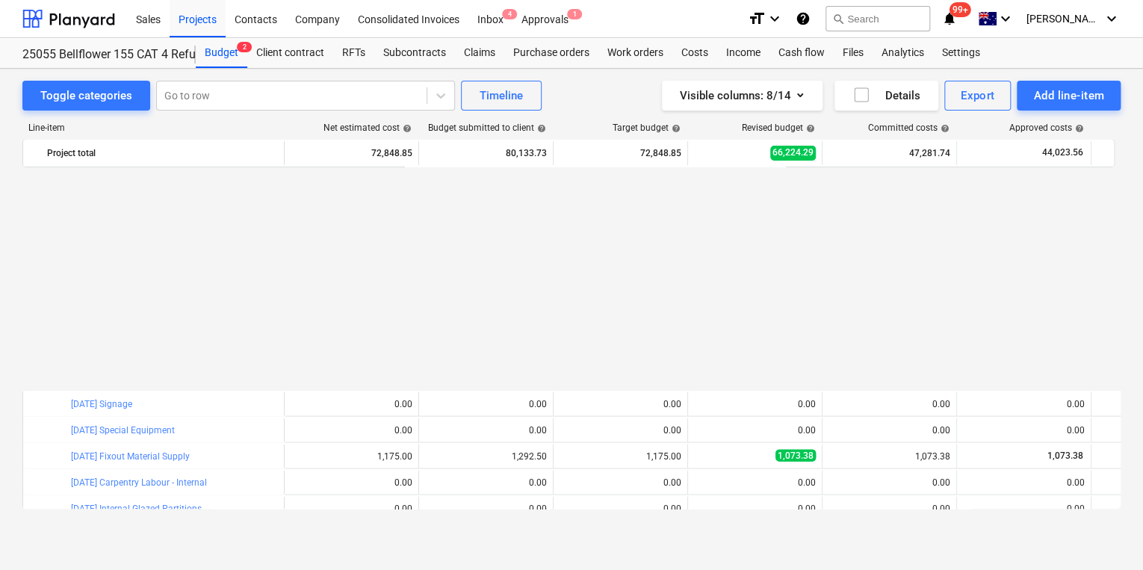
scroll to position [1862, 0]
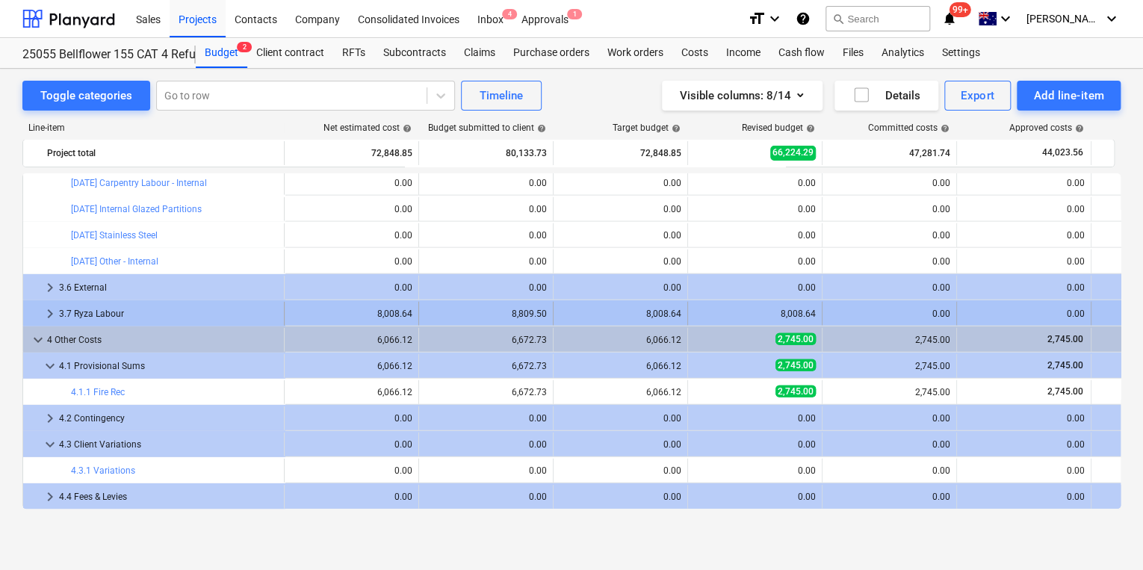
click at [47, 312] on span "keyboard_arrow_right" at bounding box center [50, 314] width 18 height 18
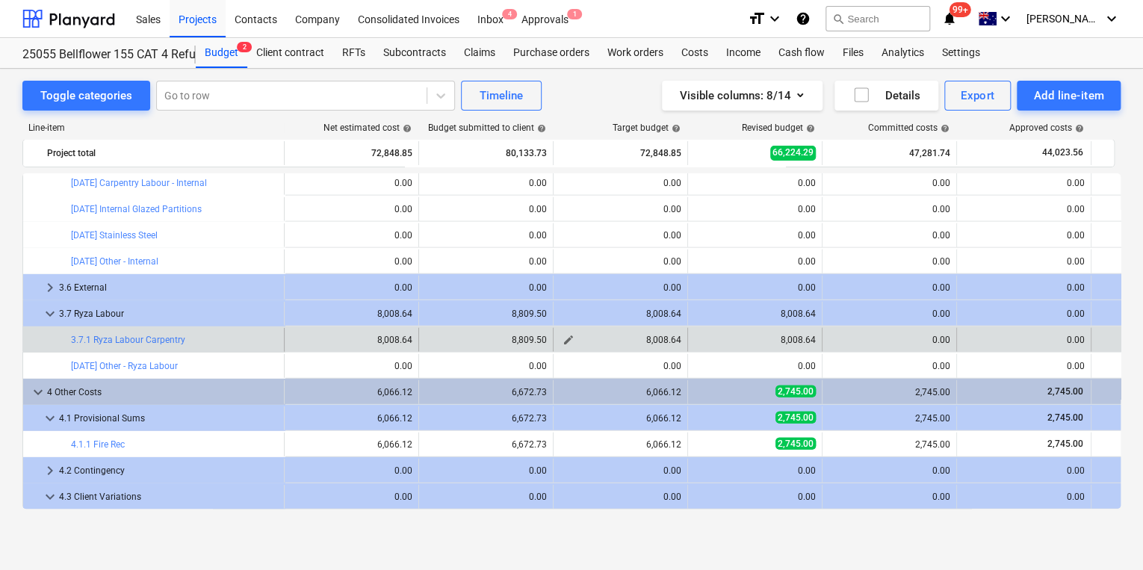
click at [568, 340] on span "edit" at bounding box center [569, 340] width 12 height 12
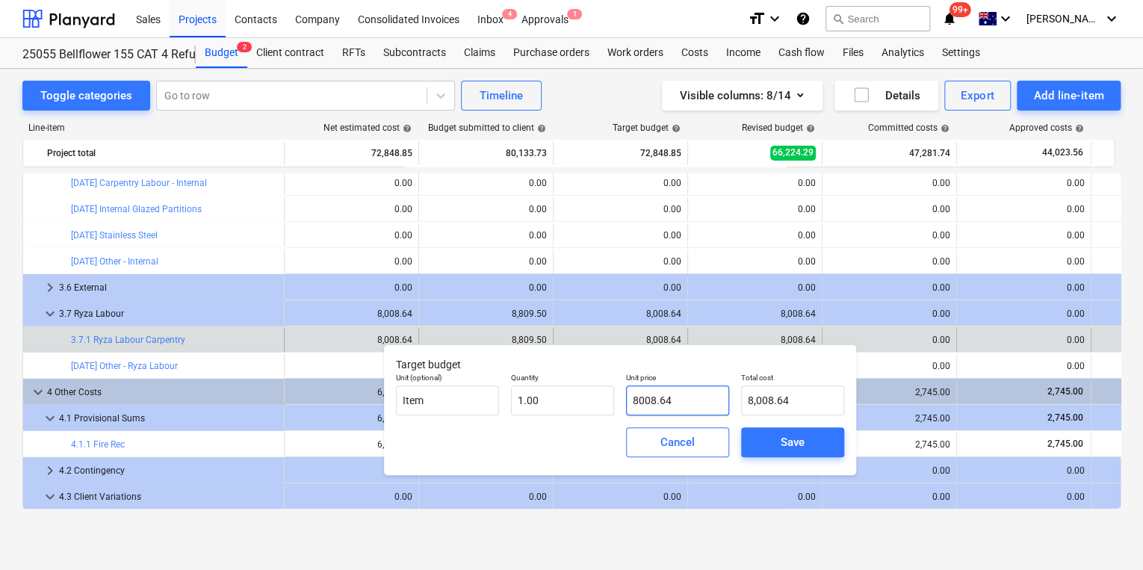
drag, startPoint x: 676, startPoint y: 395, endPoint x: 441, endPoint y: 382, distance: 235.0
click at [492, 391] on div "Unit (optional) Item Quantity 1.00 Unit price 8008.64 Total cost 8,008.64" at bounding box center [620, 394] width 460 height 55
type input "9"
type input "9.00"
type input "90"
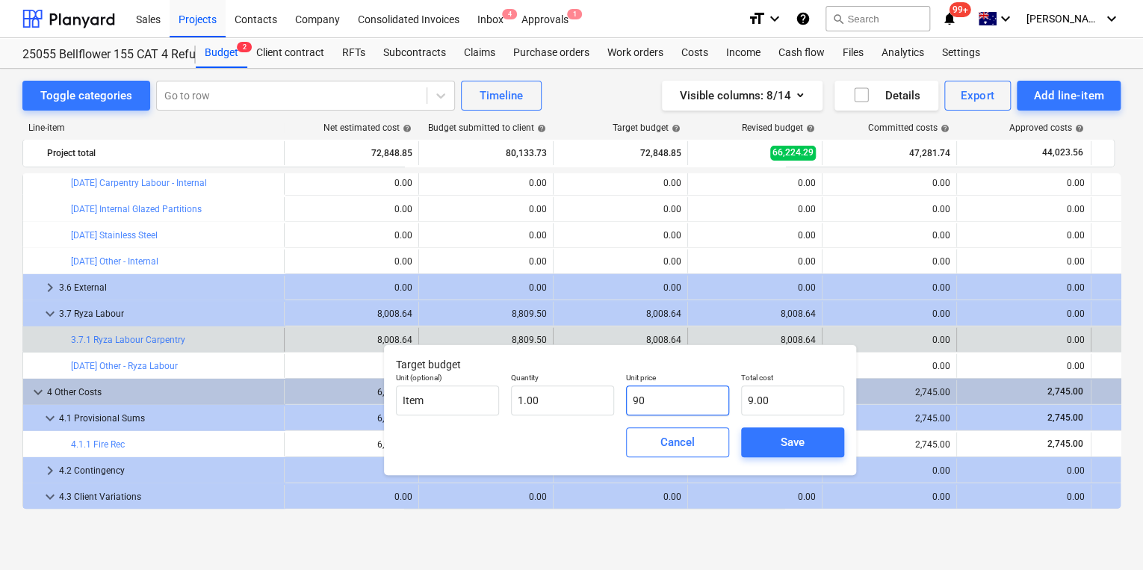
type input "90.00"
type input "900"
type input "900.00"
type input "9000"
type input "9,000.00"
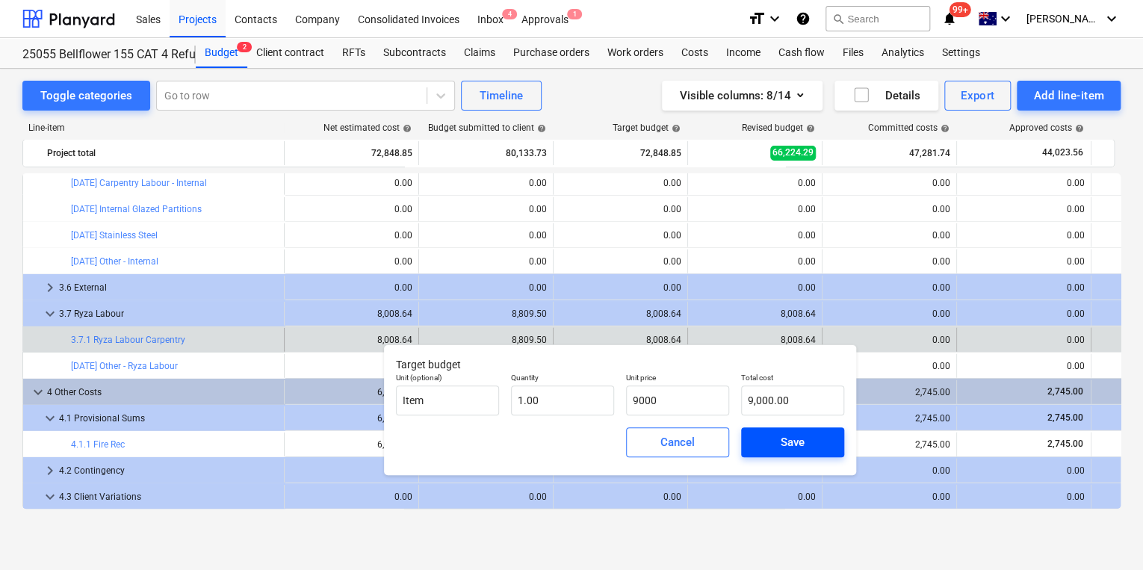
type input "9,000.00"
click at [785, 439] on div "Save" at bounding box center [793, 442] width 24 height 19
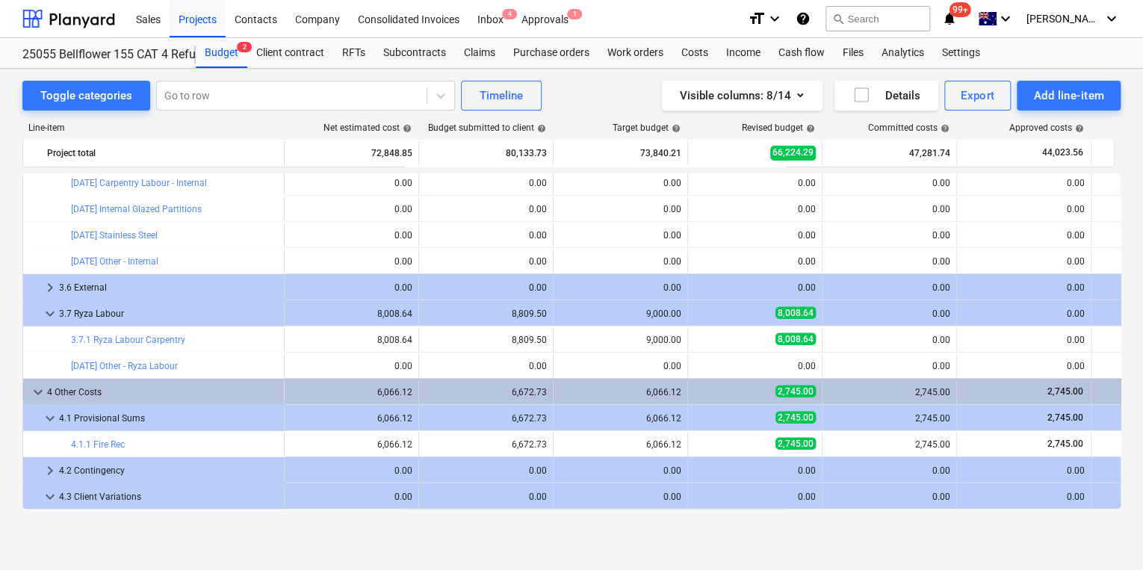
type input "1.00"
type input "9,000.00"
click at [203, 18] on div "Projects" at bounding box center [198, 18] width 56 height 38
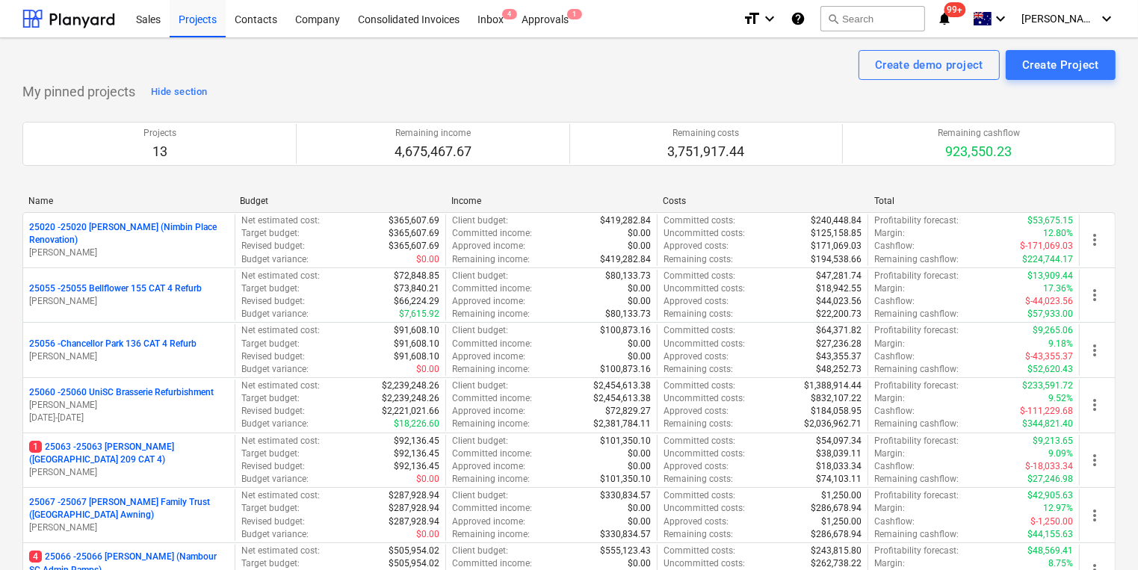
click at [155, 347] on p "25056 - Chancellor Park 136 CAT 4 Refurb" at bounding box center [112, 344] width 167 height 13
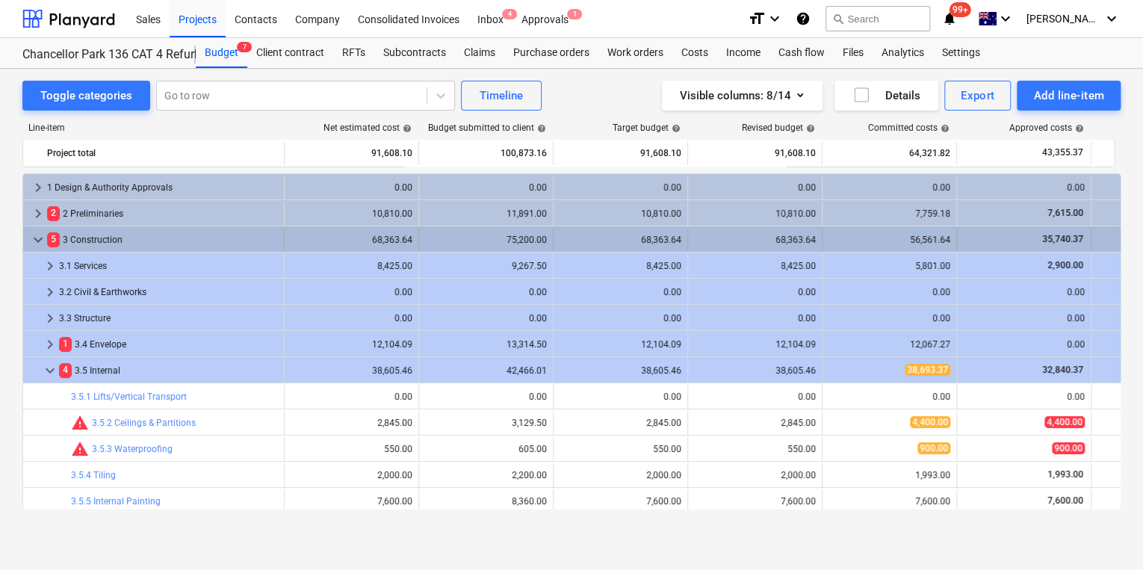
click at [34, 238] on span "keyboard_arrow_down" at bounding box center [38, 240] width 18 height 18
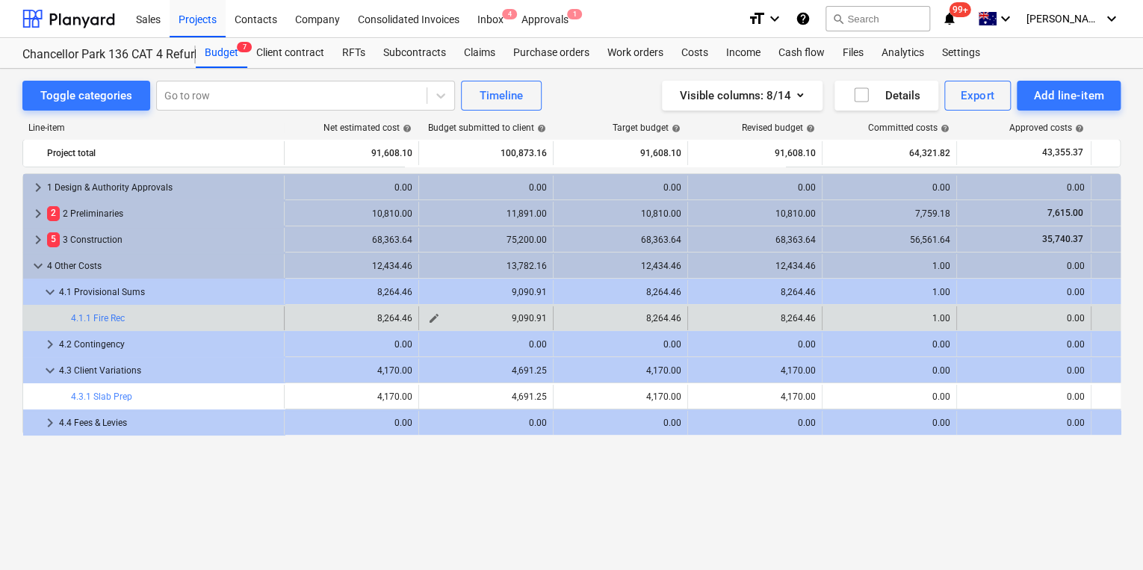
click at [437, 316] on span "edit" at bounding box center [434, 318] width 12 height 12
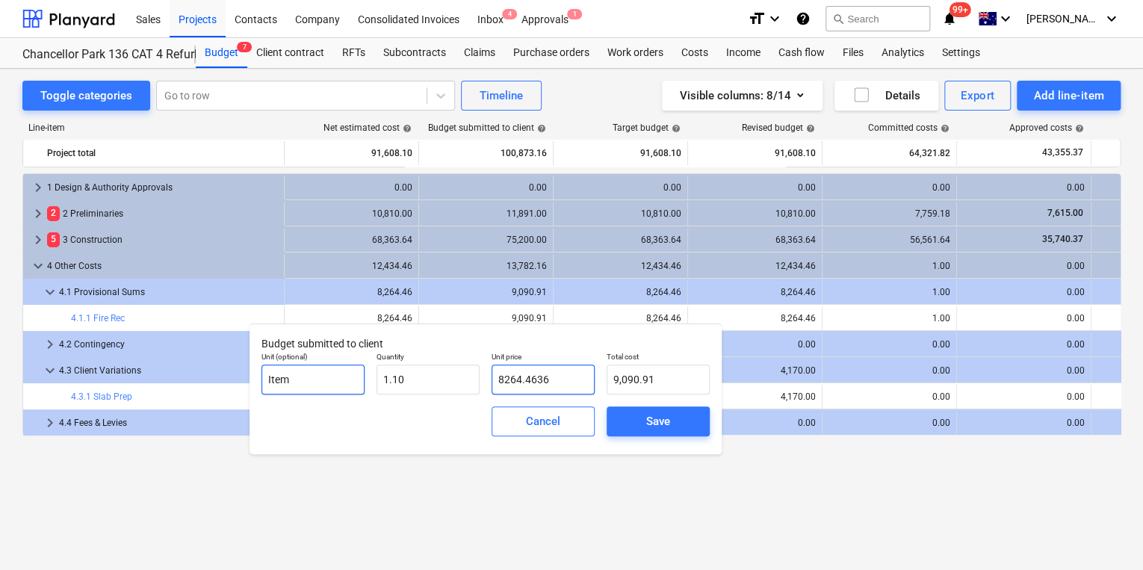
drag, startPoint x: 546, startPoint y: 381, endPoint x: 318, endPoint y: 373, distance: 228.1
click at [357, 377] on div "Unit (optional) Item Quantity 1.10 Unit price 8264.4636 Total cost 9,090.91" at bounding box center [486, 373] width 460 height 55
type input "6"
type input "6.60"
type input "63"
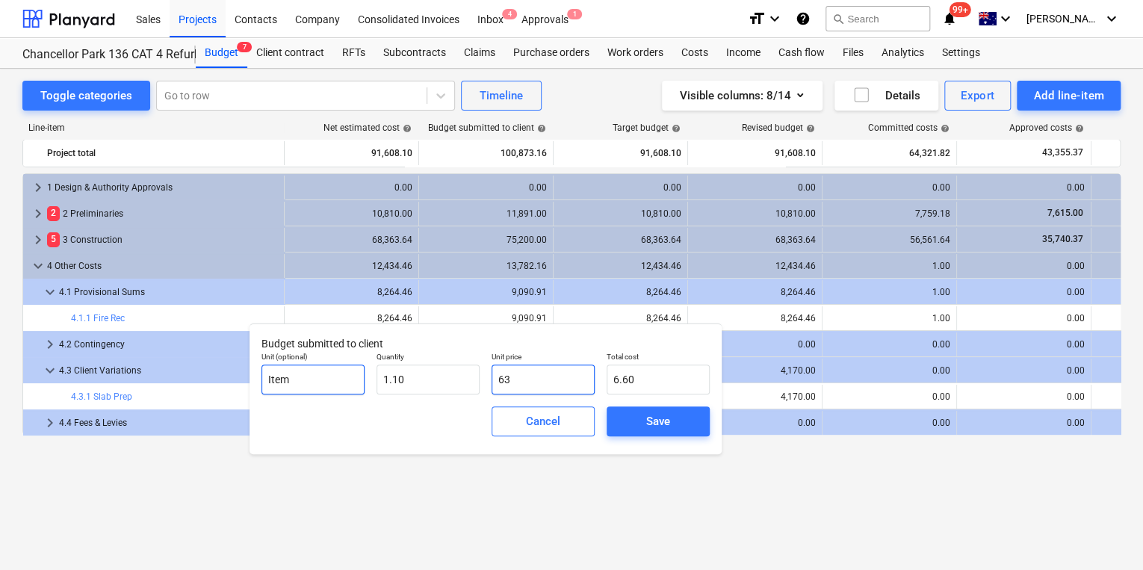
type input "69.30"
type input "637"
type input "700.70"
type input "6372"
type input "7,009.20"
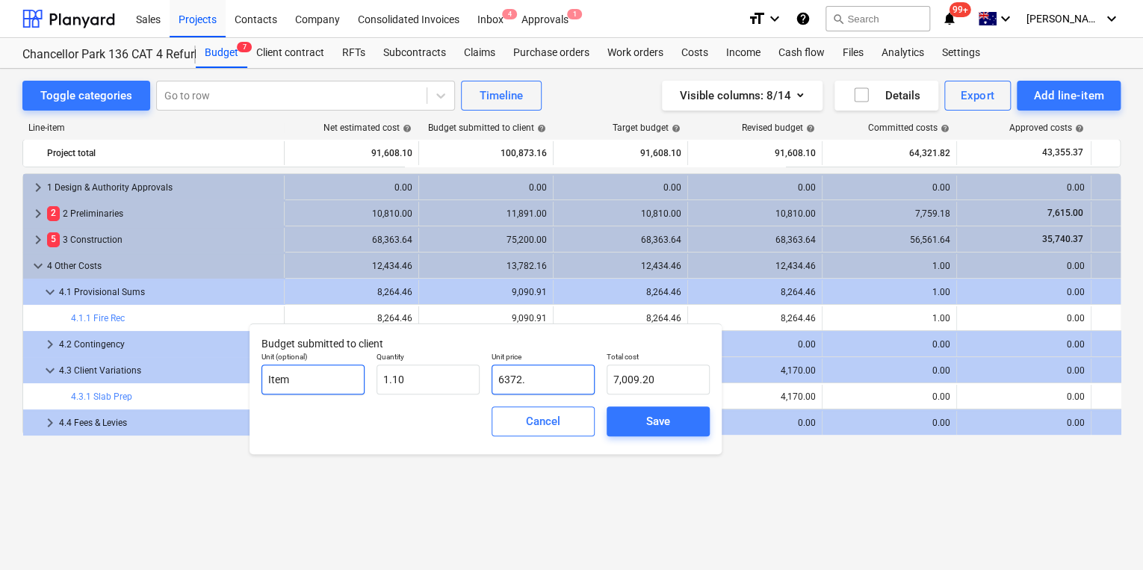
type input "6372.7"
type input "7,009.97"
type input "6372.73"
type input "7,010.00"
type input "6372.73"
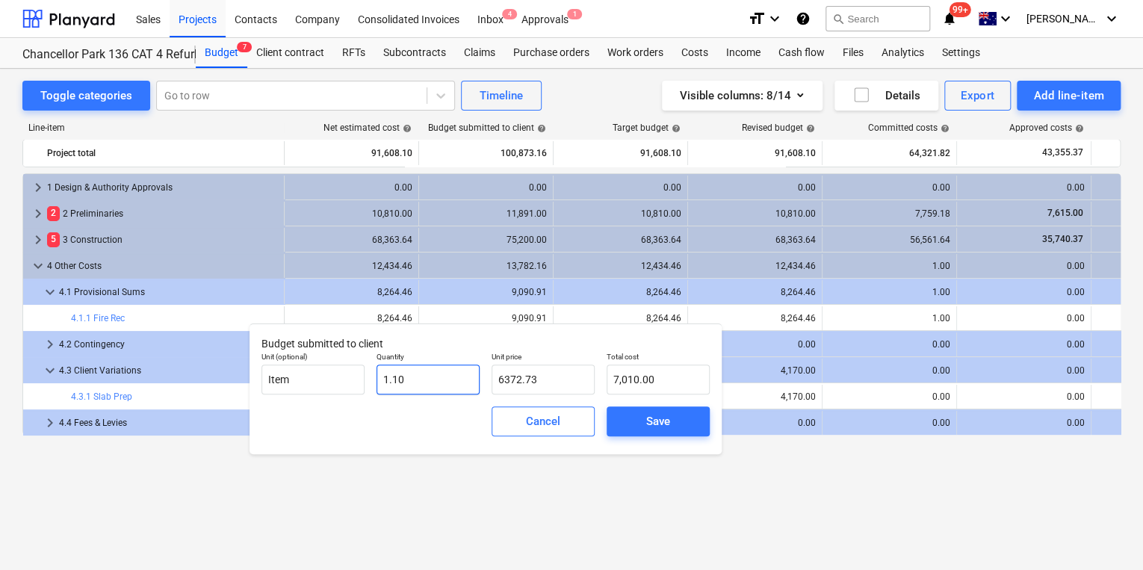
type input "1.1"
type input "6,372.73"
drag, startPoint x: 420, startPoint y: 378, endPoint x: 392, endPoint y: 385, distance: 28.5
click at [392, 385] on input "1.1" at bounding box center [428, 380] width 103 height 30
type input "1."
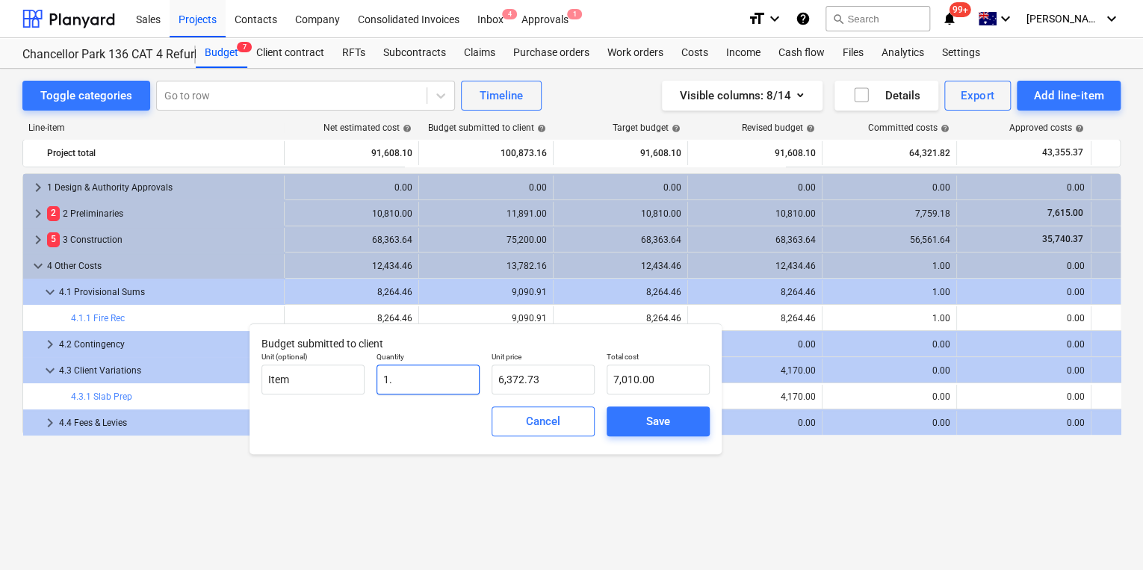
type input "6,372.73"
type input "1.00"
click at [670, 421] on div "Save" at bounding box center [658, 421] width 24 height 19
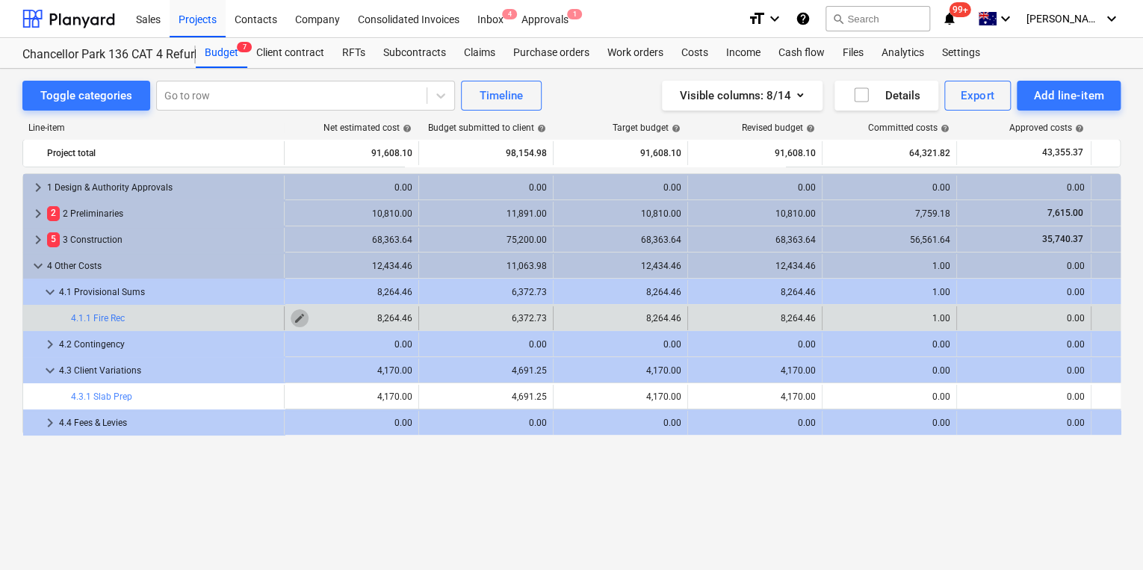
click at [295, 319] on span "edit" at bounding box center [300, 318] width 12 height 12
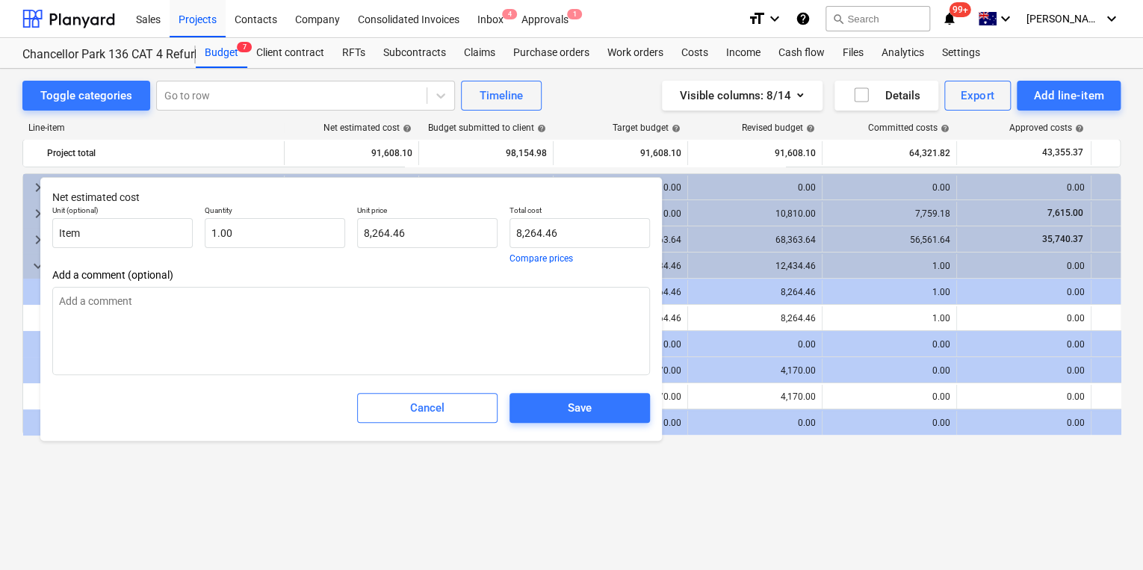
type textarea "x"
drag, startPoint x: 416, startPoint y: 230, endPoint x: 205, endPoint y: 217, distance: 211.9
click at [218, 218] on div "Unit (optional) Item Quantity 1.00 Unit price 8264.4636 Total cost 8,264.46 Com…" at bounding box center [351, 235] width 610 height 70
type input "5"
type textarea "x"
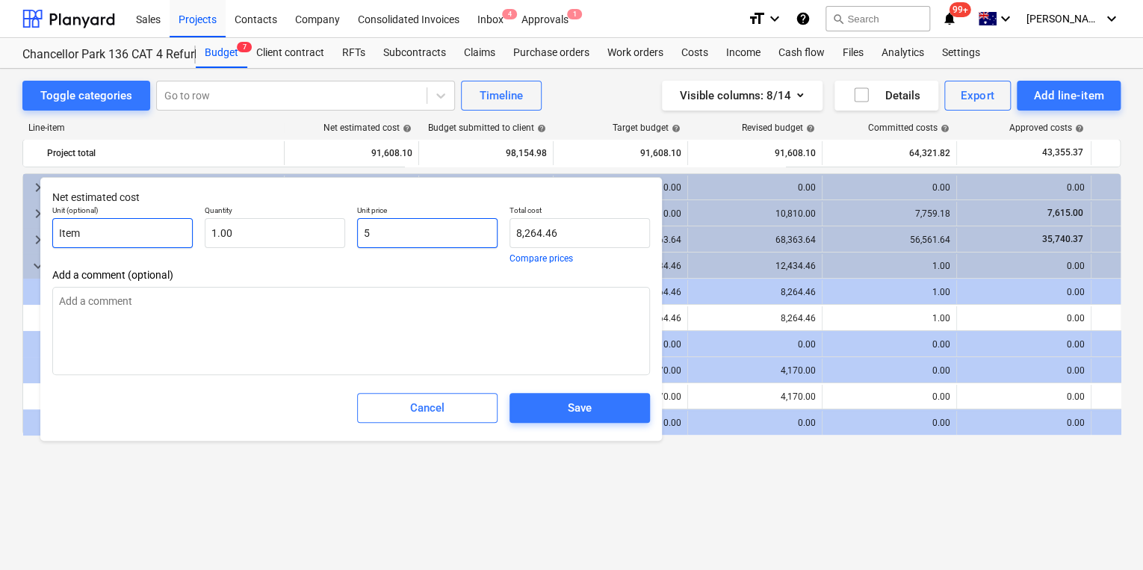
type input "5.00"
type textarea "x"
type input "57"
type input "57.00"
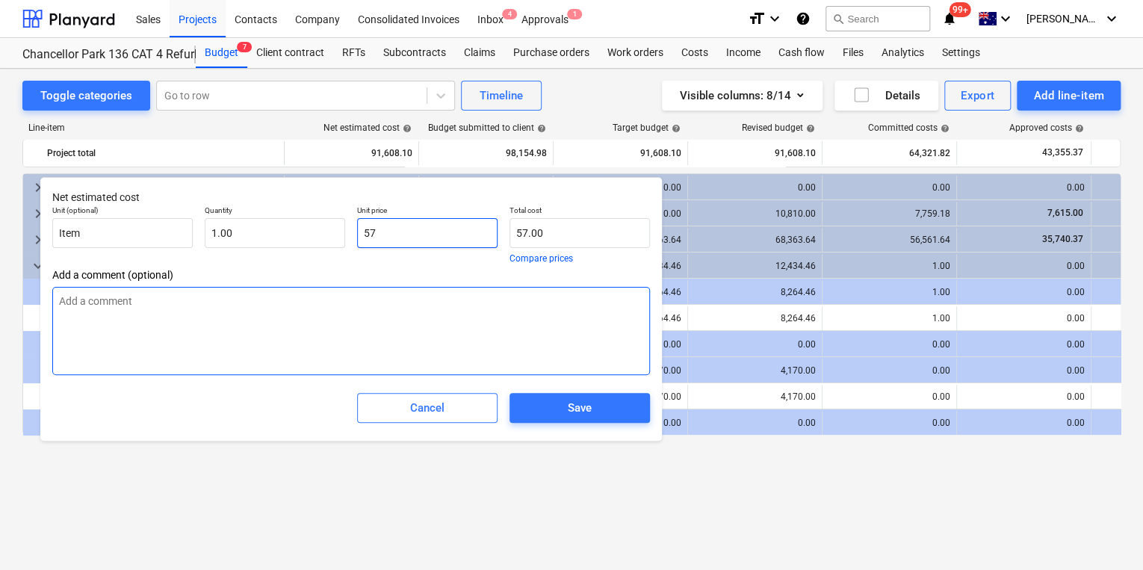
type textarea "x"
type input "579"
type input "579.00"
type textarea "x"
type input "5793"
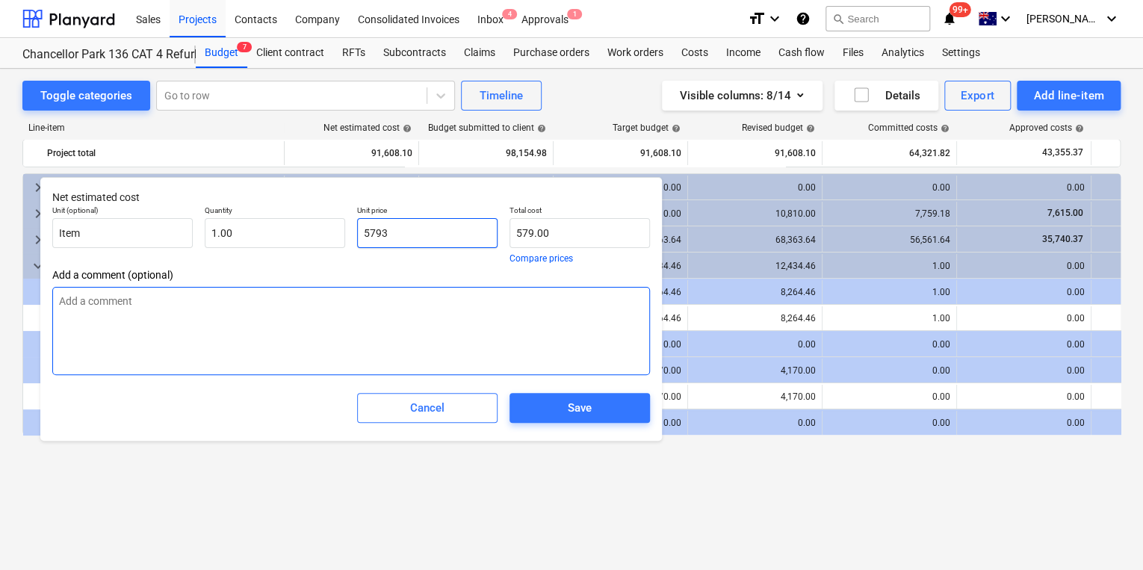
type input "5,793.00"
type textarea "x"
type input "5793."
type textarea "x"
type input "5793.3"
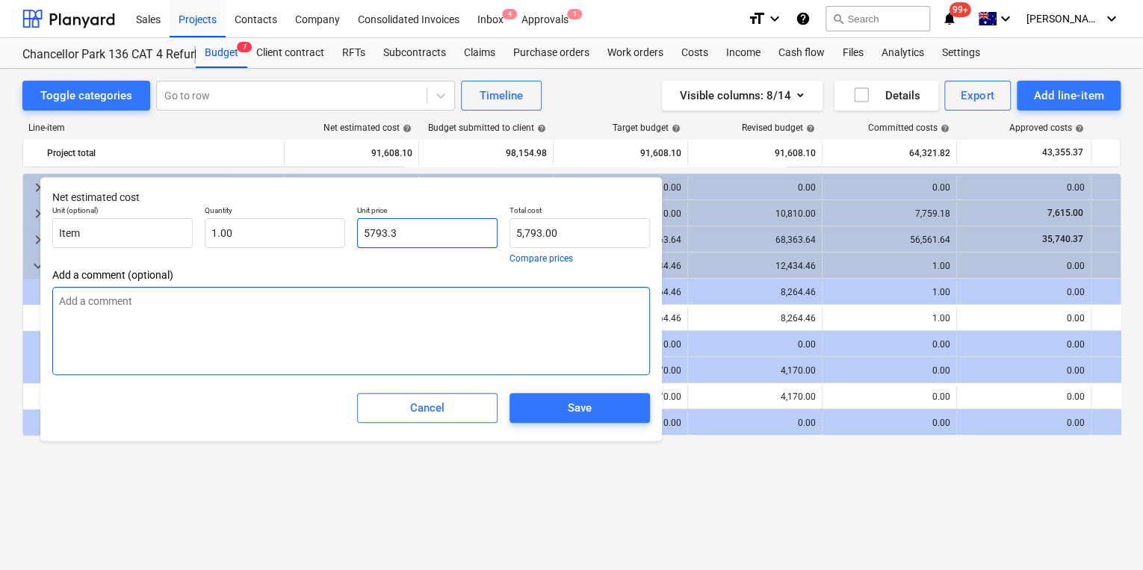
type input "5,793.30"
type textarea "x"
type input "5793.39"
type input "5,793.39"
type textarea "x"
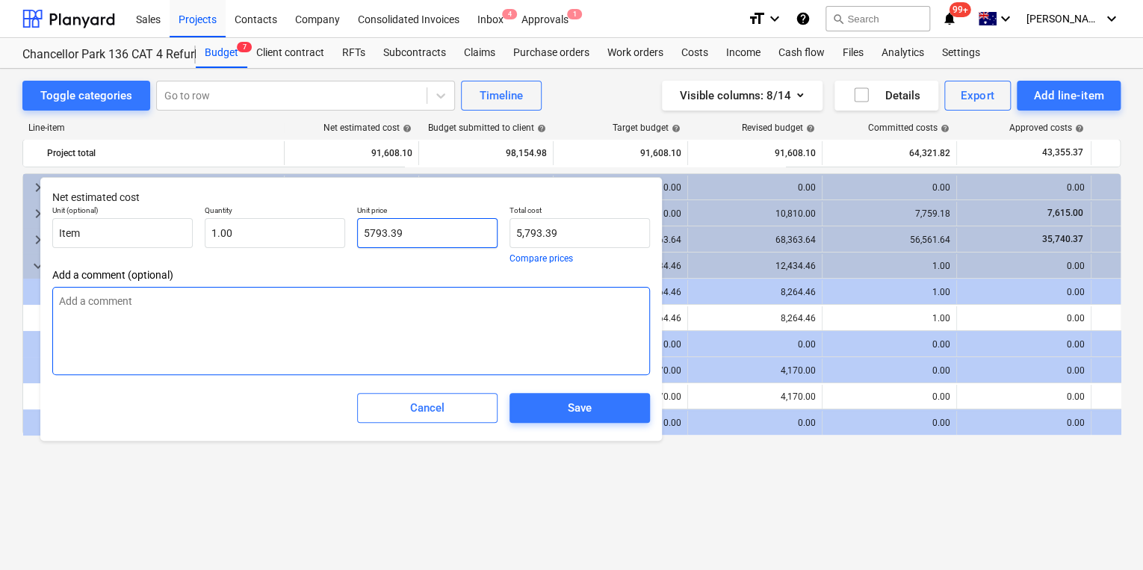
type input "5793.390"
type textarea "x"
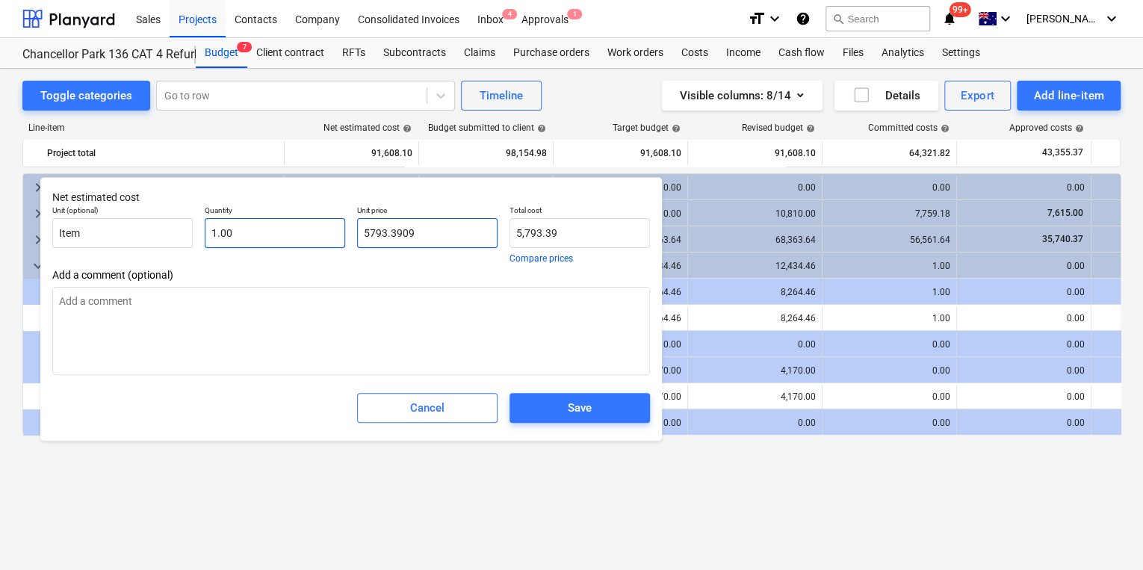
drag, startPoint x: 413, startPoint y: 231, endPoint x: 315, endPoint y: 225, distance: 97.3
click at [298, 223] on div "Unit (optional) Item Quantity 1.00 Unit price 5793.3909 Total cost 5,793.39 Com…" at bounding box center [351, 235] width 610 height 70
type input "5793.3909"
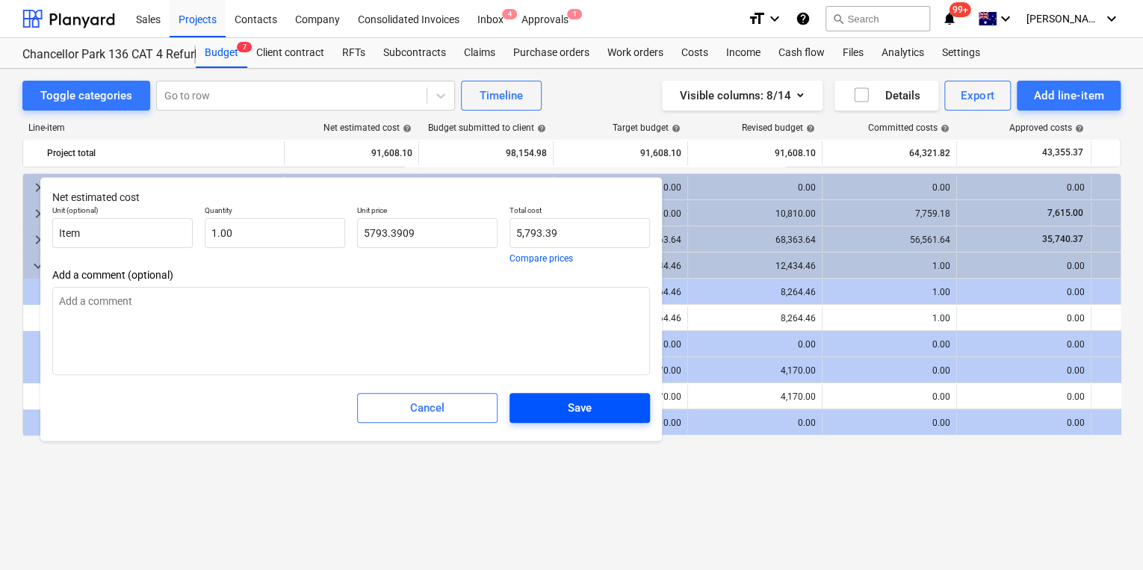
type textarea "x"
type input "5,793.39"
click at [598, 409] on span "Save" at bounding box center [580, 407] width 105 height 19
type textarea "x"
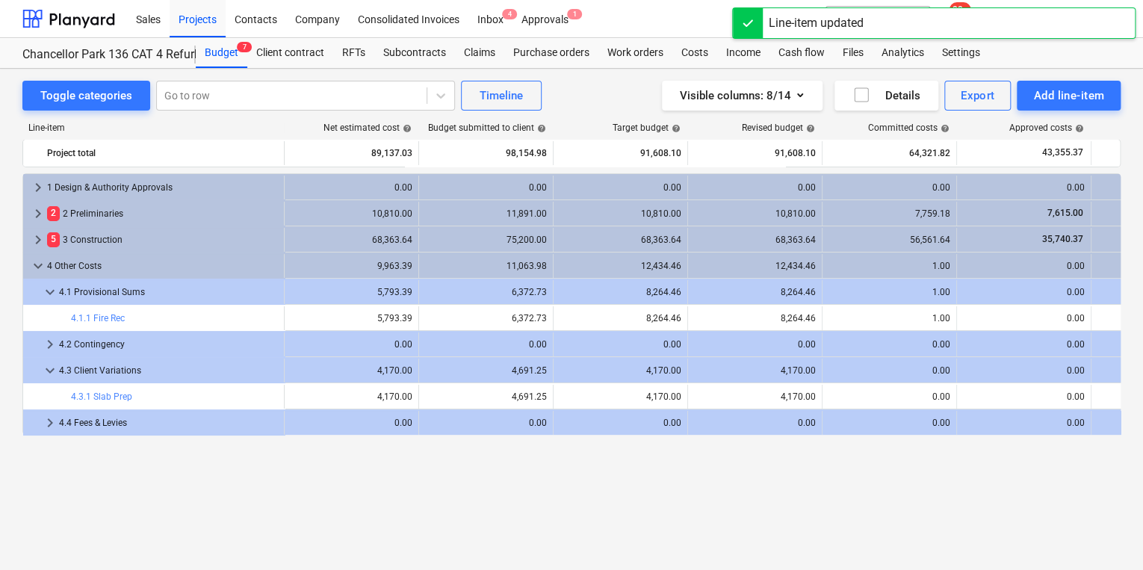
click at [568, 315] on span "edit" at bounding box center [569, 318] width 12 height 12
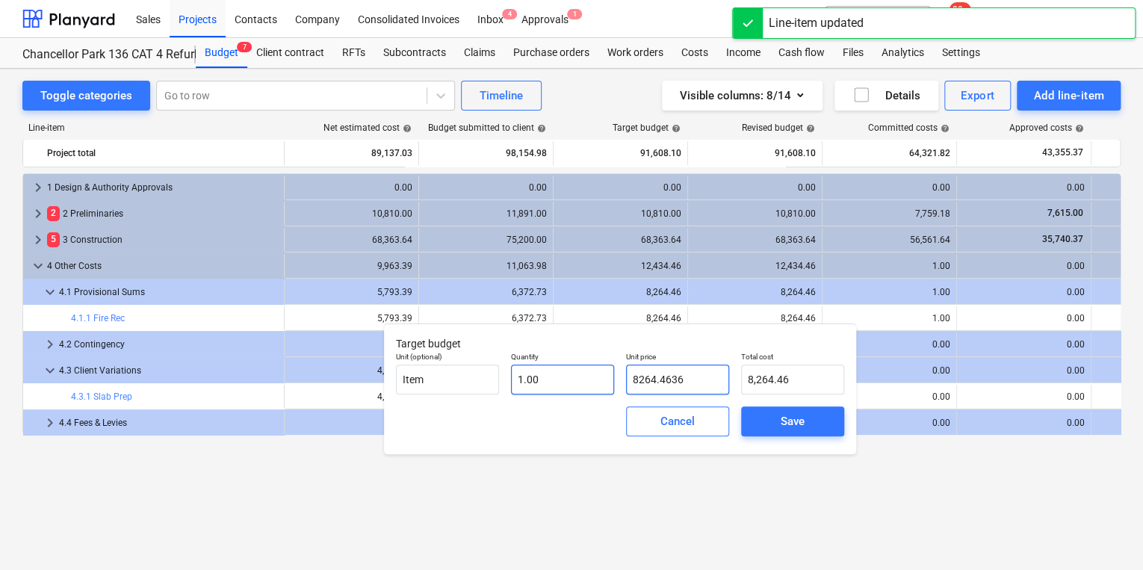
drag, startPoint x: 676, startPoint y: 380, endPoint x: 578, endPoint y: 370, distance: 98.4
click at [552, 371] on div "Unit (optional) Item Quantity 1.00 Unit price 8264.4636 Total cost 8,264.46" at bounding box center [620, 373] width 460 height 55
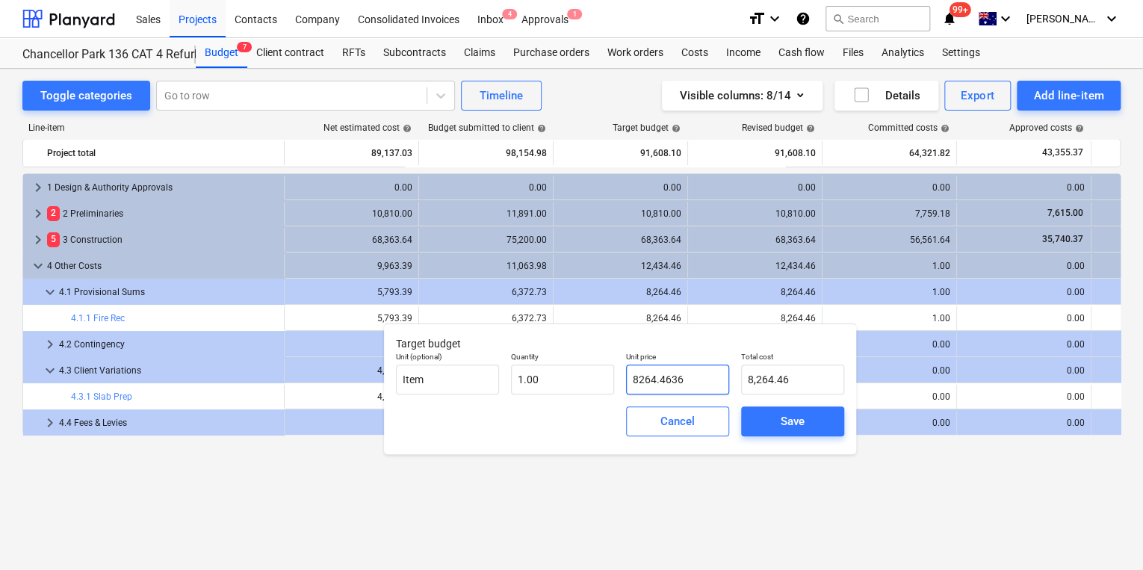
paste input "5793.3909"
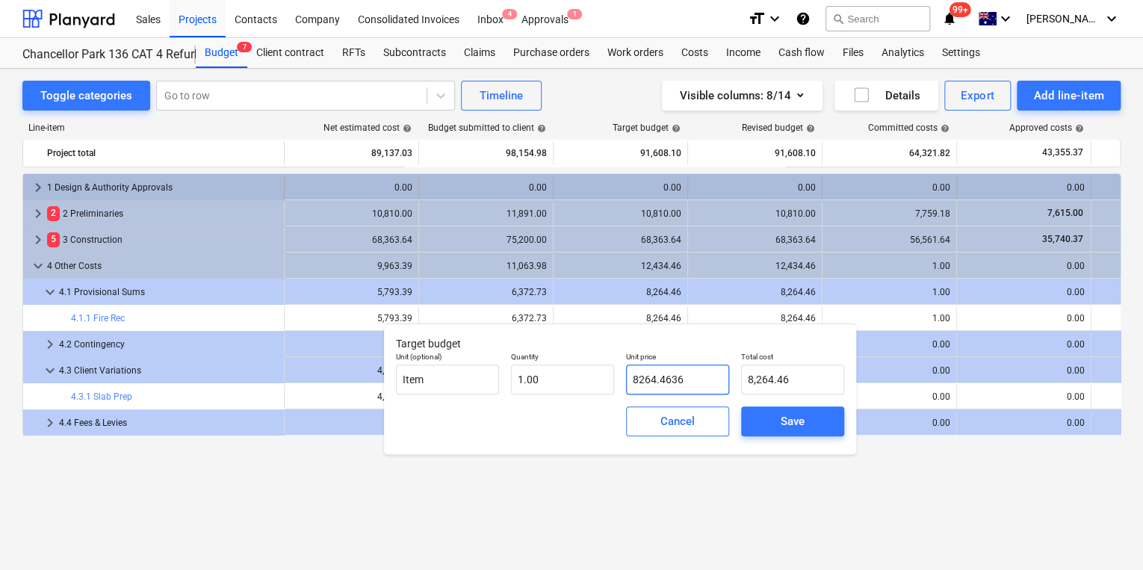
type input "5793.3909"
type input "5,793.39"
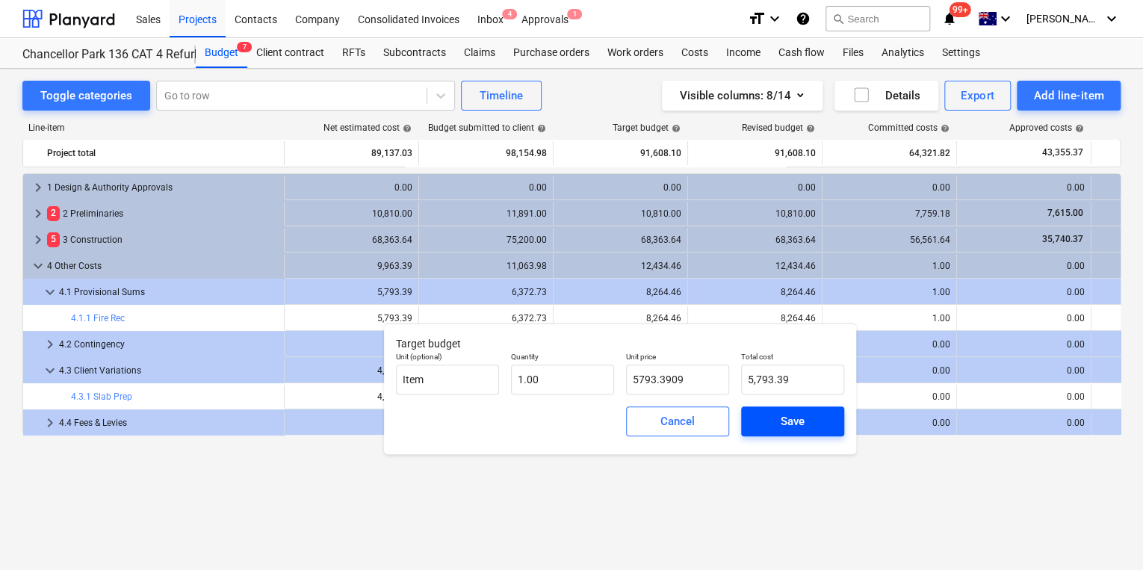
type input "5,793.39"
click at [782, 430] on div "Save" at bounding box center [793, 421] width 24 height 19
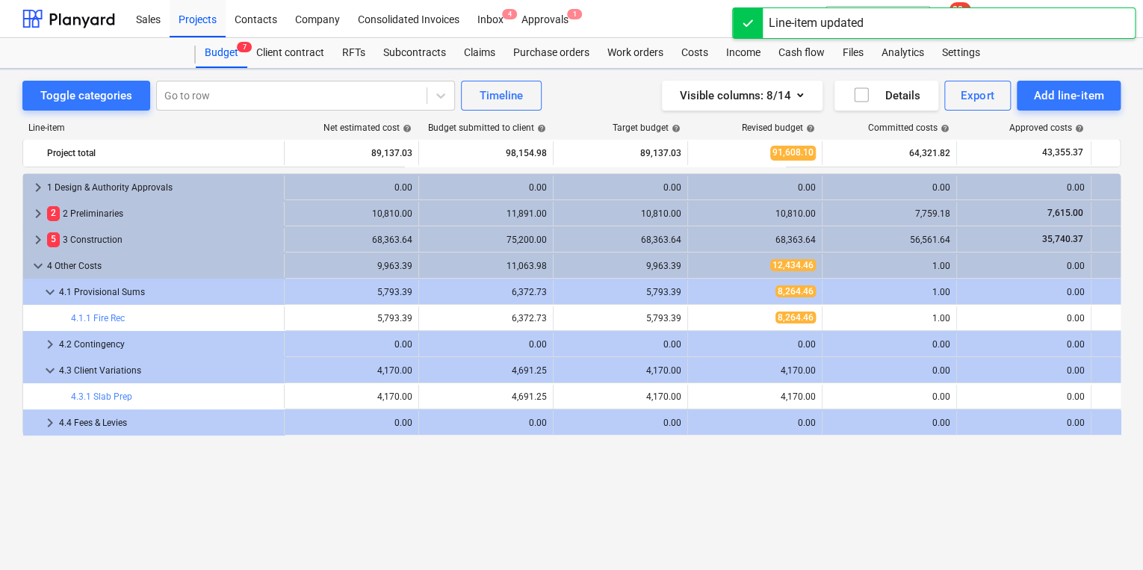
click at [717, 485] on div "keyboard_arrow_right 1 Design & Authority Approvals 0.00 0.00 0.00 0.00 0.00 0.…" at bounding box center [571, 341] width 1099 height 336
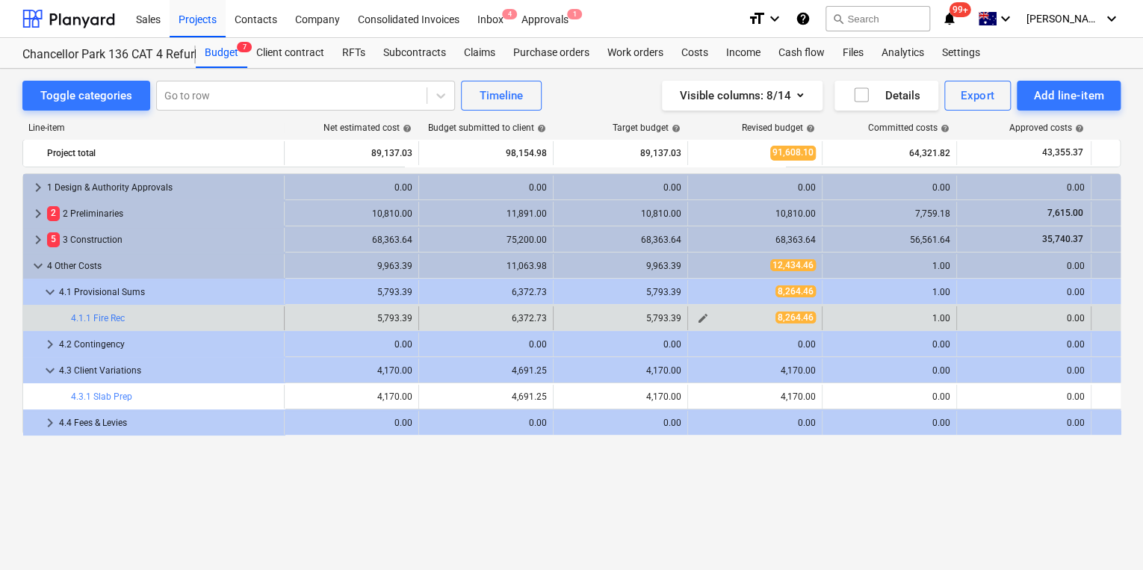
type textarea "x"
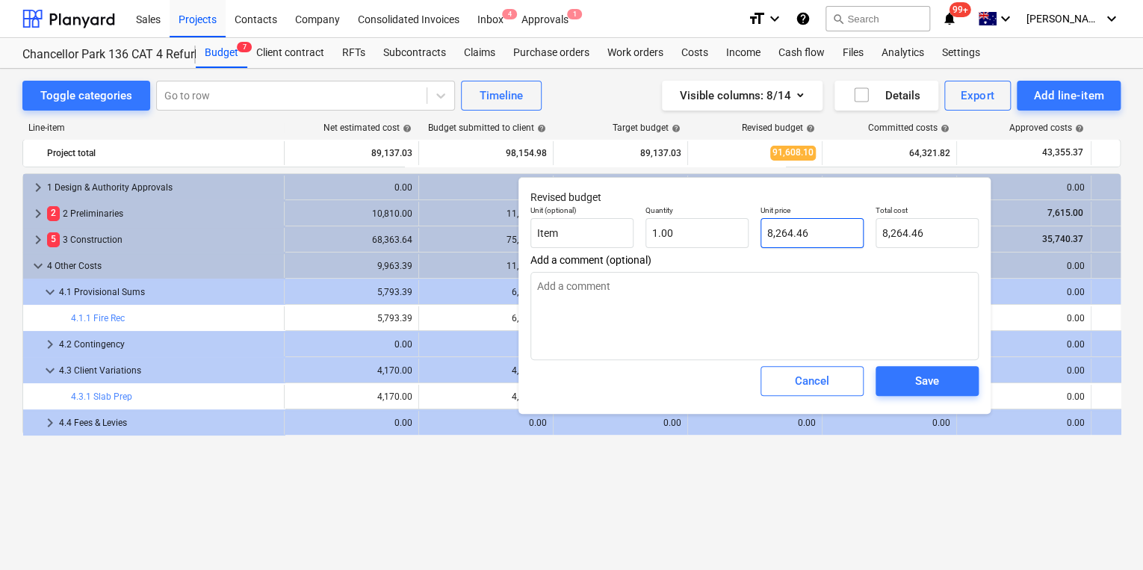
type input "8264.4636"
drag, startPoint x: 799, startPoint y: 234, endPoint x: 532, endPoint y: 219, distance: 267.2
click at [623, 229] on div "Unit (optional) Item Quantity 1.00 Unit price 8264.4636 Total cost 8,264.46" at bounding box center [755, 227] width 460 height 55
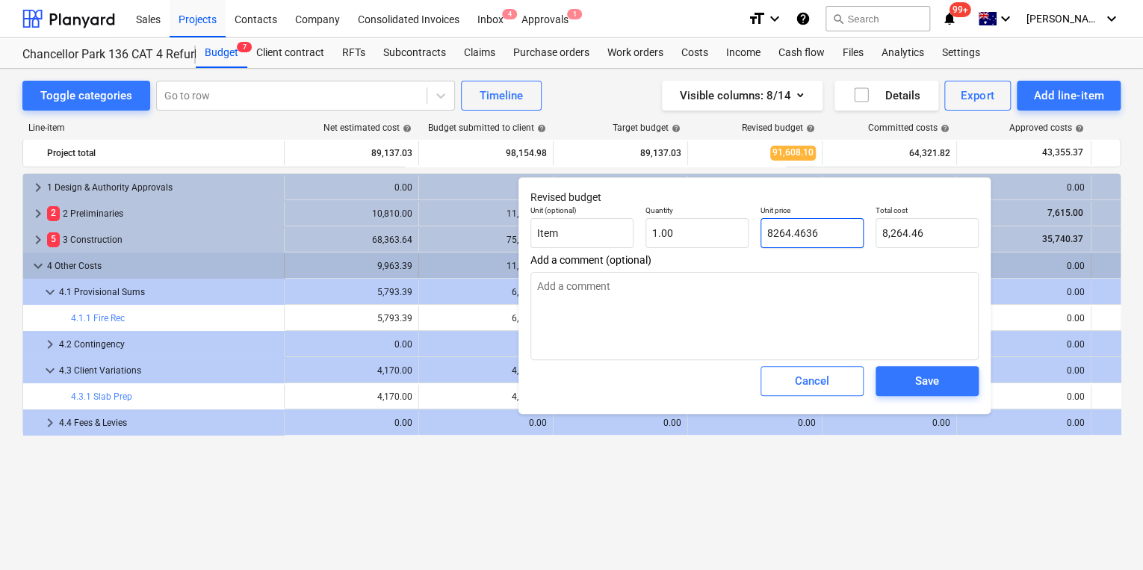
type textarea "x"
type input "26"
type input "26.00"
type textarea "x"
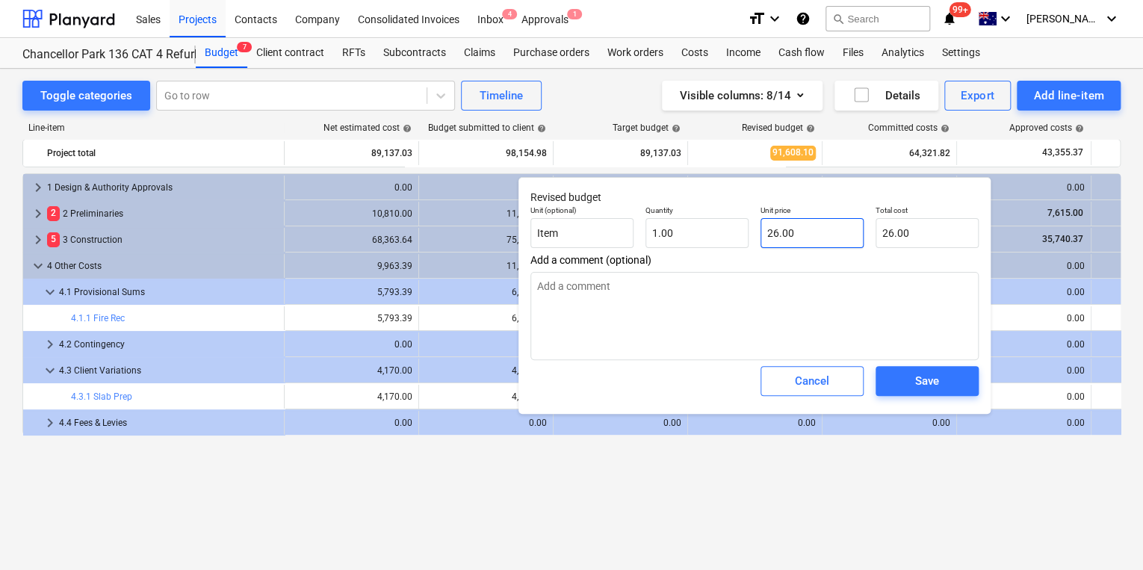
type input "26"
click at [789, 223] on input "26" at bounding box center [812, 233] width 103 height 30
type textarea "x"
type input "2"
type input "2.00"
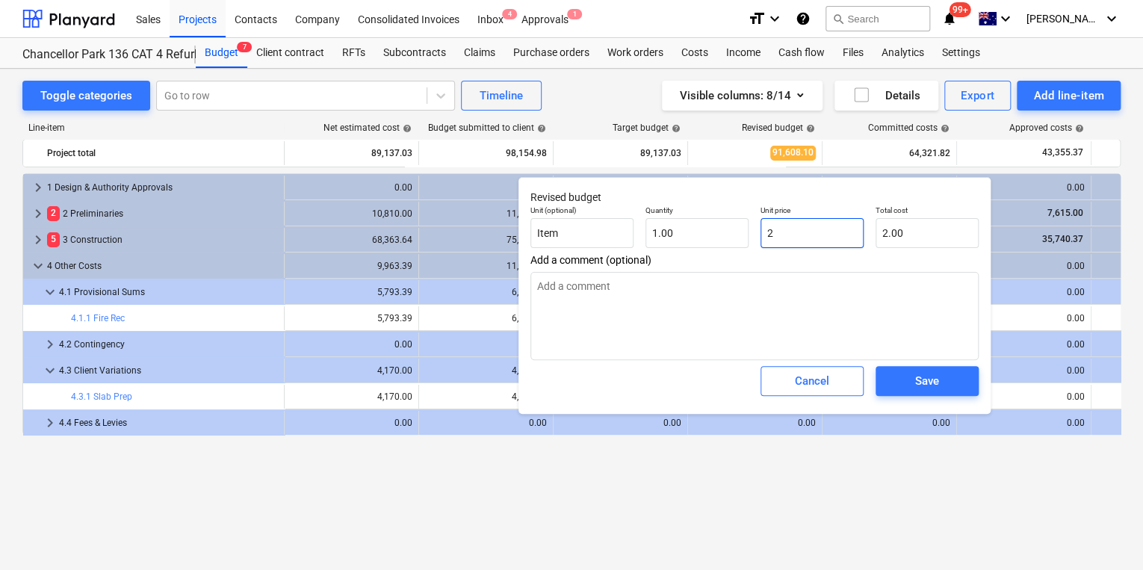
type textarea "x"
type input "28"
type input "28.00"
type textarea "x"
type input "286"
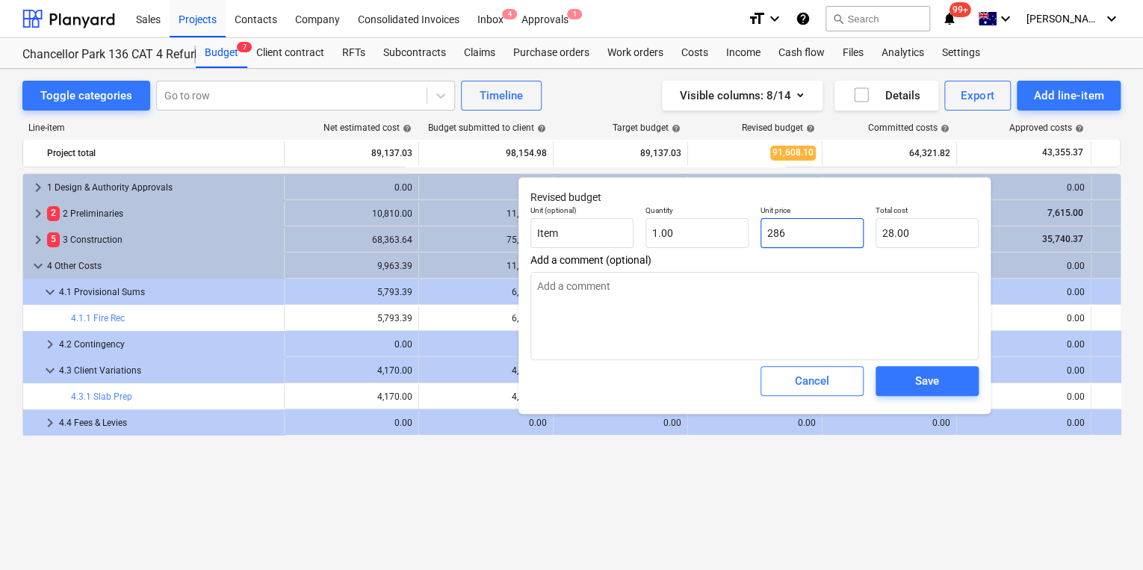
type input "286.00"
type textarea "x"
type input "2865"
type input "2,865.00"
type input "2865"
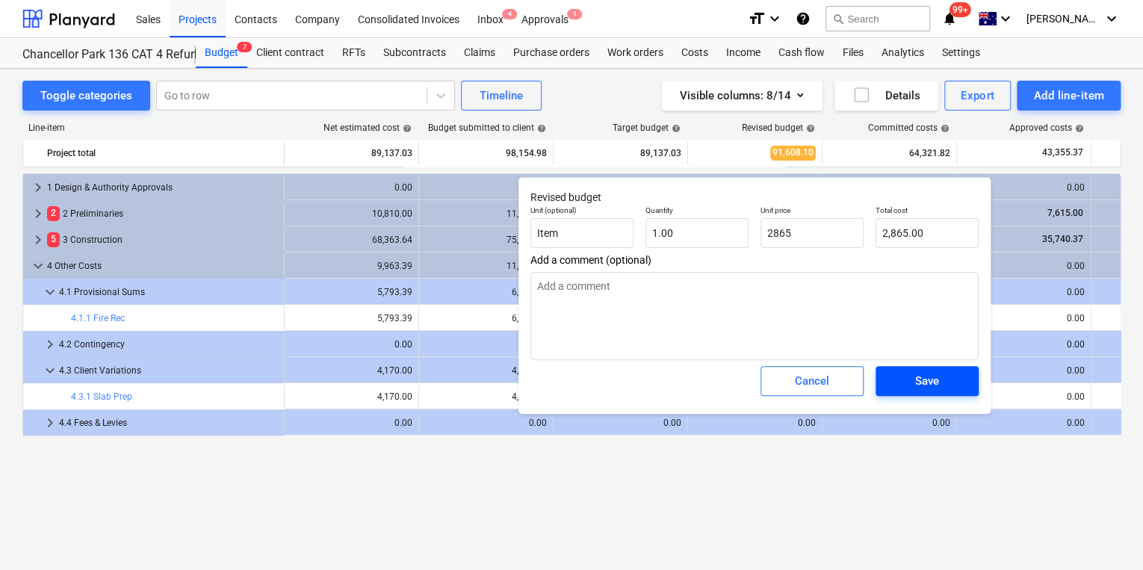
type textarea "x"
type input "2,865.00"
click at [934, 381] on div "Save" at bounding box center [927, 380] width 24 height 19
type textarea "x"
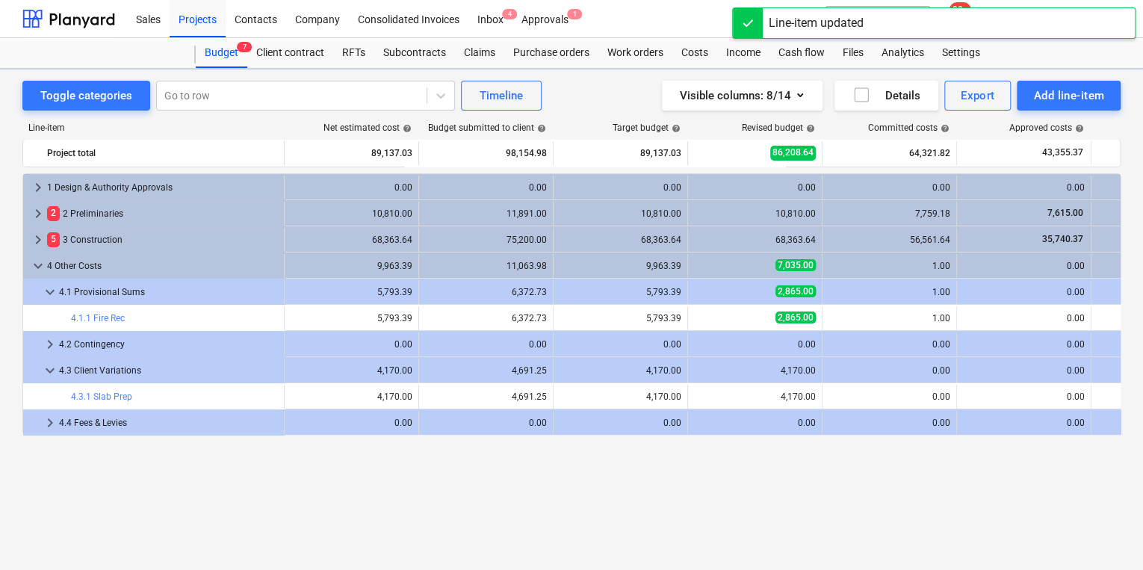
click at [936, 494] on div "keyboard_arrow_right 1 Design & Authority Approvals 0.00 0.00 0.00 0.00 0.00 0.…" at bounding box center [571, 341] width 1099 height 336
